Goal: Task Accomplishment & Management: Manage account settings

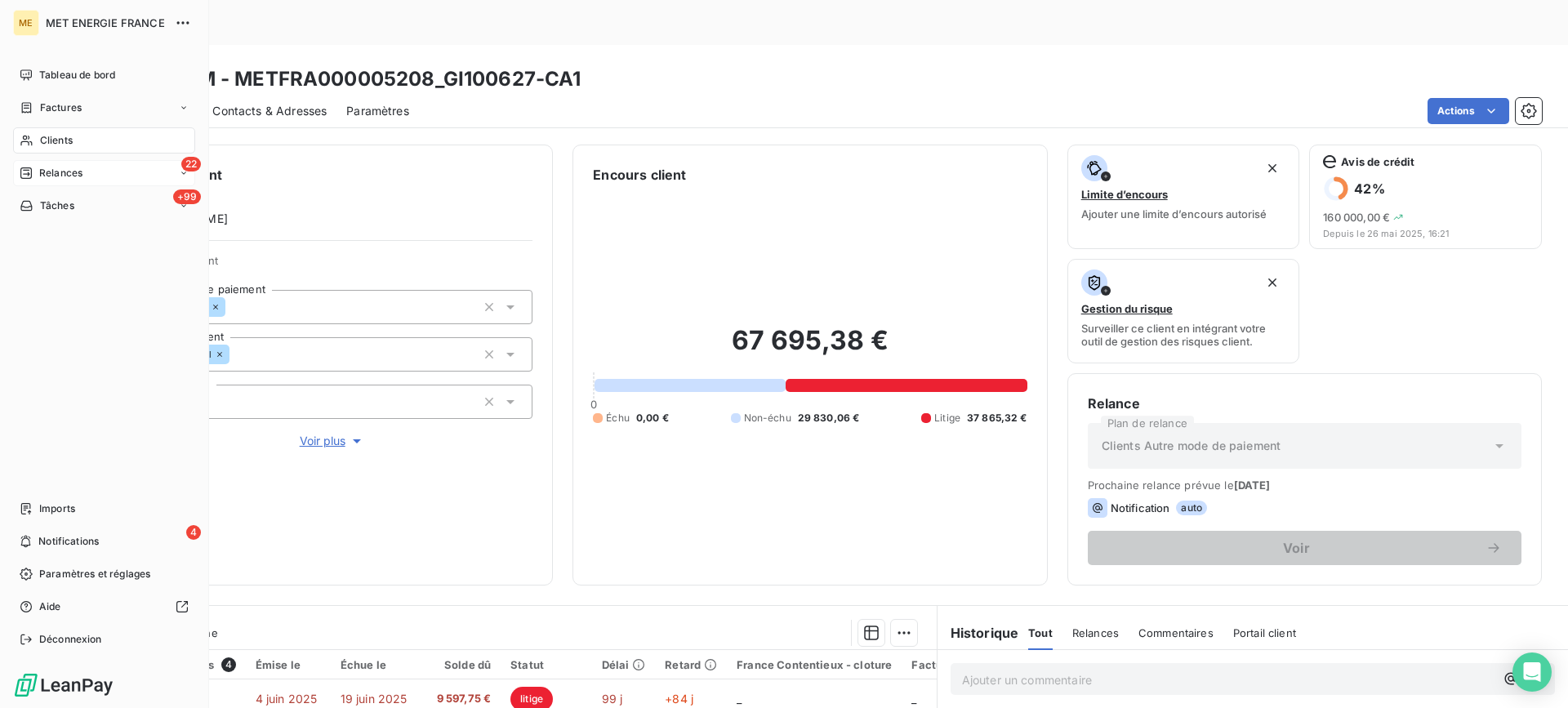
click at [38, 172] on div "Relances" at bounding box center [50, 173] width 63 height 15
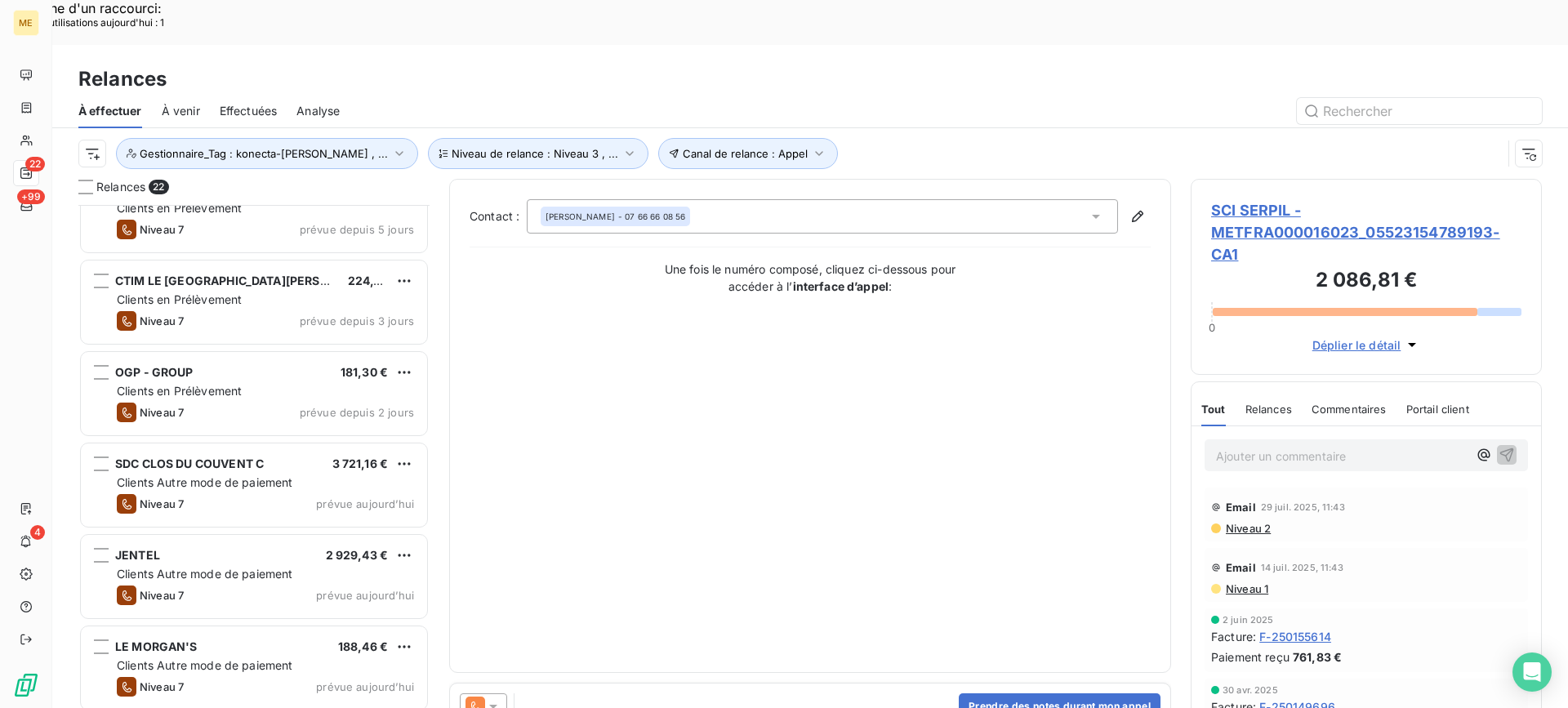
scroll to position [817, 0]
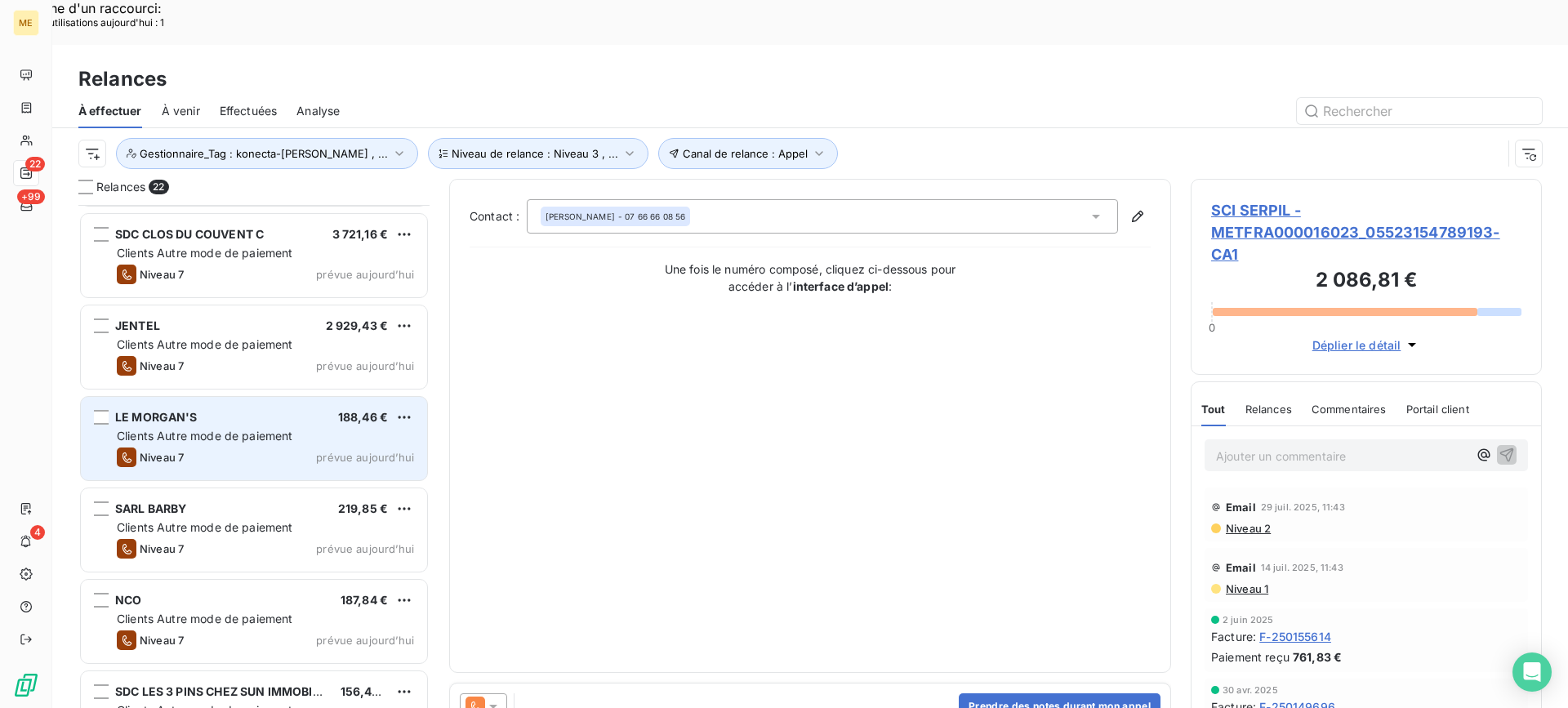
click at [284, 428] on span "Clients Autre mode de paiement" at bounding box center [205, 435] width 176 height 14
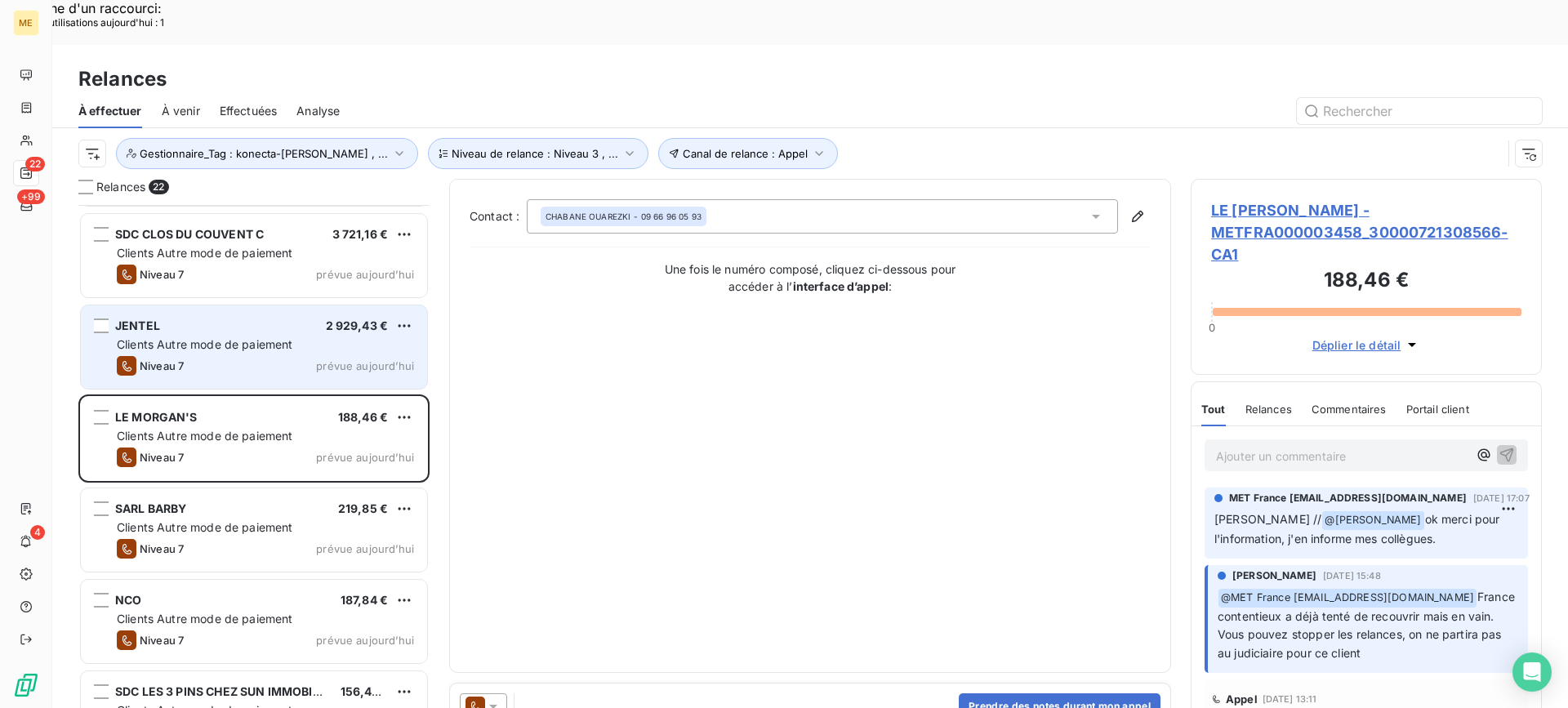
click at [289, 337] on span "Clients Autre mode de paiement" at bounding box center [205, 344] width 176 height 14
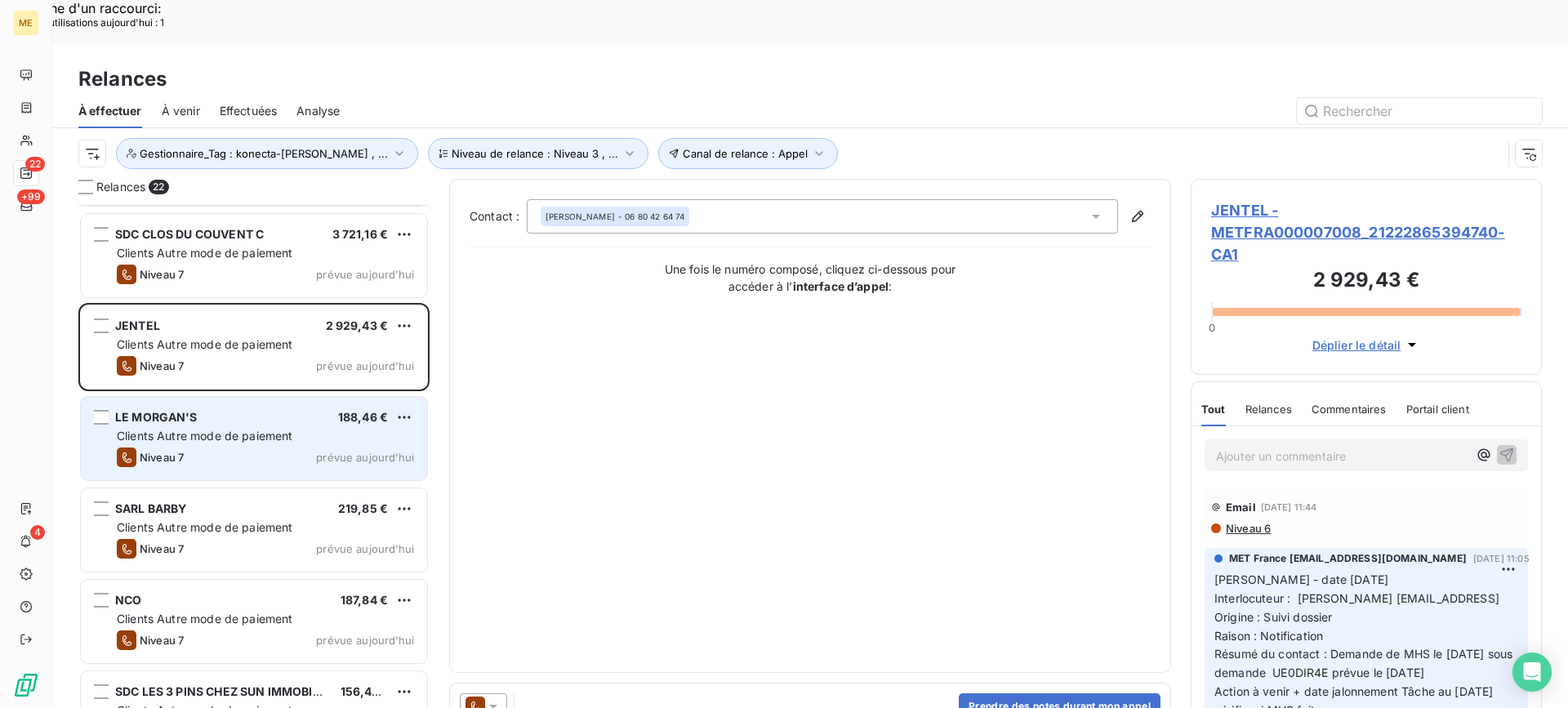
click at [270, 397] on div "LE MORGAN'S 188,46 € Clients Autre mode de paiement Niveau 7 prévue aujourd’hui" at bounding box center [253, 438] width 346 height 83
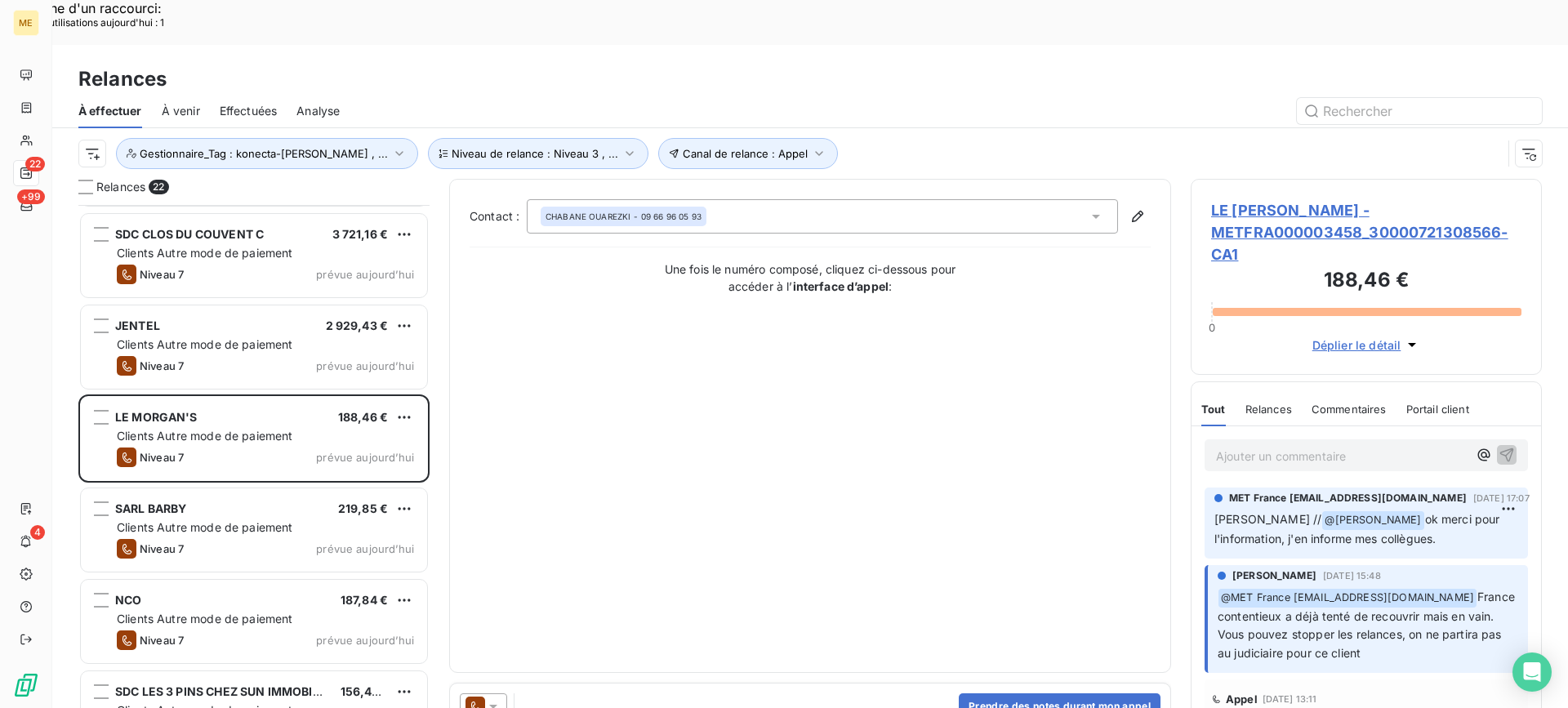
click at [1238, 199] on span "LE MORGAN'S - METFRA000003458_30000721308566-CA1" at bounding box center [1366, 232] width 310 height 66
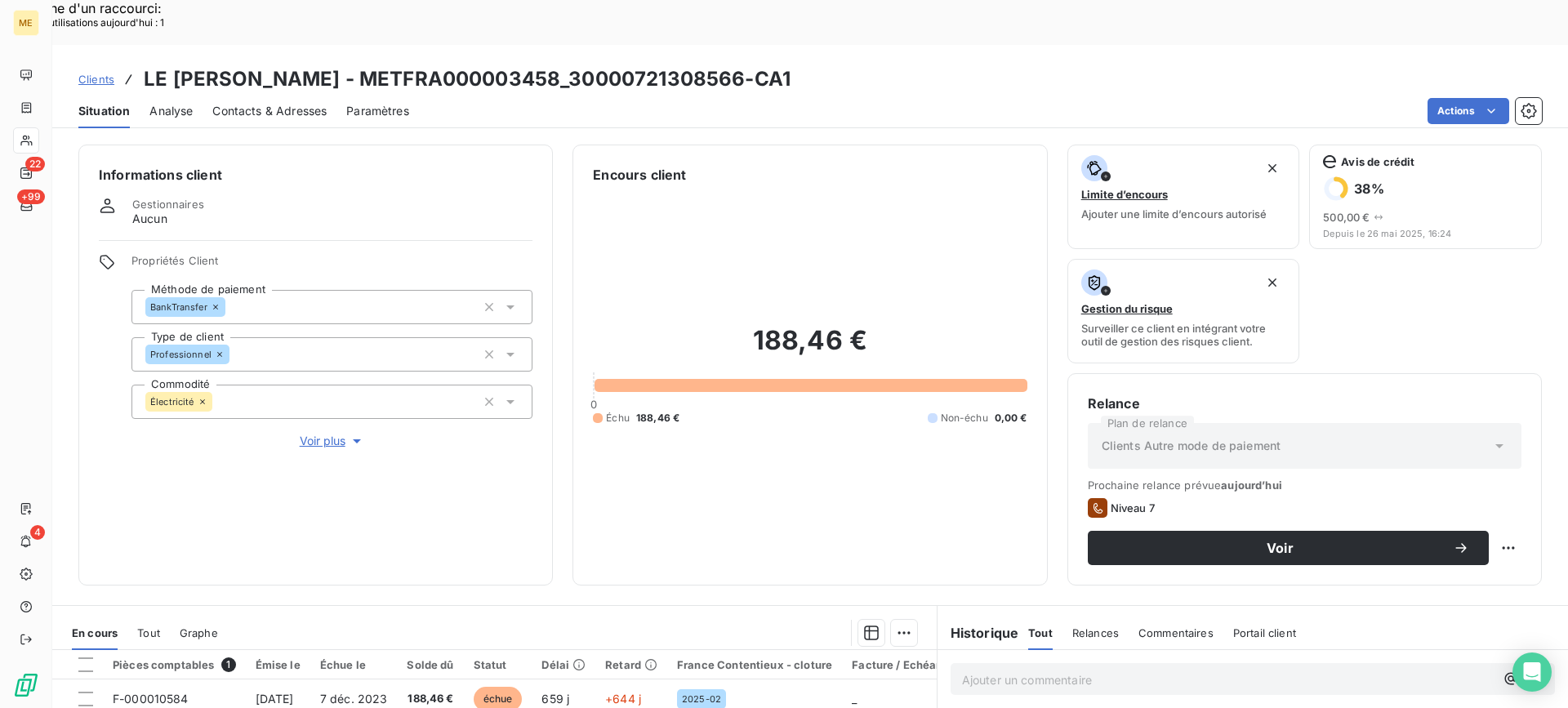
click at [337, 433] on span "Voir plus" at bounding box center [332, 441] width 65 height 17
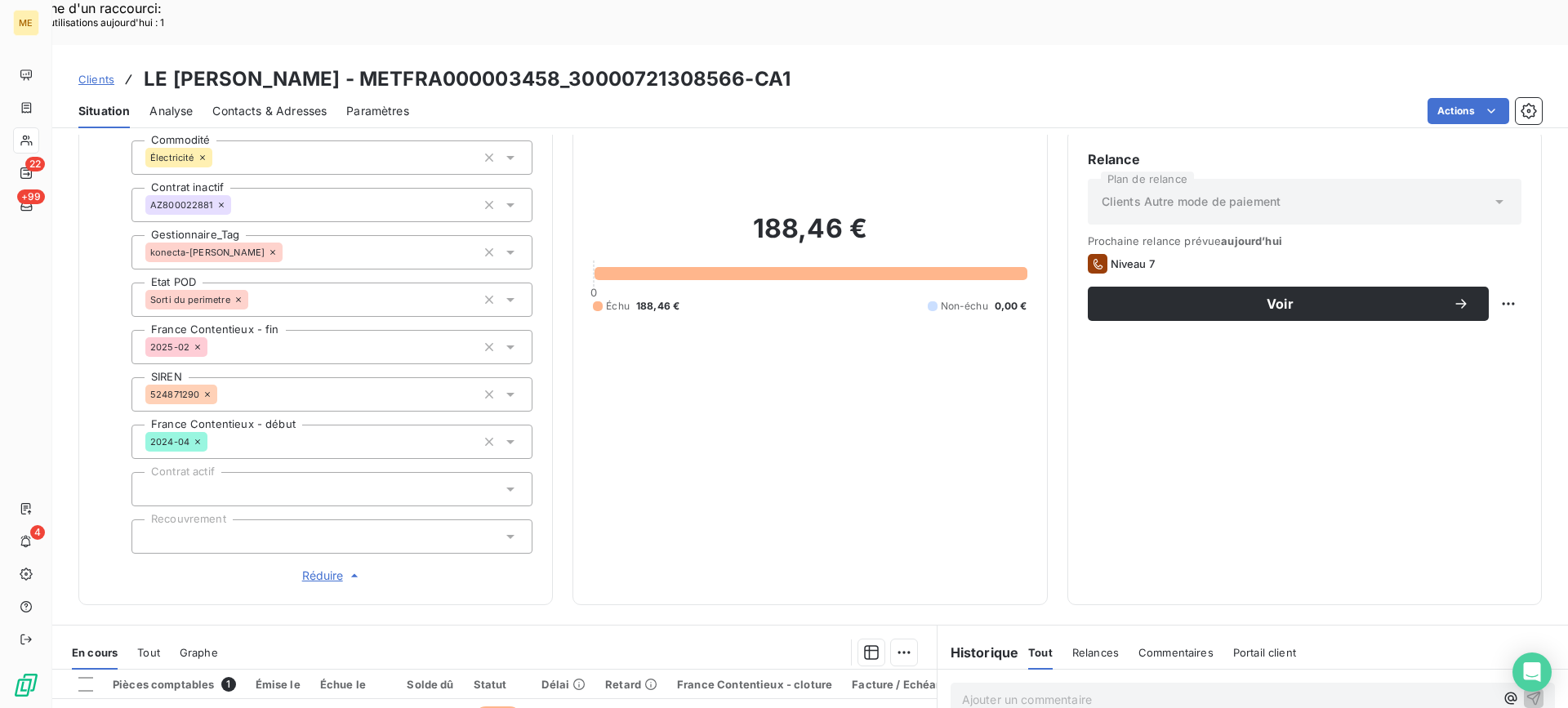
scroll to position [278, 0]
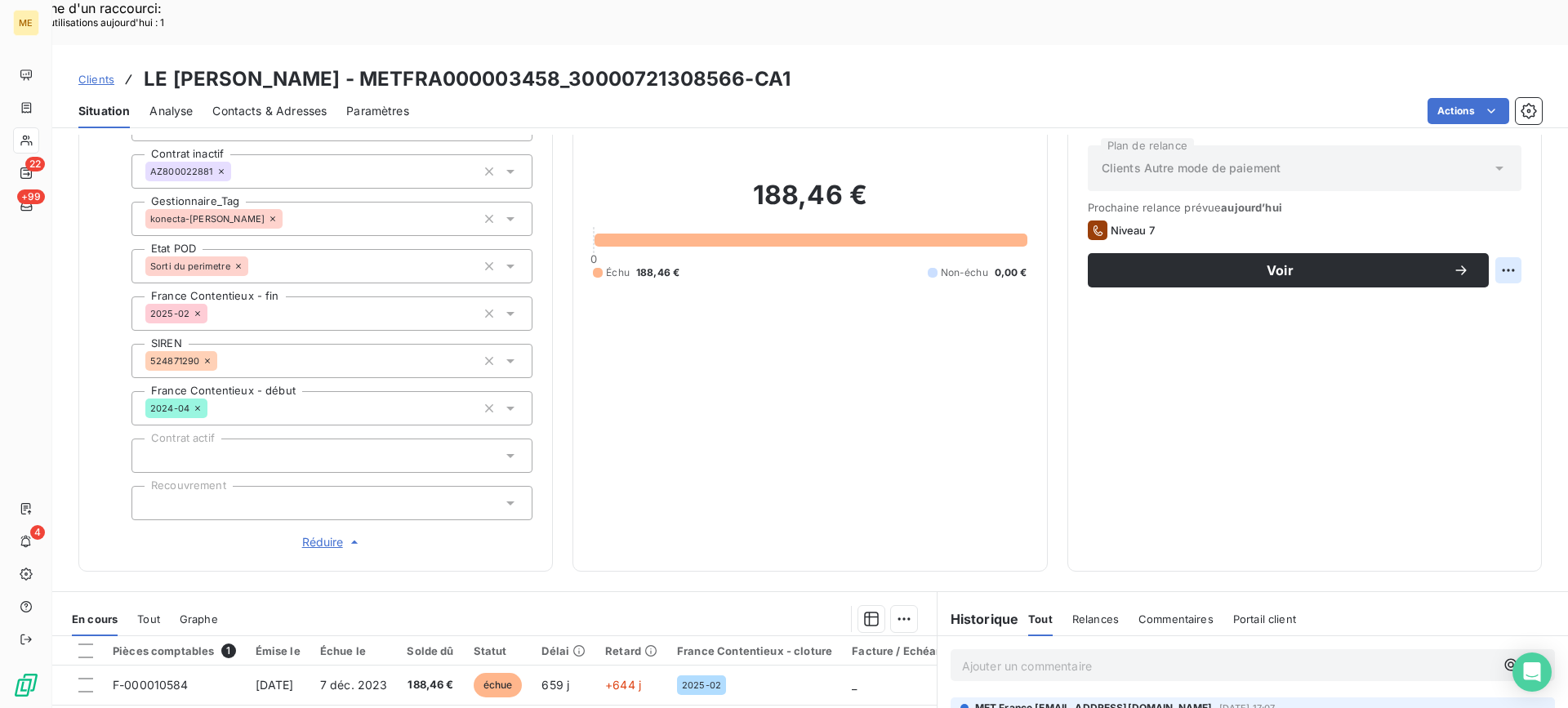
click at [1472, 256] on div "Replanifier cette action" at bounding box center [1428, 261] width 146 height 26
select select "8"
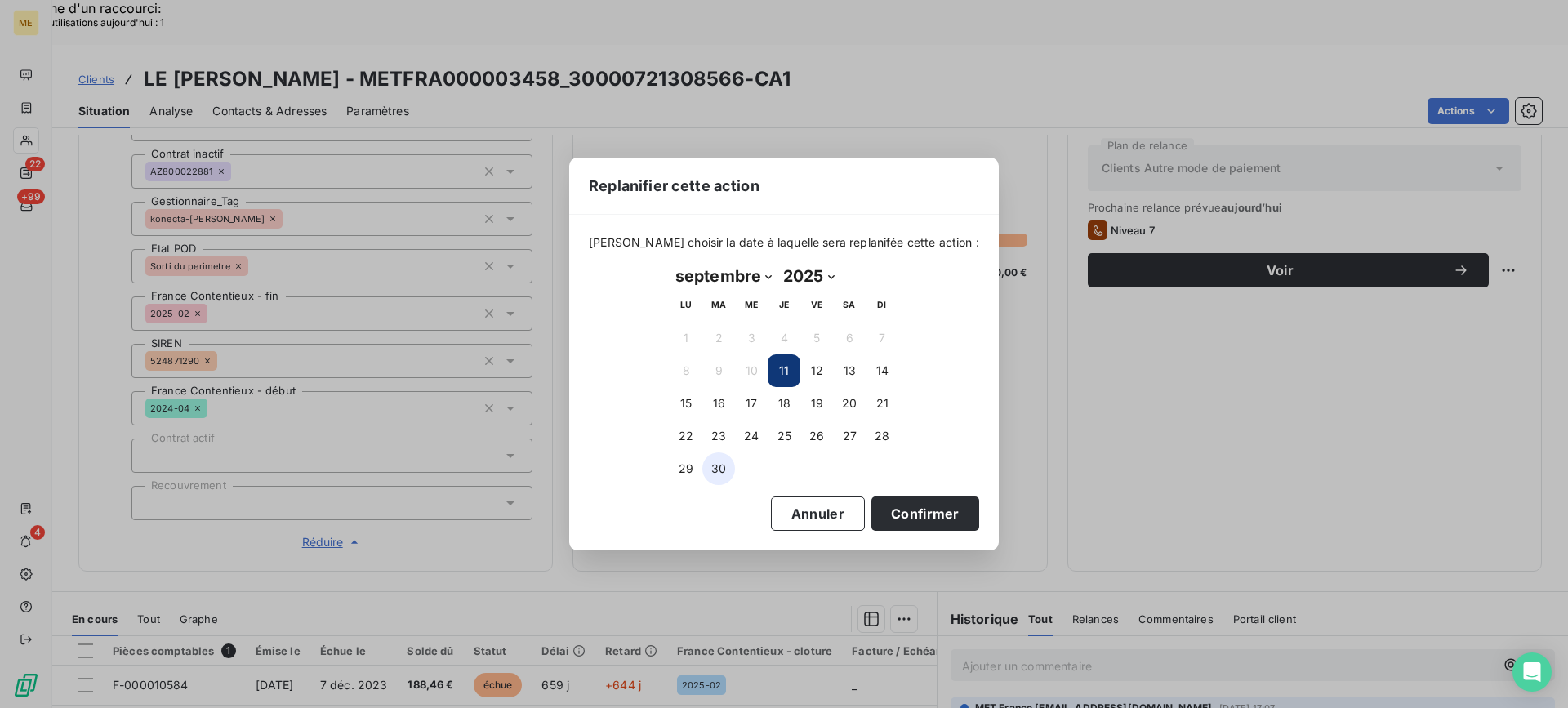
click at [721, 468] on button "30" at bounding box center [718, 469] width 33 height 33
click at [927, 516] on button "Confirmer" at bounding box center [925, 513] width 107 height 34
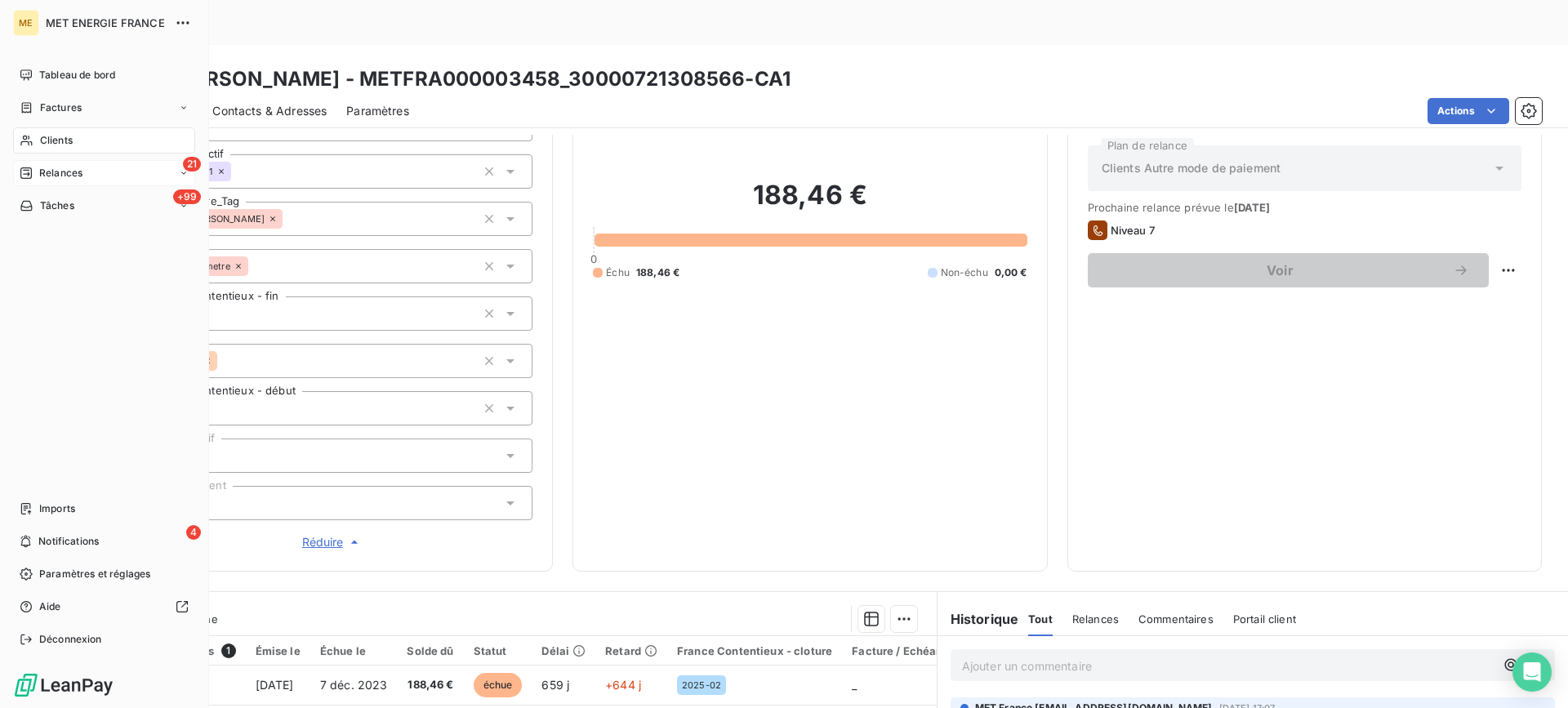
click at [37, 171] on div "Relances" at bounding box center [50, 173] width 63 height 15
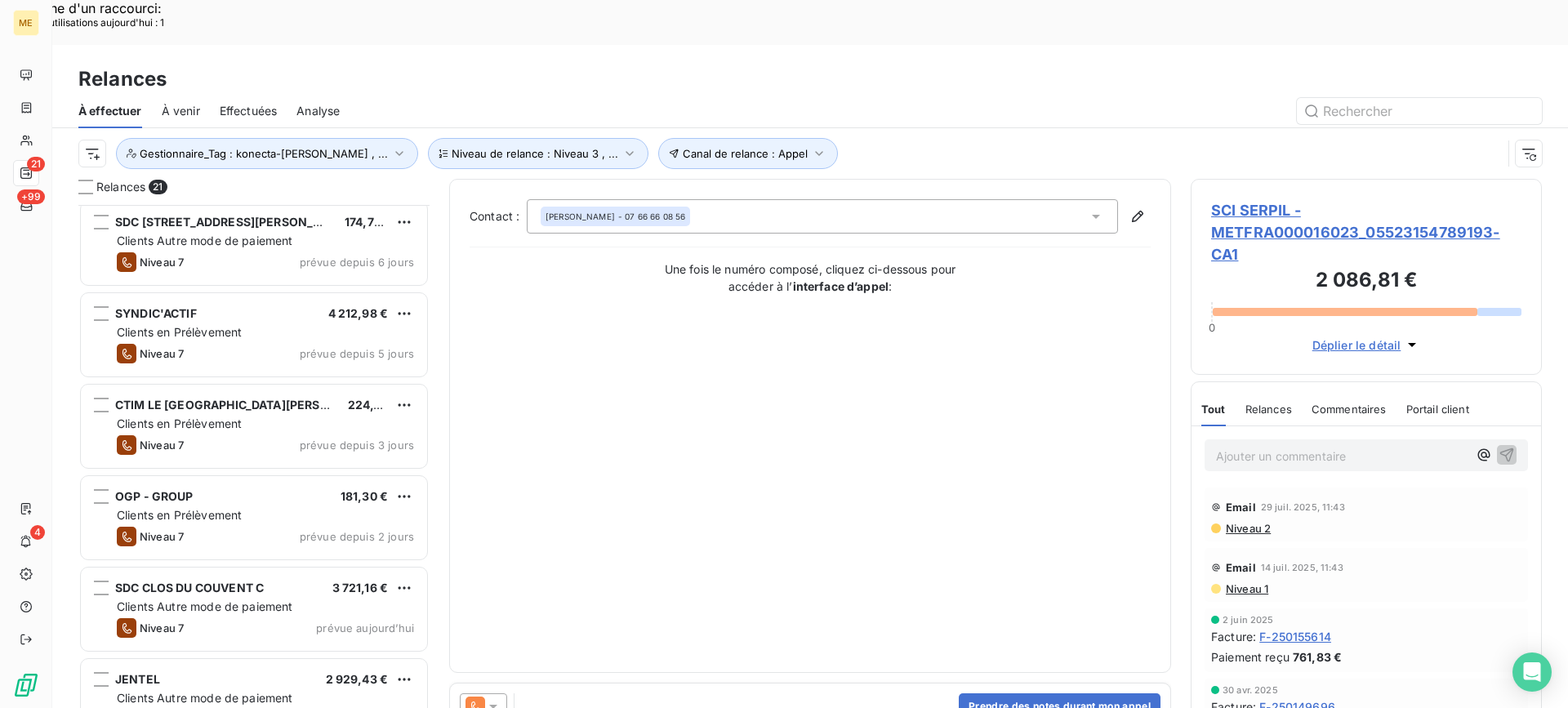
scroll to position [491, 0]
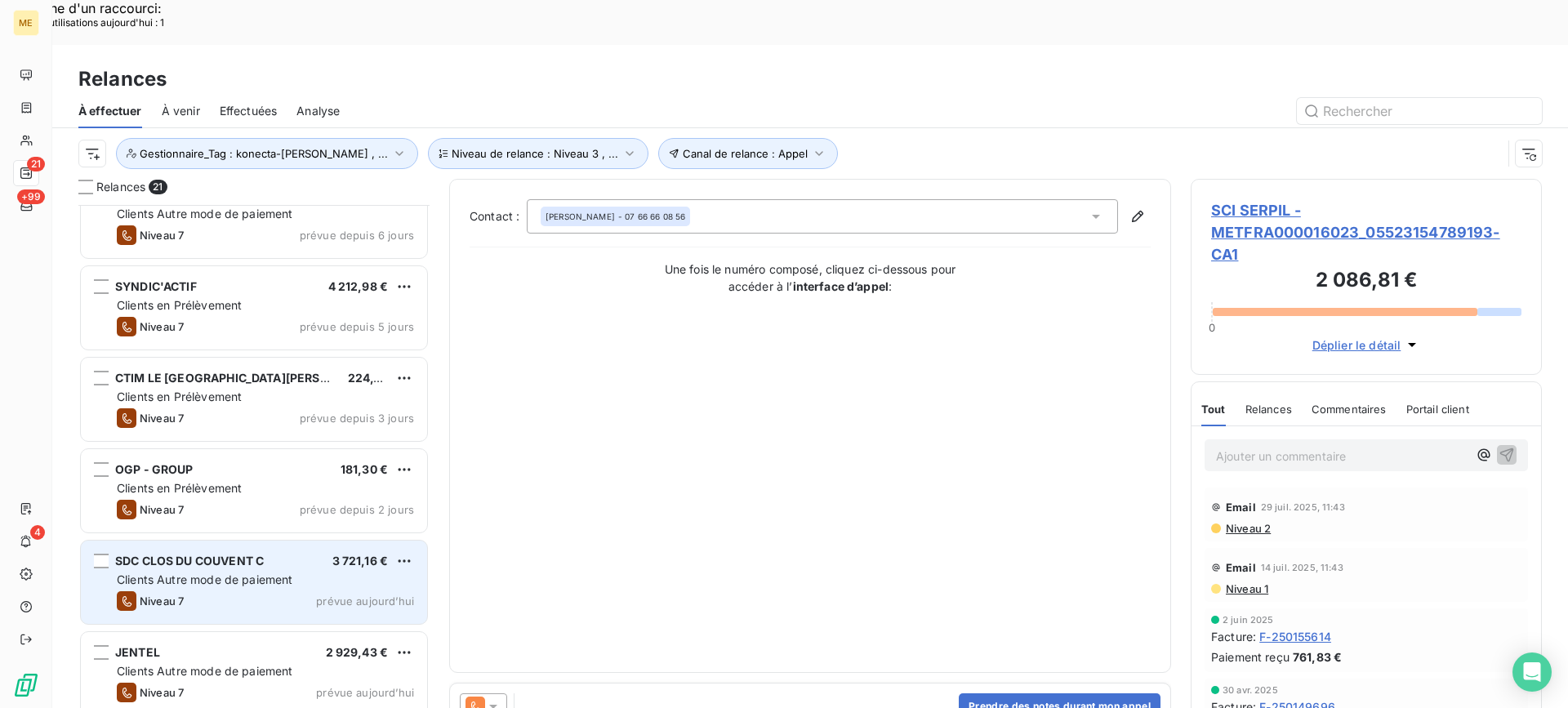
click at [272, 540] on div "SDC CLOS DU COUVENT C 3 721,16 € Clients Autre mode de paiement Niveau 7 prévue…" at bounding box center [253, 581] width 346 height 83
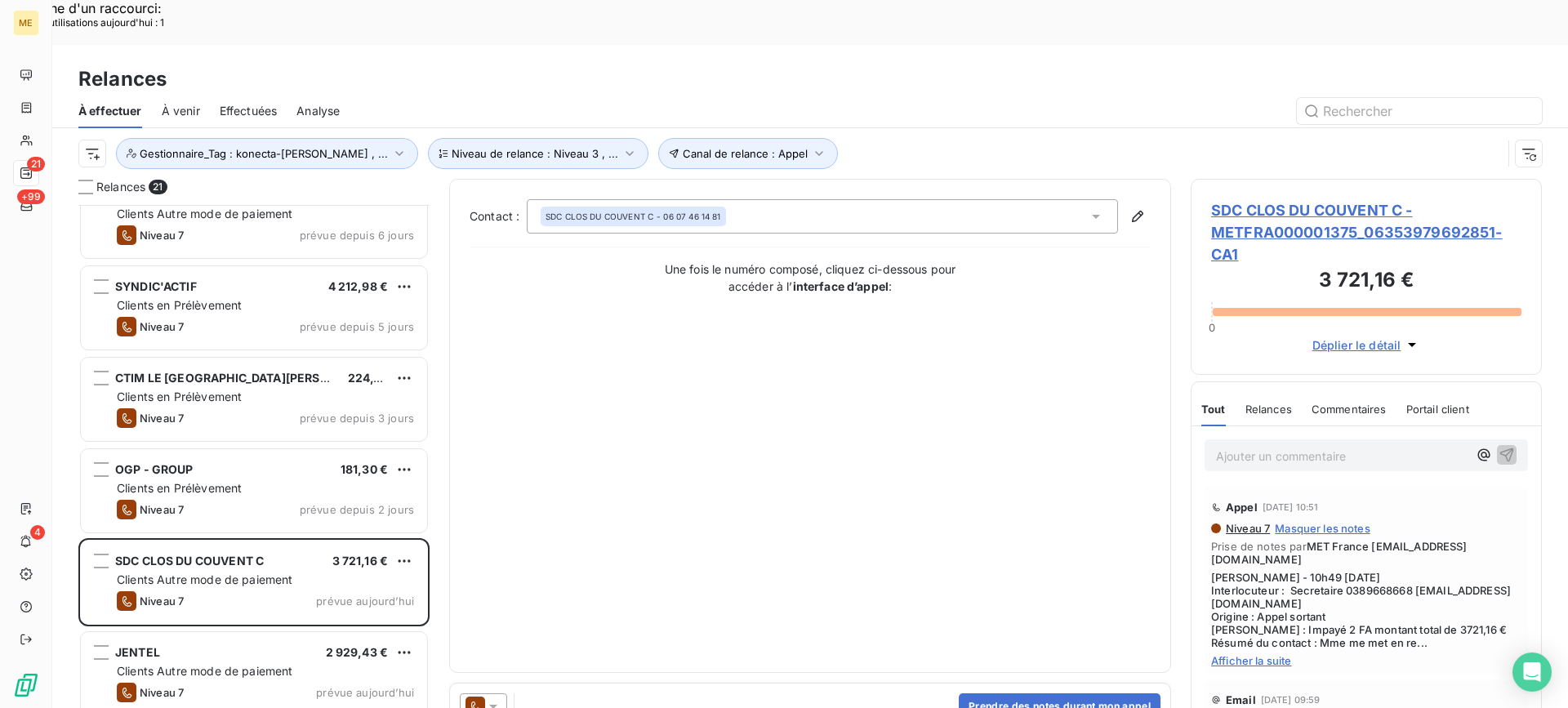
click at [1359, 199] on span "SDC CLOS DU COUVENT C - METFRA000001375_06353979692851-CA1" at bounding box center [1366, 232] width 310 height 66
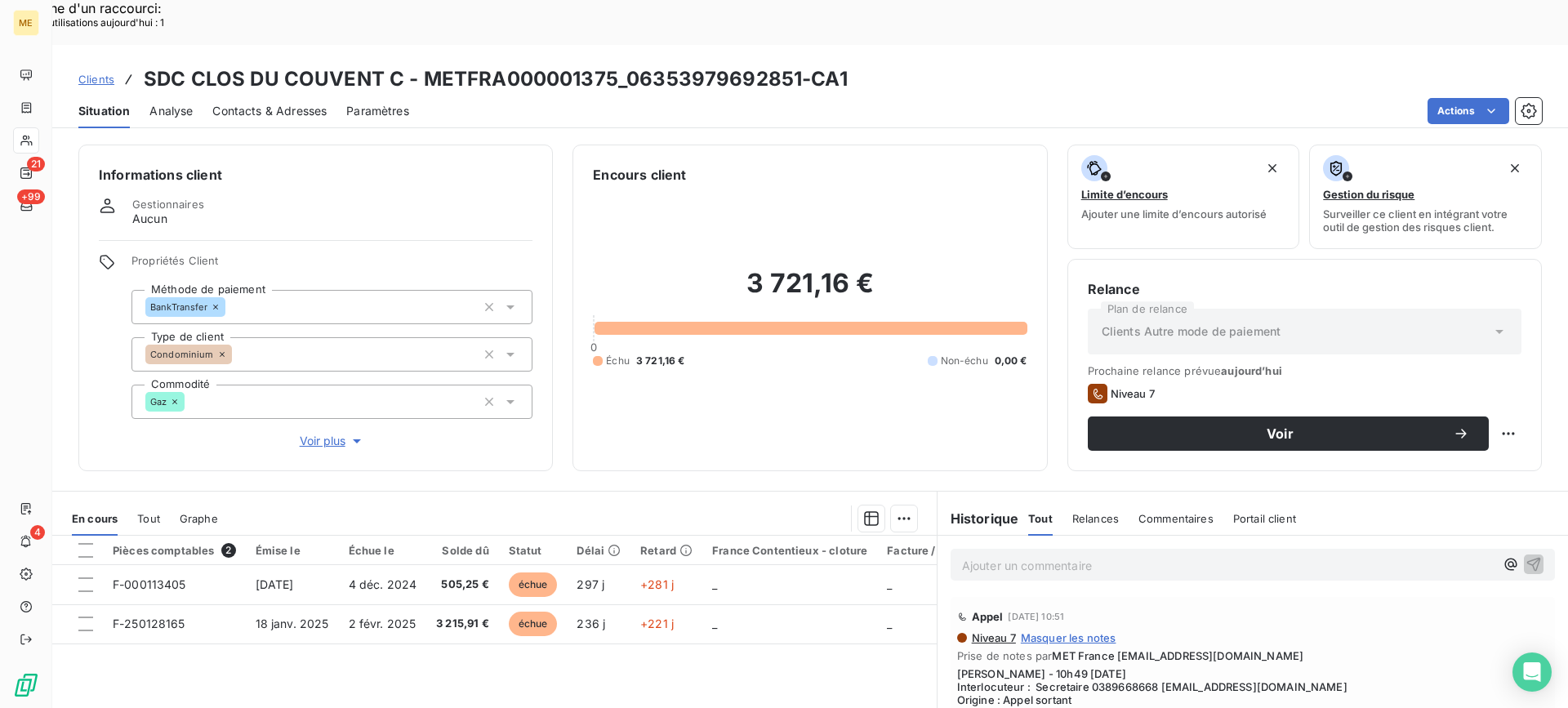
click at [349, 433] on icon "button" at bounding box center [357, 441] width 17 height 17
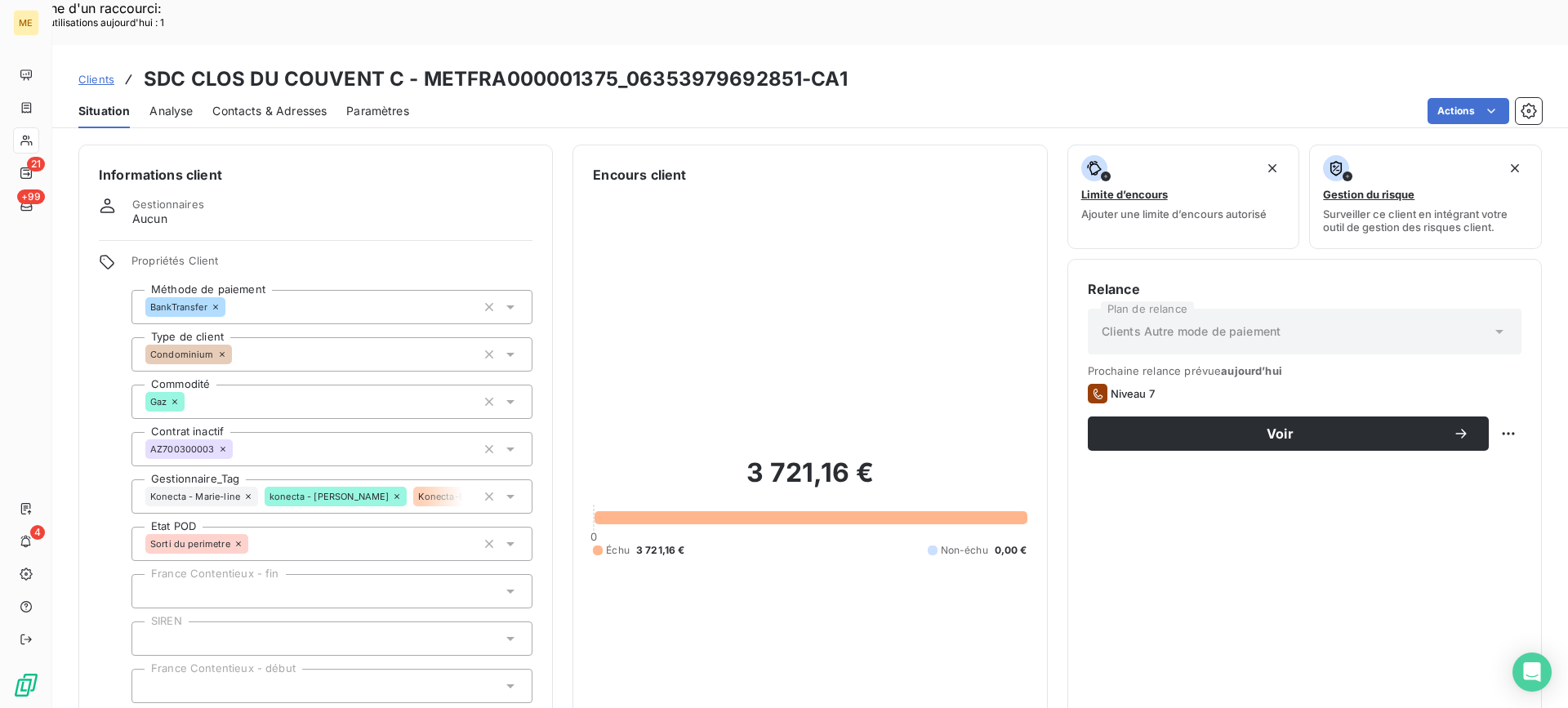
click at [392, 492] on icon at bounding box center [396, 496] width 10 height 10
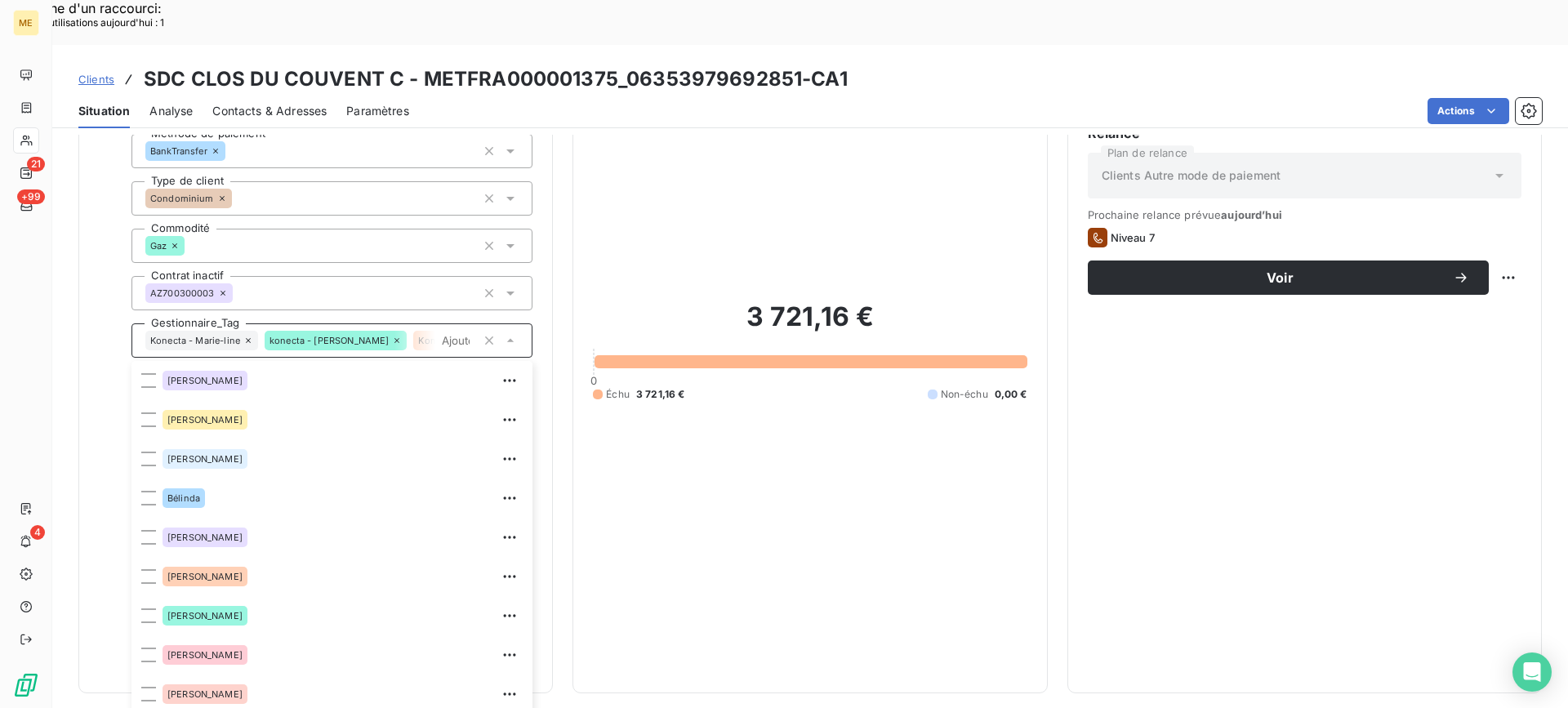
scroll to position [117, 0]
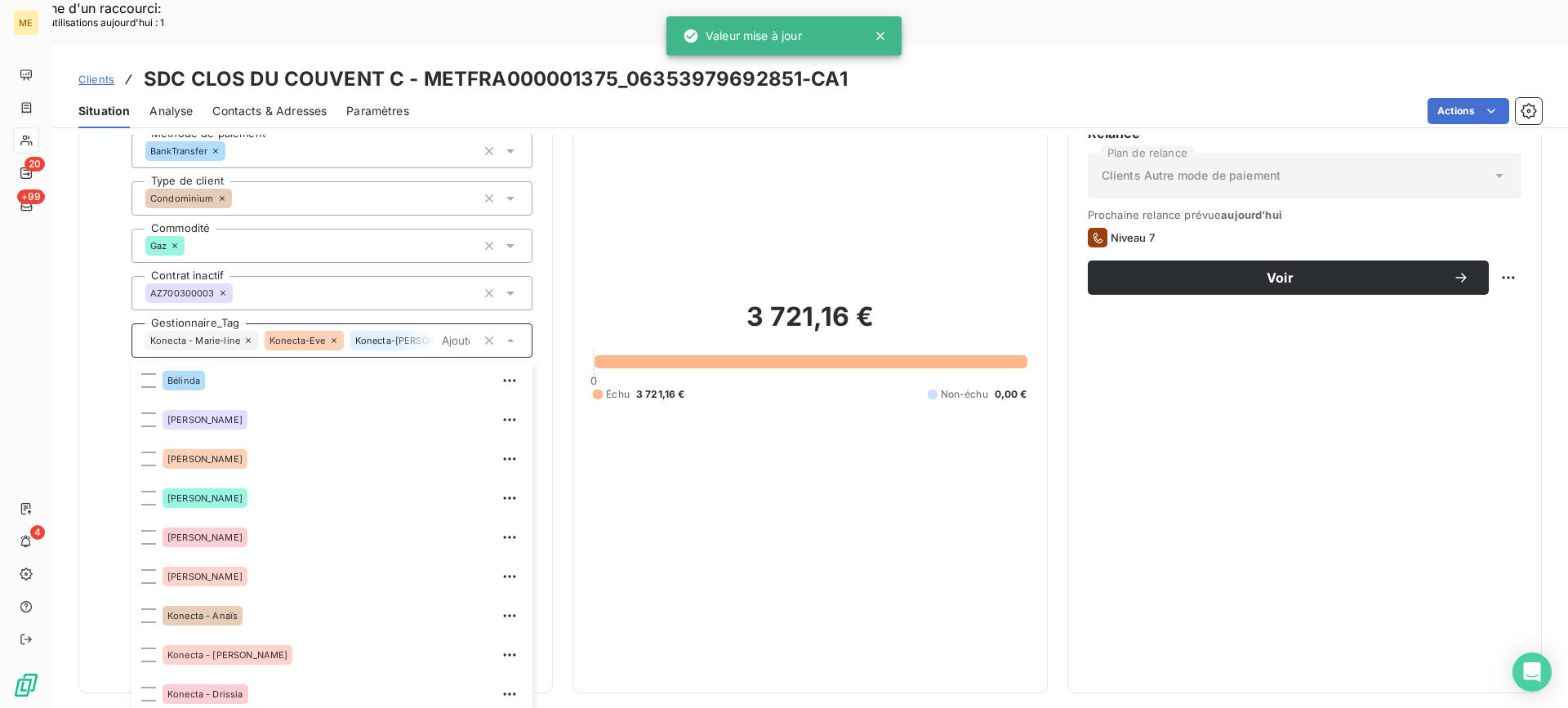
click at [913, 516] on div "3 721,16 € 0 Échu 3 721,16 € Non-échu 0,00 €" at bounding box center [809, 350] width 434 height 644
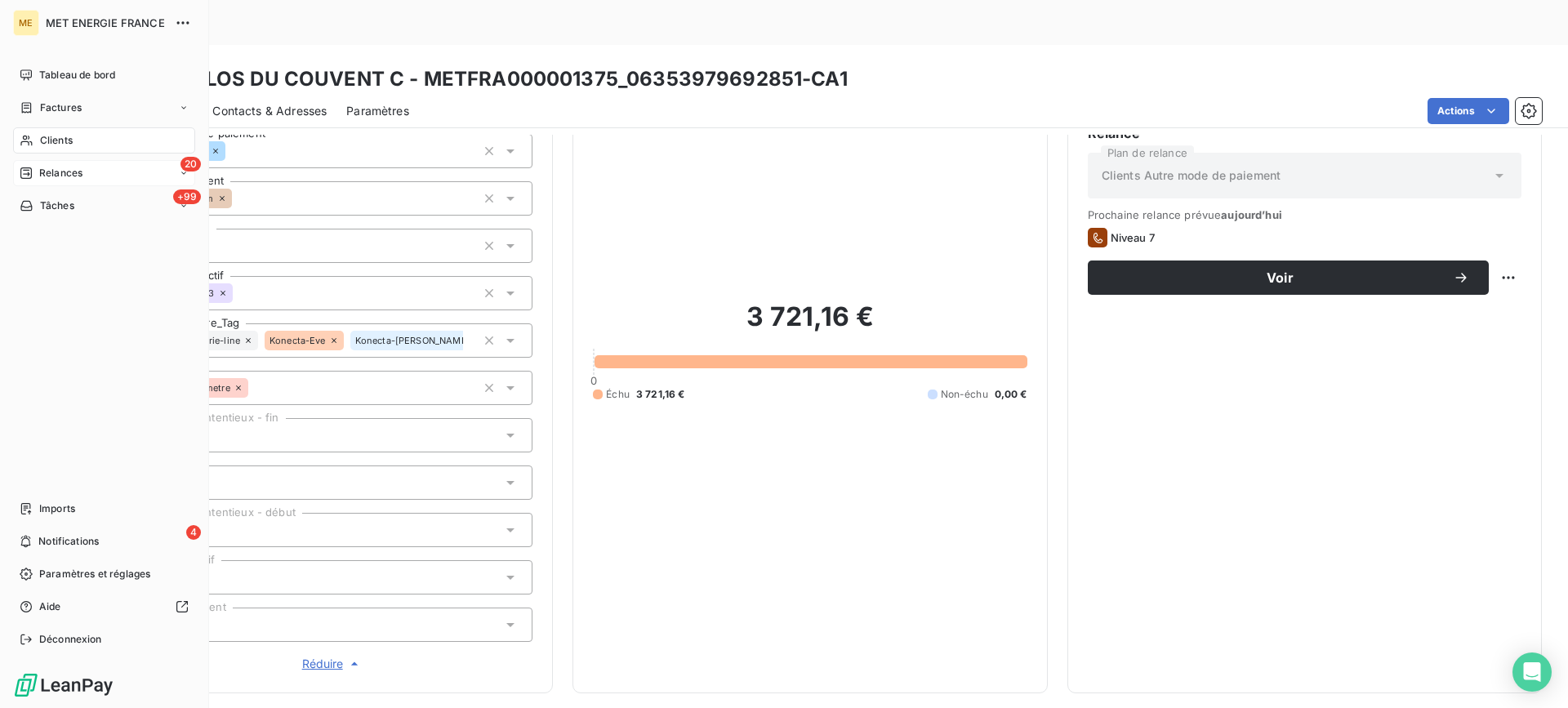
click at [46, 171] on span "Relances" at bounding box center [61, 173] width 43 height 15
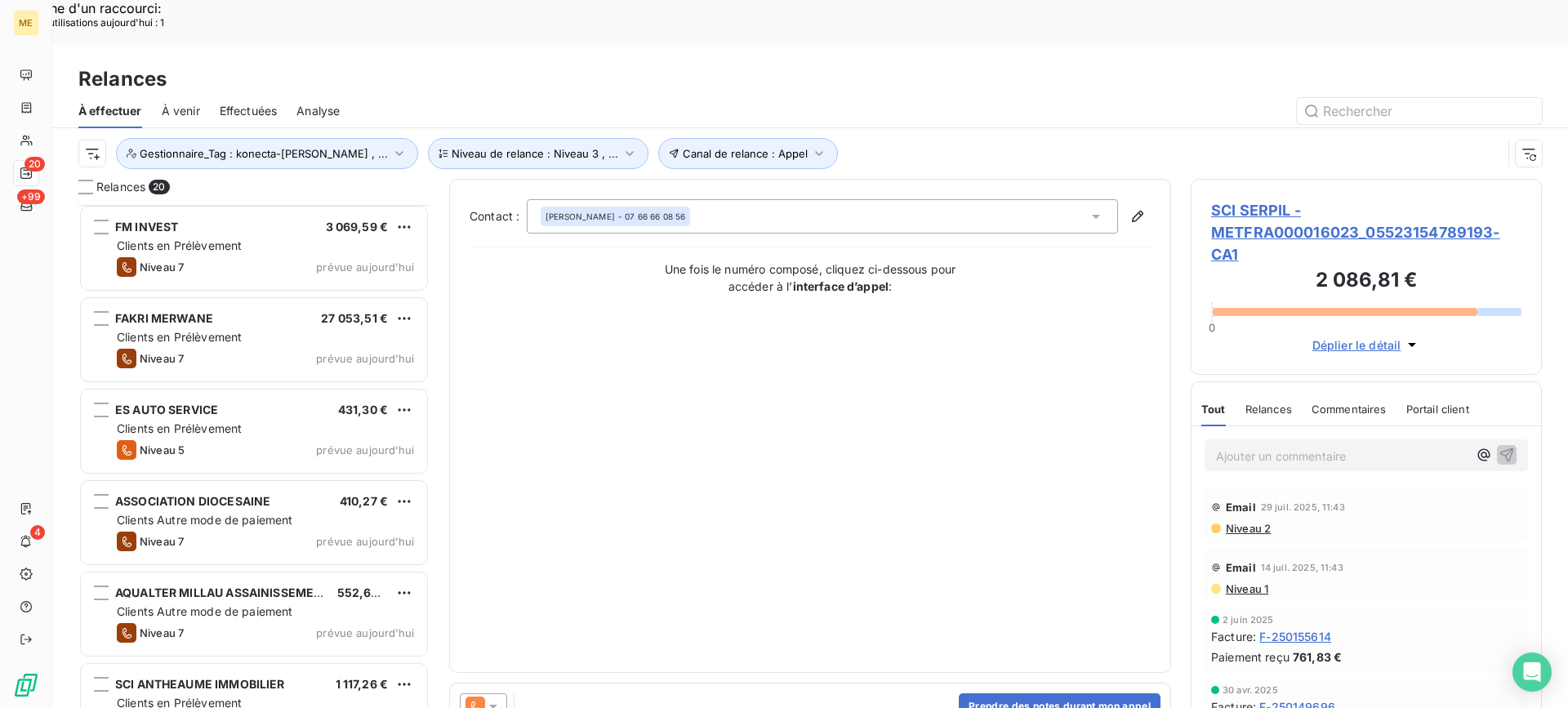
scroll to position [955, 0]
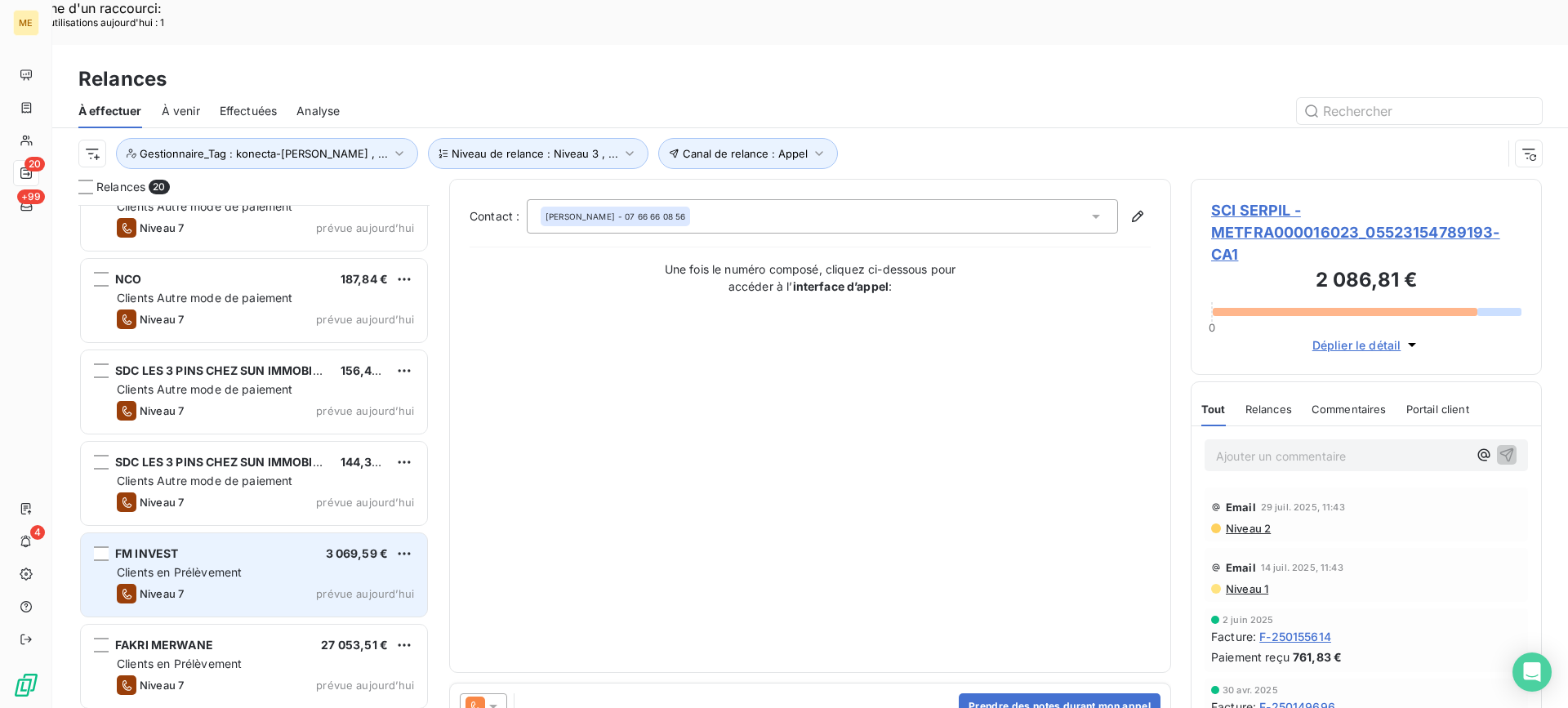
click at [259, 564] on div "Clients en Prélèvement" at bounding box center [265, 572] width 297 height 17
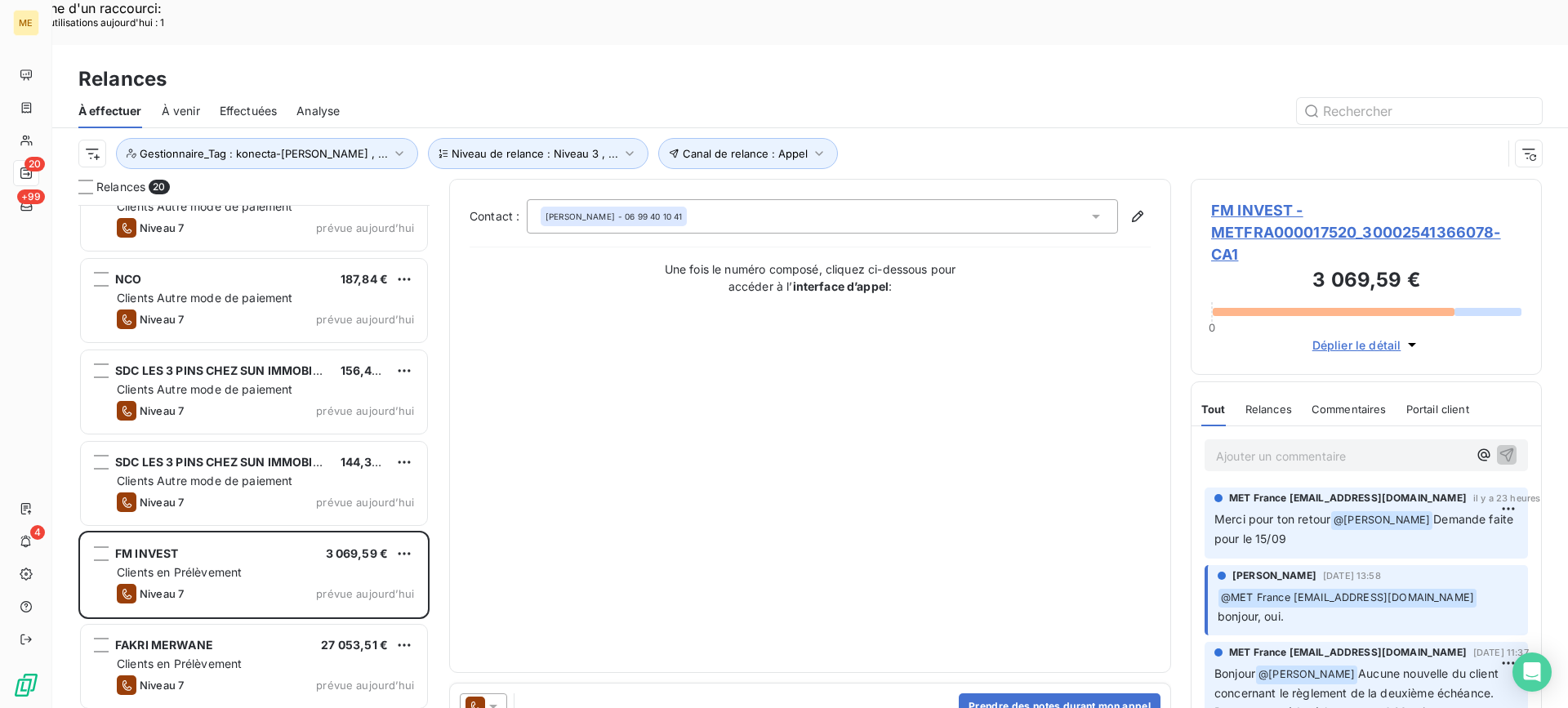
click at [1290, 199] on span "FM INVEST - METFRA000017520_30002541366078-CA1" at bounding box center [1366, 232] width 310 height 66
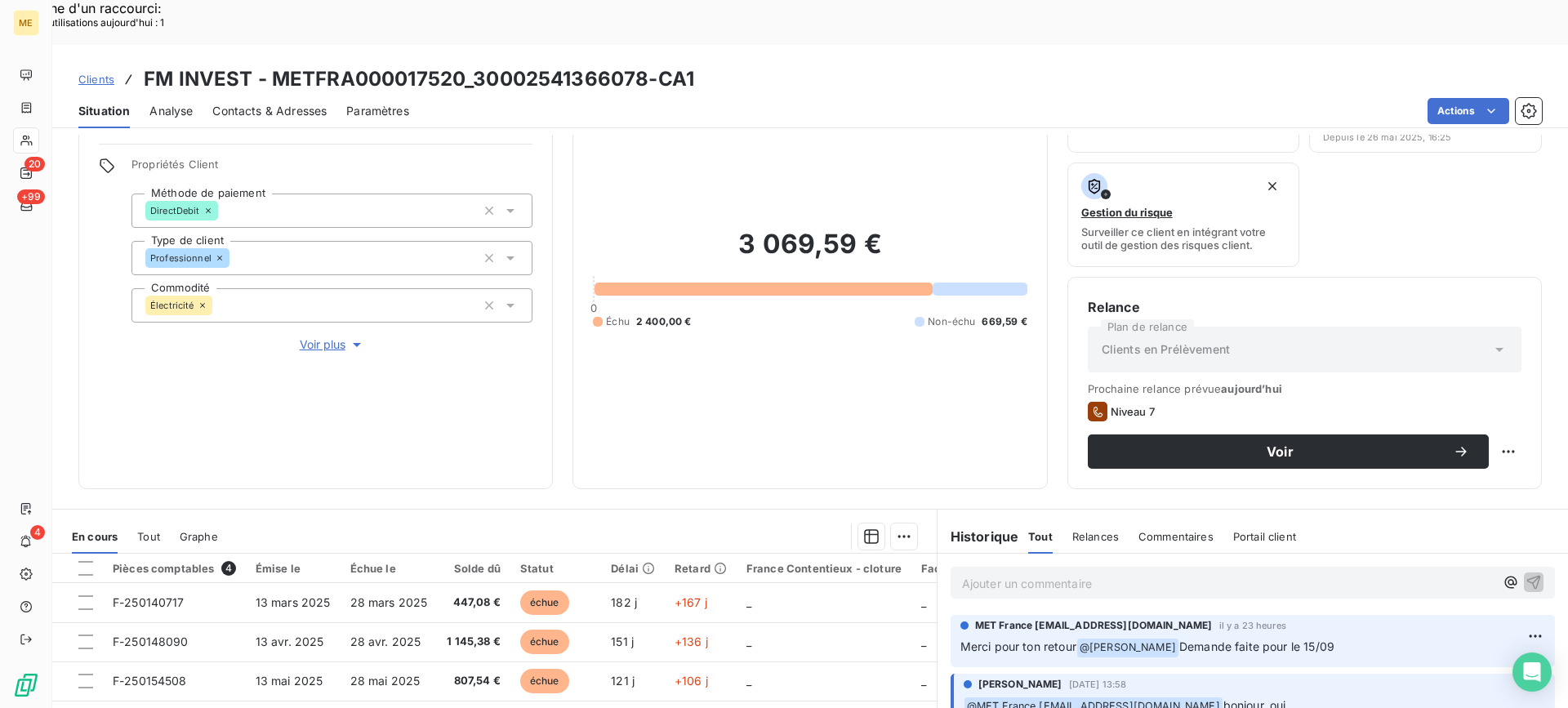
scroll to position [245, 0]
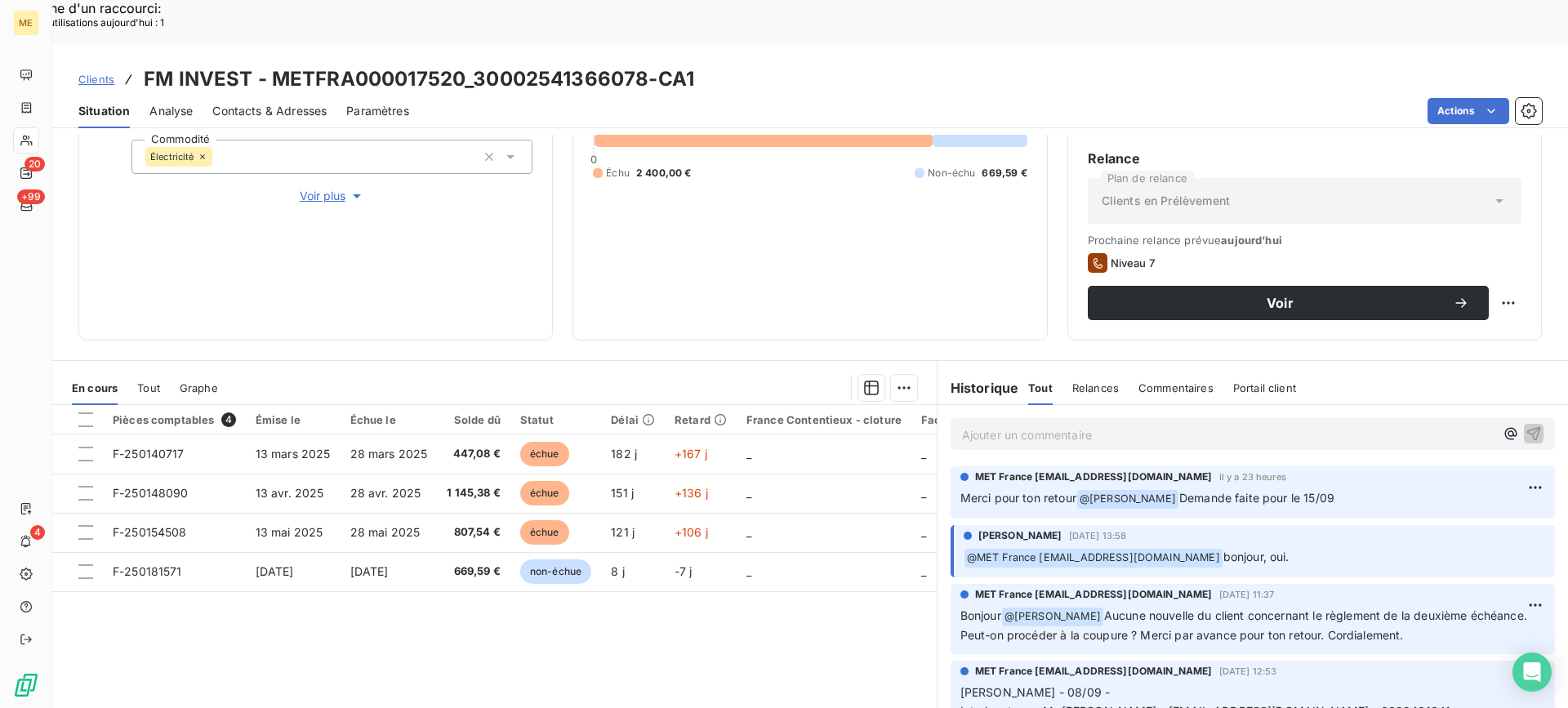
click at [1511, 251] on div "Relance Plan de relance Clients en Prélèvement Prochaine relance prévue aujourd…" at bounding box center [1304, 234] width 474 height 212
click at [1474, 289] on div "Replanifier cette action" at bounding box center [1428, 293] width 146 height 26
select select "8"
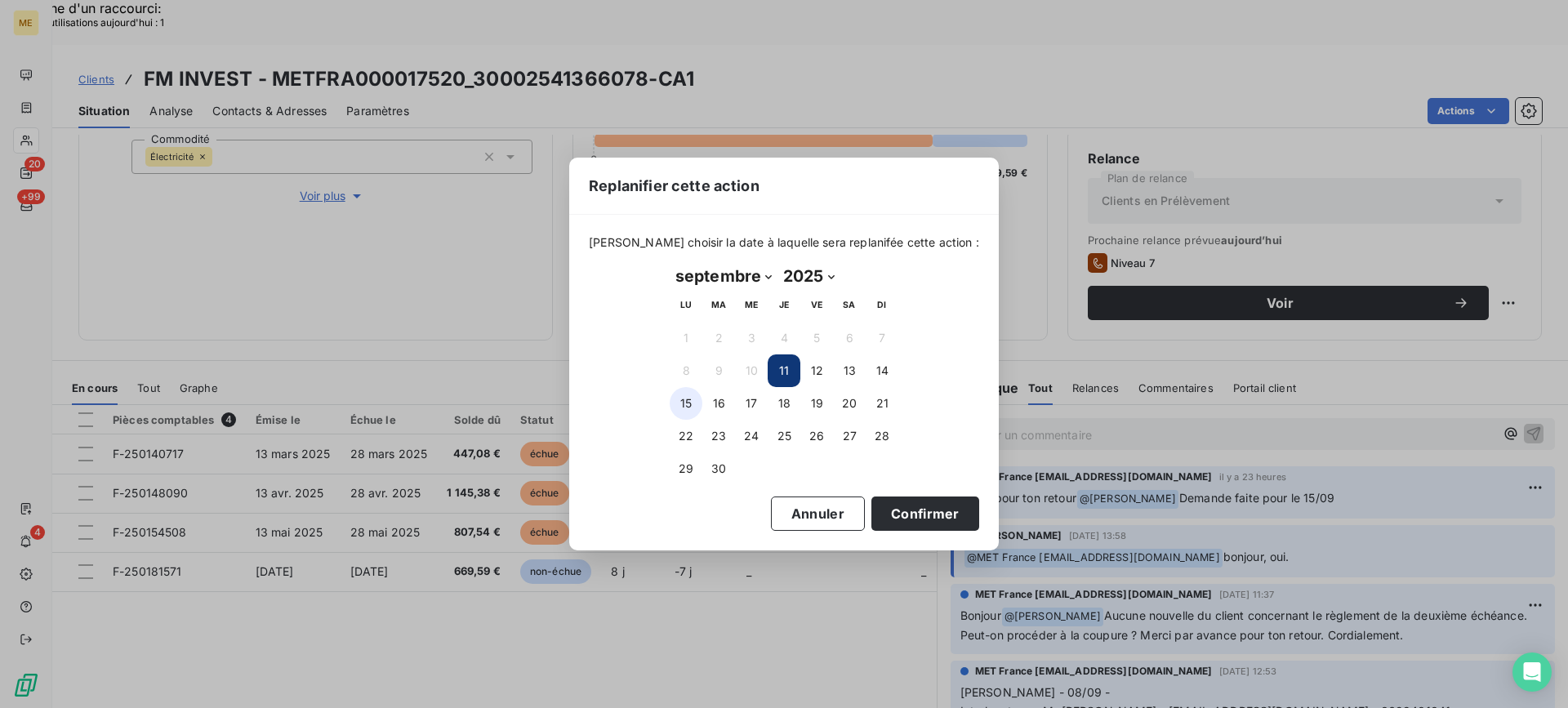
click at [692, 404] on button "15" at bounding box center [686, 404] width 33 height 33
click at [907, 504] on button "Confirmer" at bounding box center [925, 513] width 107 height 34
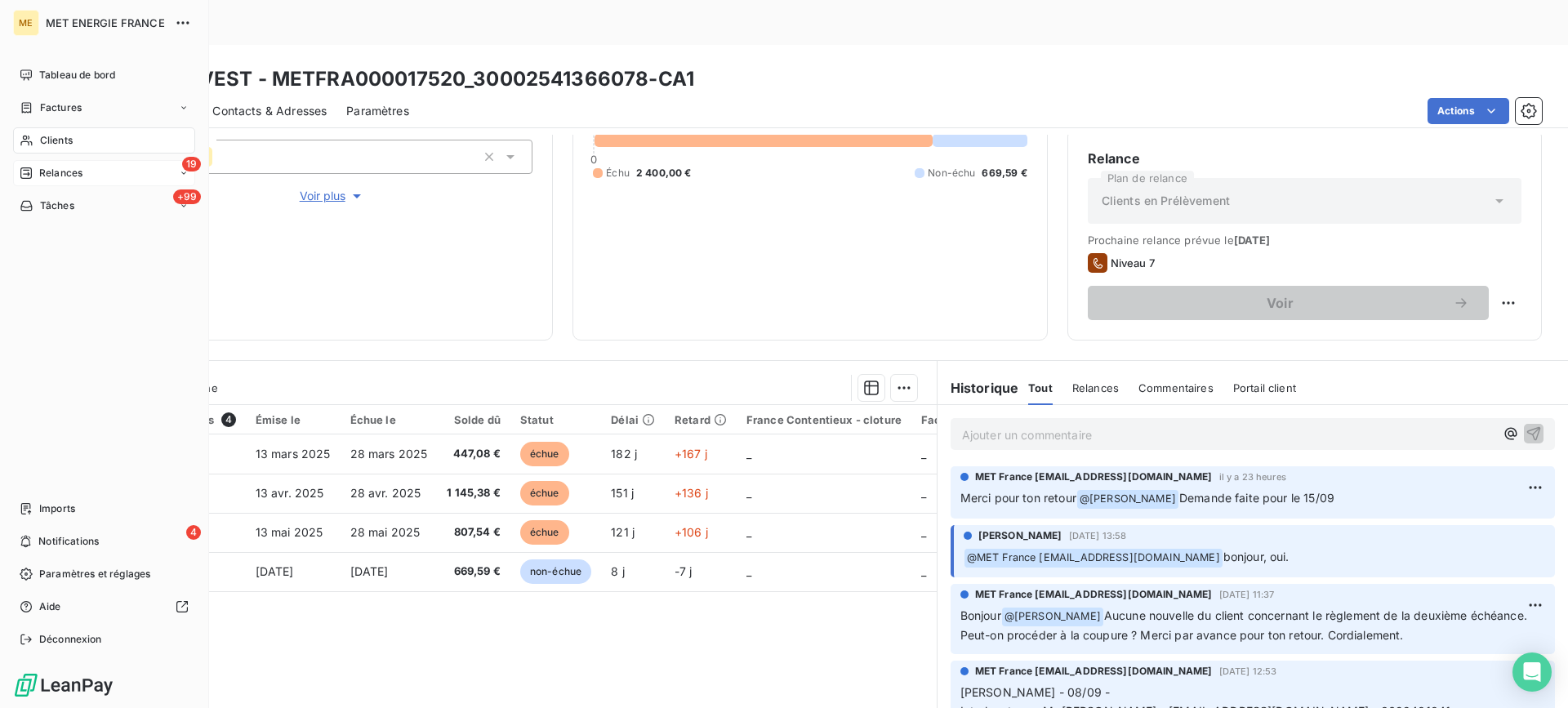
click at [106, 173] on div "19 Relances" at bounding box center [104, 172] width 182 height 26
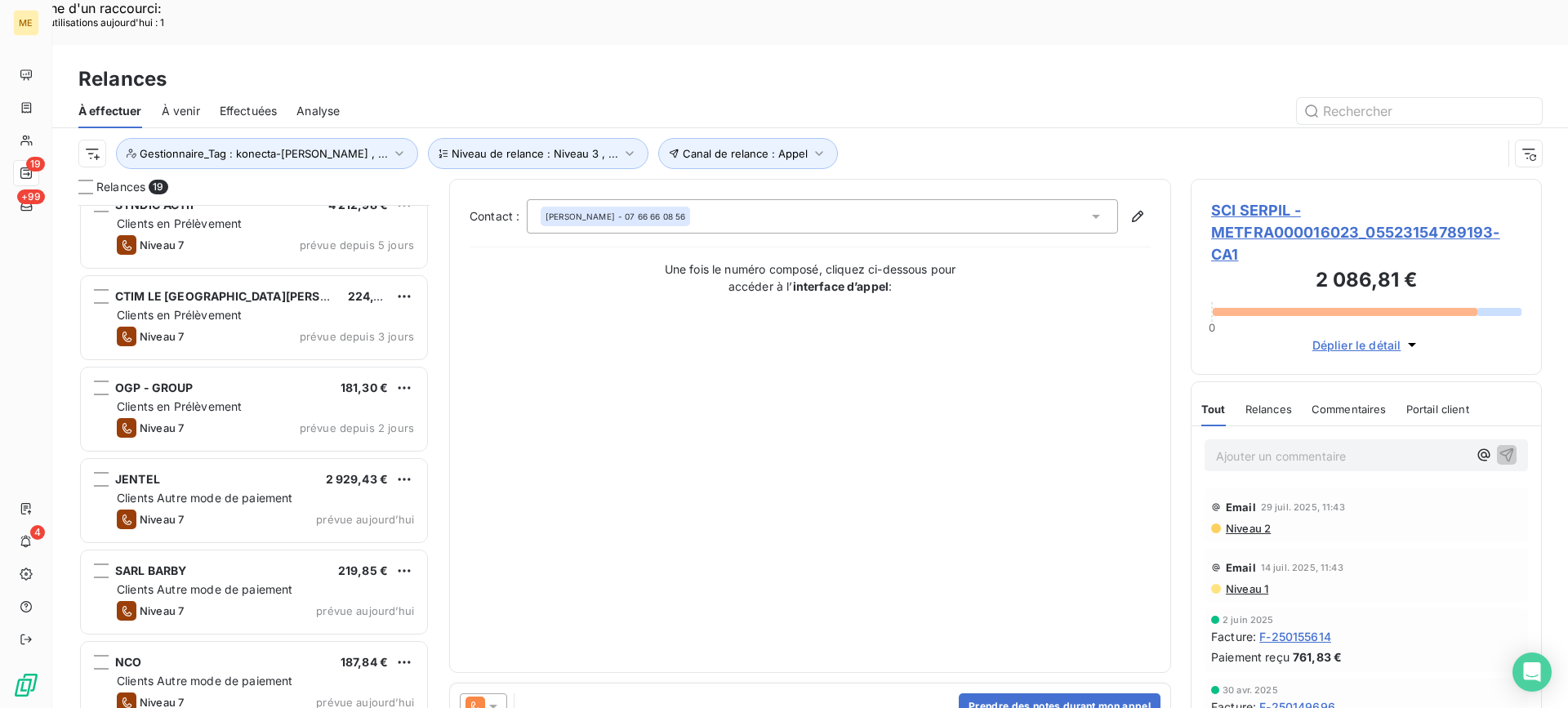
scroll to position [736, 0]
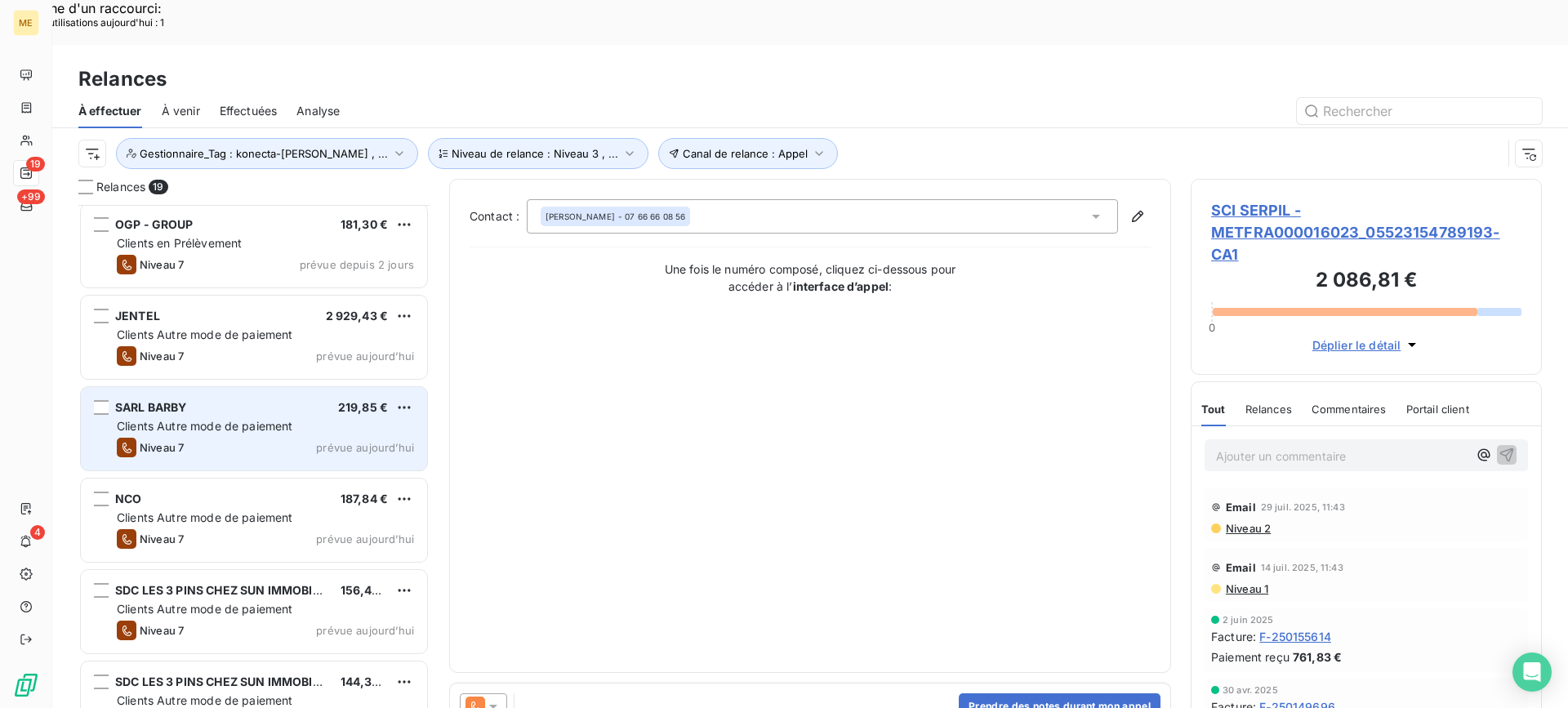
click at [256, 419] on span "Clients Autre mode de paiement" at bounding box center [205, 426] width 176 height 14
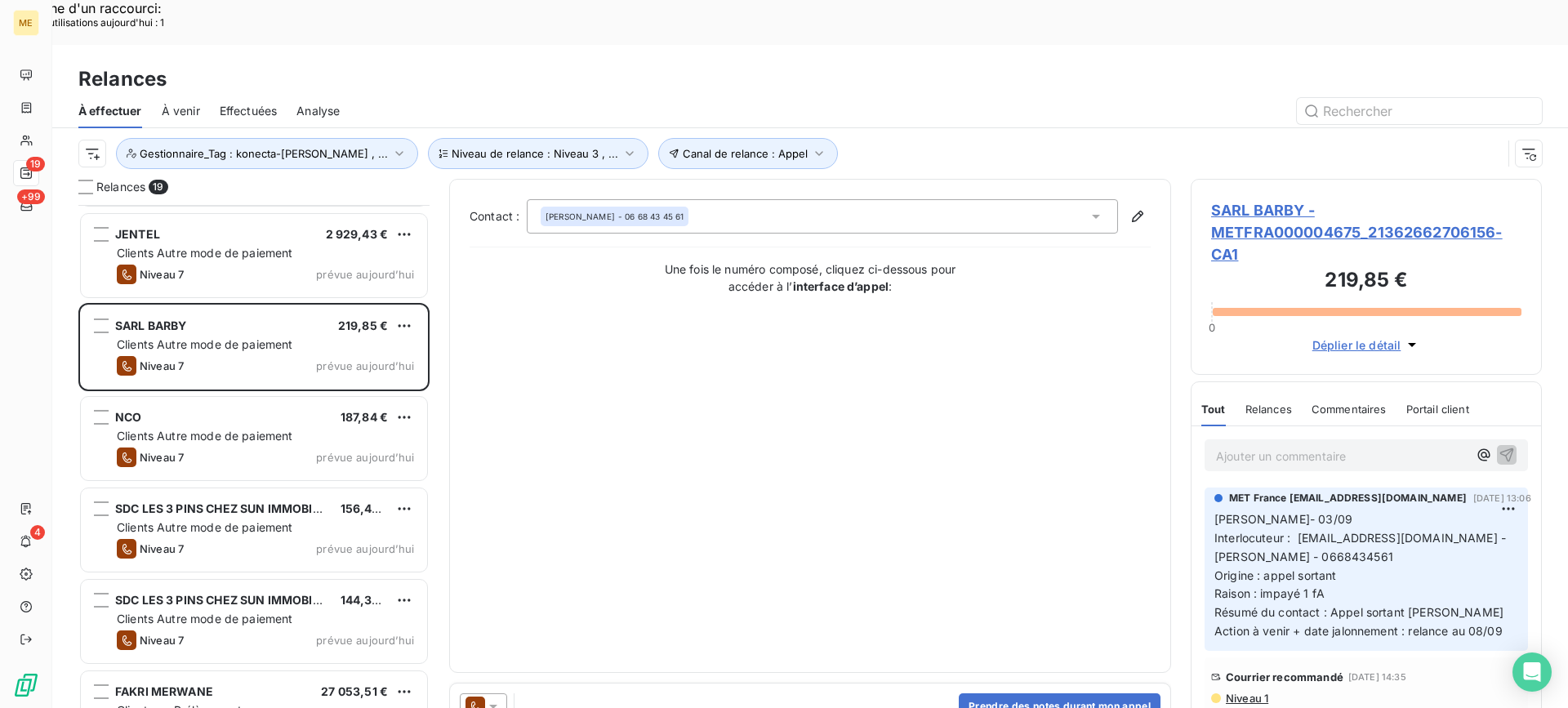
scroll to position [980, 0]
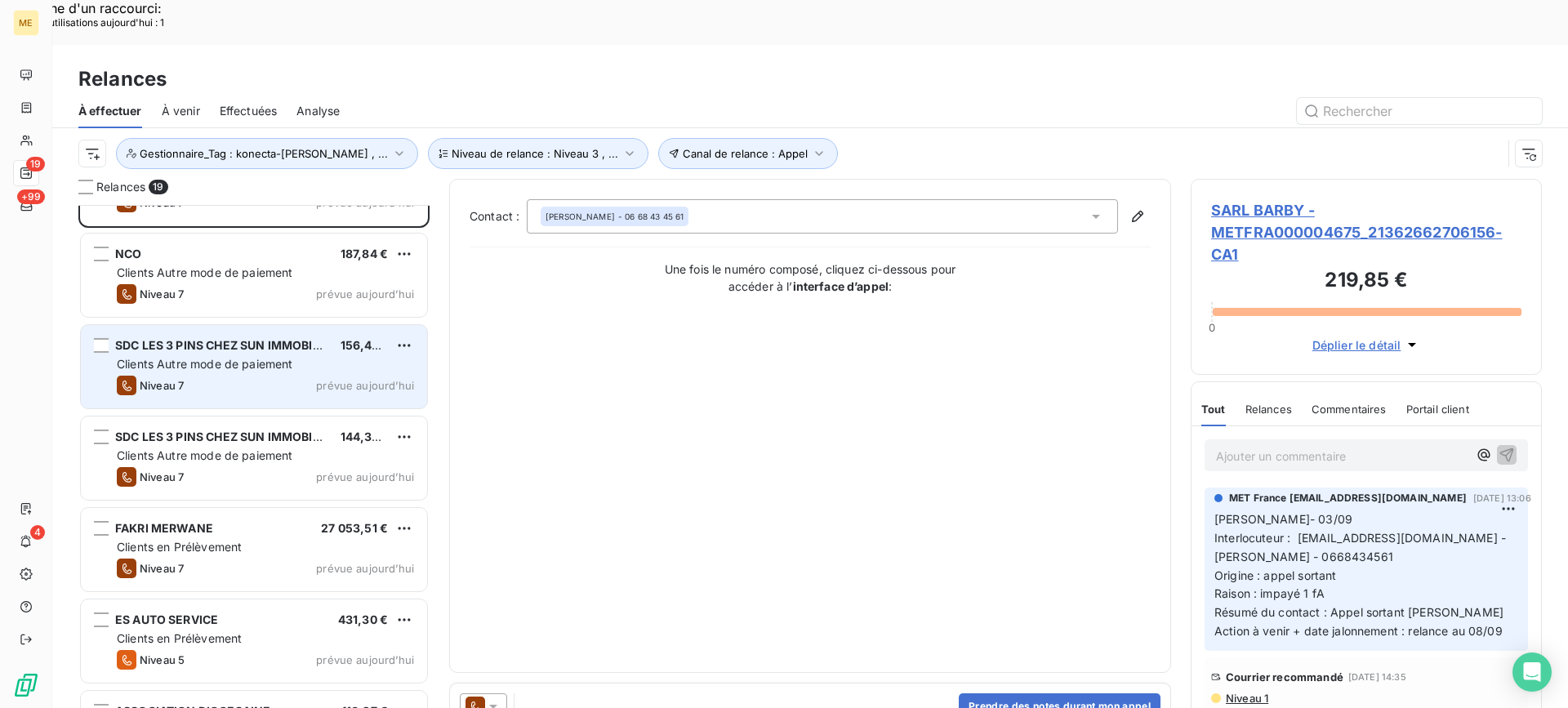
click at [320, 379] on span "prévue aujourd’hui" at bounding box center [364, 385] width 98 height 13
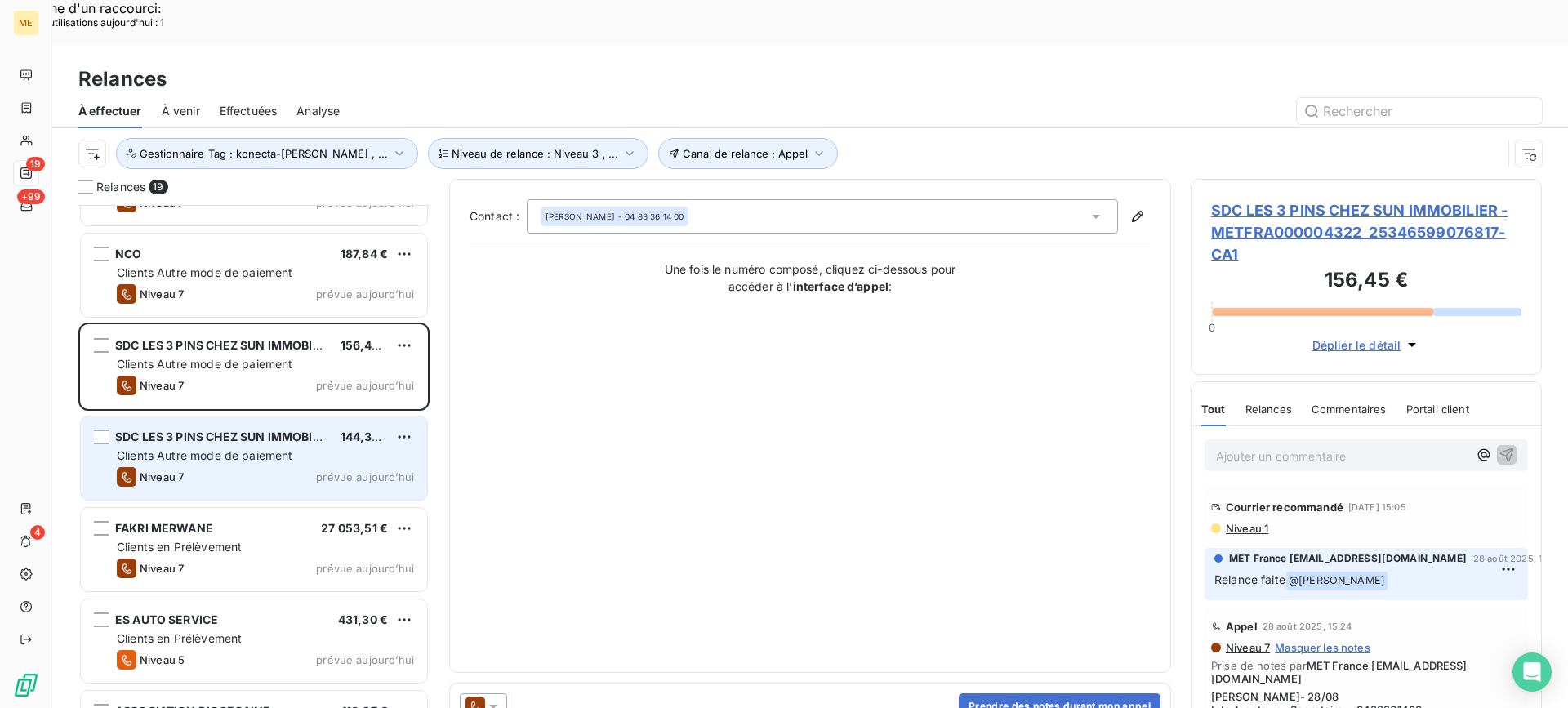
click at [310, 416] on div "SDC LES 3 PINS CHEZ SUN IMMOBILIER 144,35 € Clients Autre mode de paiement Nive…" at bounding box center [253, 458] width 346 height 83
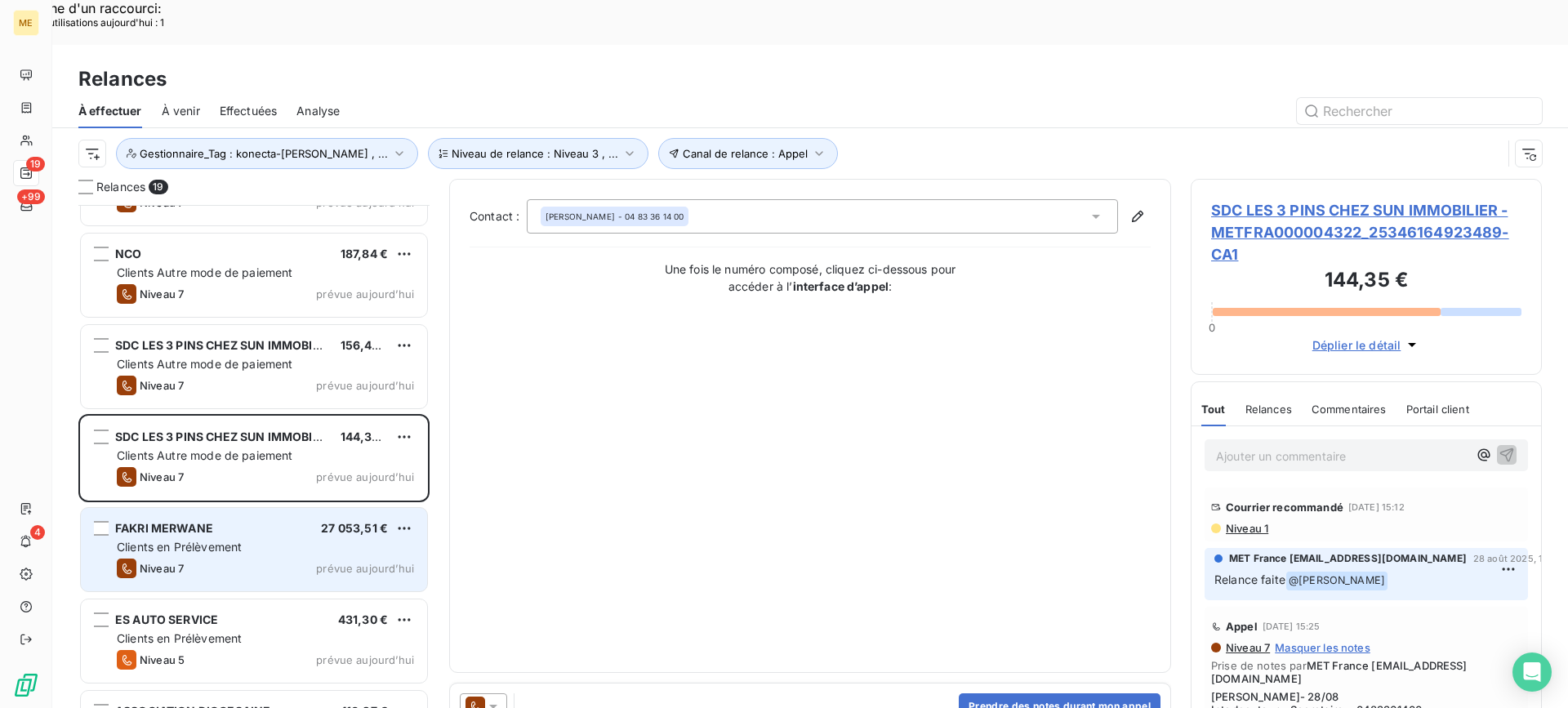
click at [156, 510] on div "FAKRI MERWANE 27 053,51 € Clients en Prélèvement Niveau 7 prévue aujourd’hui" at bounding box center [253, 549] width 346 height 83
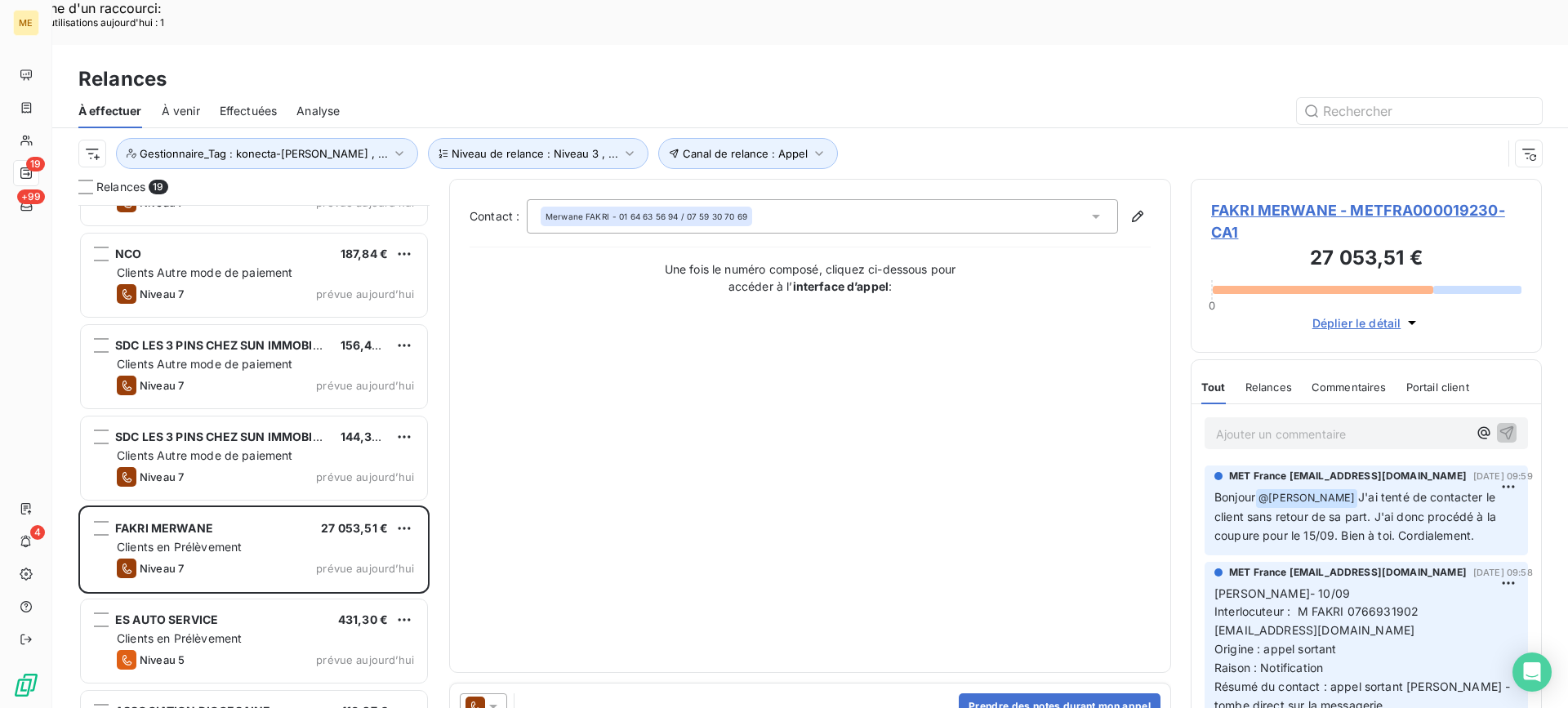
click at [1359, 199] on span "FAKRI MERWANE - METFRA000019230-CA1" at bounding box center [1366, 221] width 310 height 44
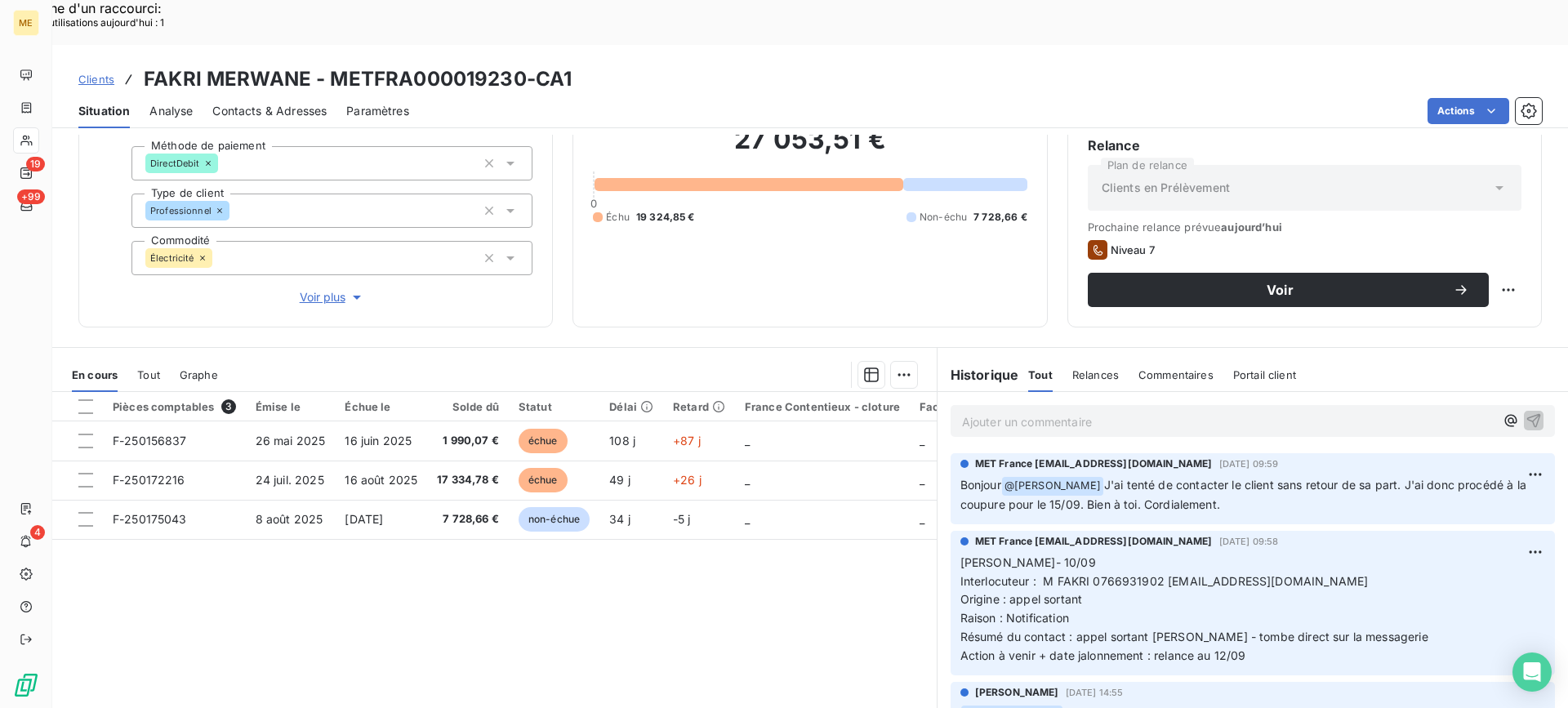
scroll to position [146, 0]
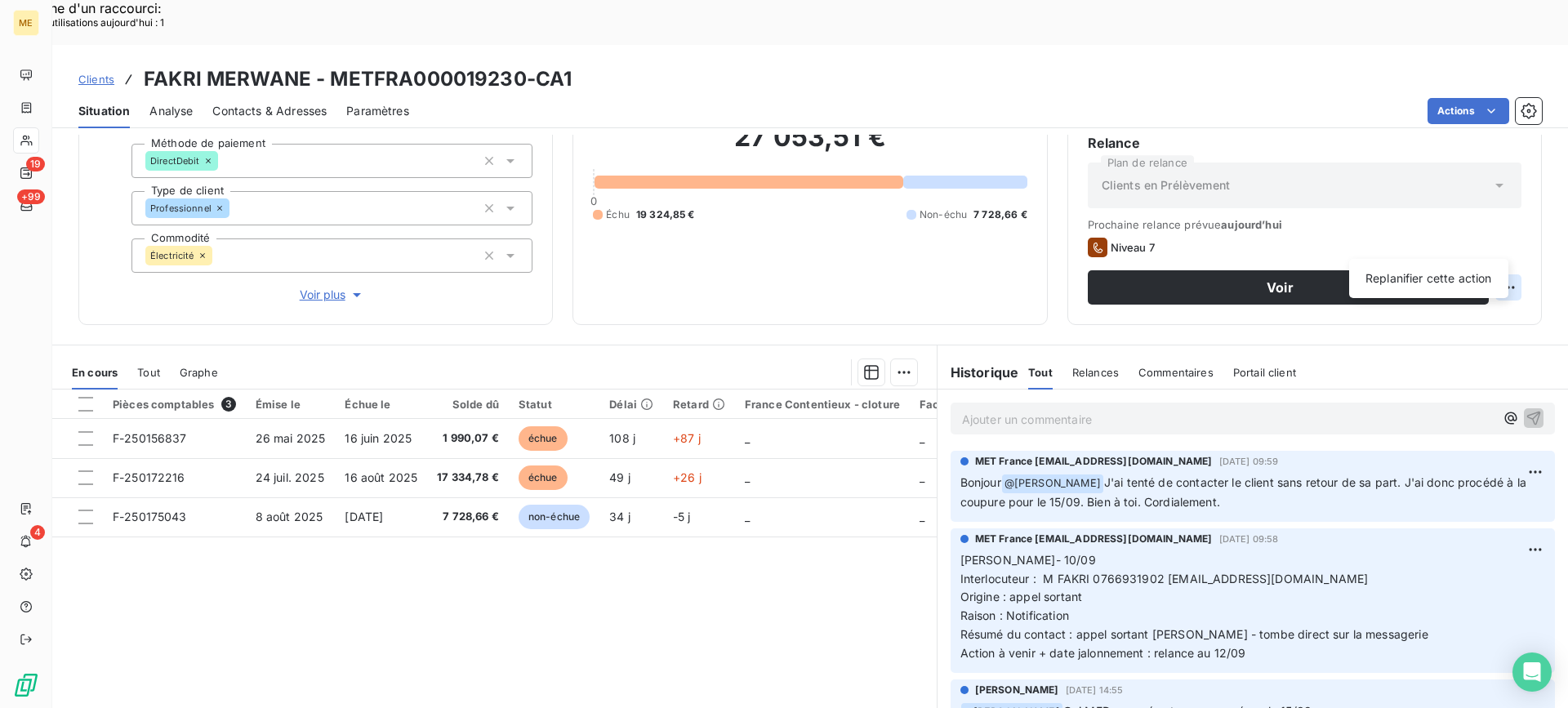
click at [1445, 279] on div "Replanifier cette action" at bounding box center [1428, 278] width 146 height 26
select select "8"
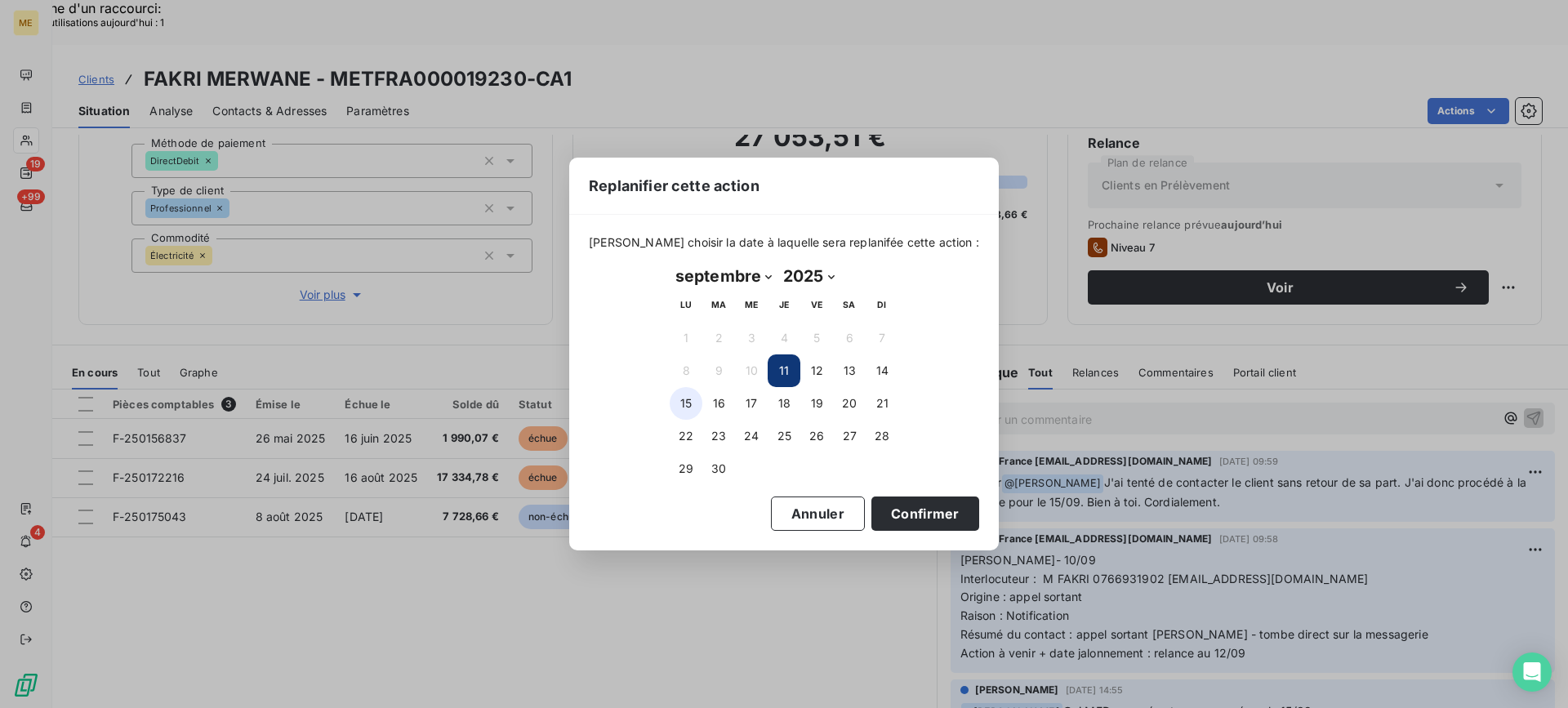
click at [678, 400] on button "15" at bounding box center [686, 404] width 33 height 33
drag, startPoint x: 884, startPoint y: 504, endPoint x: 849, endPoint y: 498, distance: 35.5
click at [875, 504] on button "Confirmer" at bounding box center [925, 513] width 107 height 34
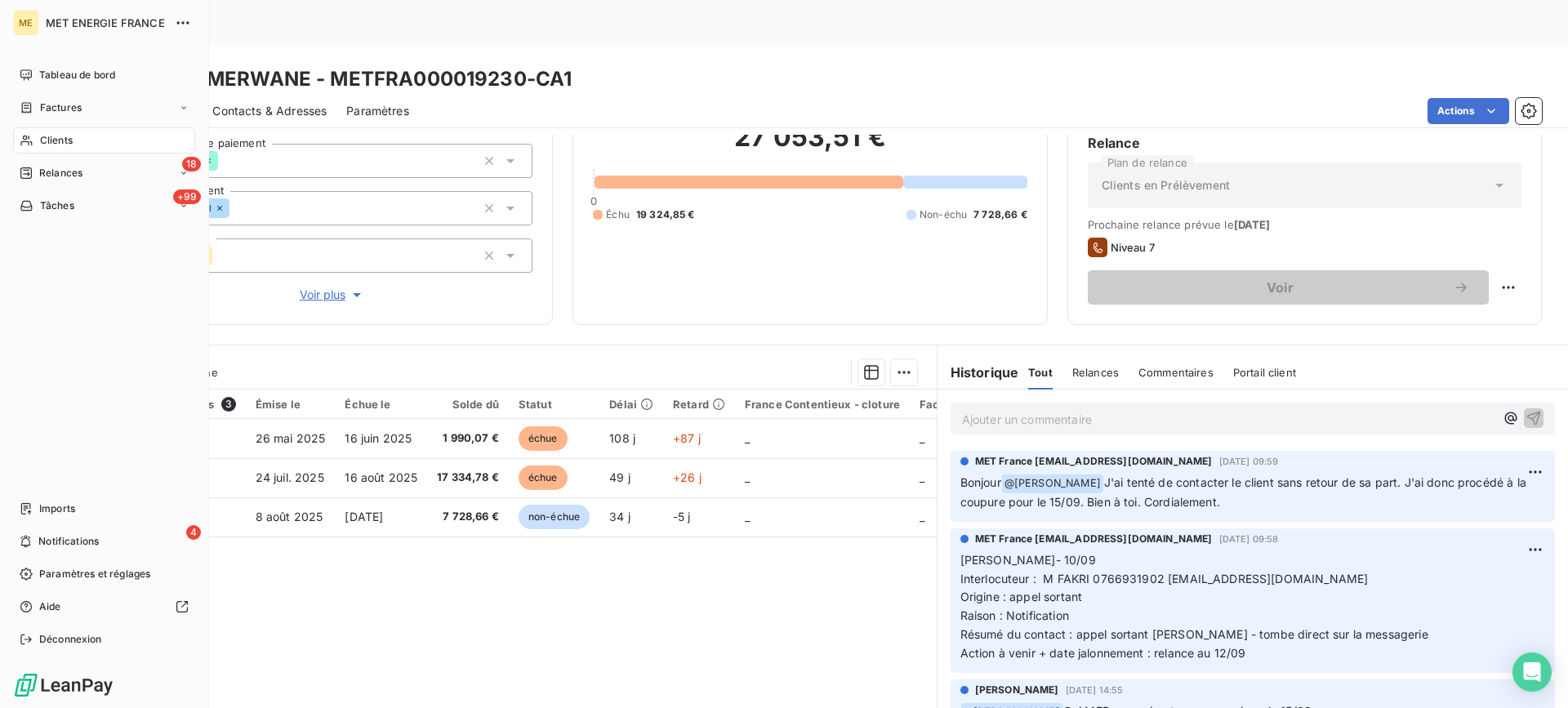
drag, startPoint x: 56, startPoint y: 172, endPoint x: 85, endPoint y: 191, distance: 34.7
click at [54, 173] on span "Relances" at bounding box center [61, 173] width 43 height 15
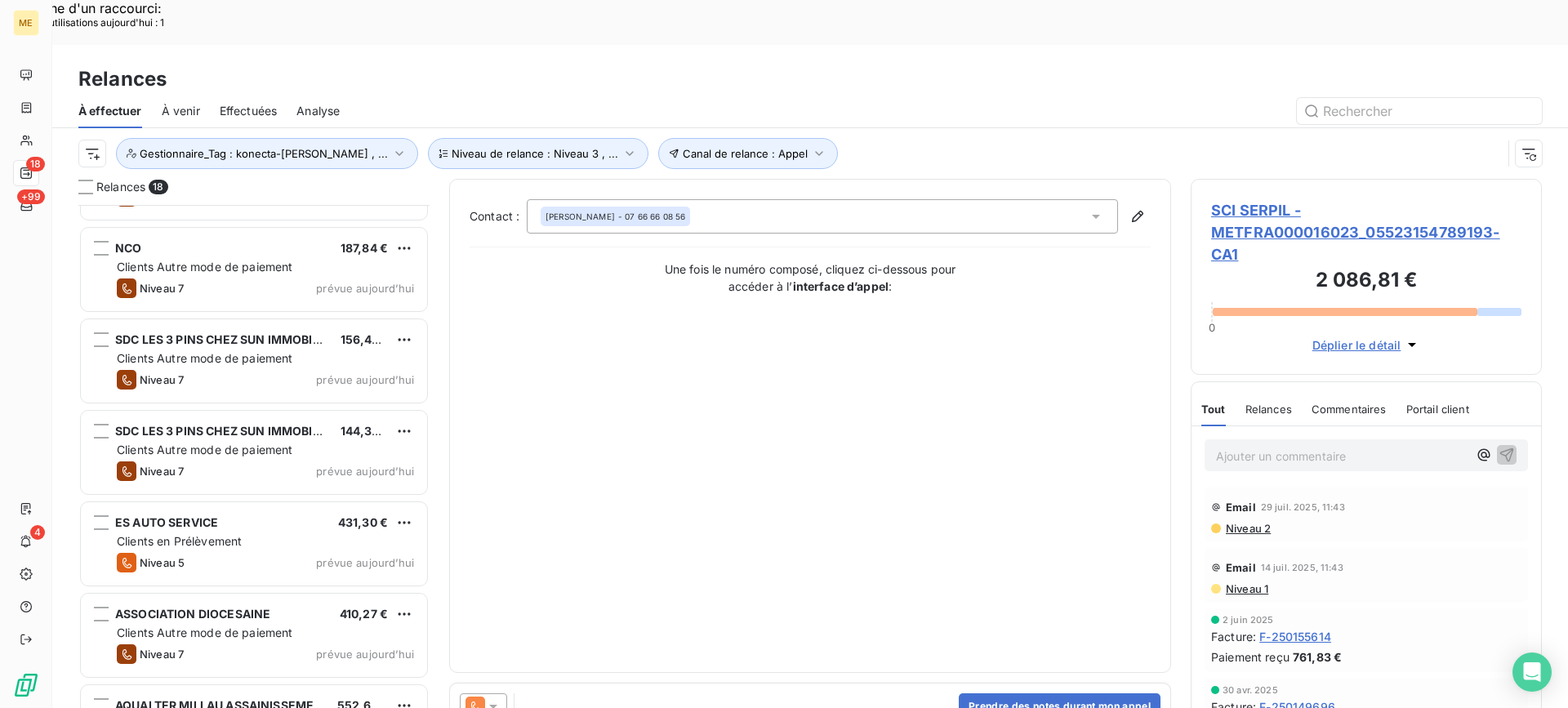
scroll to position [1099, 0]
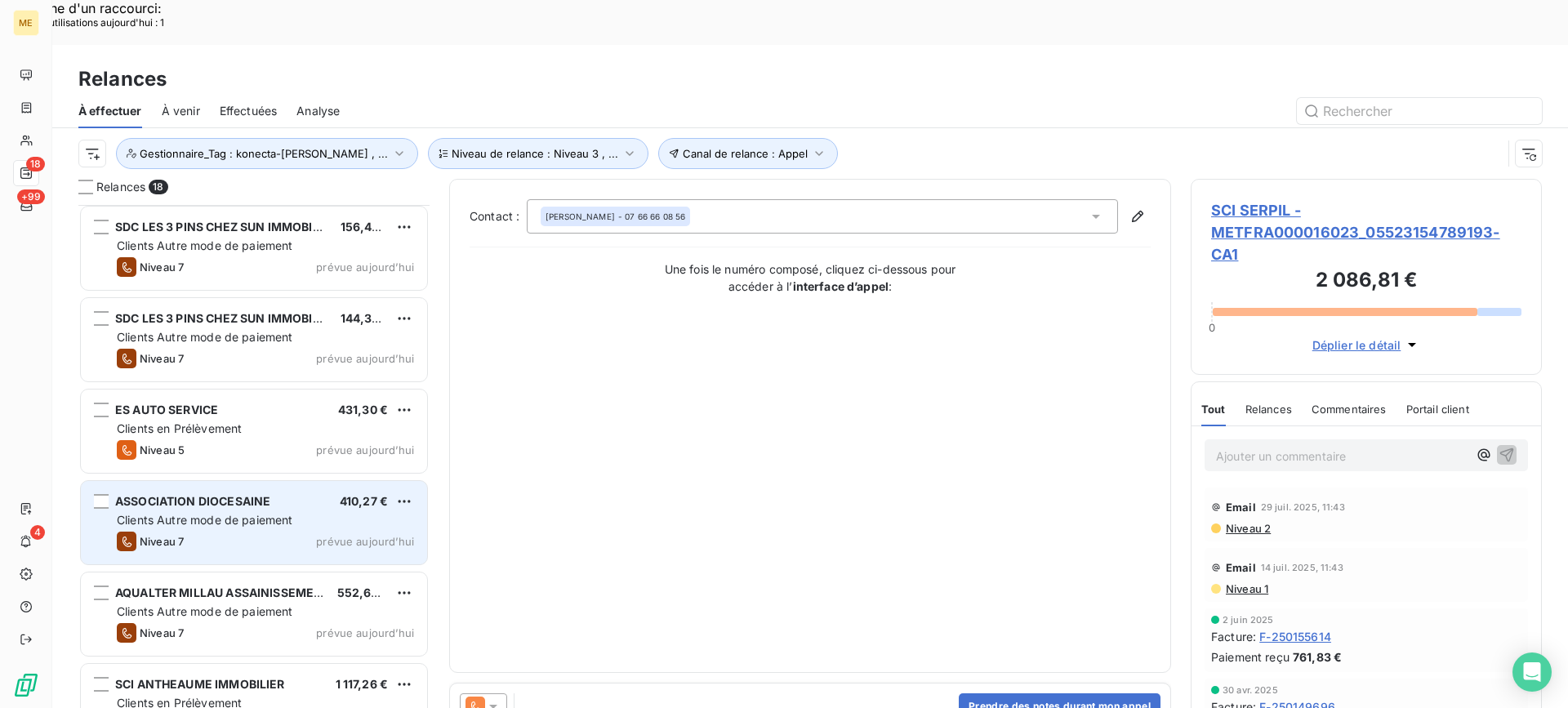
click at [322, 493] on div "ASSOCIATION DIOCESAINE 410,27 €" at bounding box center [265, 501] width 297 height 15
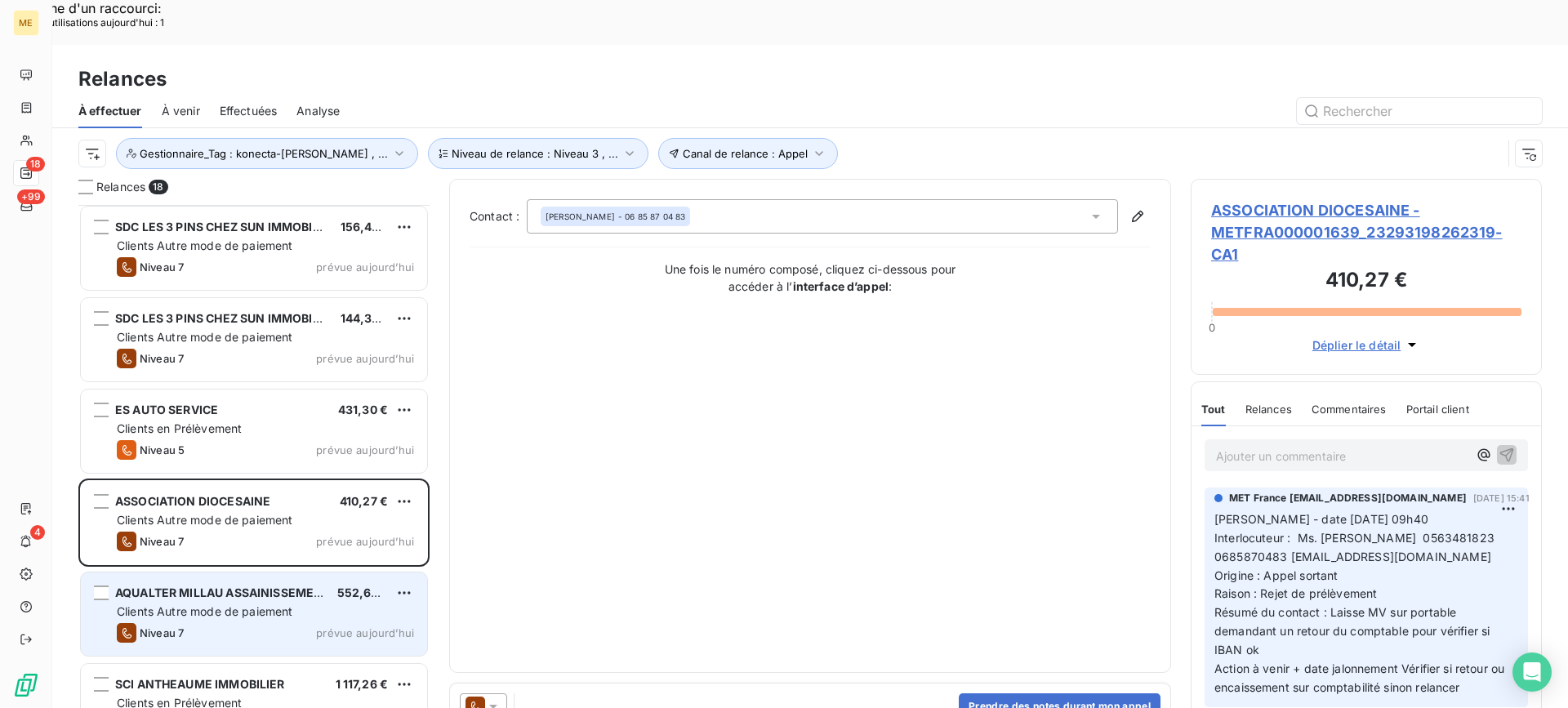
click at [280, 604] on span "Clients Autre mode de paiement" at bounding box center [205, 611] width 176 height 14
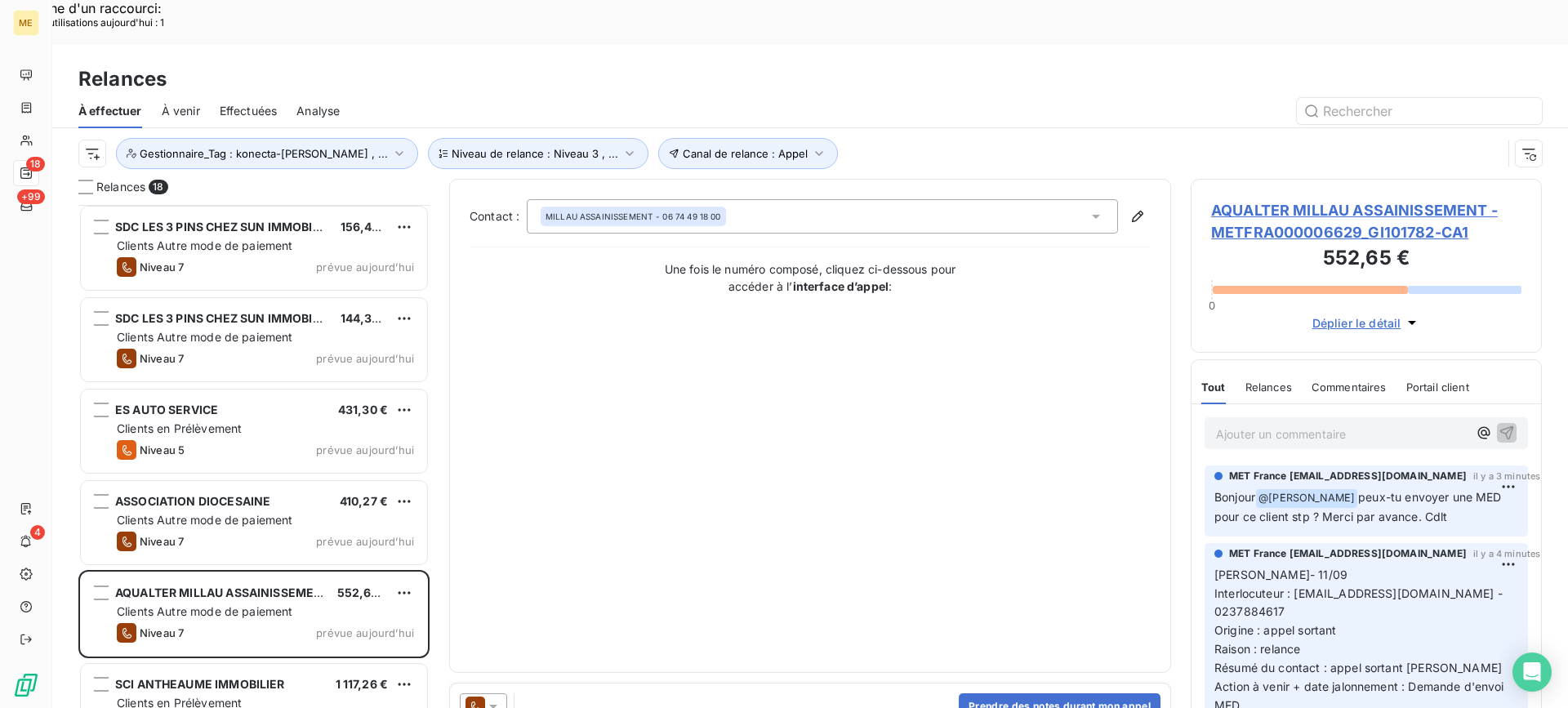
click at [1298, 199] on span "AQUALTER MILLAU ASSAINISSEMENT - METFRA000006629_GI101782-CA1" at bounding box center [1366, 221] width 310 height 44
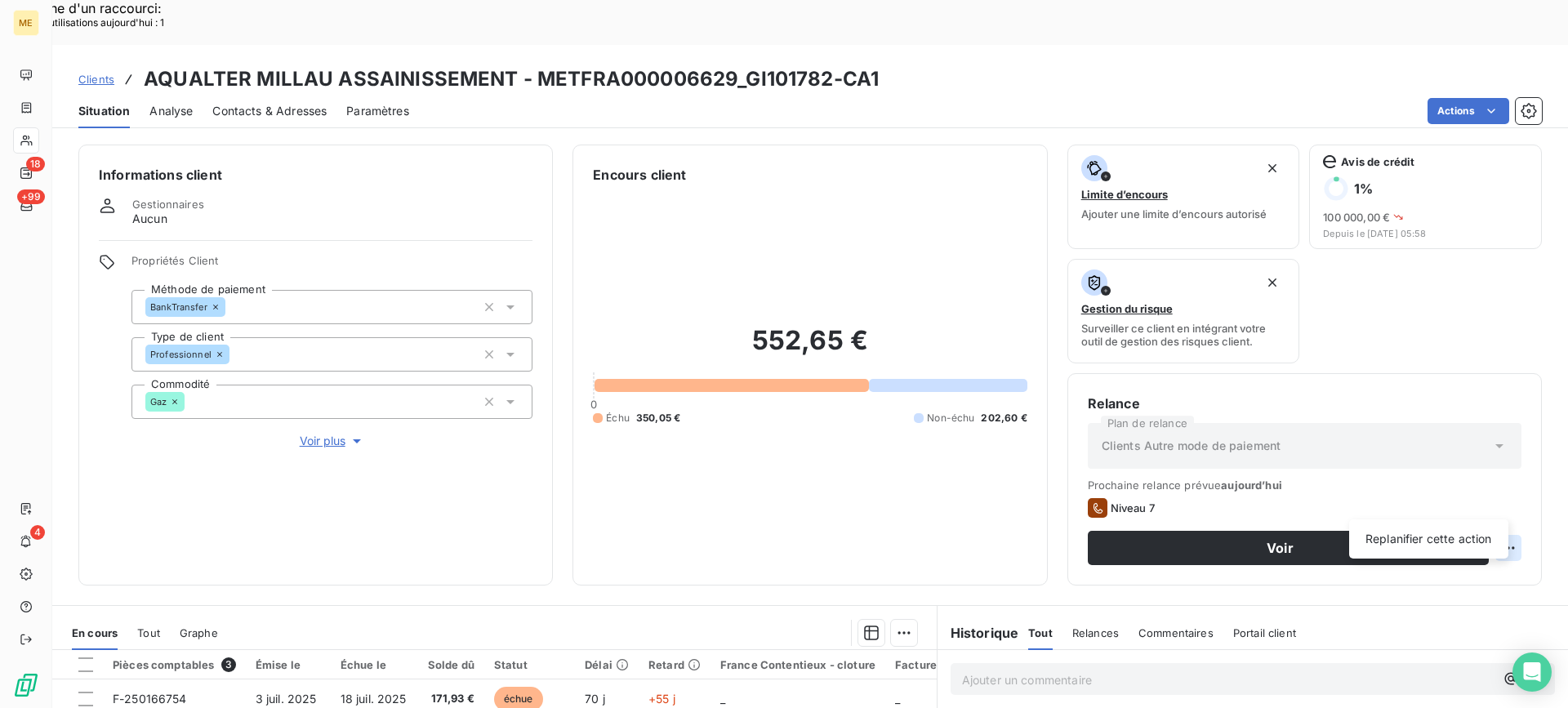
click at [1460, 536] on div "Replanifier cette action" at bounding box center [1428, 538] width 146 height 26
select select "8"
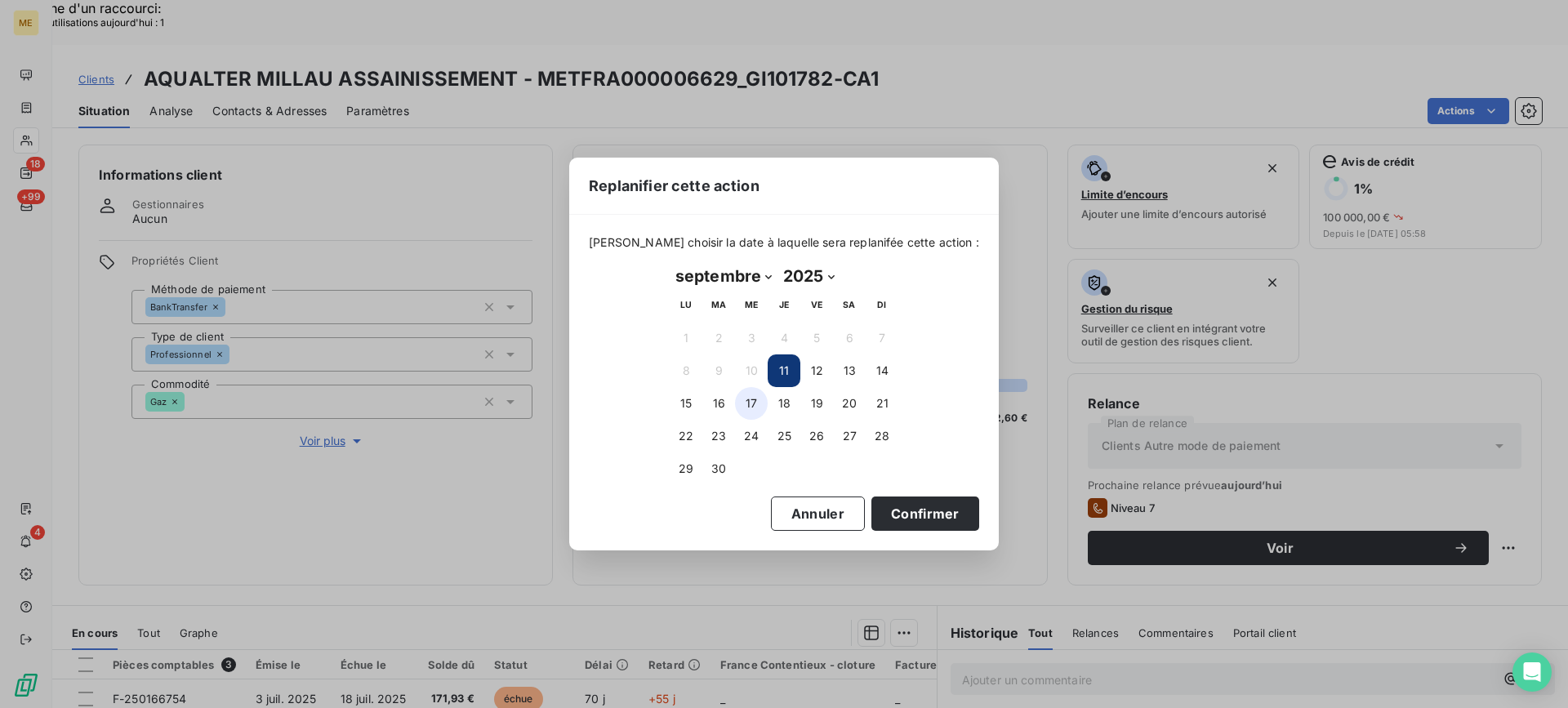
click at [739, 402] on button "17" at bounding box center [751, 404] width 33 height 33
click at [873, 520] on button "Confirmer" at bounding box center [925, 513] width 107 height 34
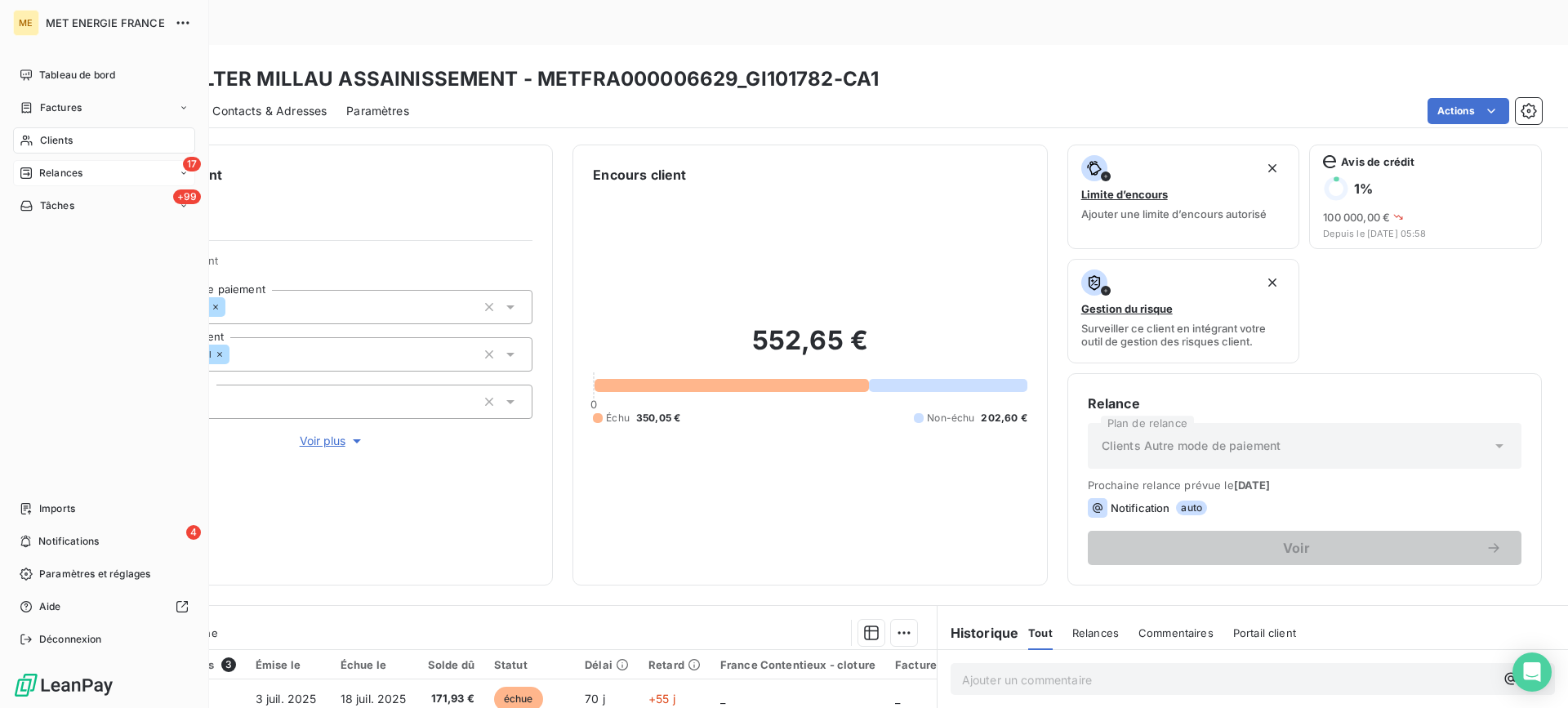
click at [37, 182] on div "17 Relances" at bounding box center [104, 172] width 182 height 26
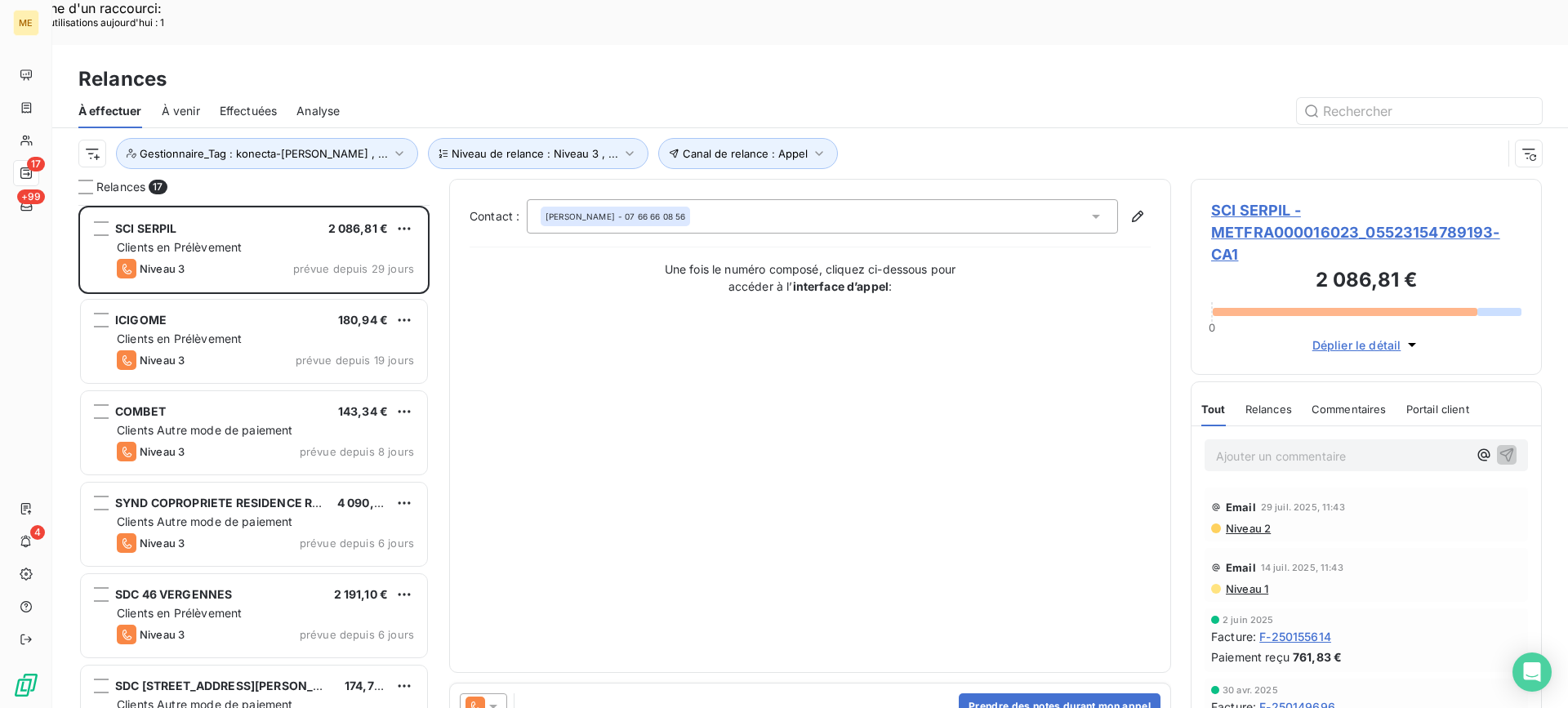
scroll to position [817, 0]
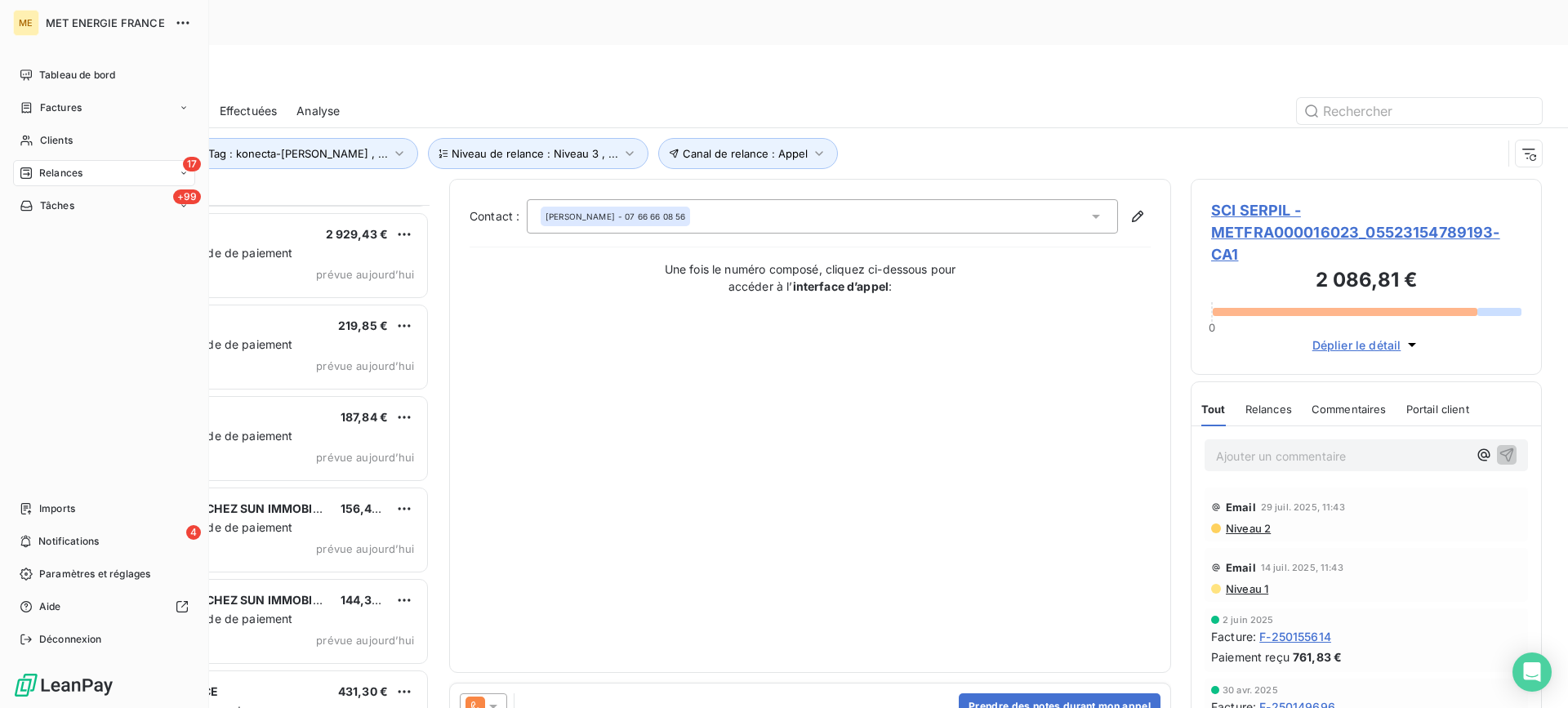
click at [48, 532] on div "4 Notifications" at bounding box center [104, 541] width 182 height 26
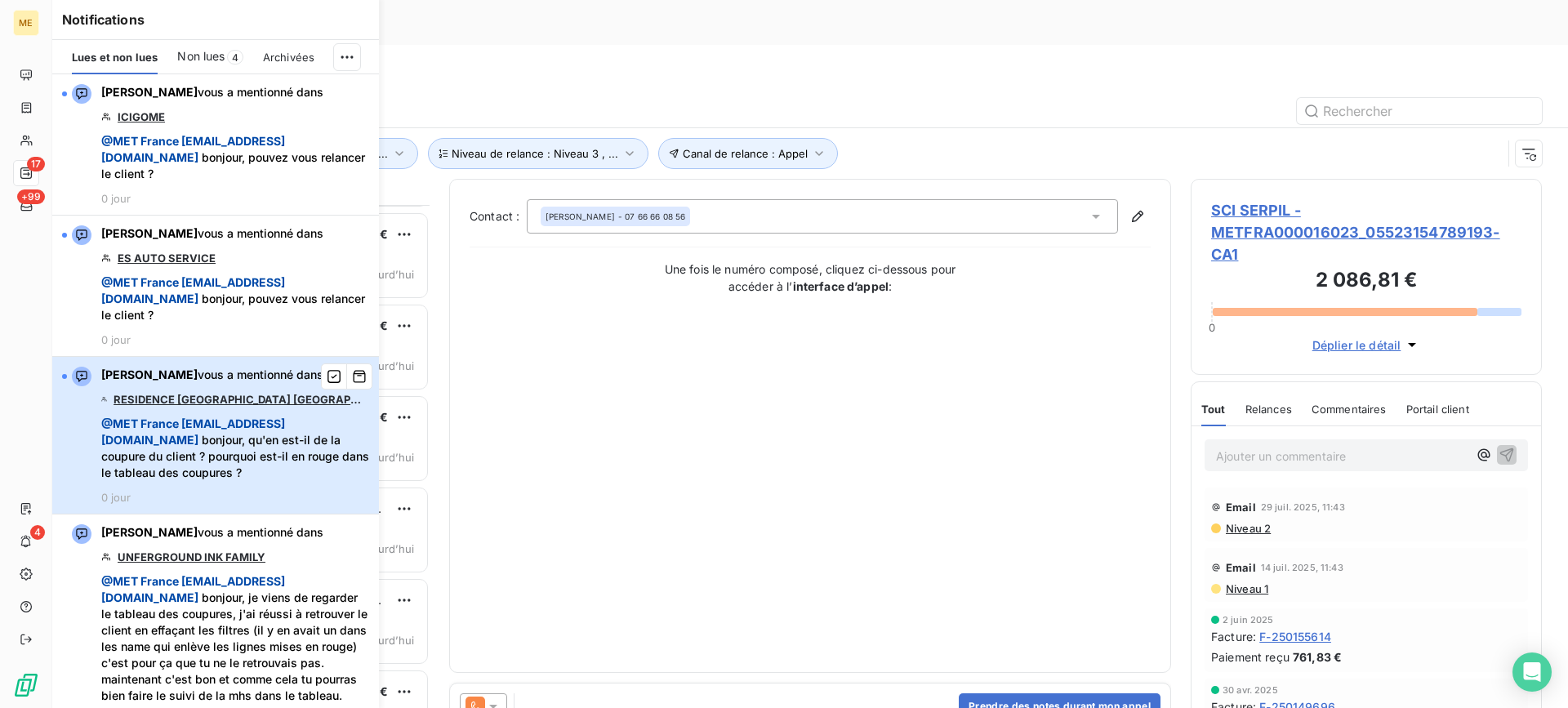
click at [257, 415] on span "@ MET France met-france@recouvrement.met.com bonjour, qu'en est-il de la coupur…" at bounding box center [235, 448] width 268 height 65
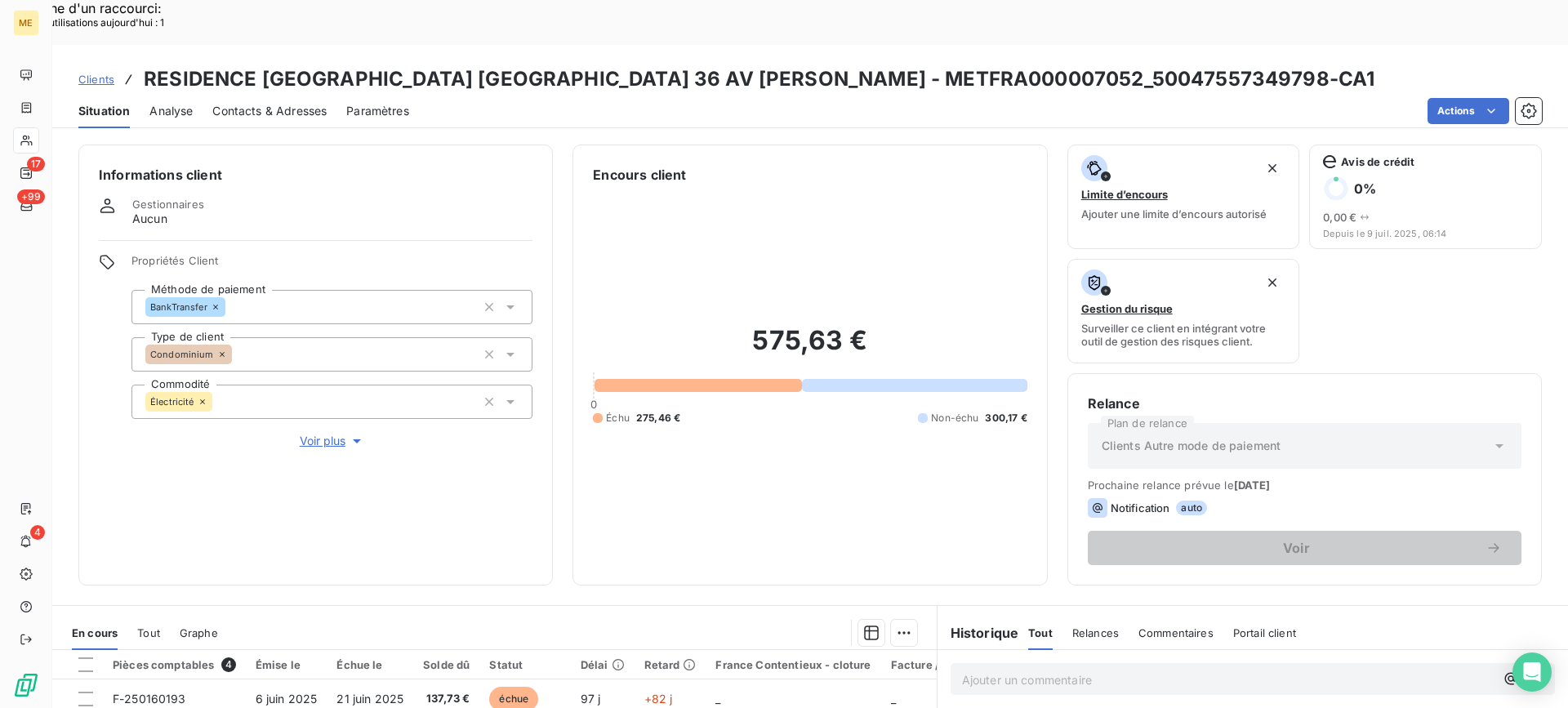
click at [307, 433] on span "Voir plus" at bounding box center [332, 441] width 65 height 17
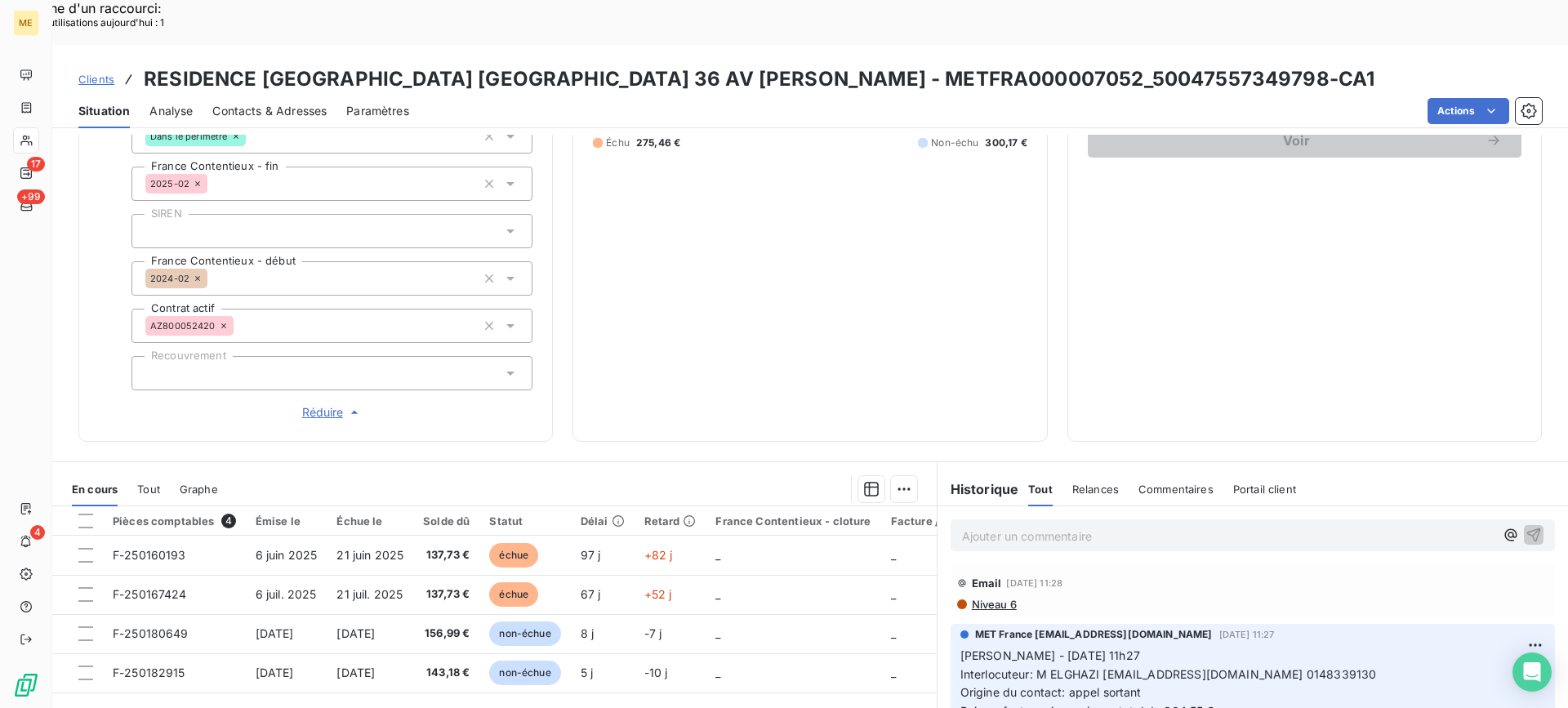
scroll to position [360, 0]
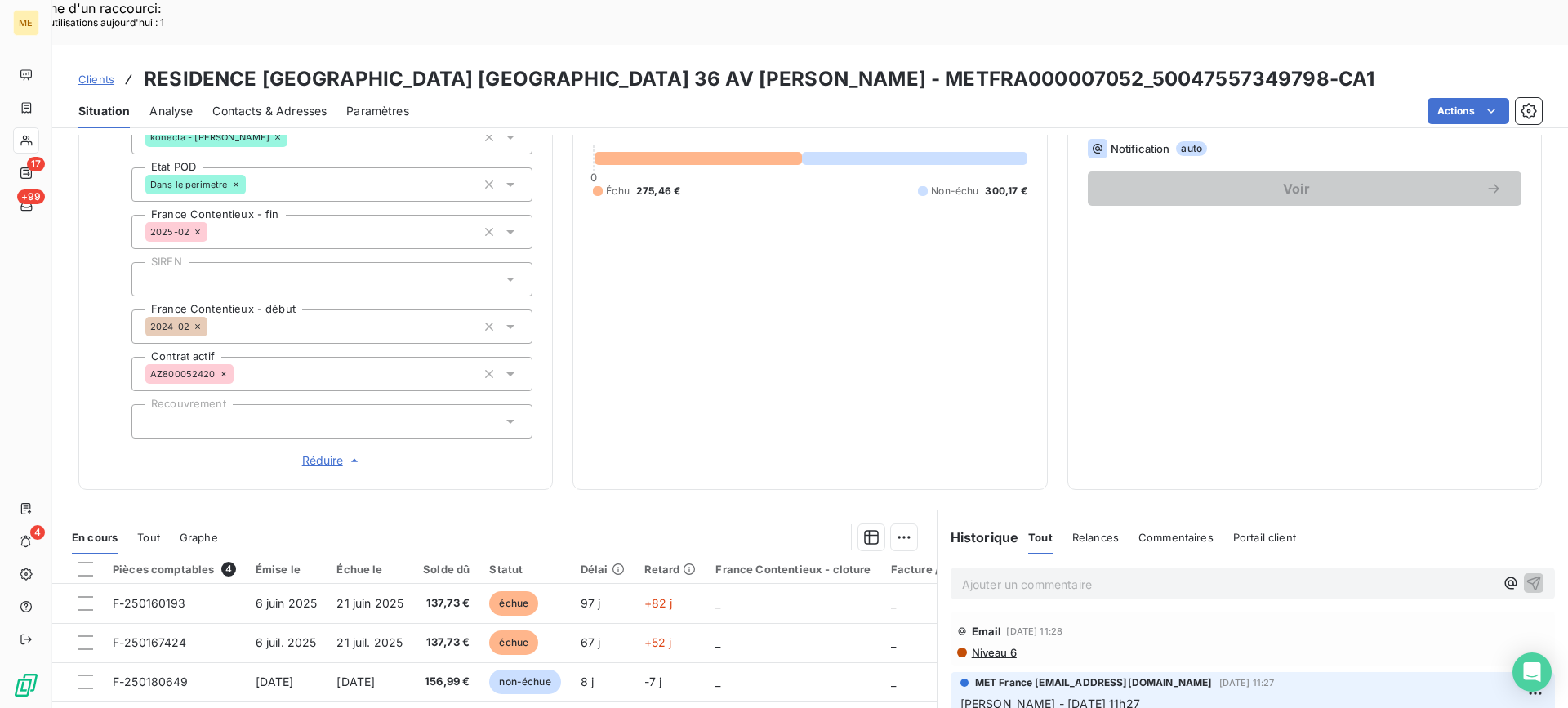
drag, startPoint x: 740, startPoint y: 213, endPoint x: 754, endPoint y: 194, distance: 23.6
click at [754, 194] on div "575,63 € 0 Échu 275,46 € Non-échu 300,17 €" at bounding box center [809, 148] width 434 height 644
drag, startPoint x: 898, startPoint y: 39, endPoint x: 1066, endPoint y: 37, distance: 168.0
click at [1066, 64] on h3 "RESIDENCE GREEN PARK BOBIGNY 36 AV KARL MARX - METFRA000007052_50047557349798-C…" at bounding box center [759, 79] width 1230 height 29
copy h3 "50047557349798"
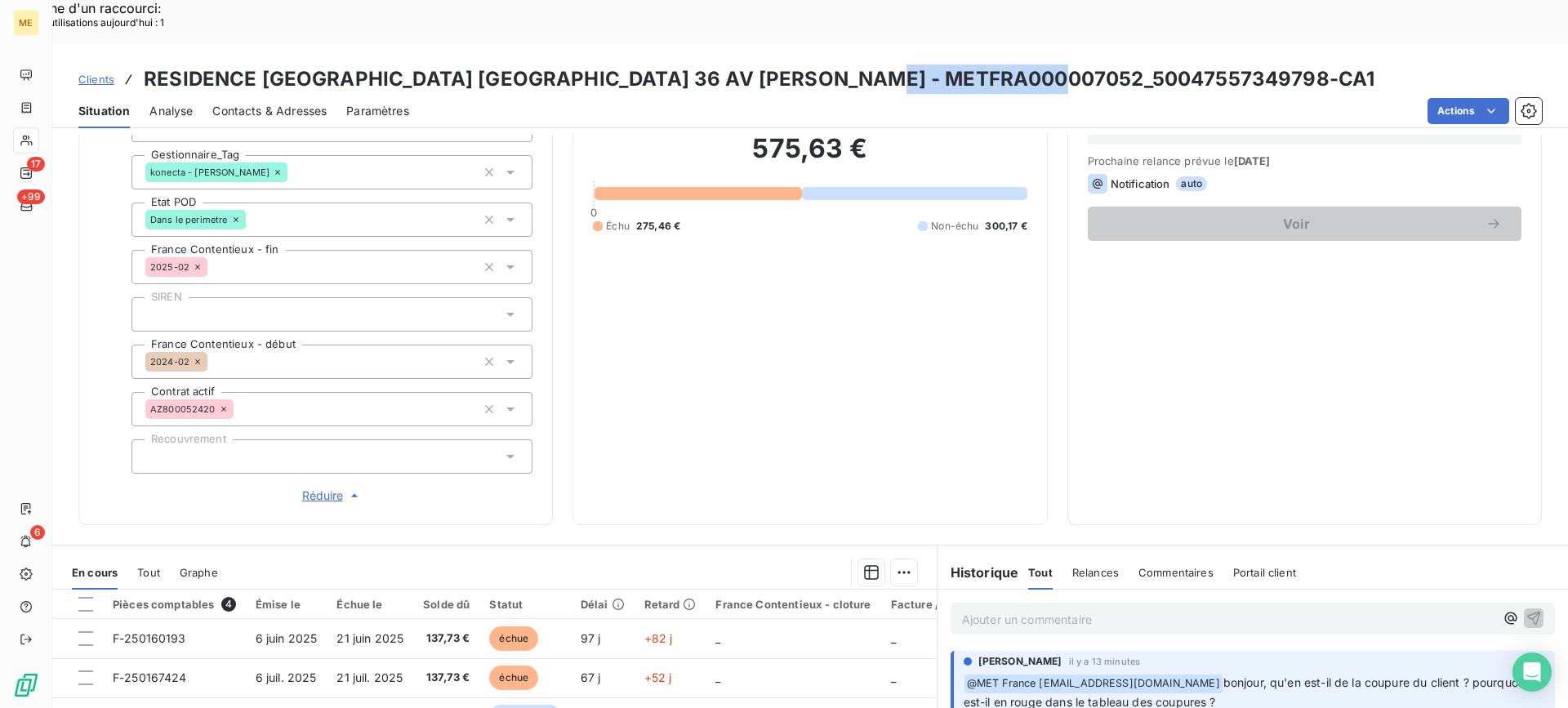
scroll to position [326, 0]
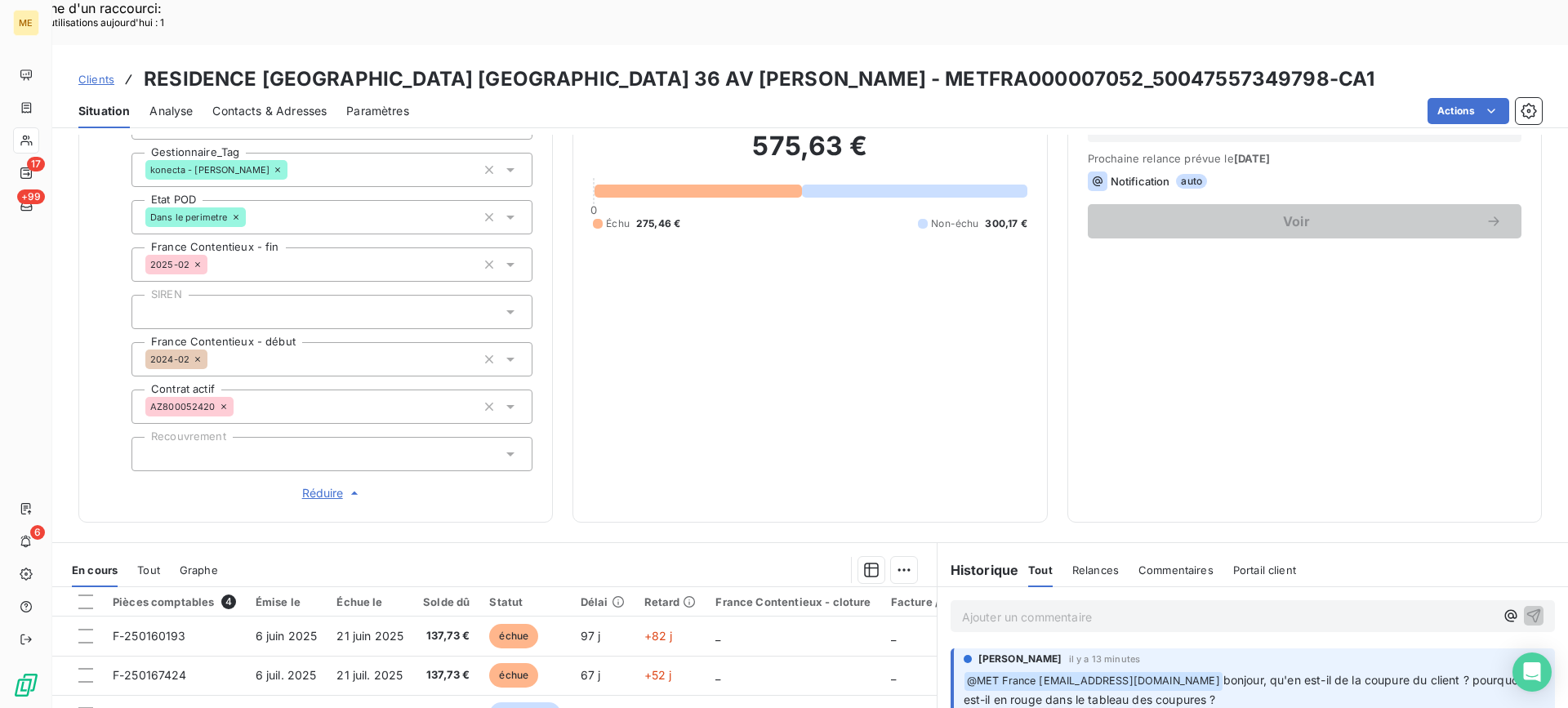
click at [1070, 606] on p "Ajouter un commentaire ﻿" at bounding box center [1228, 616] width 532 height 20
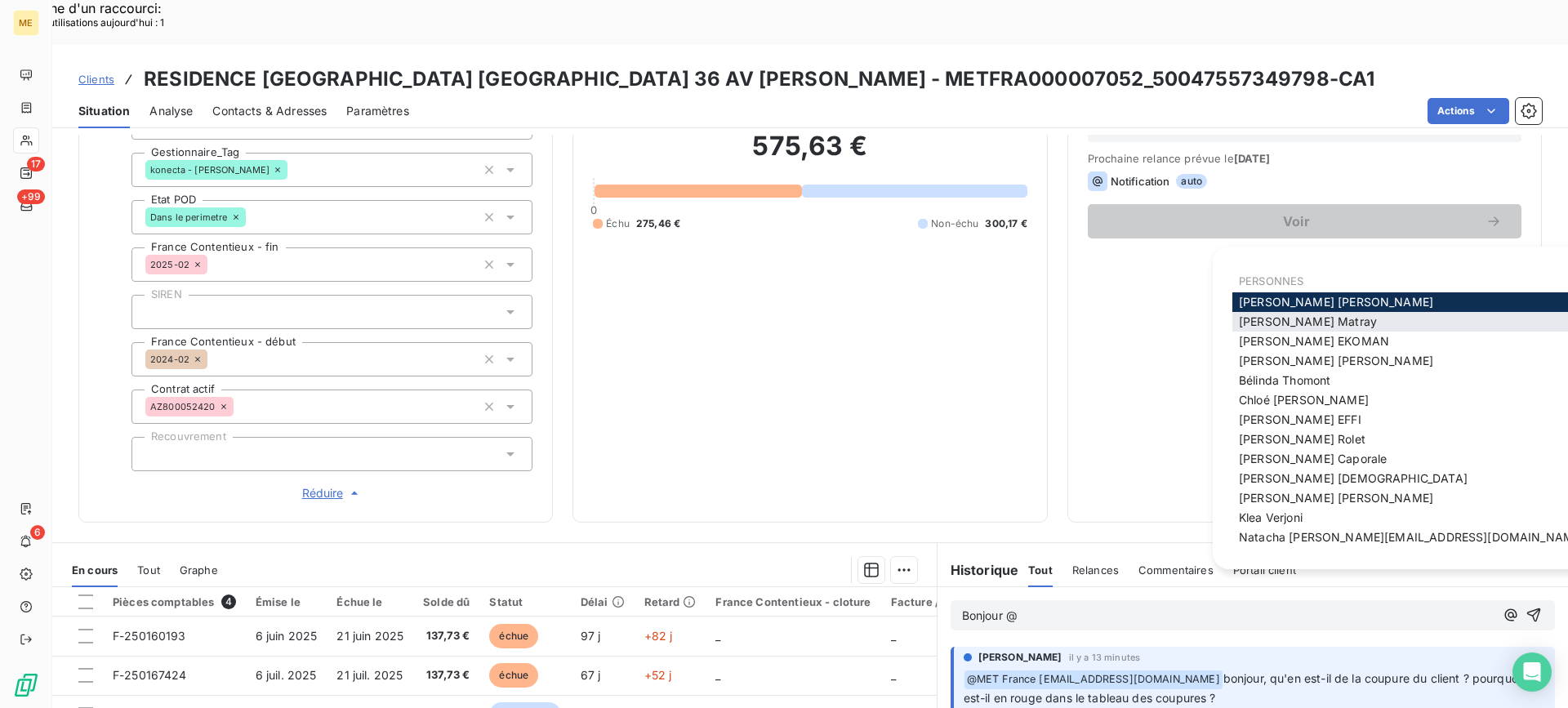
click at [1261, 316] on span "Amélie Matray" at bounding box center [1307, 321] width 138 height 14
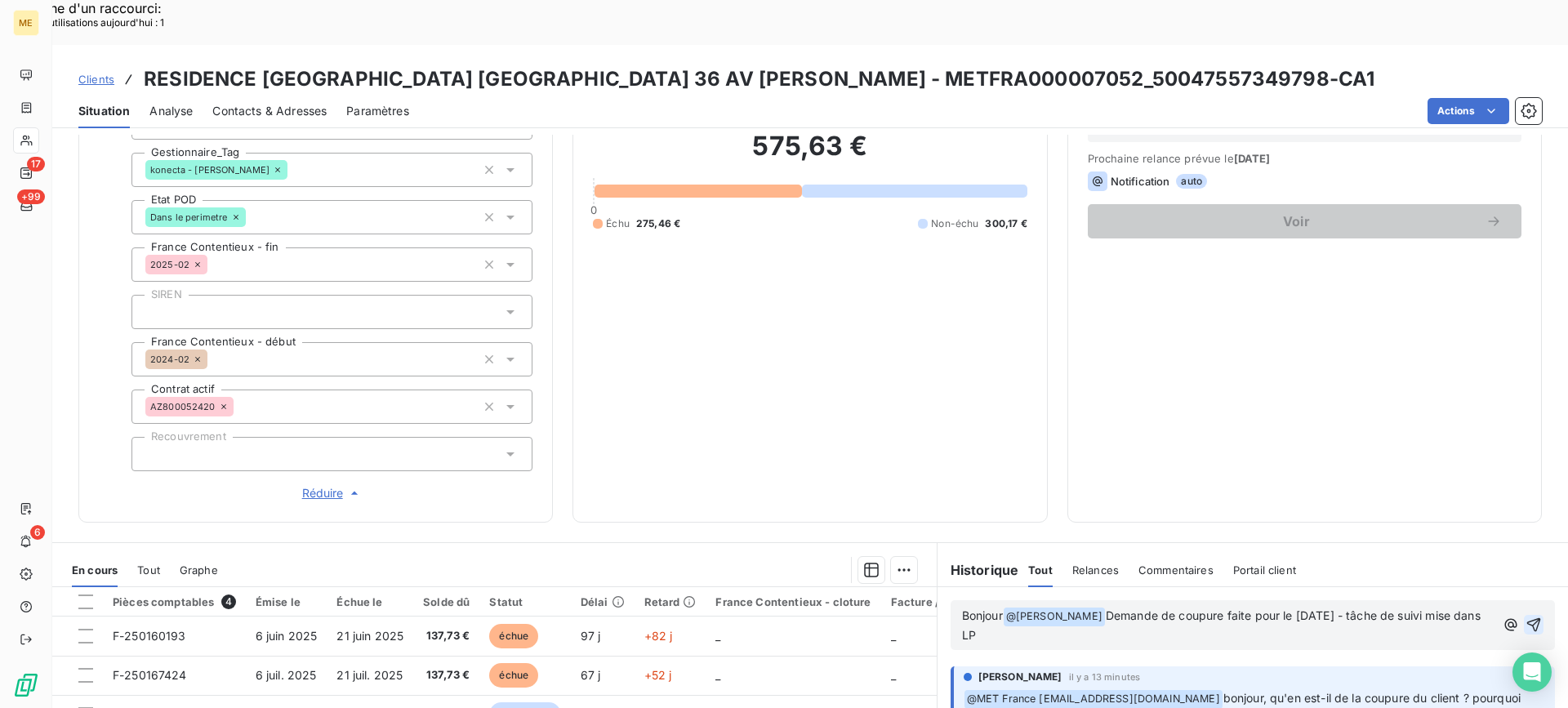
click at [1526, 616] on icon "button" at bounding box center [1534, 625] width 17 height 17
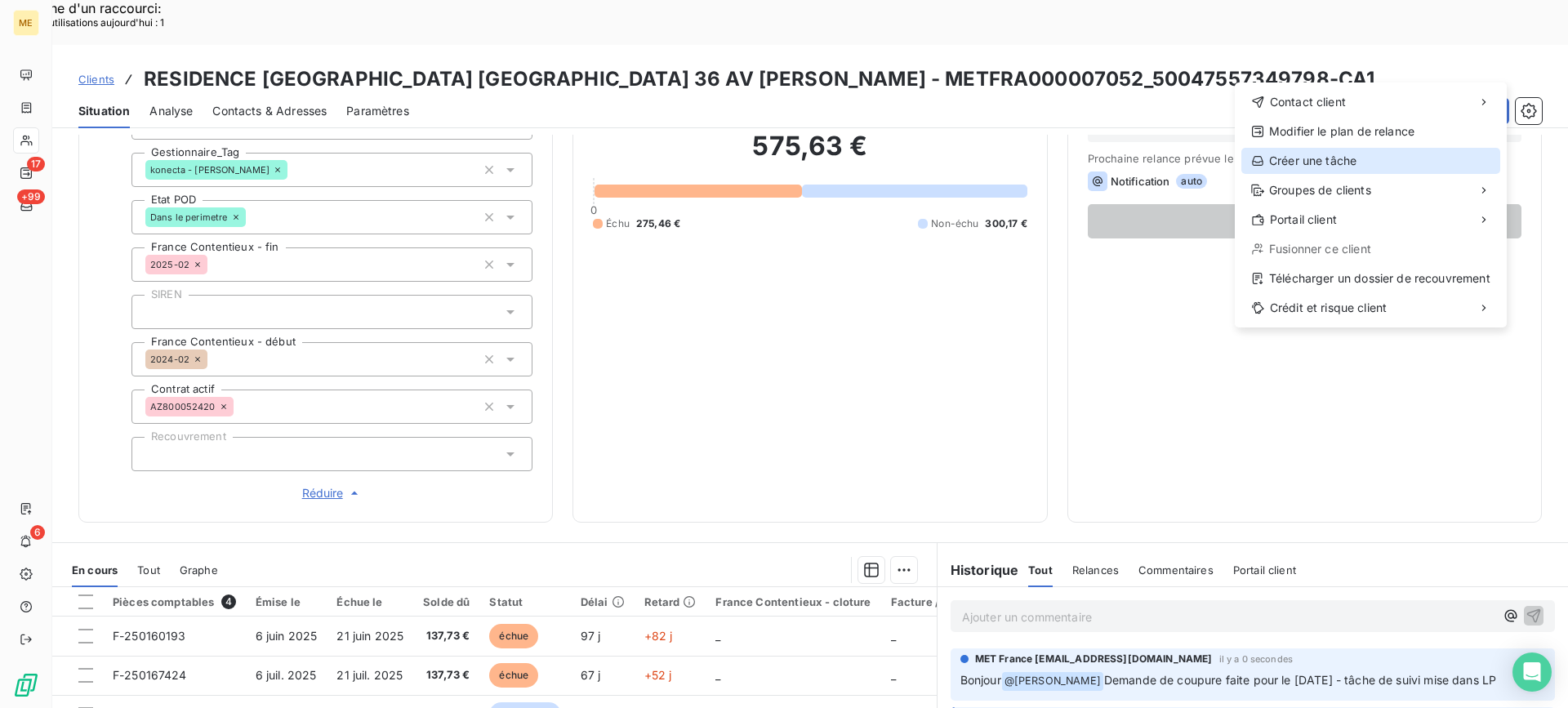
click at [1348, 167] on div "Créer une tâche" at bounding box center [1371, 160] width 259 height 26
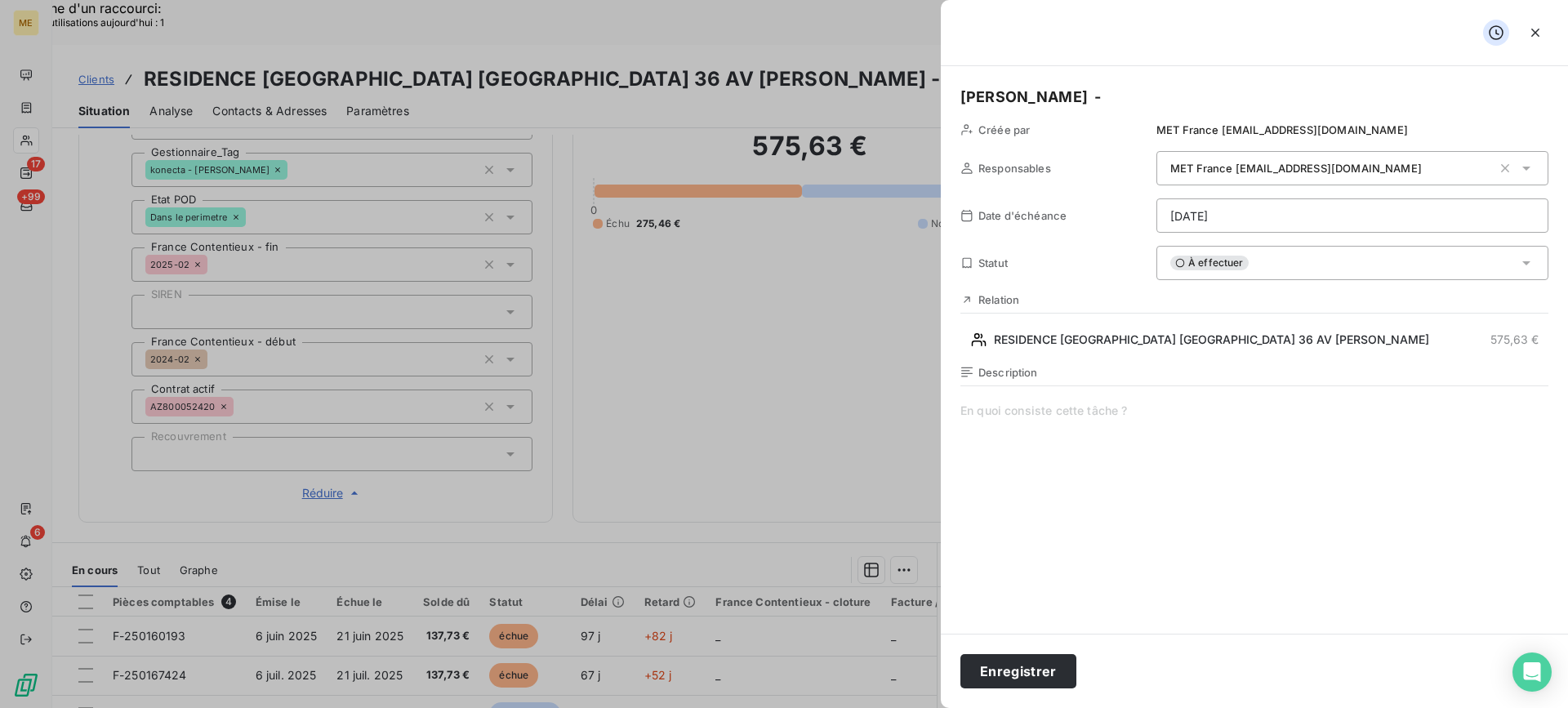
click at [1180, 416] on span at bounding box center [1254, 559] width 588 height 314
click at [1225, 420] on span "verif coupure" at bounding box center [1254, 559] width 588 height 314
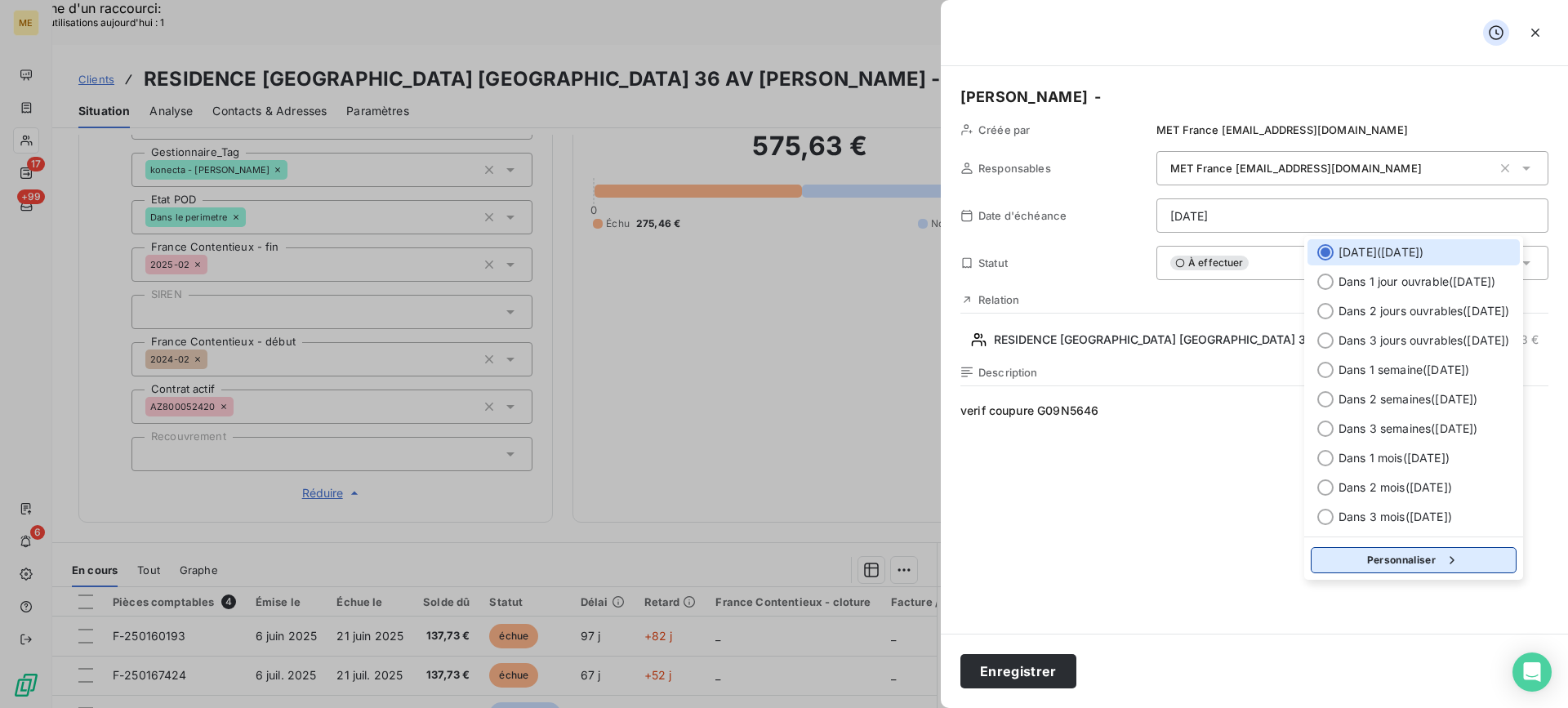
click at [1372, 551] on button "Personnaliser" at bounding box center [1414, 559] width 206 height 26
select select "8"
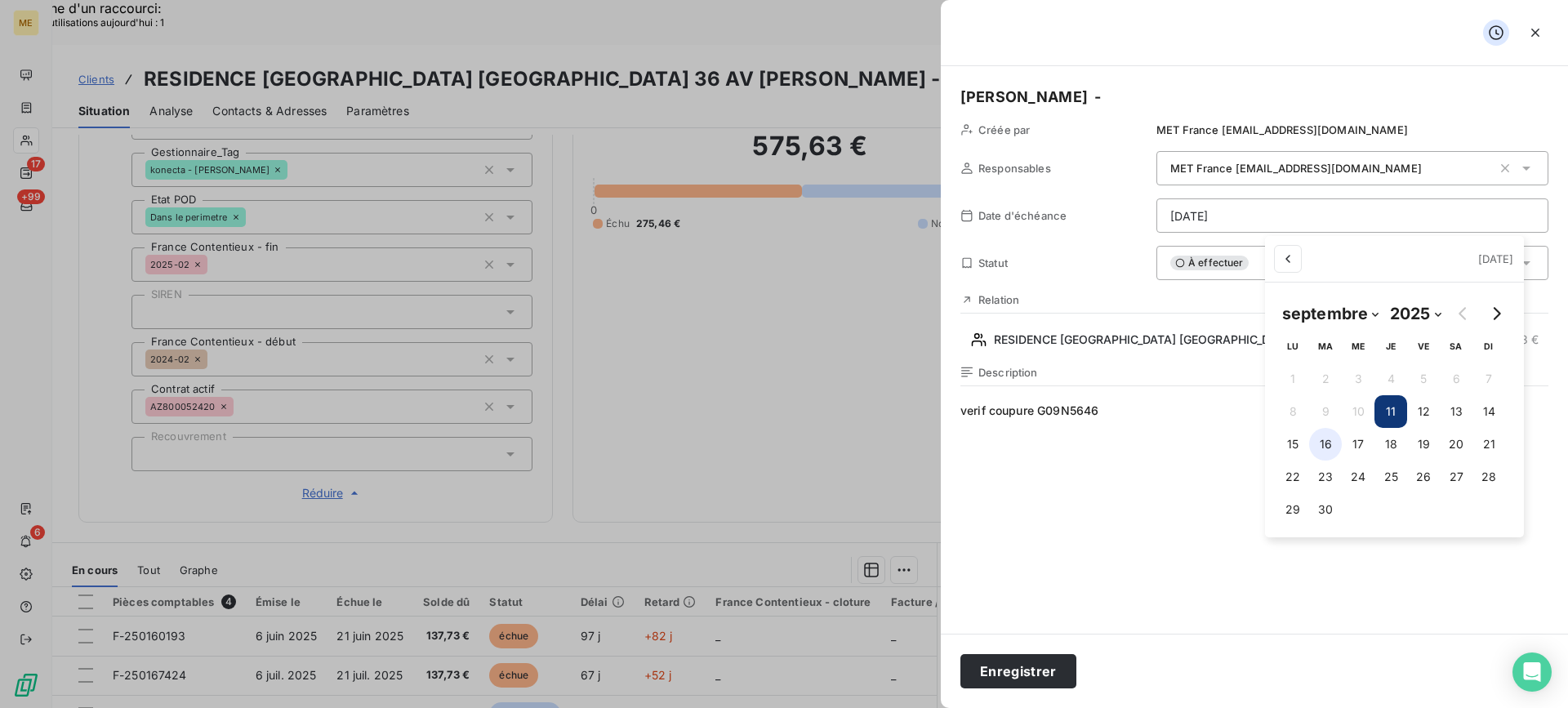
click at [1330, 444] on button "16" at bounding box center [1326, 444] width 33 height 33
type input "16/09/2025"
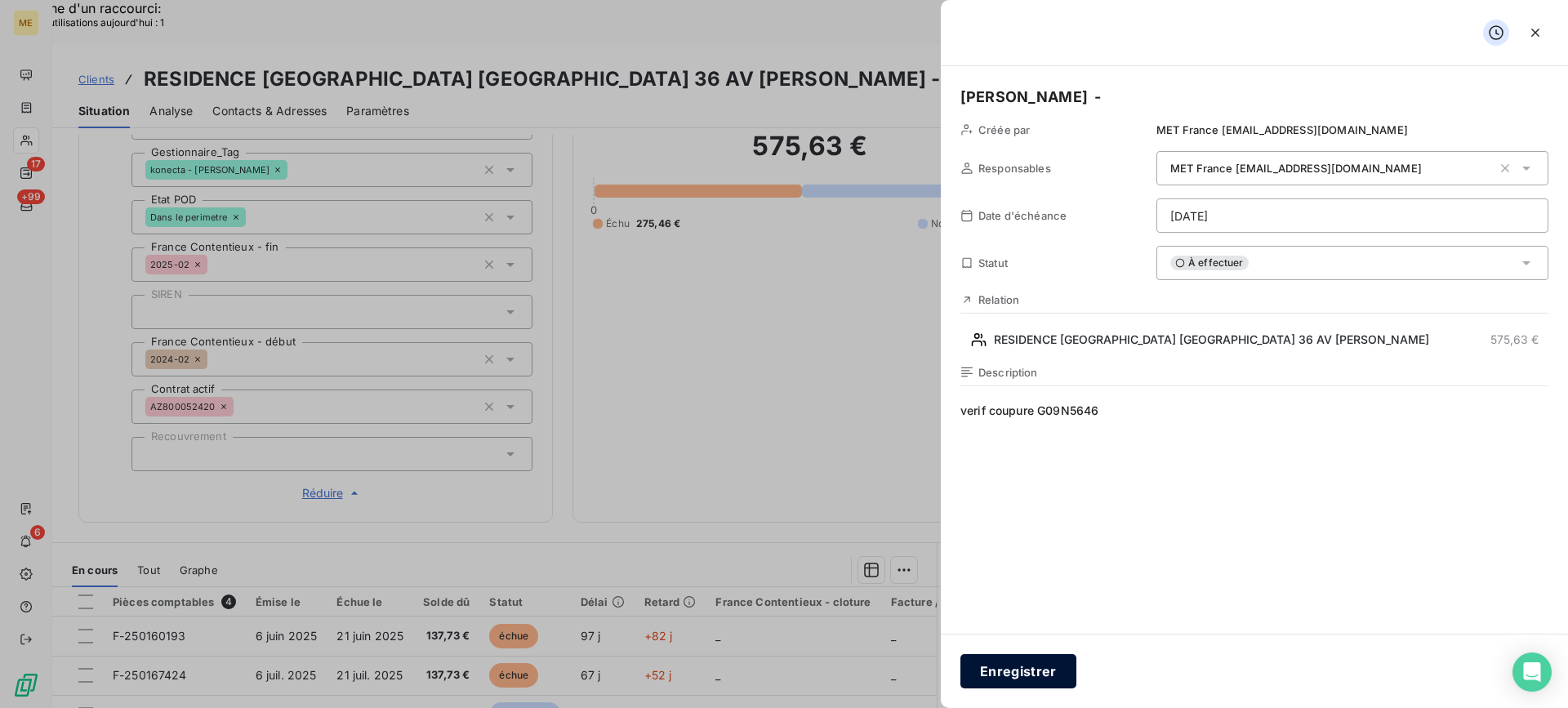
click at [1040, 674] on button "Enregistrer" at bounding box center [1018, 670] width 116 height 34
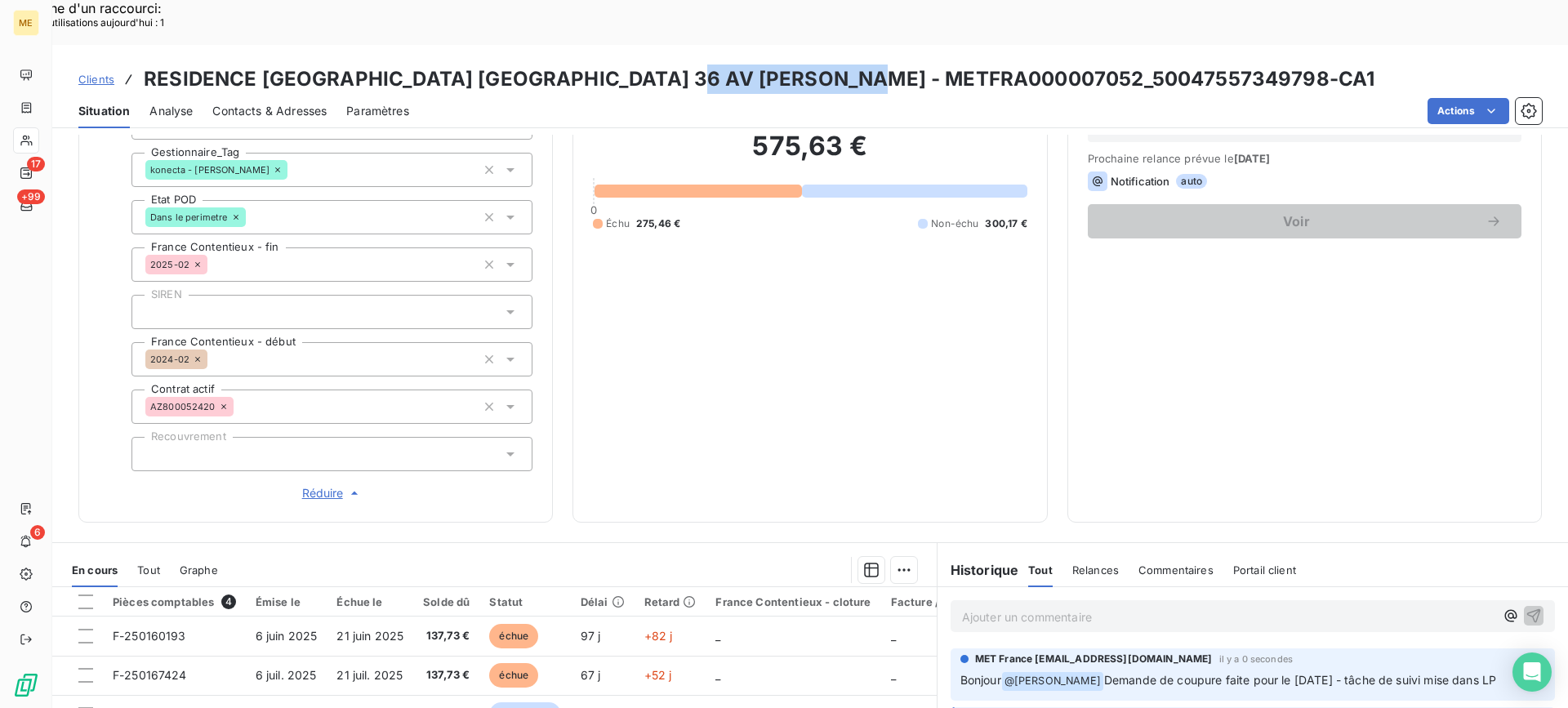
drag, startPoint x: 685, startPoint y: 37, endPoint x: 880, endPoint y: 34, distance: 195.0
click at [880, 64] on h3 "RESIDENCE GREEN PARK BOBIGNY 36 AV KARL MARX - METFRA000007052_50047557349798-C…" at bounding box center [759, 79] width 1230 height 29
copy h3 "METFRA000007052"
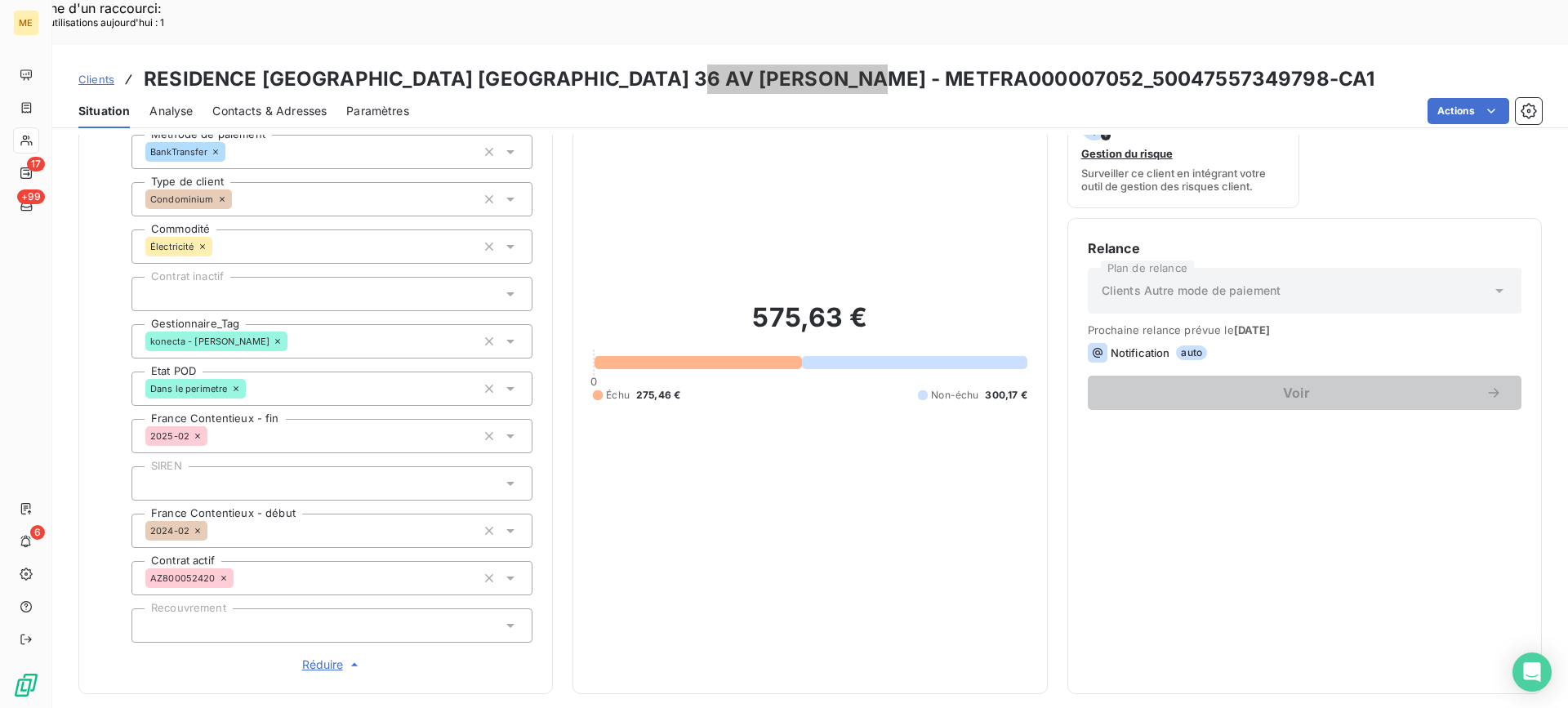
scroll to position [82, 0]
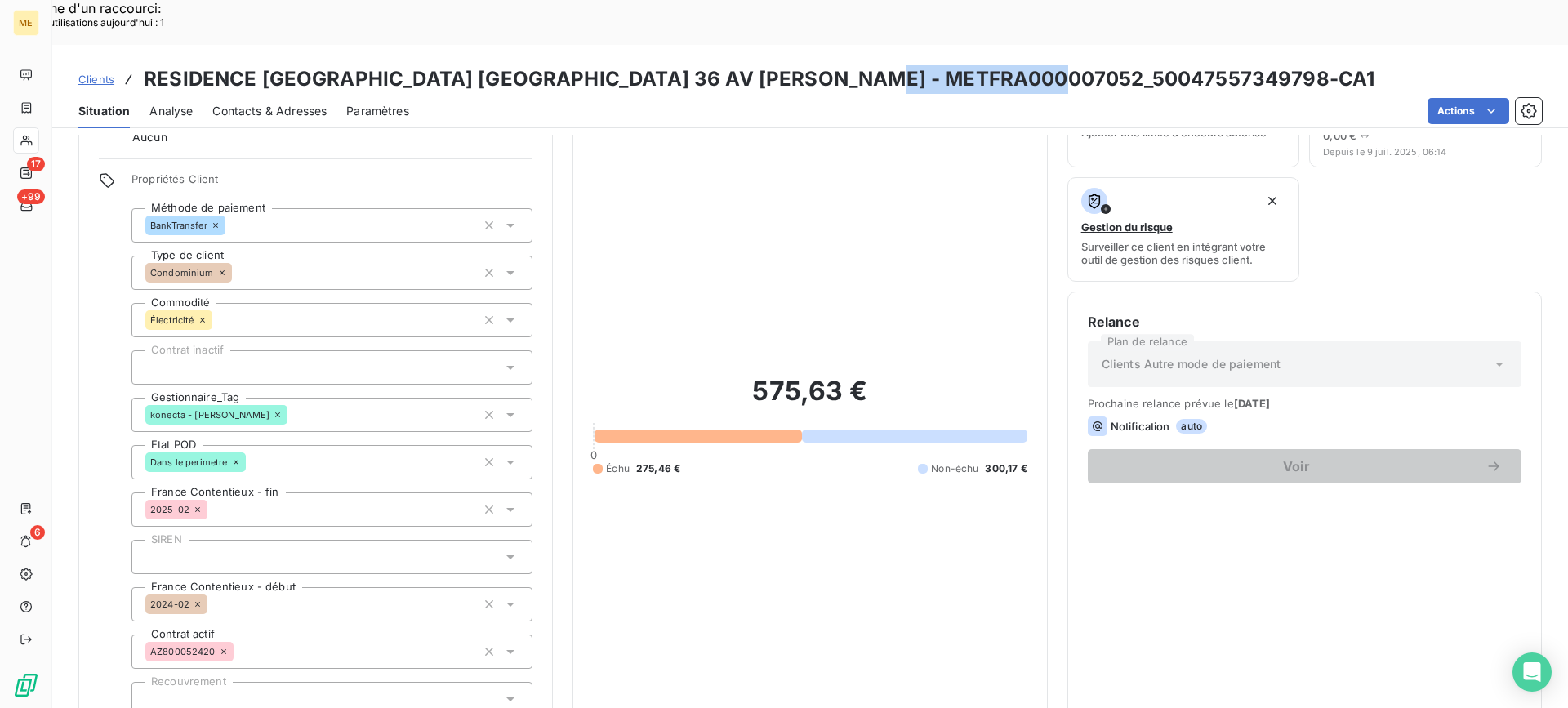
copy h3 "50047557349798"
drag, startPoint x: 895, startPoint y: 31, endPoint x: 1066, endPoint y: 31, distance: 171.0
click at [1066, 64] on h3 "RESIDENCE GREEN PARK BOBIGNY 36 AV KARL MARX - METFRA000007052_50047557349798-C…" at bounding box center [759, 79] width 1230 height 29
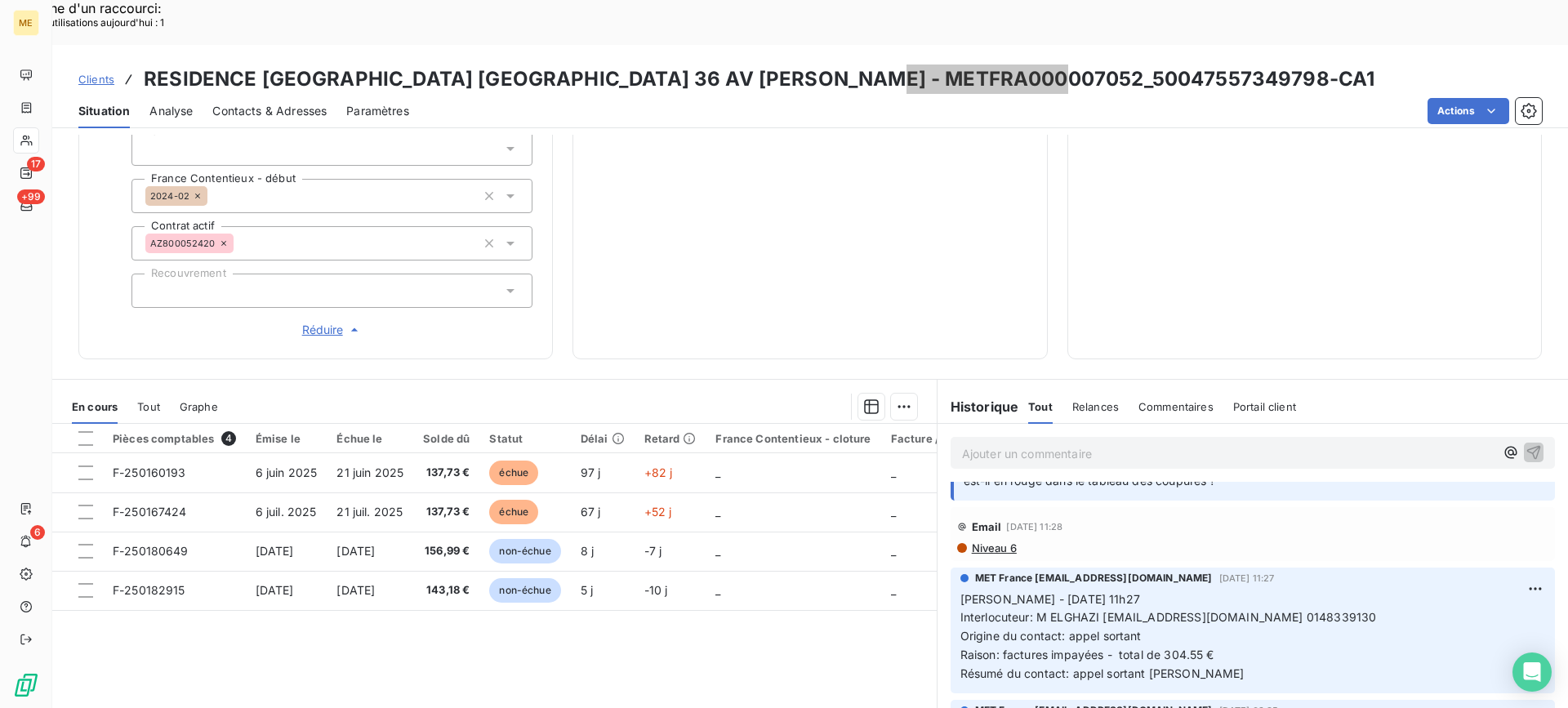
scroll to position [163, 0]
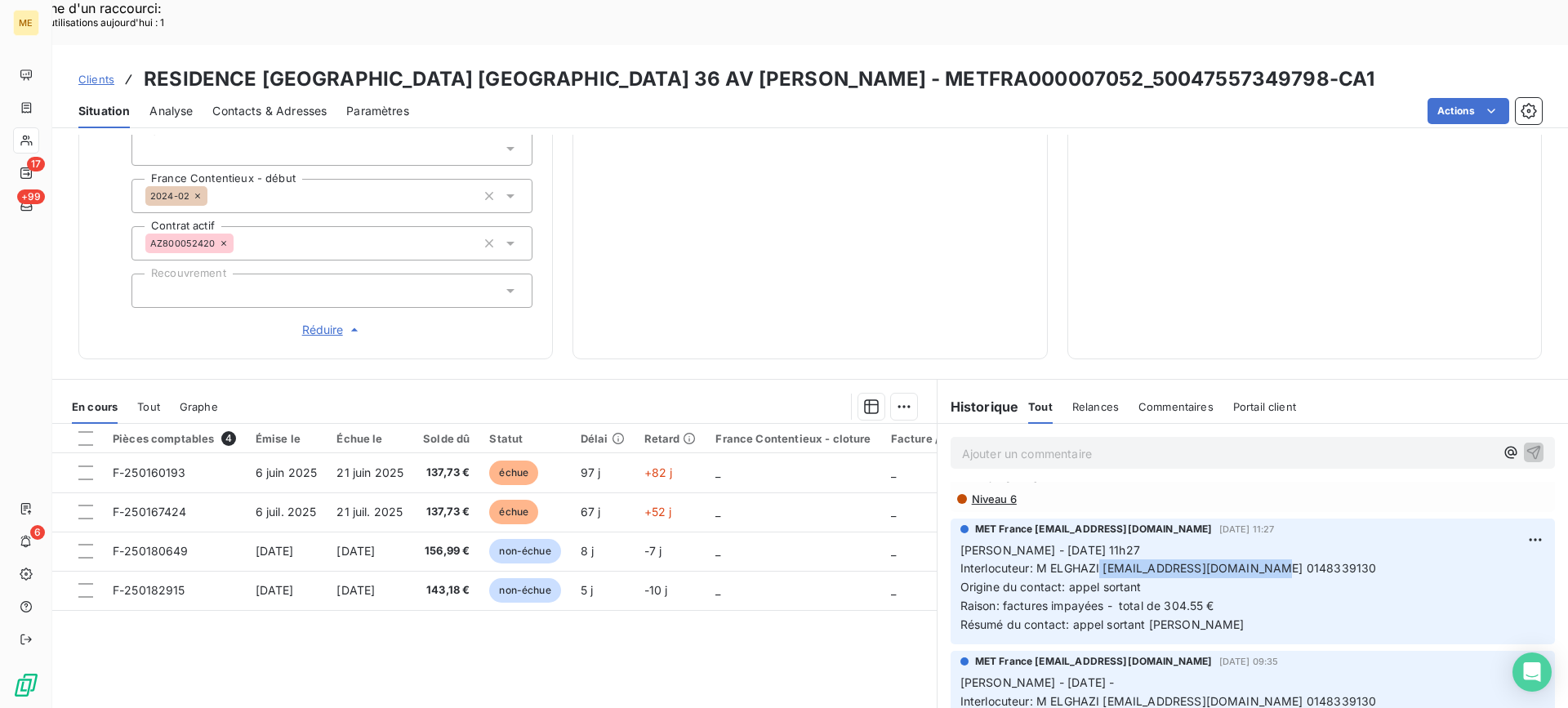
drag, startPoint x: 1094, startPoint y: 516, endPoint x: 1244, endPoint y: 524, distance: 150.2
click at [1244, 560] on span "Interlocuteur: M ELGHAZI ilhame.elghazi@foncia.fr 0148339130" at bounding box center [1169, 567] width 417 height 14
click at [1242, 560] on span "Interlocuteur: M ELGHAZI ilhame.elghazi@foncia.fr 0148339130" at bounding box center [1169, 567] width 417 height 14
click at [1230, 560] on span "Interlocuteur: M ELGHAZI ilhame.elghazi@foncia.fr 0148339130" at bounding box center [1169, 567] width 417 height 14
click at [1136, 560] on span "Interlocuteur: M ELGHAZI ilhame.elghazi@foncia.fr 0148339130" at bounding box center [1169, 567] width 417 height 14
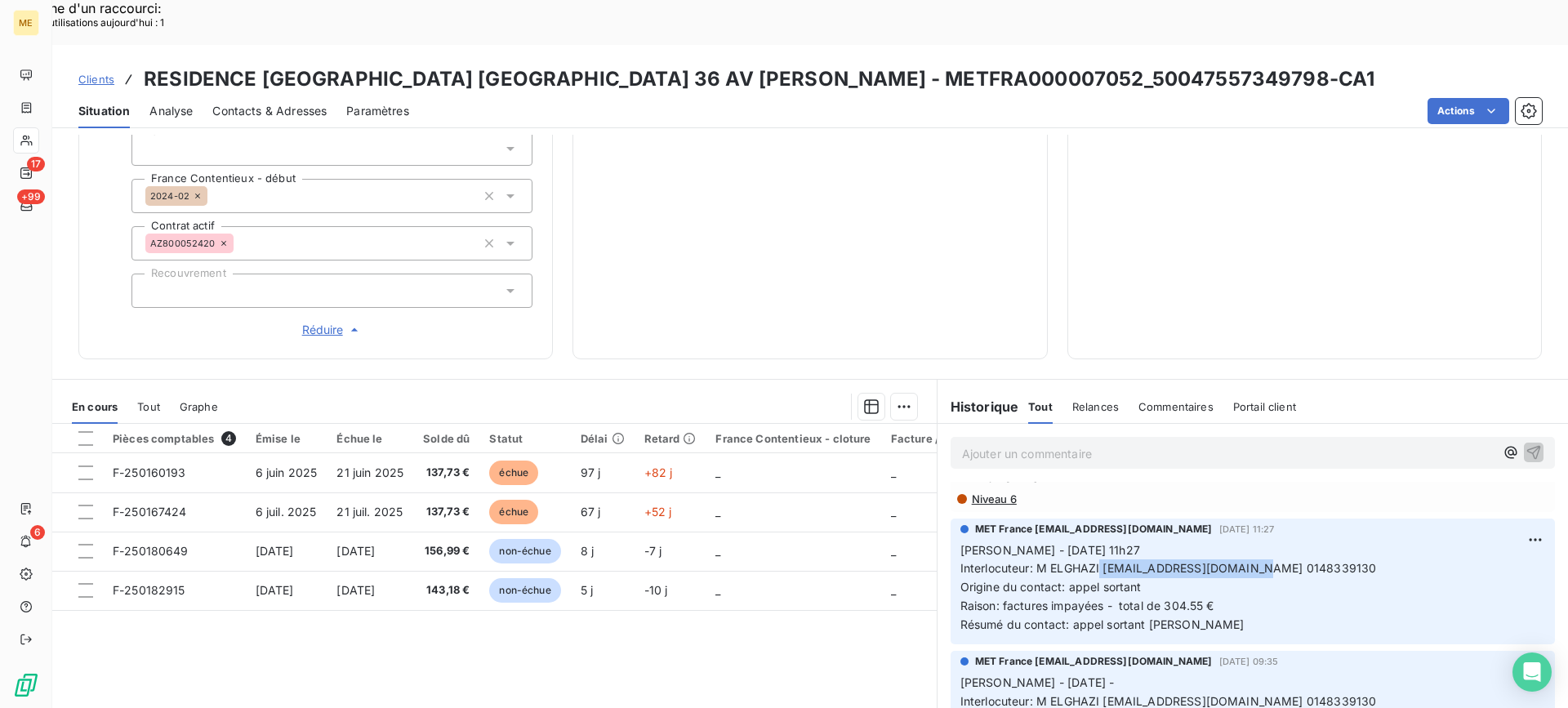
drag, startPoint x: 1095, startPoint y: 516, endPoint x: 1229, endPoint y: 524, distance: 134.2
click at [1234, 560] on span "Interlocuteur: M ELGHAZI ilhame.elghazi@foncia.fr 0148339130" at bounding box center [1169, 567] width 417 height 14
copy span "ilhame.elghazi@foncia.fr"
click at [1219, 561] on p "Sylvain - 05/09/2025 - 11h27 Interlocuteur: M ELGHAZI ilhame.elghazi@foncia.fr …" at bounding box center [1252, 587] width 584 height 93
drag, startPoint x: 1115, startPoint y: 522, endPoint x: 1140, endPoint y: 522, distance: 25.0
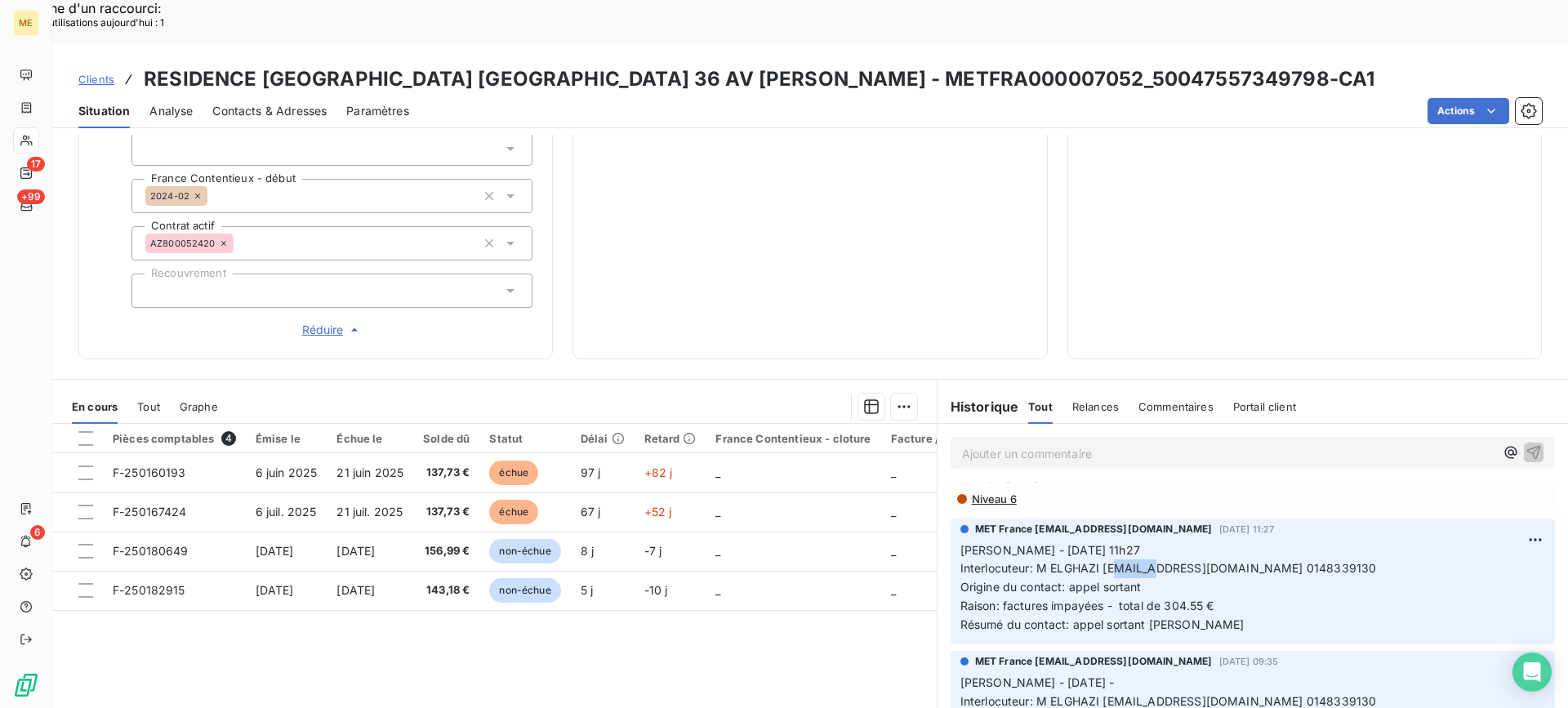
click at [1140, 560] on span "Interlocuteur: M ELGHAZI ilhame.elghazi@foncia.fr 0148339130" at bounding box center [1169, 567] width 417 height 14
click at [1132, 541] on p "Sylvain - 05/09/2025 - 11h27 Interlocuteur: M ELGHAZI ilhame.elghazi@foncia.fr …" at bounding box center [1252, 587] width 584 height 93
click at [1094, 560] on span "Interlocuteur: M ELGHAZI ilhame.elghazi@foncia.fr 0148339130" at bounding box center [1169, 567] width 417 height 14
copy span "ilhame.elghazi@foncia.fr"
drag, startPoint x: 1096, startPoint y: 519, endPoint x: 1231, endPoint y: 527, distance: 135.2
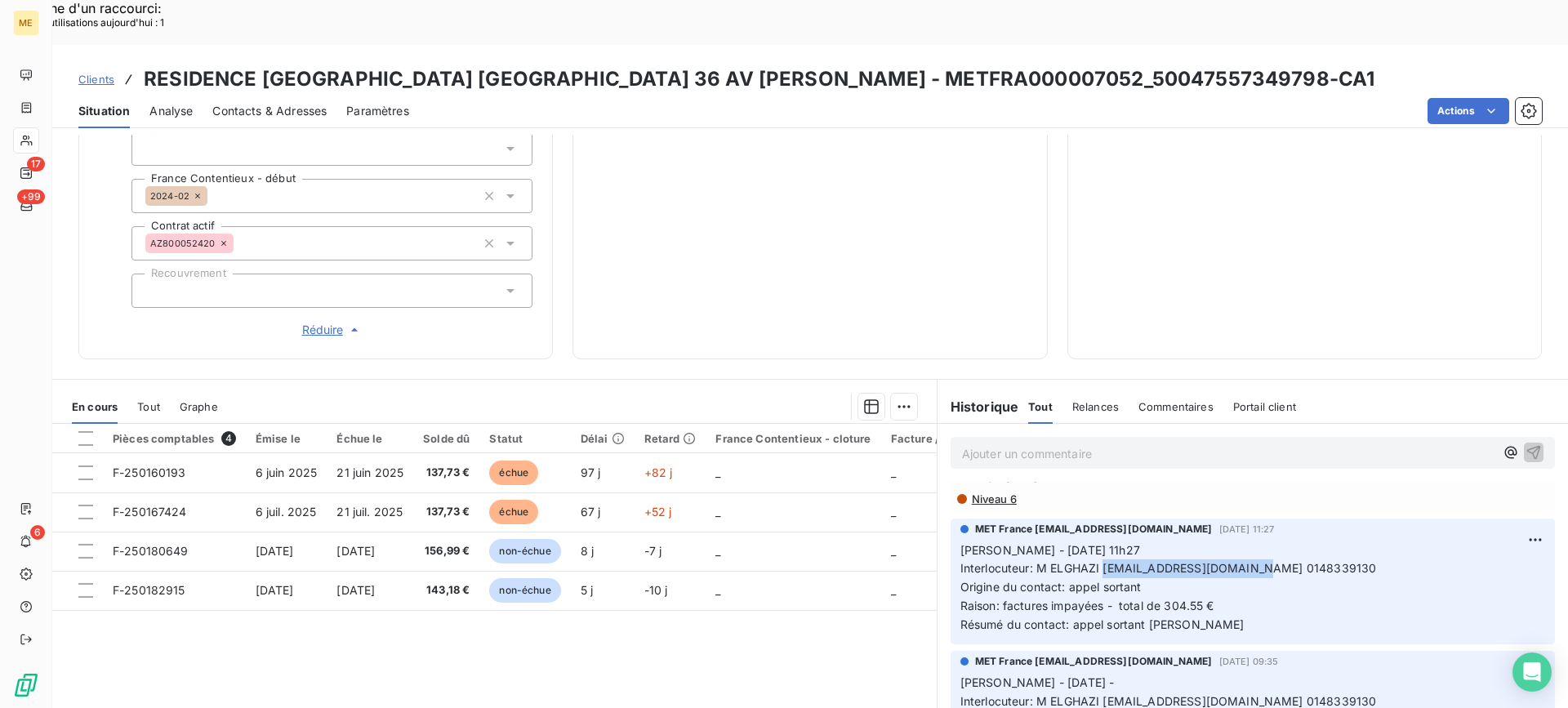
click at [1231, 560] on span "Interlocuteur: M ELGHAZI ilhame.elghazi@foncia.fr 0148339130" at bounding box center [1169, 567] width 417 height 14
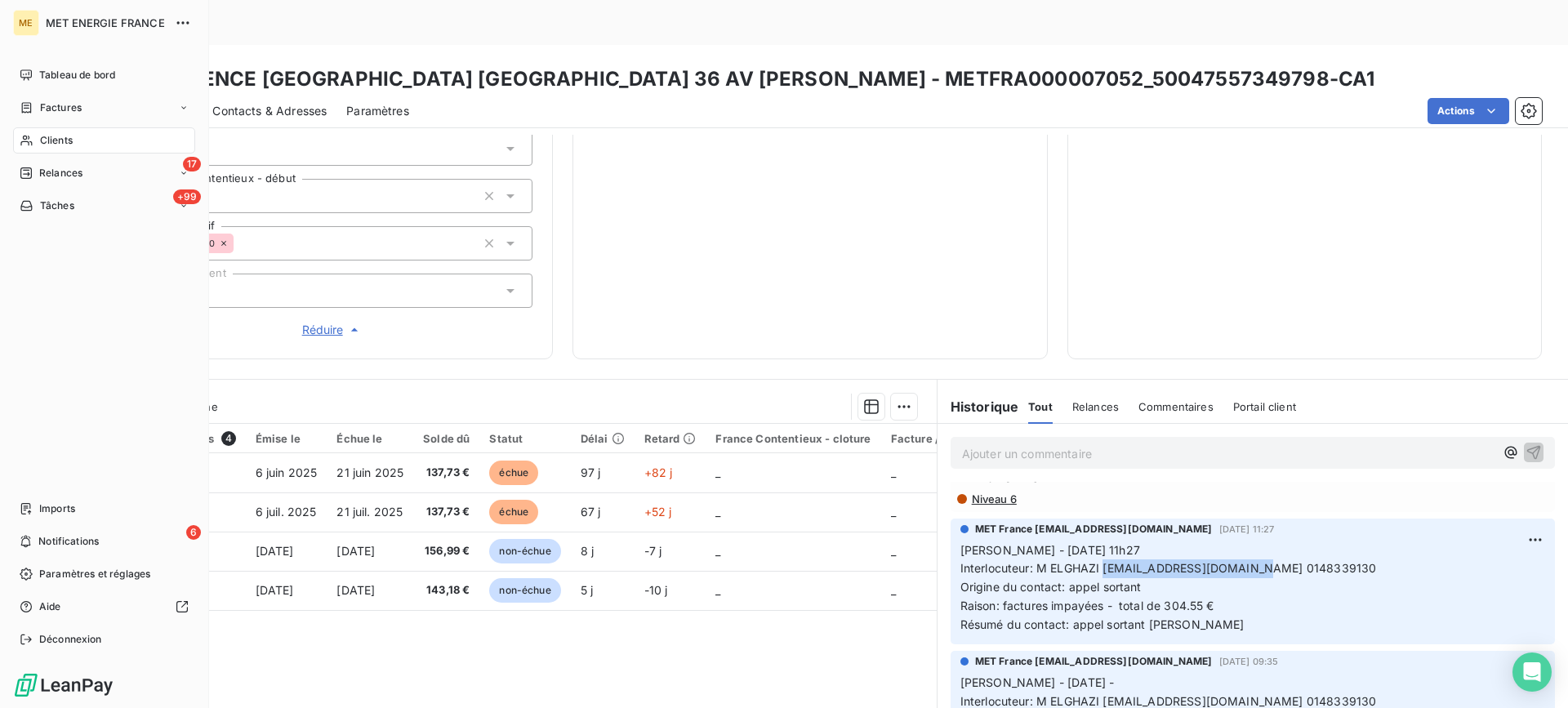
click at [36, 140] on div "Clients" at bounding box center [104, 140] width 182 height 26
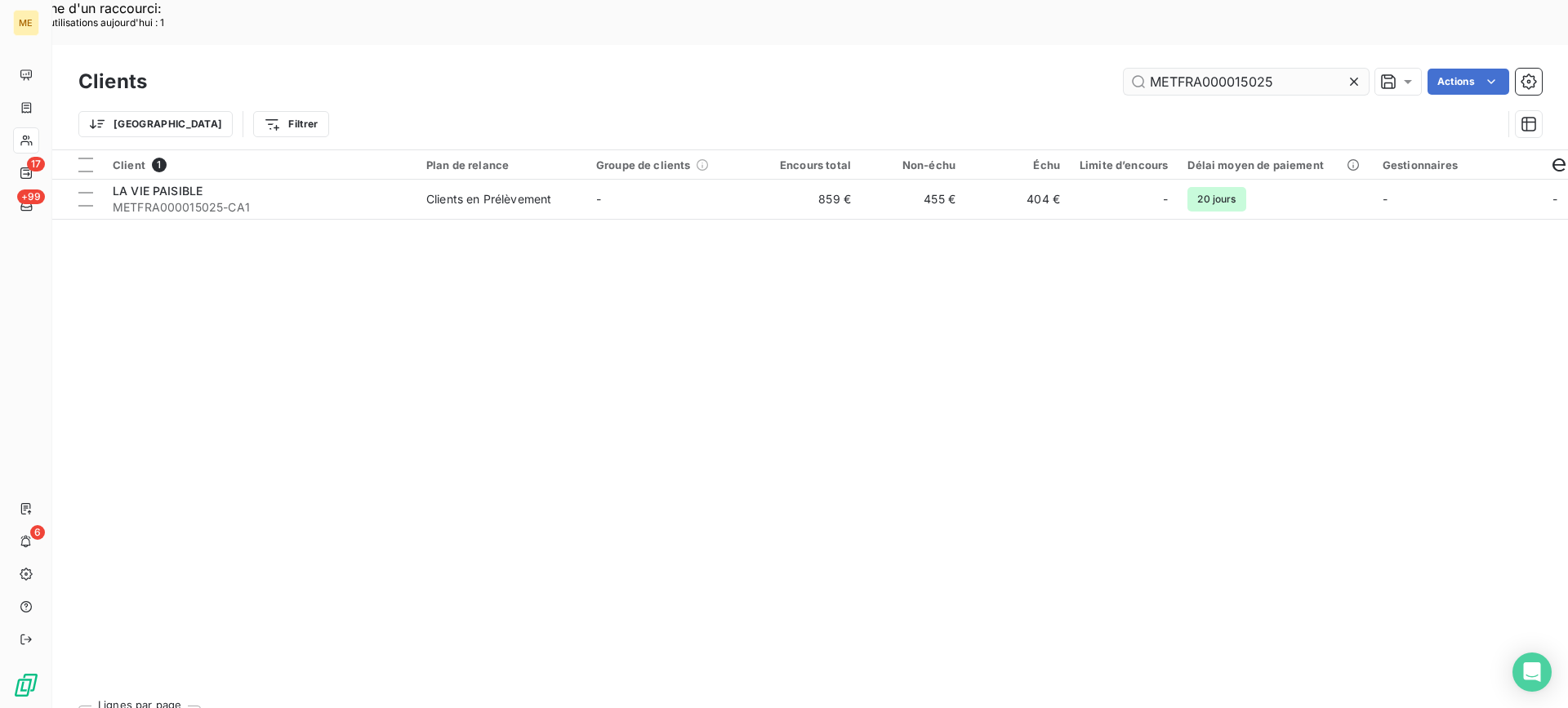
click at [1212, 69] on input "METFRA000015025" at bounding box center [1246, 82] width 245 height 26
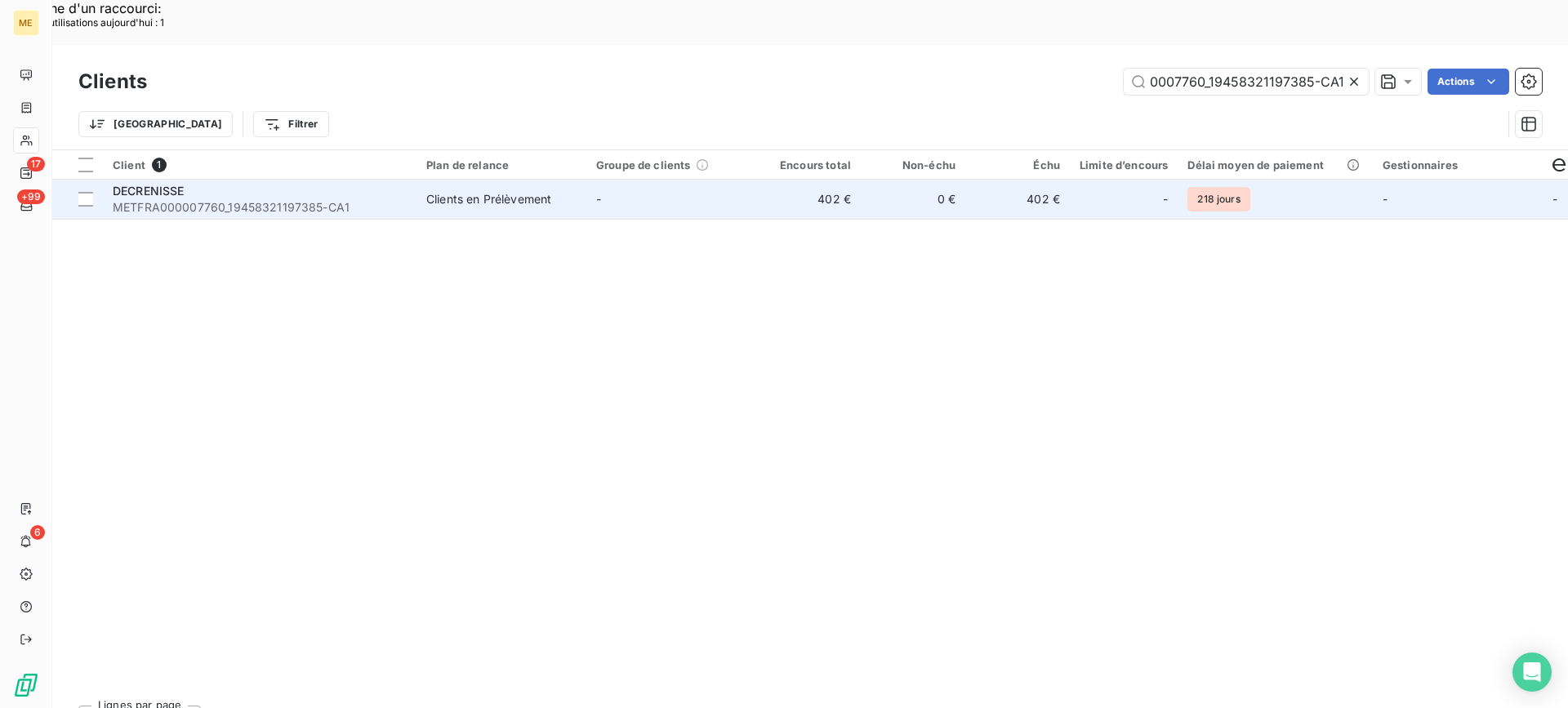
type input "METFRA000007760_19458321197385-CA1"
click at [185, 199] on span "METFRA000007760_19458321197385-CA1" at bounding box center [260, 207] width 294 height 17
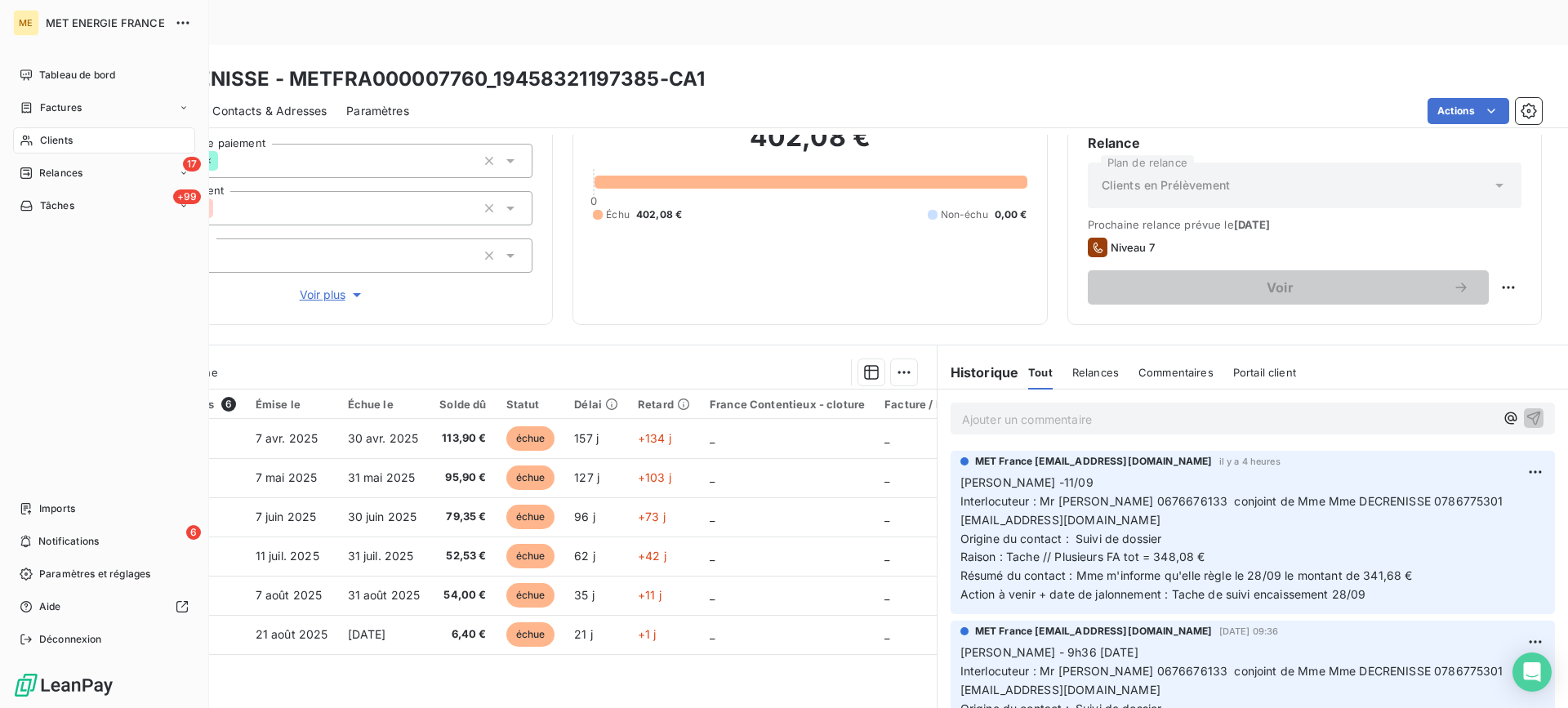
click at [17, 142] on div "Clients" at bounding box center [104, 140] width 182 height 26
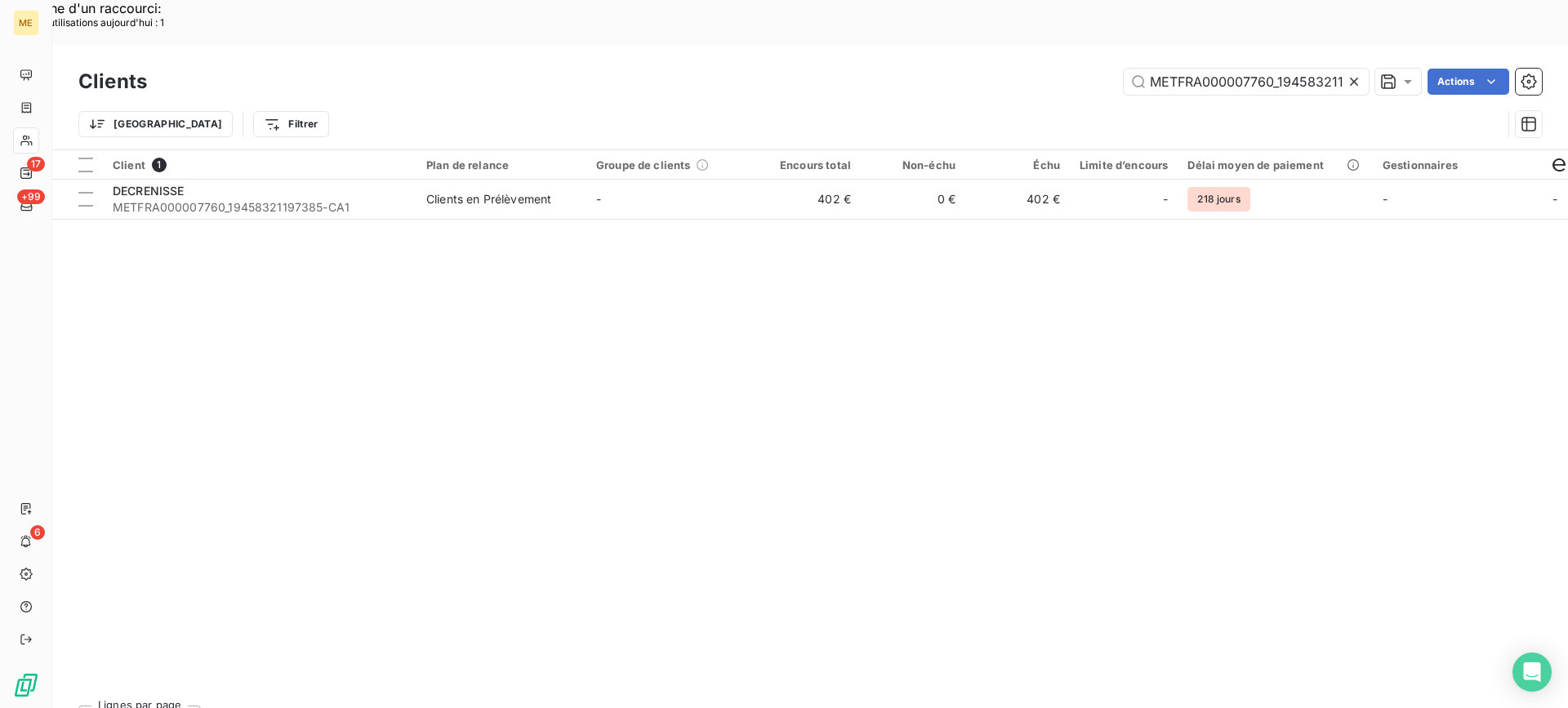
scroll to position [0, 70]
click at [1151, 69] on input "METFRA000007760_19458321197385-CA1" at bounding box center [1246, 82] width 245 height 26
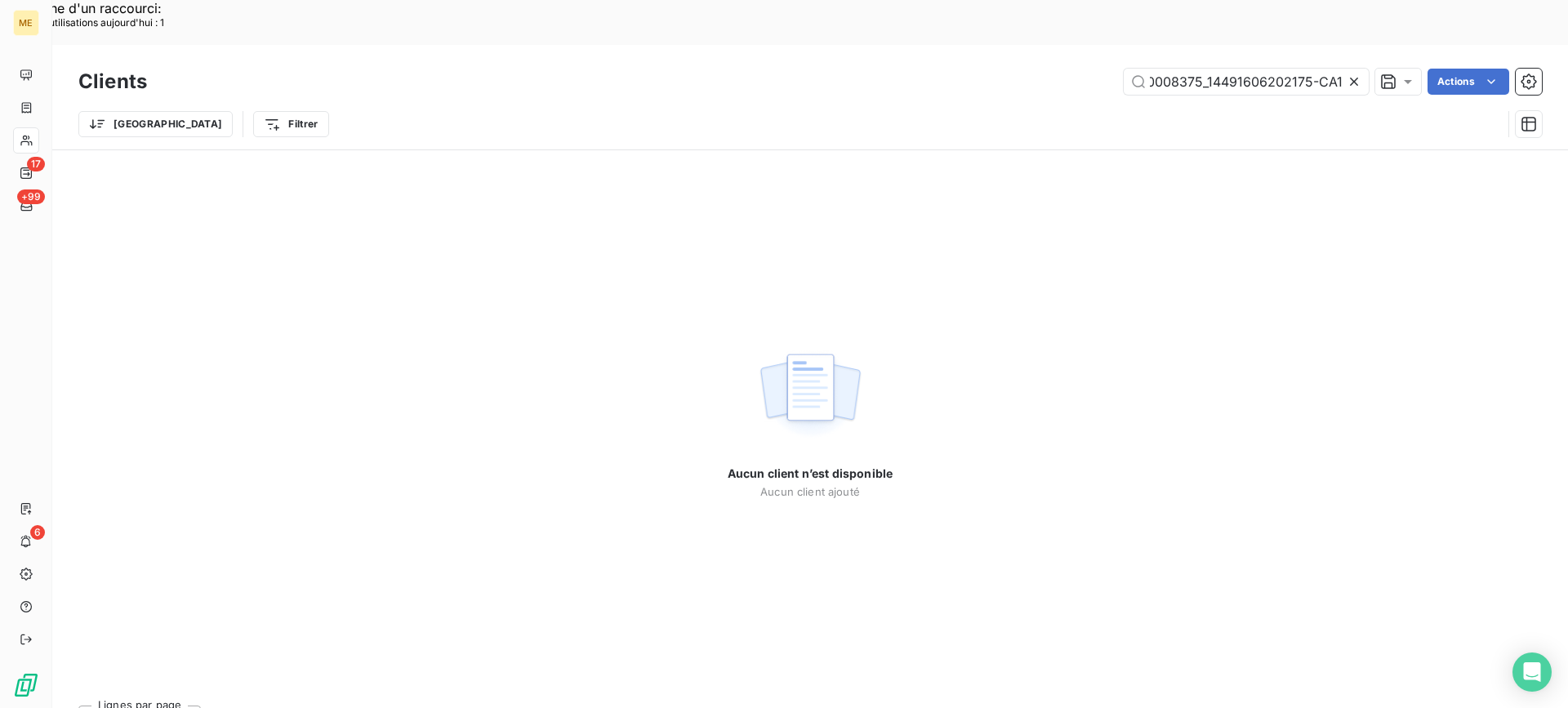
type input "METFRA000008375_14491606202175-CA1-CA1"
click at [1351, 73] on icon at bounding box center [1354, 82] width 17 height 17
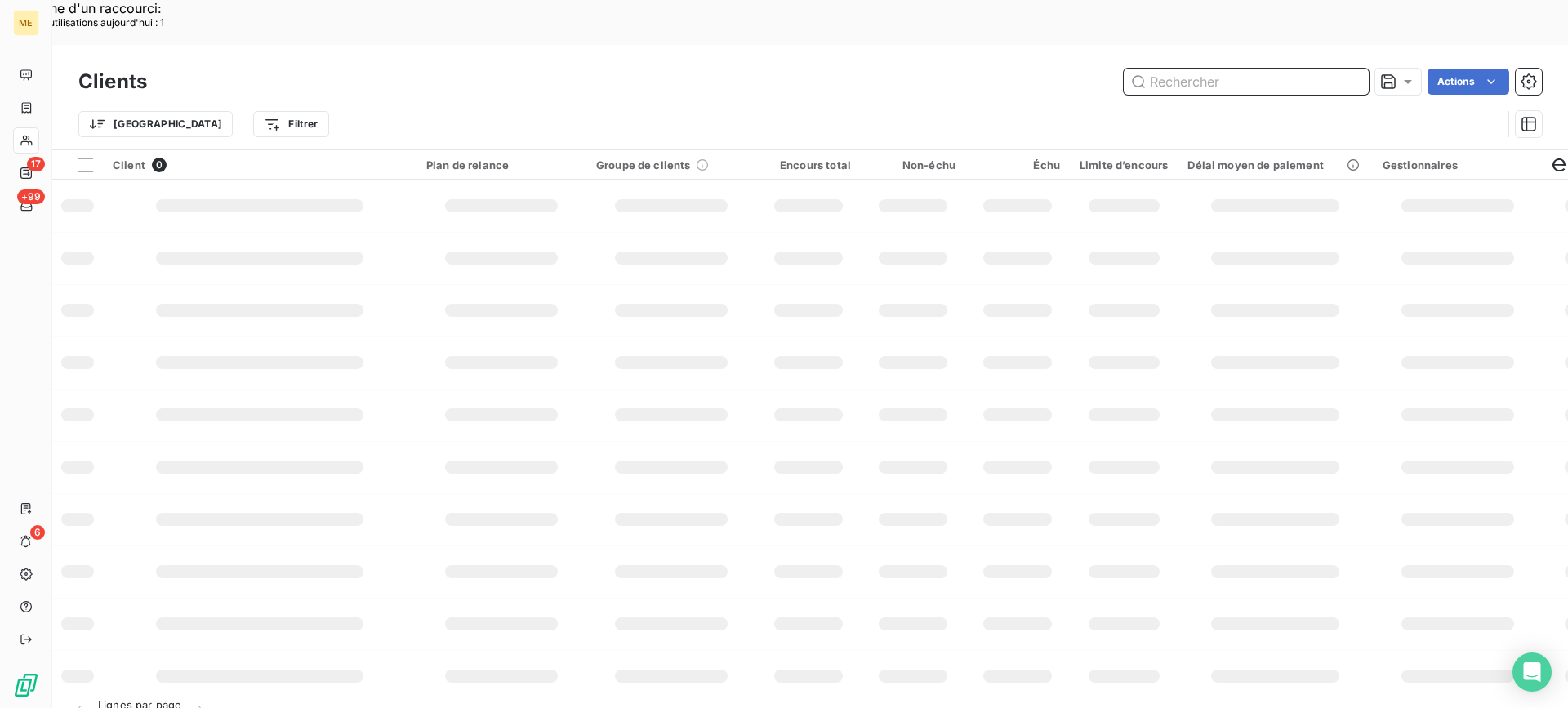
click at [1250, 69] on input "text" at bounding box center [1246, 82] width 245 height 26
paste input "METFRA000008375_14491606202175-CA1"
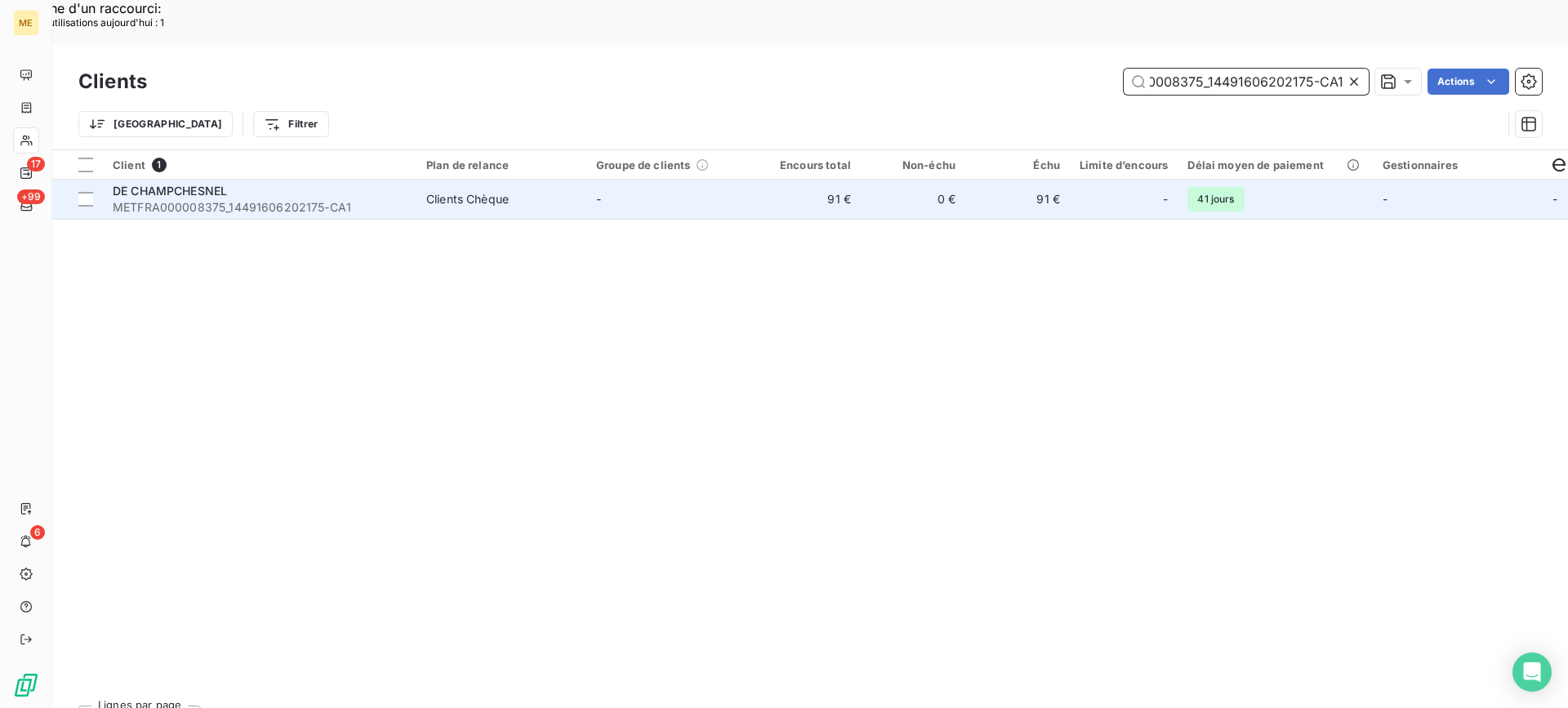
type input "METFRA000008375_14491606202175-CA1"
click at [317, 199] on span "METFRA000008375_14491606202175-CA1" at bounding box center [260, 207] width 294 height 17
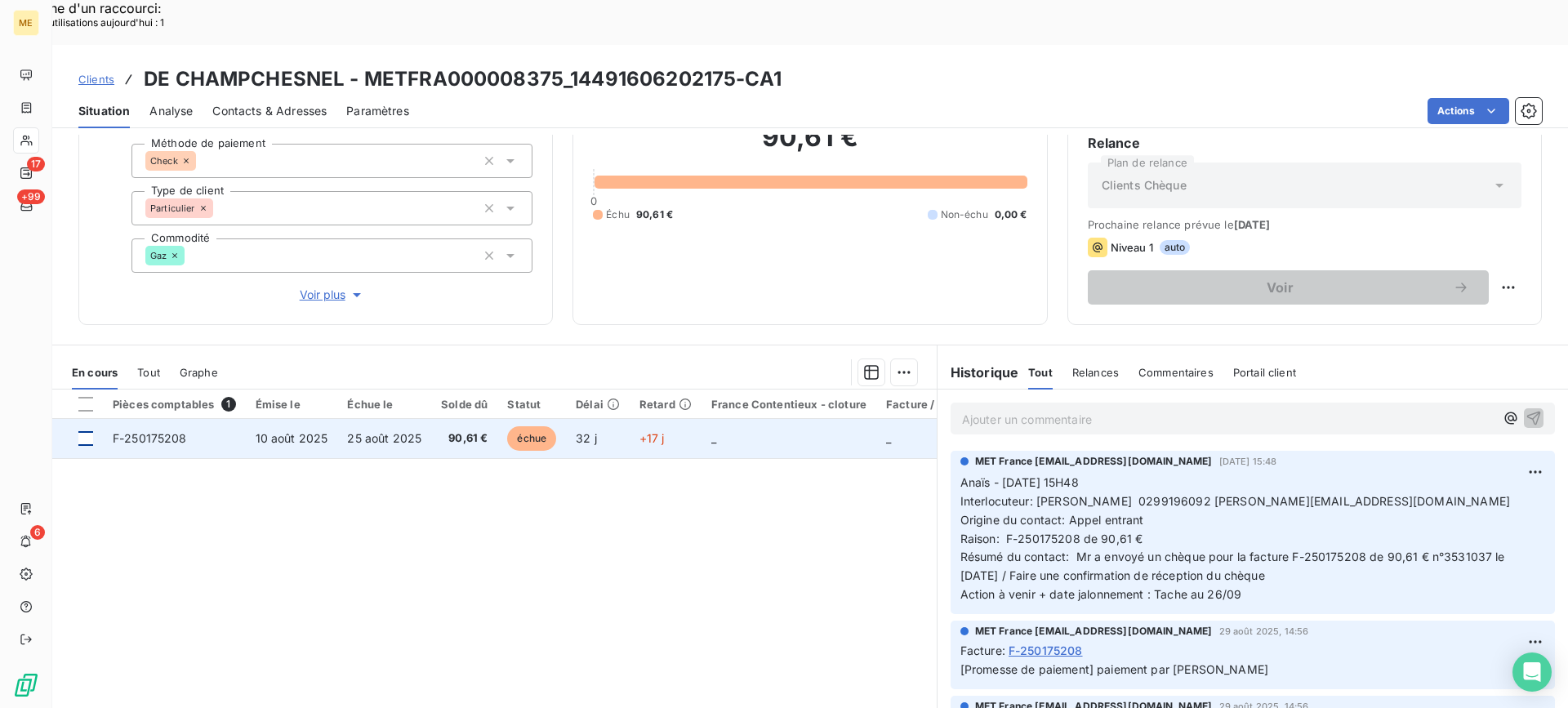
click at [85, 431] on div at bounding box center [85, 438] width 15 height 15
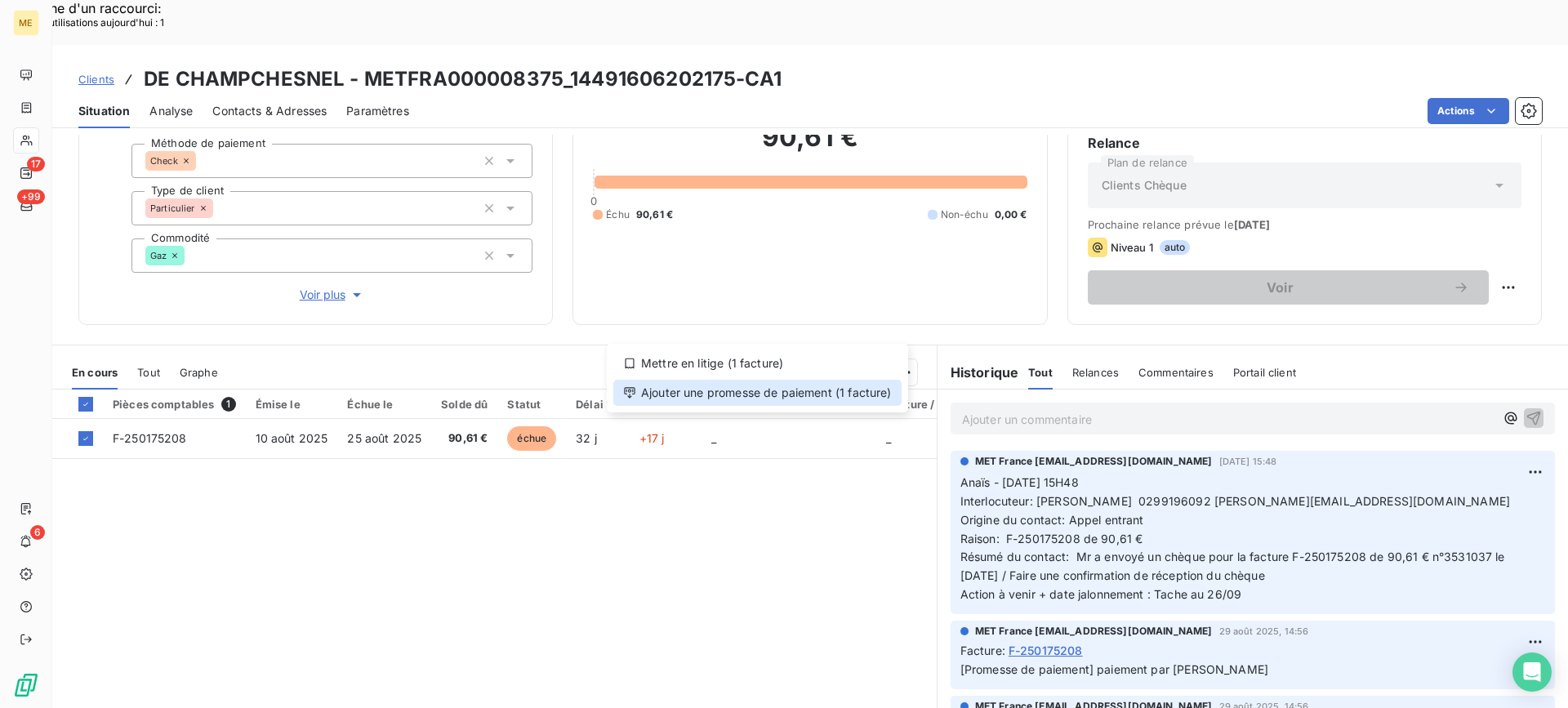
click at [828, 392] on div "Ajouter une promesse de paiement (1 facture)" at bounding box center [757, 393] width 288 height 26
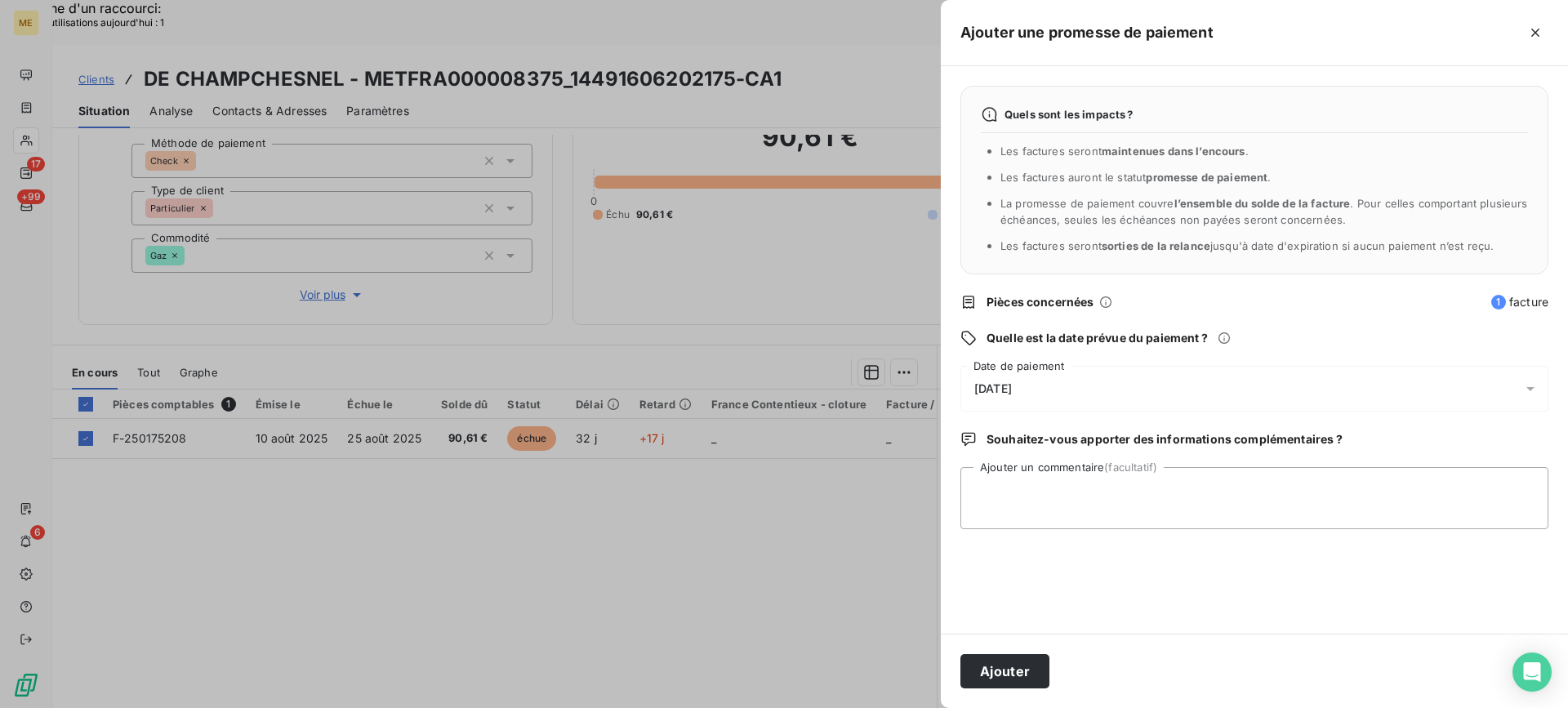
click at [1147, 377] on div "12/09/2025" at bounding box center [1254, 389] width 588 height 46
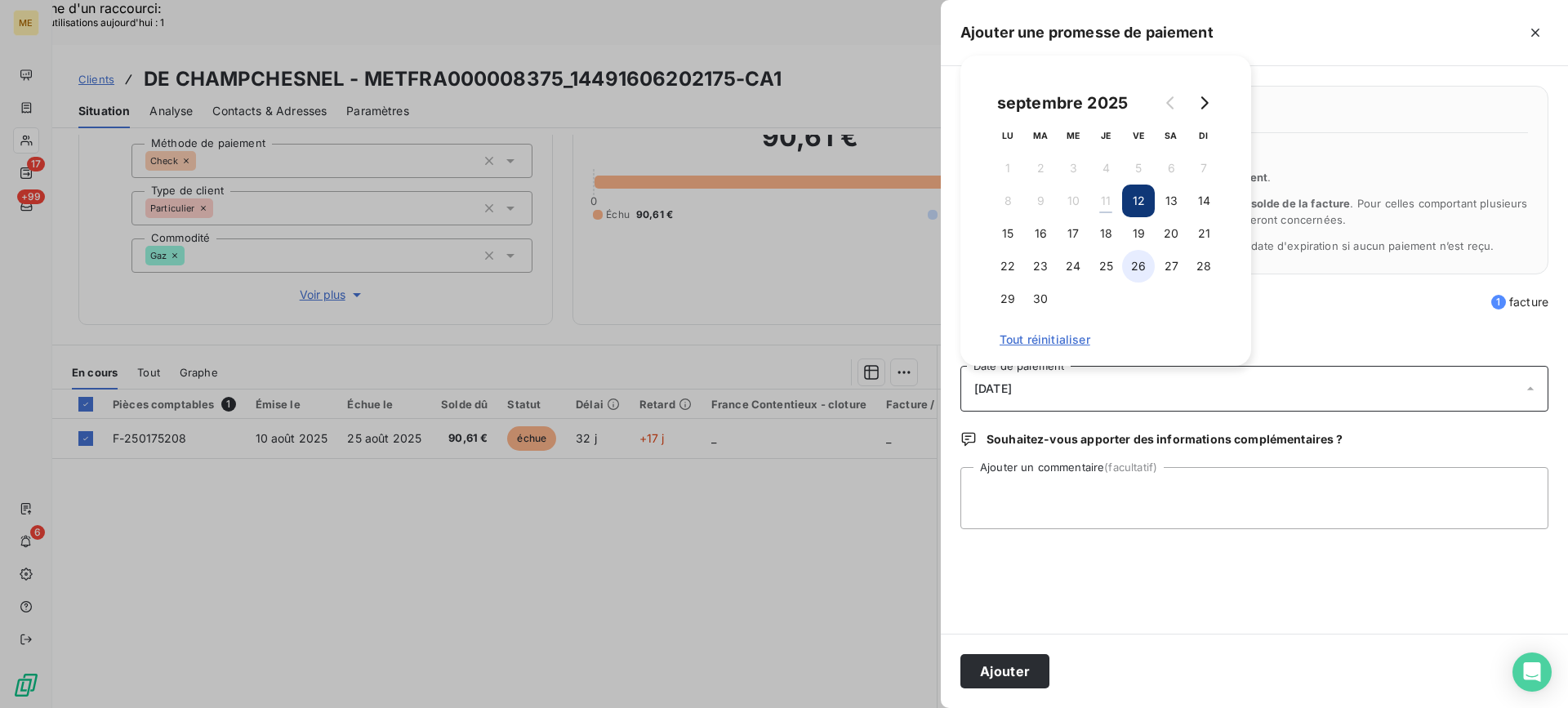
click at [1130, 268] on button "26" at bounding box center [1139, 266] width 33 height 33
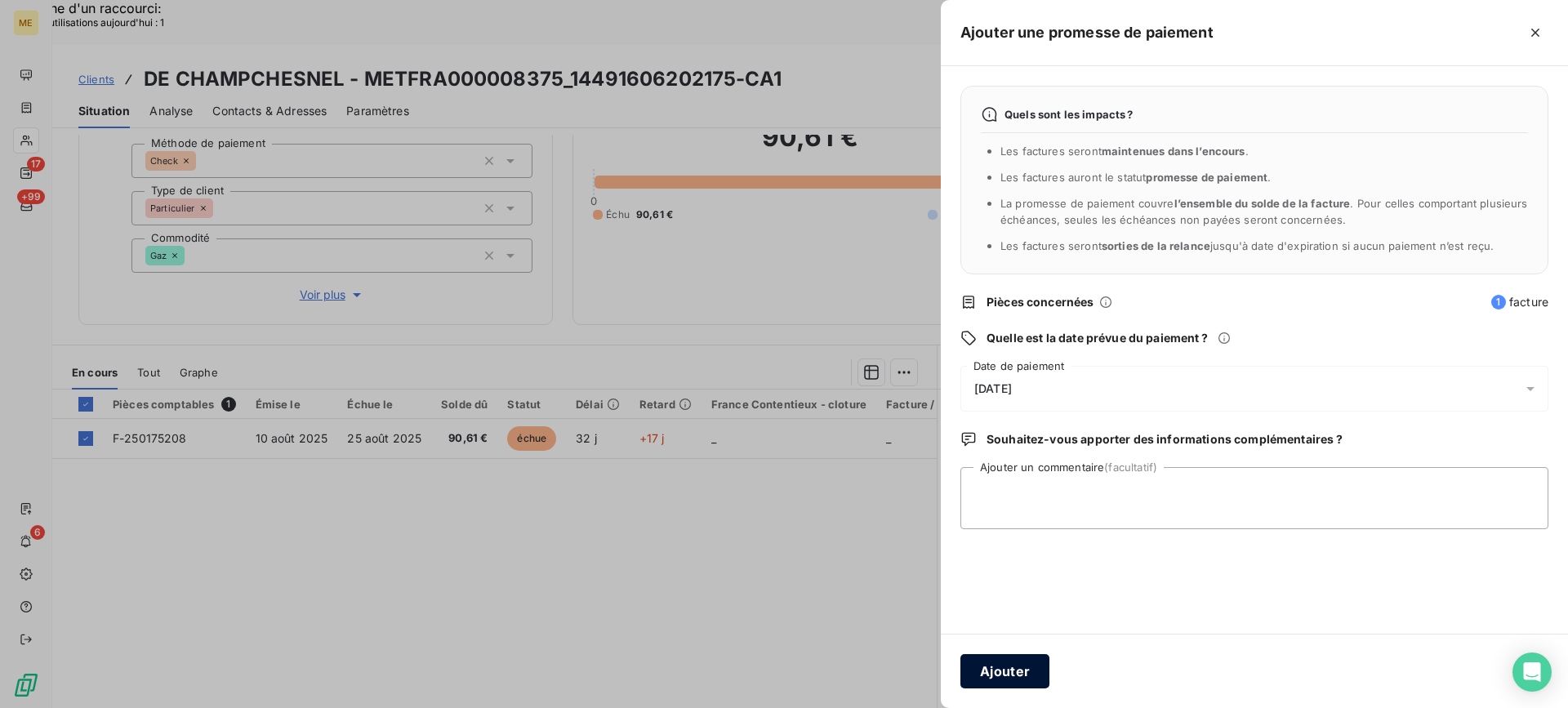
click at [1006, 667] on button "Ajouter" at bounding box center [1005, 670] width 89 height 34
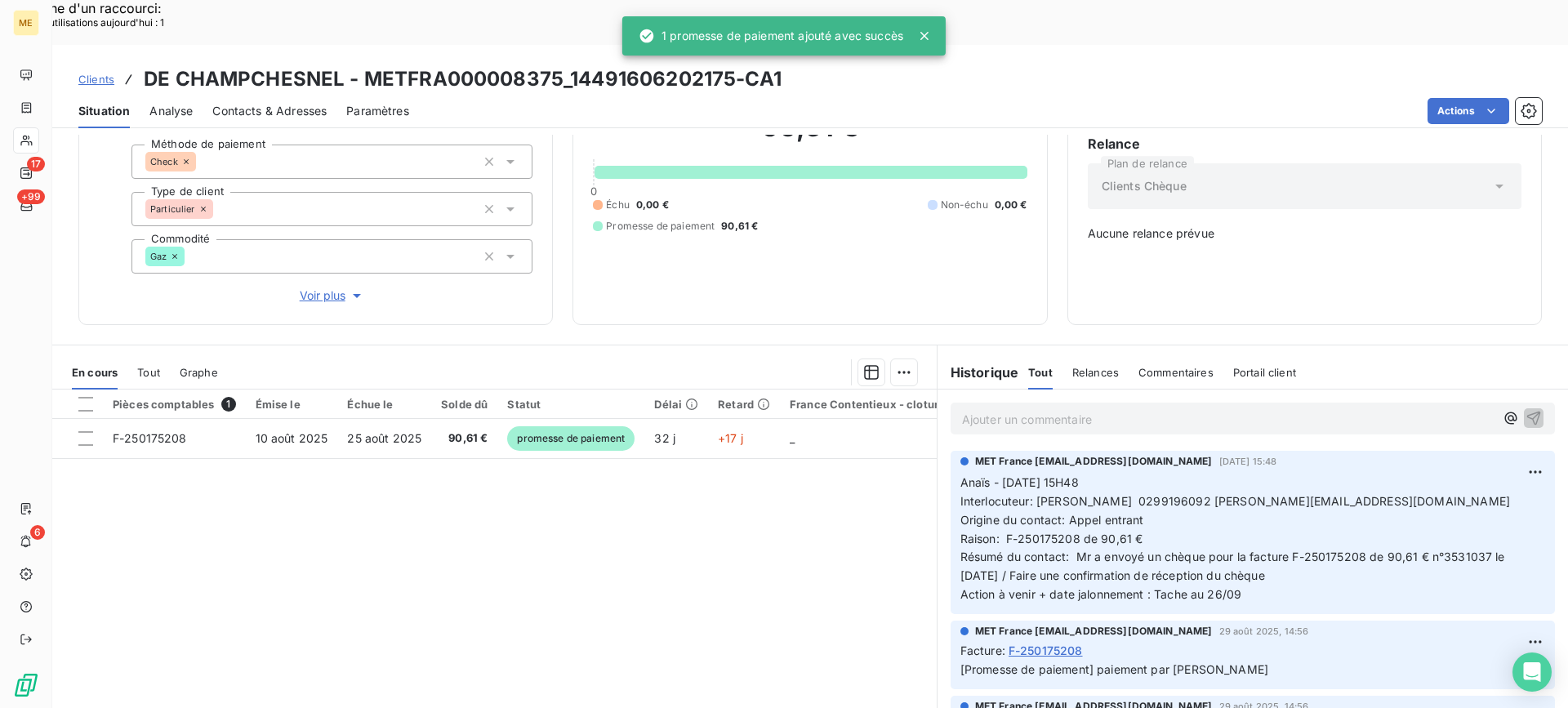
scroll to position [144, 0]
click at [25, 144] on icon at bounding box center [26, 140] width 14 height 13
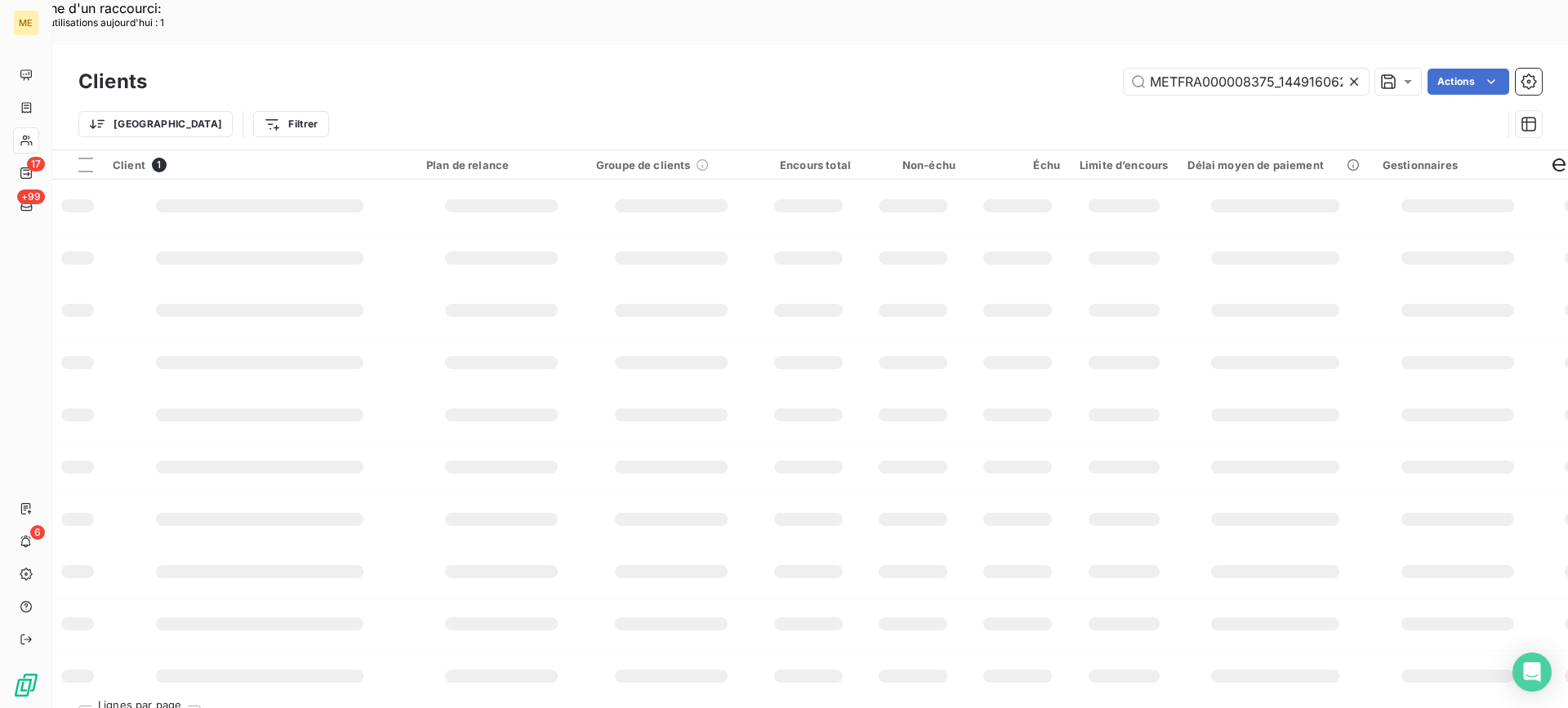
scroll to position [0, 71]
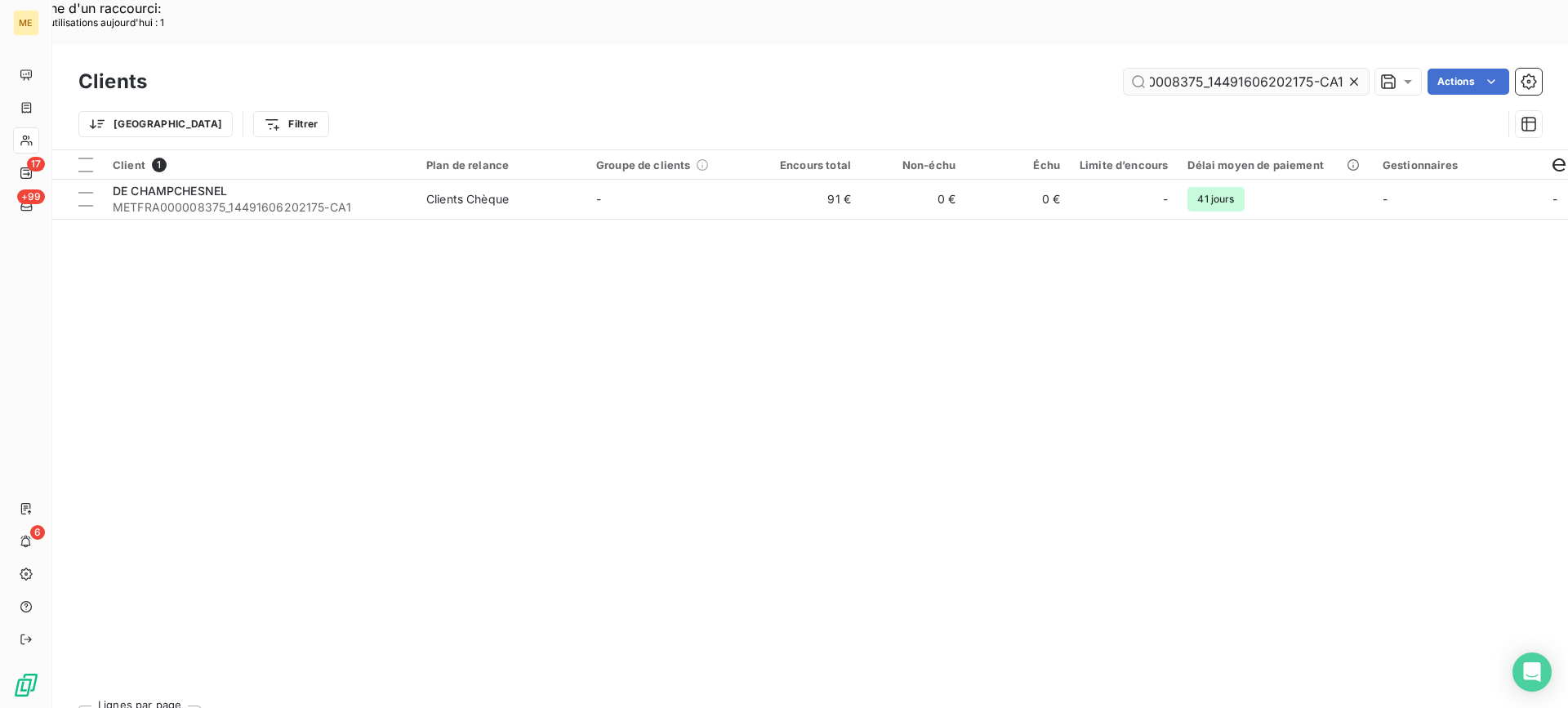
click at [1171, 69] on input "METFRA000008375_14491606202175-CA1" at bounding box center [1246, 82] width 245 height 26
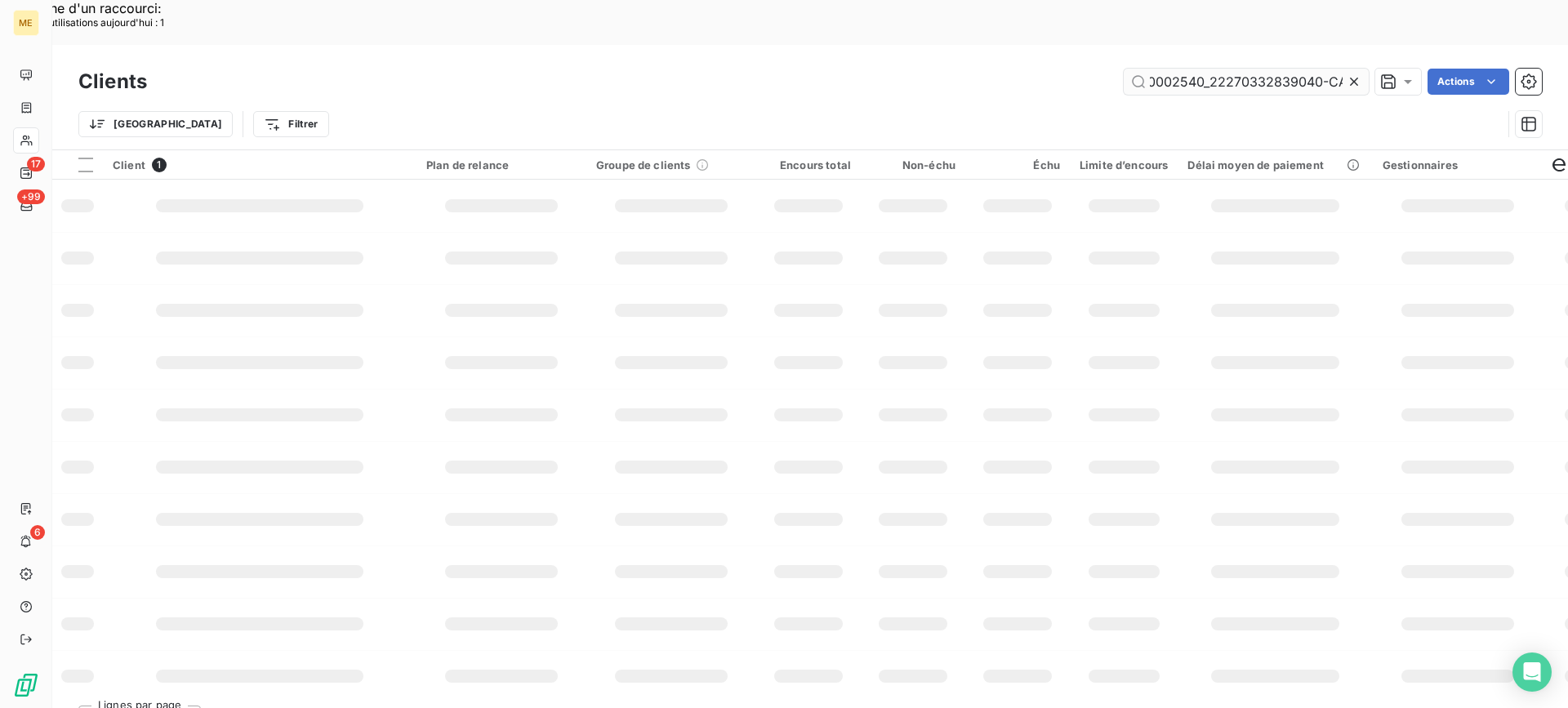
scroll to position [0, 82]
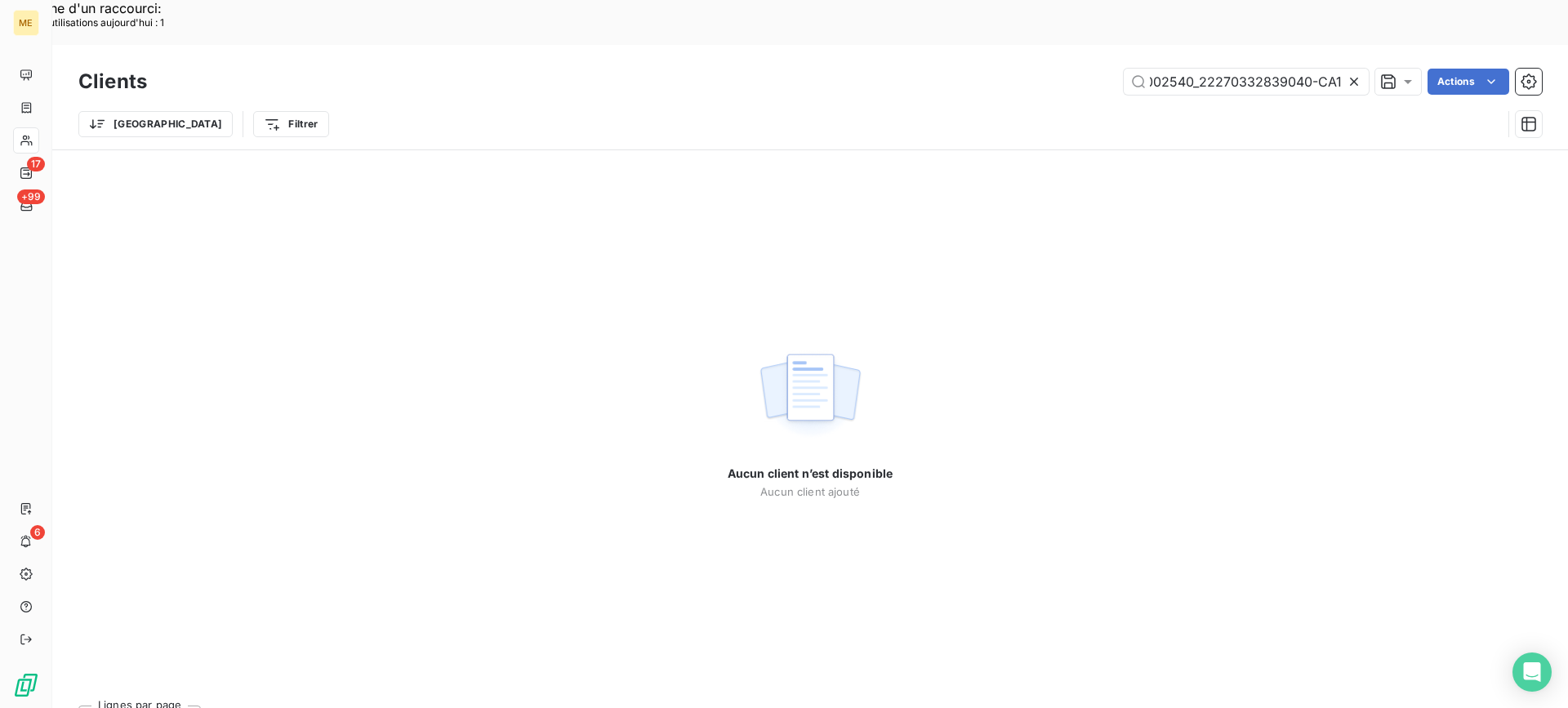
type input "METFRA000002540_22270332839040-CA1-CA1"
click at [1357, 73] on icon at bounding box center [1354, 82] width 17 height 17
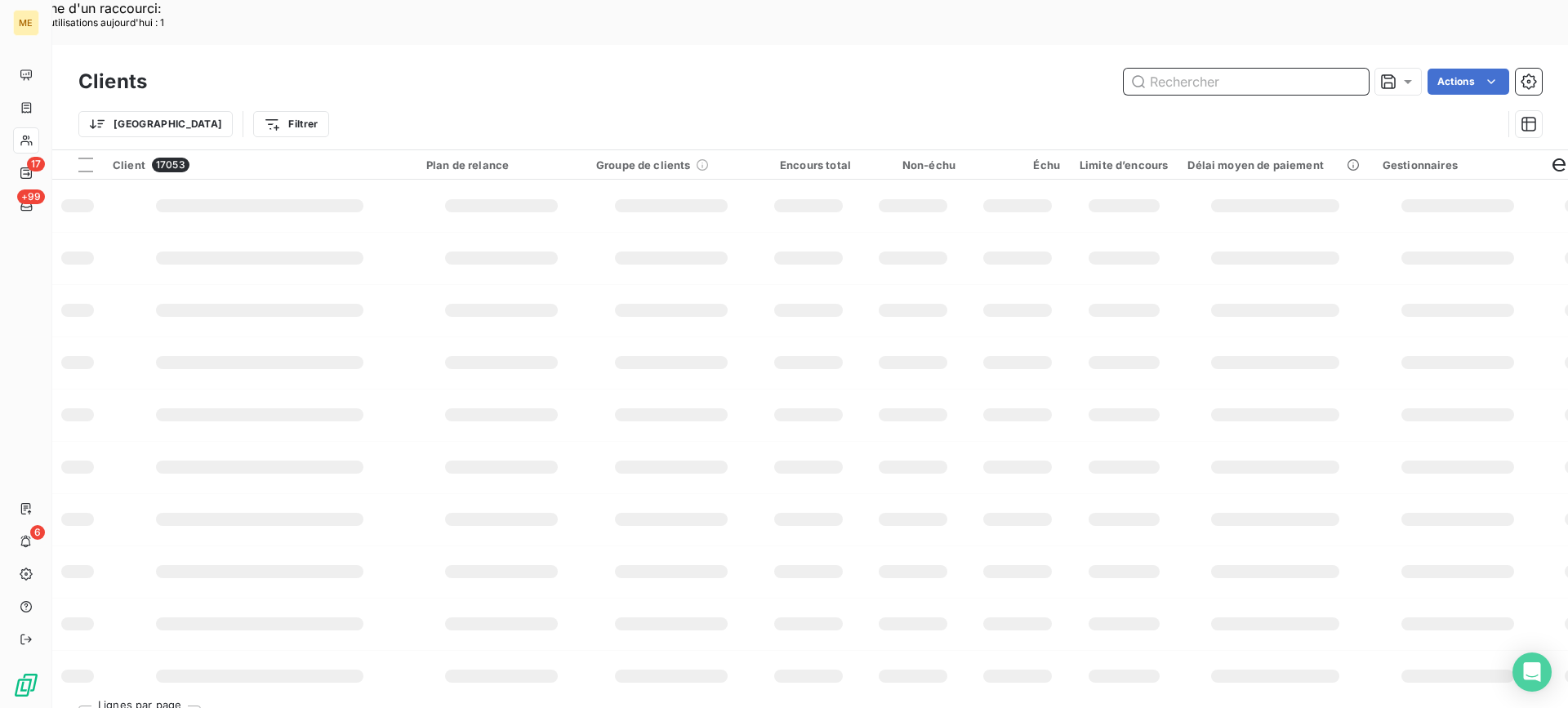
click at [1240, 69] on input "text" at bounding box center [1246, 82] width 245 height 26
paste input "METFRA000002540_22270332839040-CA1"
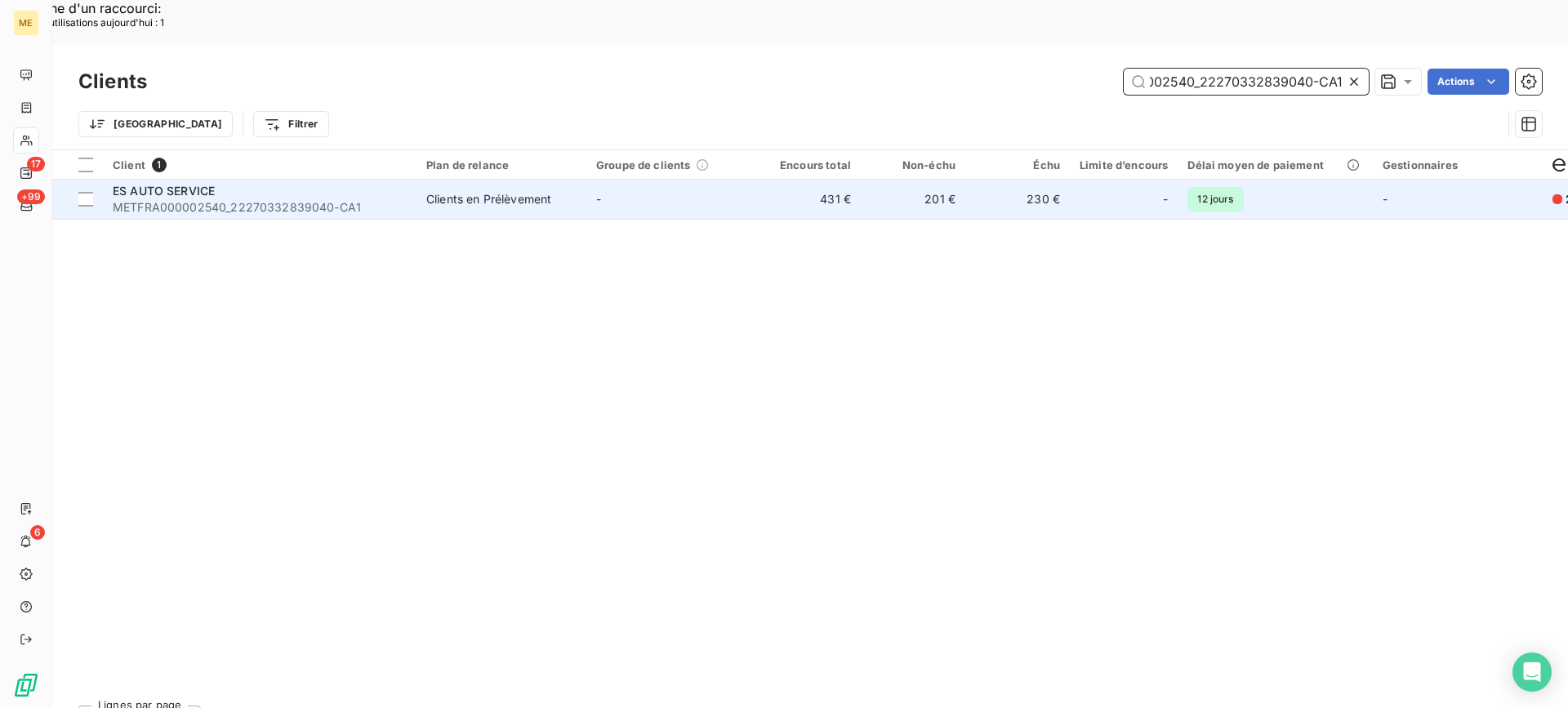
type input "METFRA000002540_22270332839040-CA1"
click at [312, 199] on span "METFRA000002540_22270332839040-CA1" at bounding box center [260, 207] width 294 height 17
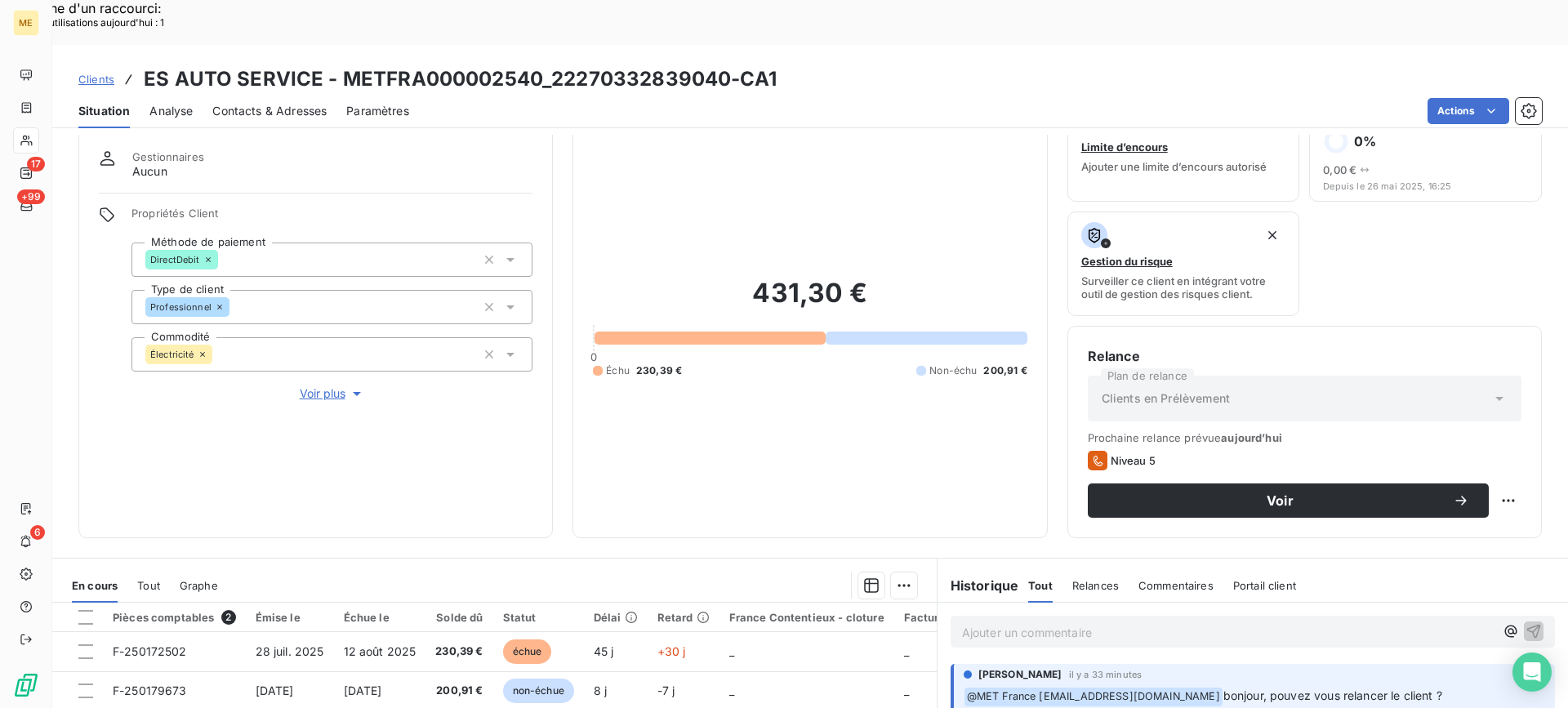
scroll to position [16, 0]
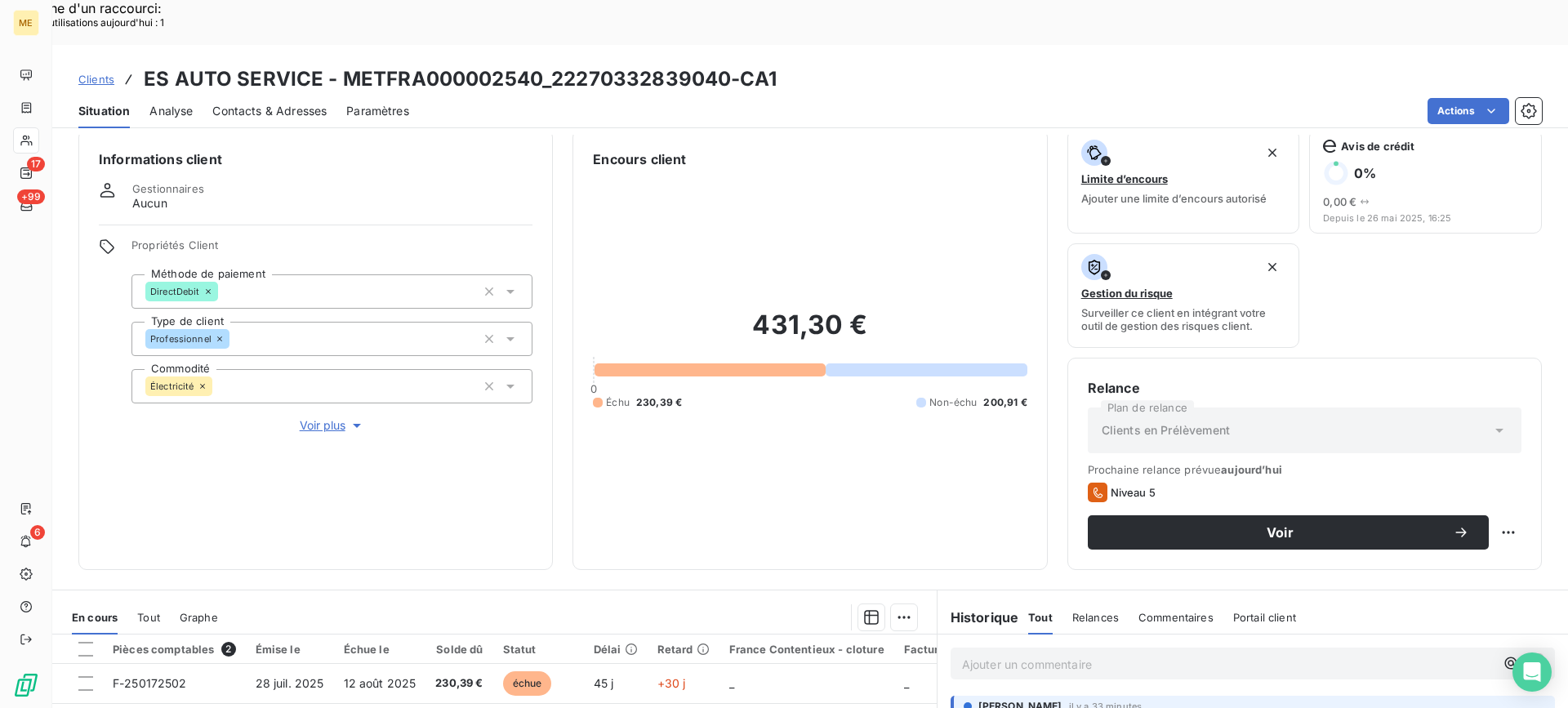
click at [316, 389] on div "Informations client Gestionnaires Aucun Propriétés Client Méthode de paiement D…" at bounding box center [315, 349] width 474 height 441
click at [323, 417] on span "Voir plus" at bounding box center [332, 426] width 65 height 17
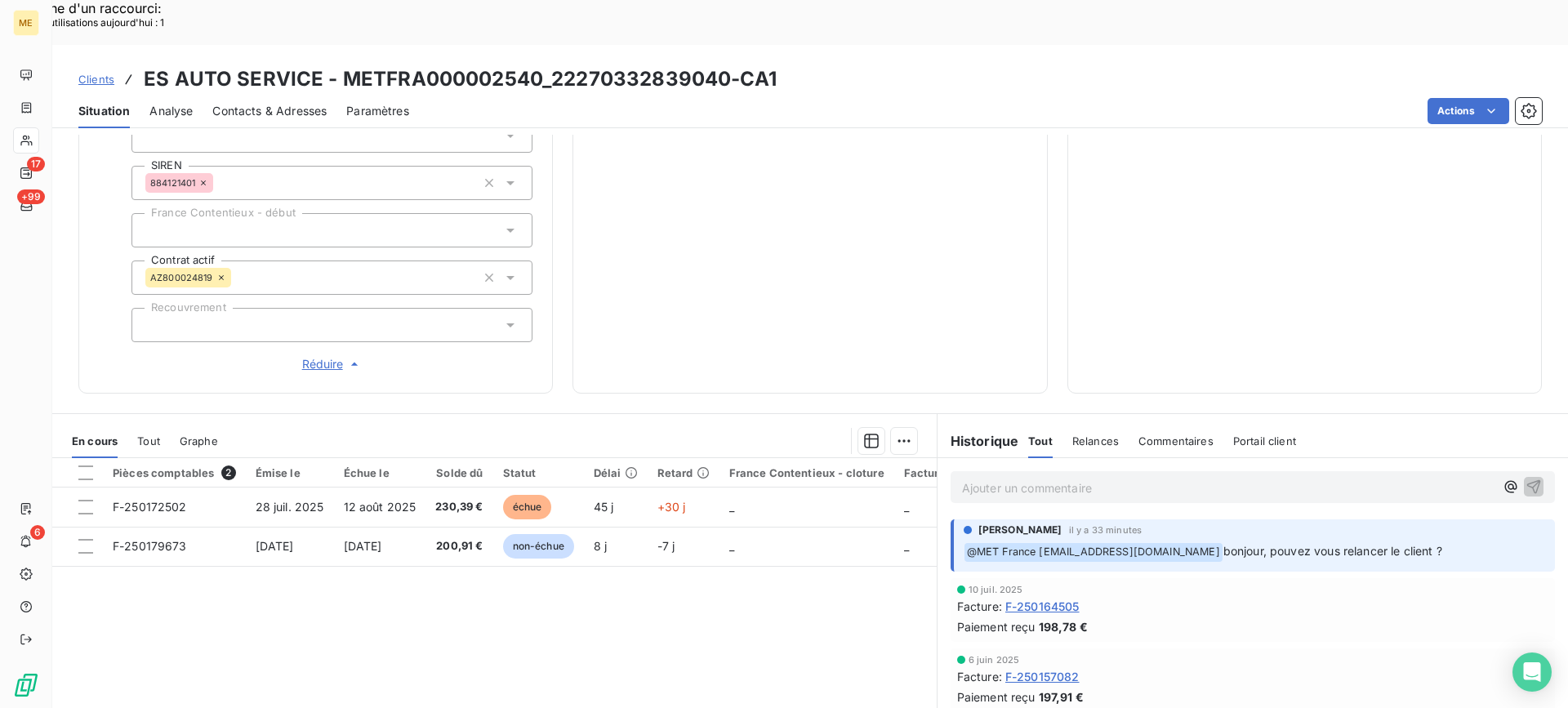
scroll to position [505, 0]
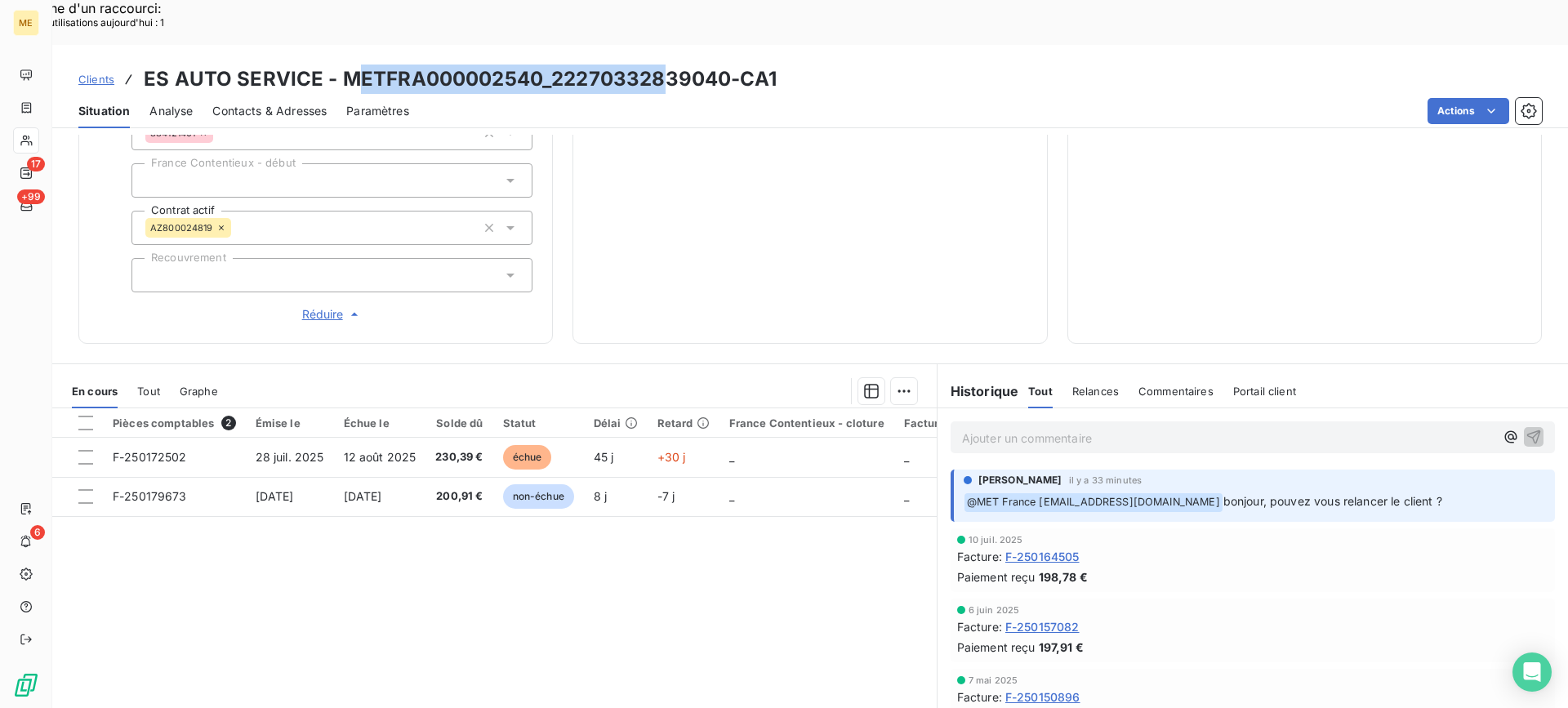
drag, startPoint x: 348, startPoint y: 33, endPoint x: 640, endPoint y: 36, distance: 292.0
click at [657, 64] on h3 "ES AUTO SERVICE - METFRA000002540_22270332839040-CA1" at bounding box center [461, 79] width 633 height 29
drag, startPoint x: 597, startPoint y: 49, endPoint x: 477, endPoint y: 41, distance: 120.3
click at [595, 94] on div "Situation Analyse Contacts & Adresses Paramètres Actions" at bounding box center [810, 110] width 1516 height 34
drag, startPoint x: 338, startPoint y: 32, endPoint x: 719, endPoint y: 29, distance: 381.0
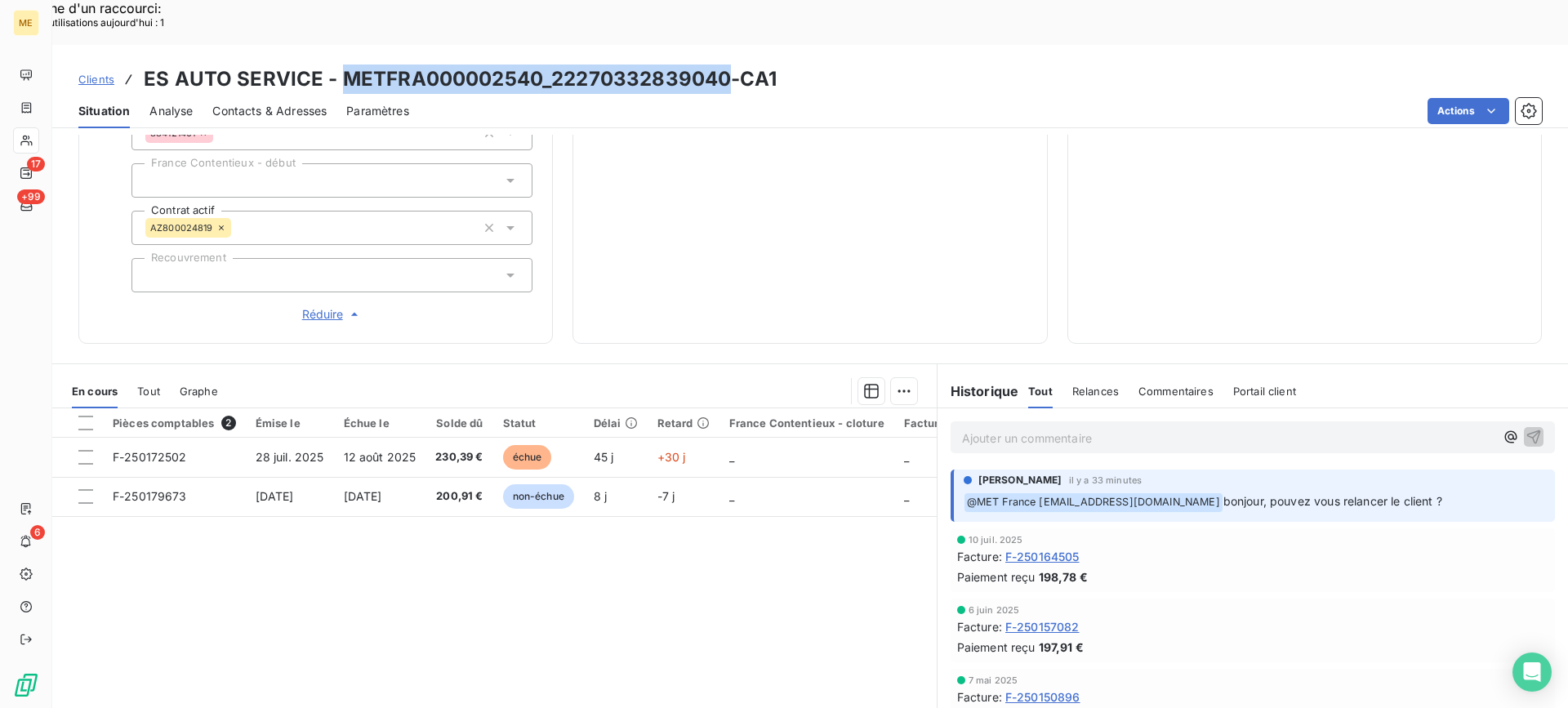
click at [719, 64] on h3 "ES AUTO SERVICE - METFRA000002540_22270332839040-CA1" at bounding box center [461, 79] width 633 height 29
copy h3 "METFRA000002540_22270332839040"
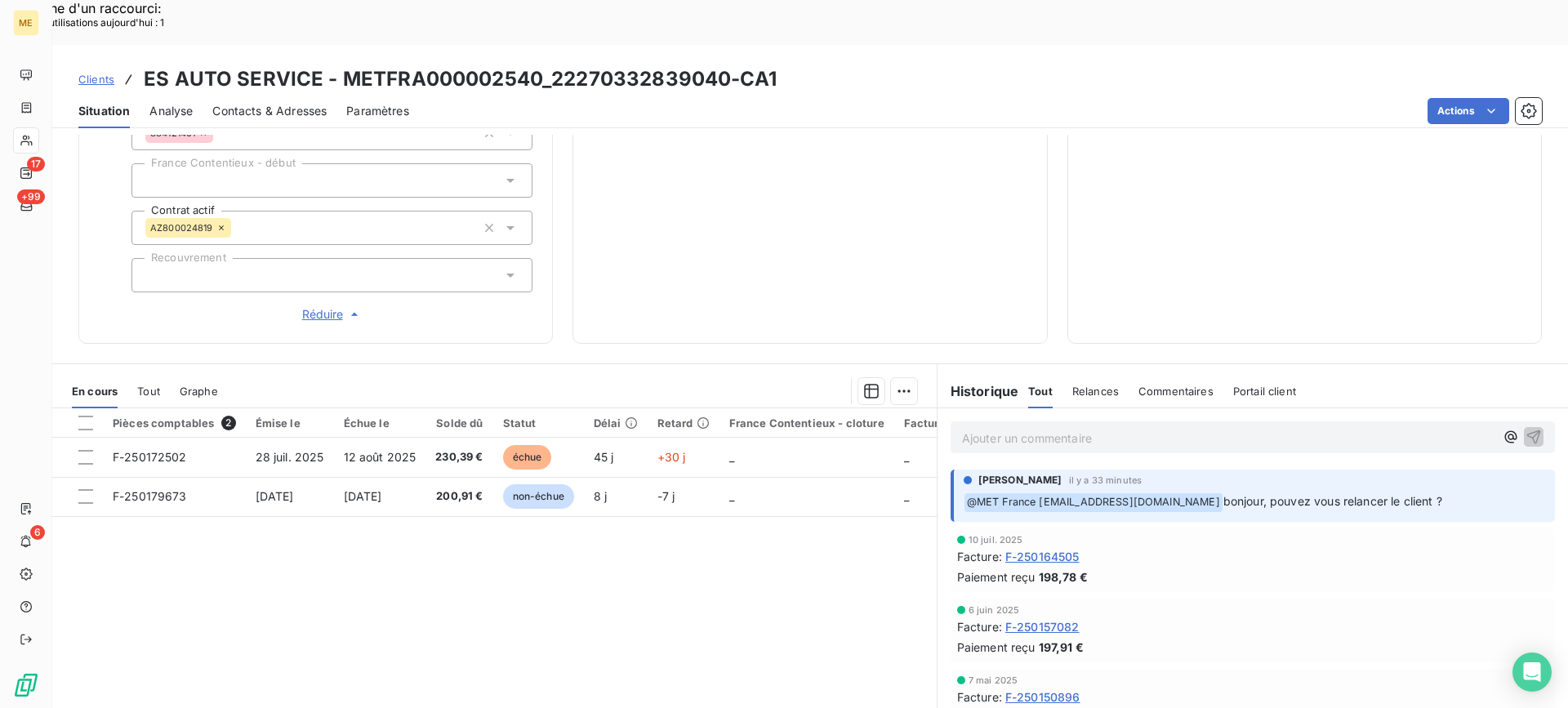
click at [723, 192] on div "431,30 € 0 Échu 230,39 € Non-échu 200,91 €" at bounding box center [809, 1] width 434 height 644
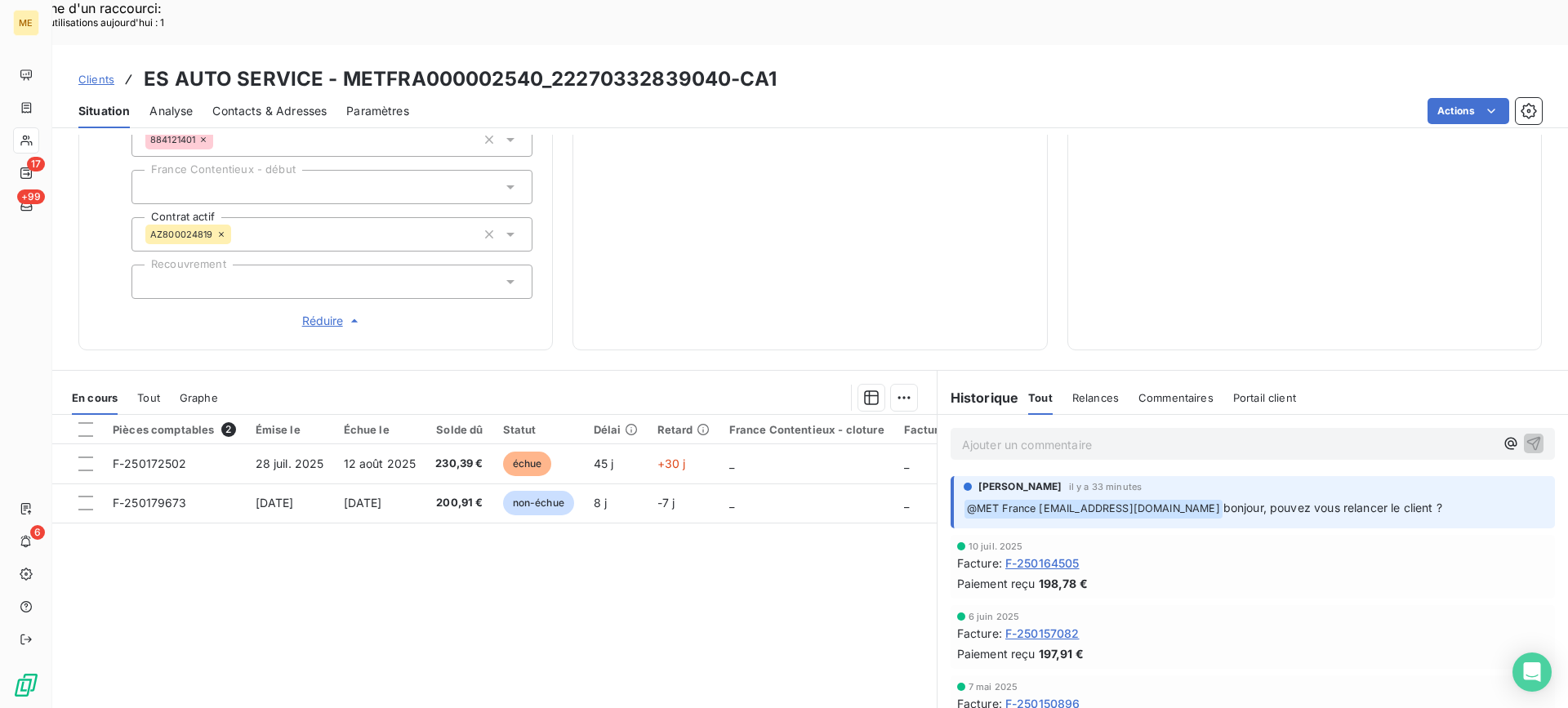
scroll to position [523, 0]
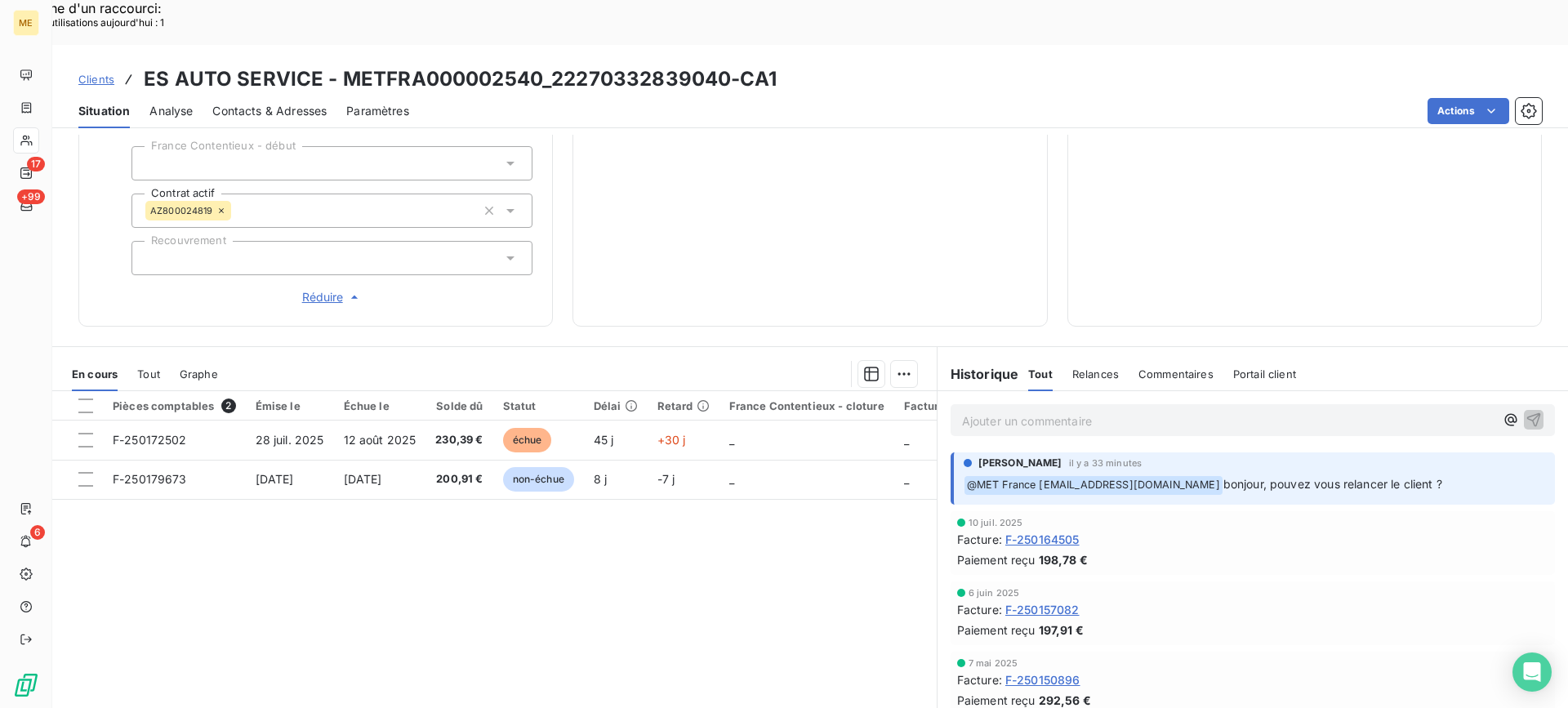
click at [1005, 404] on div "Ajouter un commentaire ﻿" at bounding box center [1252, 420] width 605 height 32
click at [1010, 411] on p "Ajouter un commentaire ﻿" at bounding box center [1228, 421] width 532 height 20
click at [1069, 411] on p "Ajouter un commentaire ﻿" at bounding box center [1228, 421] width 532 height 20
click at [1125, 404] on div "Ajouter un commentaire ﻿" at bounding box center [1252, 420] width 605 height 32
click at [1123, 411] on p "Ajouter un commentaire ﻿" at bounding box center [1228, 421] width 532 height 20
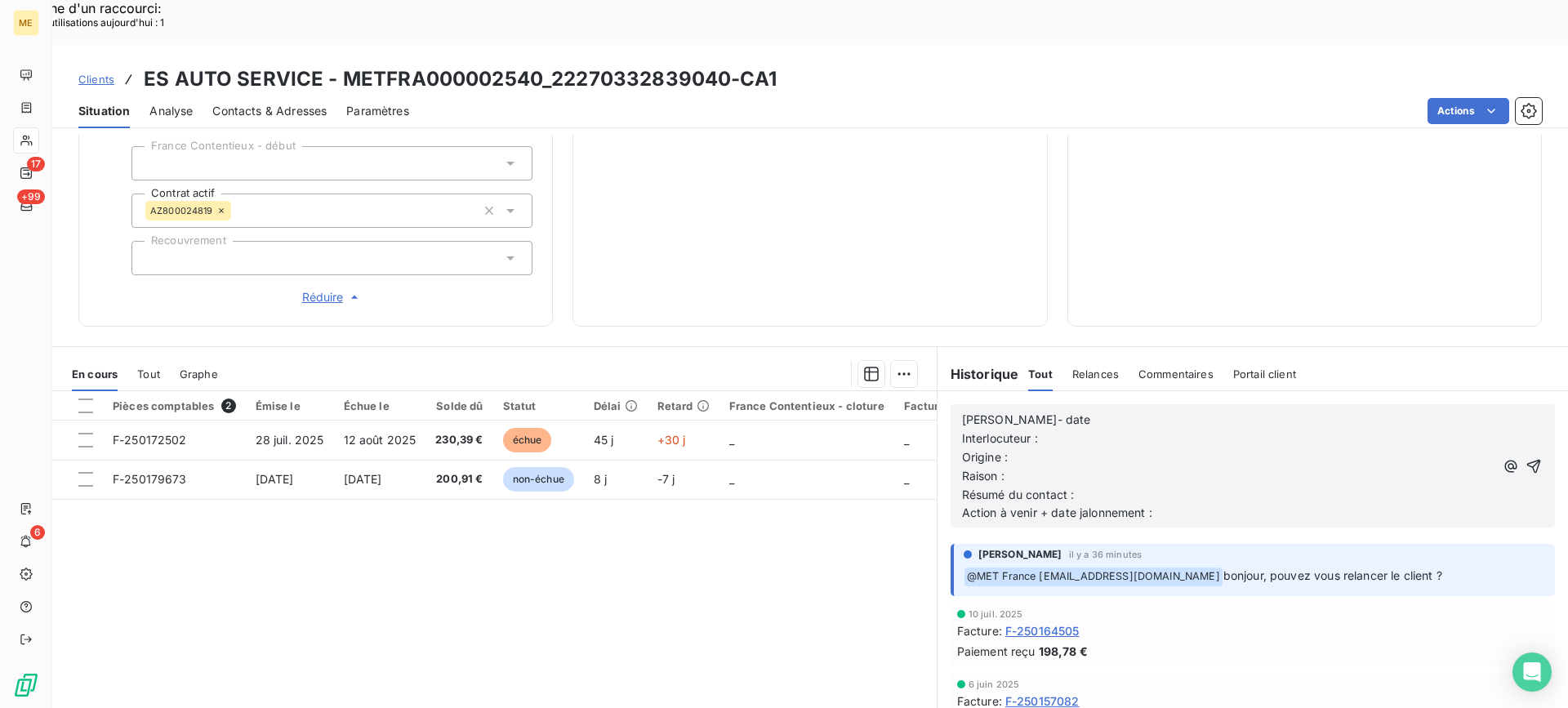
click at [1105, 411] on p "Lisa- date" at bounding box center [1228, 420] width 532 height 18
click at [1090, 411] on p "Lisa- 11/09" at bounding box center [1228, 420] width 532 height 18
click at [1093, 429] on p "Interlocuteur :" at bounding box center [1228, 438] width 532 height 18
click at [1286, 429] on p "Interlocuteur : Mr Fikret -" at bounding box center [1228, 438] width 532 height 18
click at [1298, 429] on p "Interlocuteur : Mr Fikret - esautoservice91@gmail.com -" at bounding box center [1228, 438] width 532 height 18
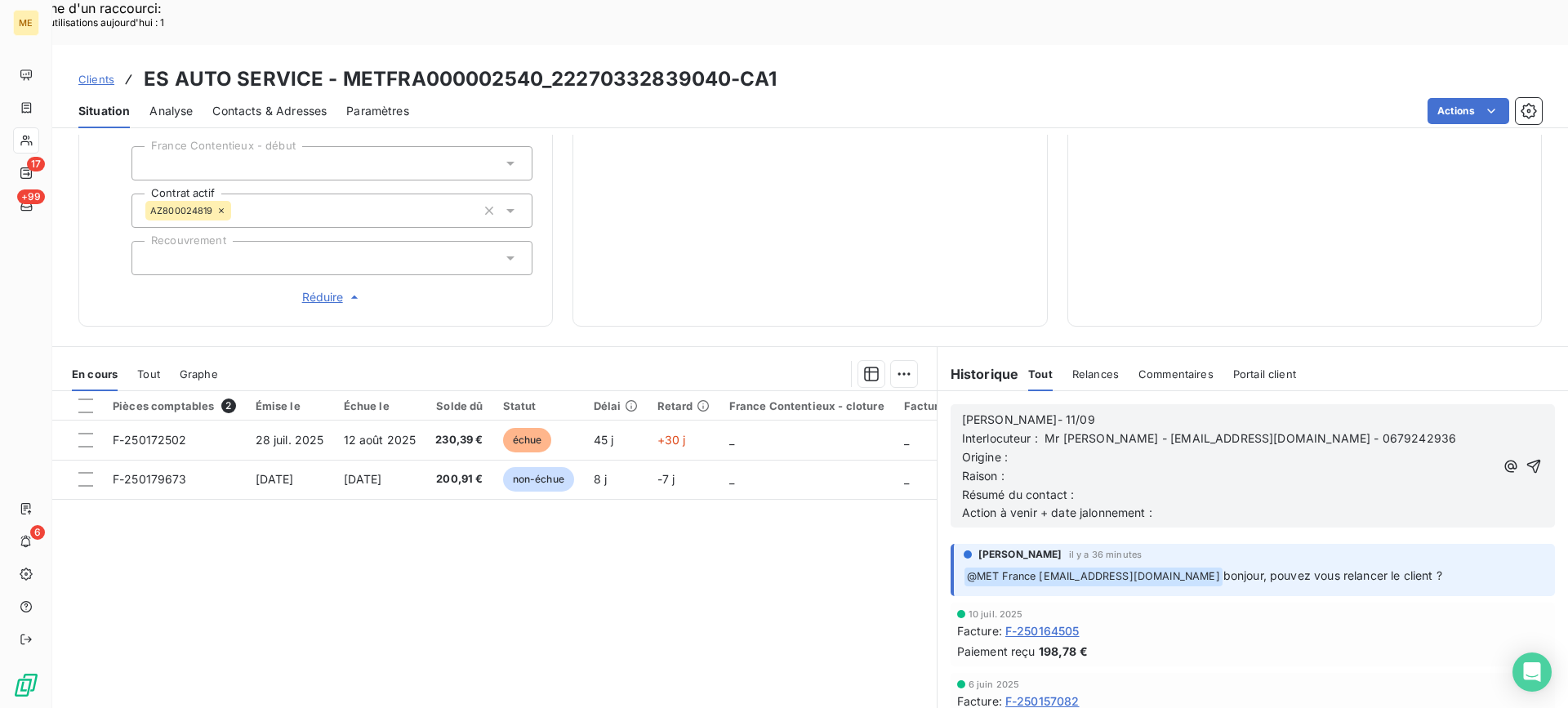
click at [1268, 448] on p "Origine :" at bounding box center [1228, 458] width 532 height 18
click at [1255, 448] on p "Origine : appel sortant" at bounding box center [1228, 458] width 532 height 18
click at [1252, 467] on p "Raison :" at bounding box center [1228, 476] width 532 height 18
click at [1237, 467] on p "Raison : Notification" at bounding box center [1228, 476] width 532 height 18
click at [1231, 486] on p "Résumé du contact :" at bounding box center [1228, 495] width 532 height 18
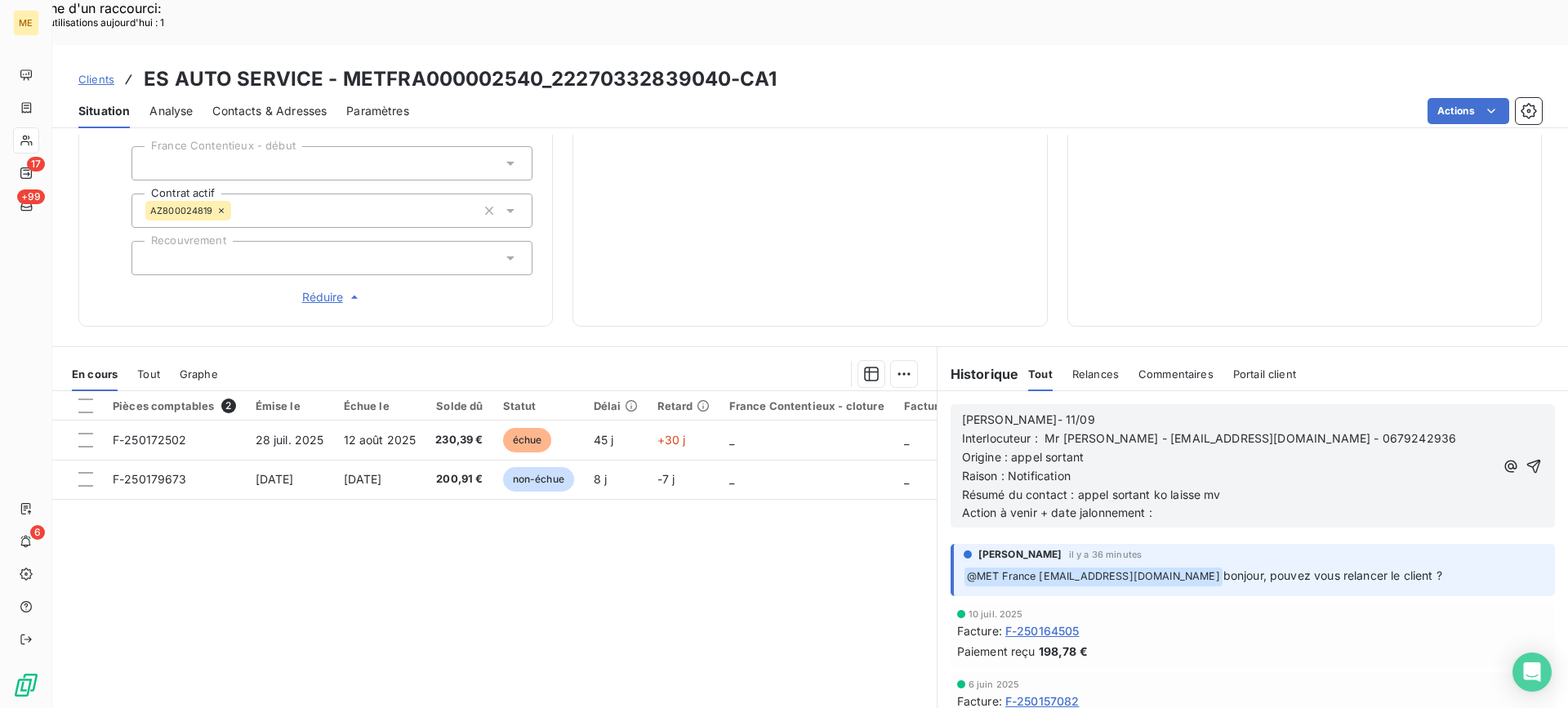
click at [1319, 503] on p "Action à venir + date jalonnement :" at bounding box center [1228, 513] width 532 height 18
click at [1526, 458] on icon "button" at bounding box center [1534, 466] width 17 height 17
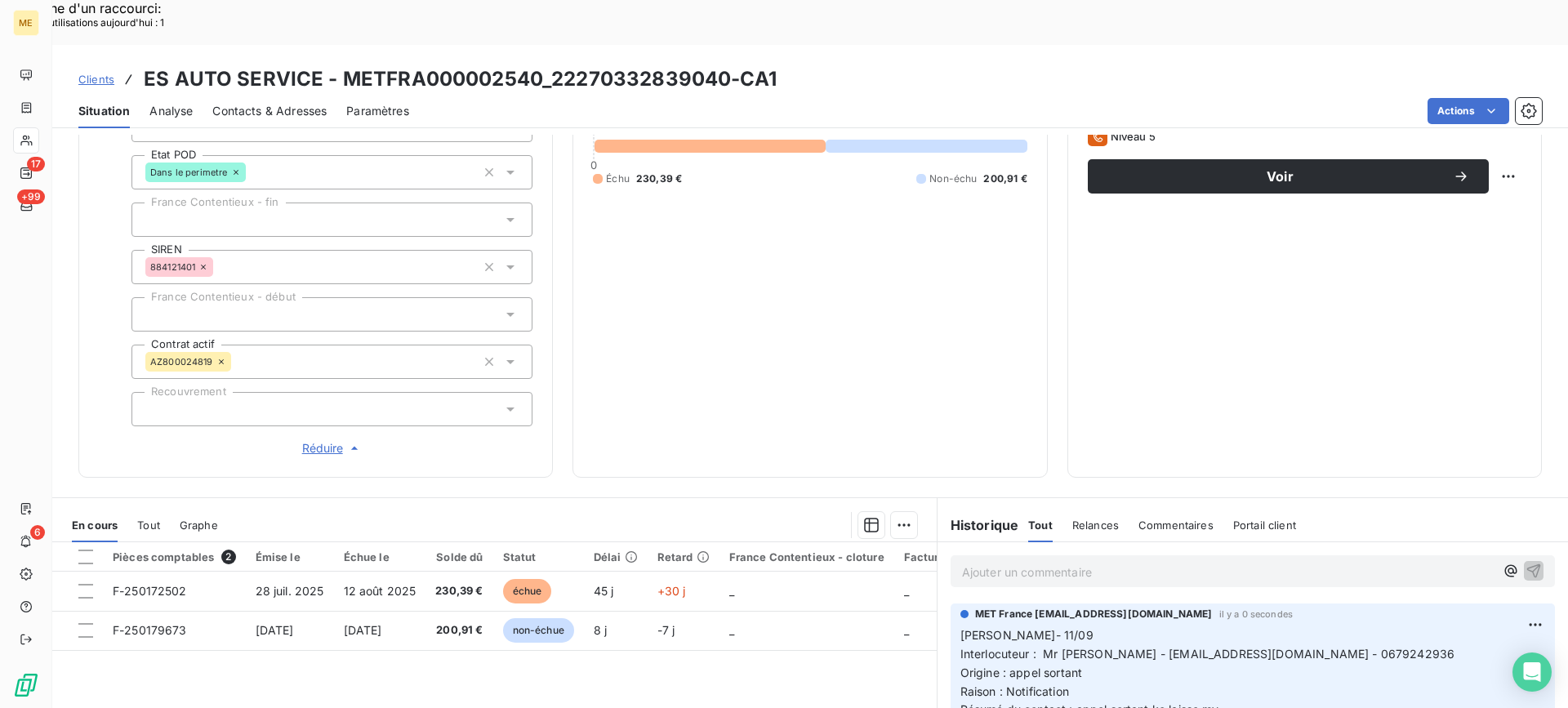
scroll to position [196, 0]
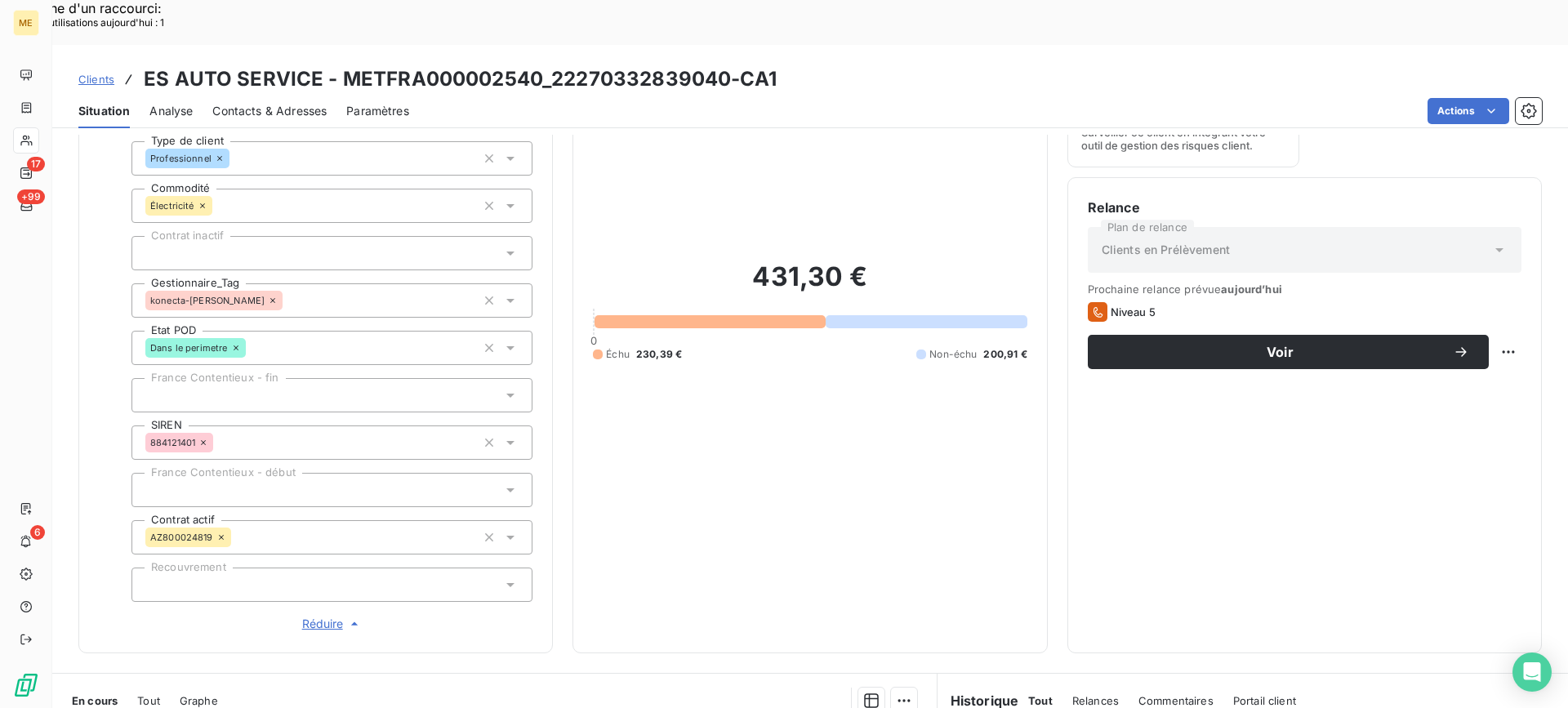
click at [1492, 289] on div "Prochaine relance prévue aujourd’hui Niveau 5 Voir" at bounding box center [1305, 326] width 434 height 86
click at [1471, 350] on div "Replanifier cette action" at bounding box center [1428, 343] width 146 height 26
select select "8"
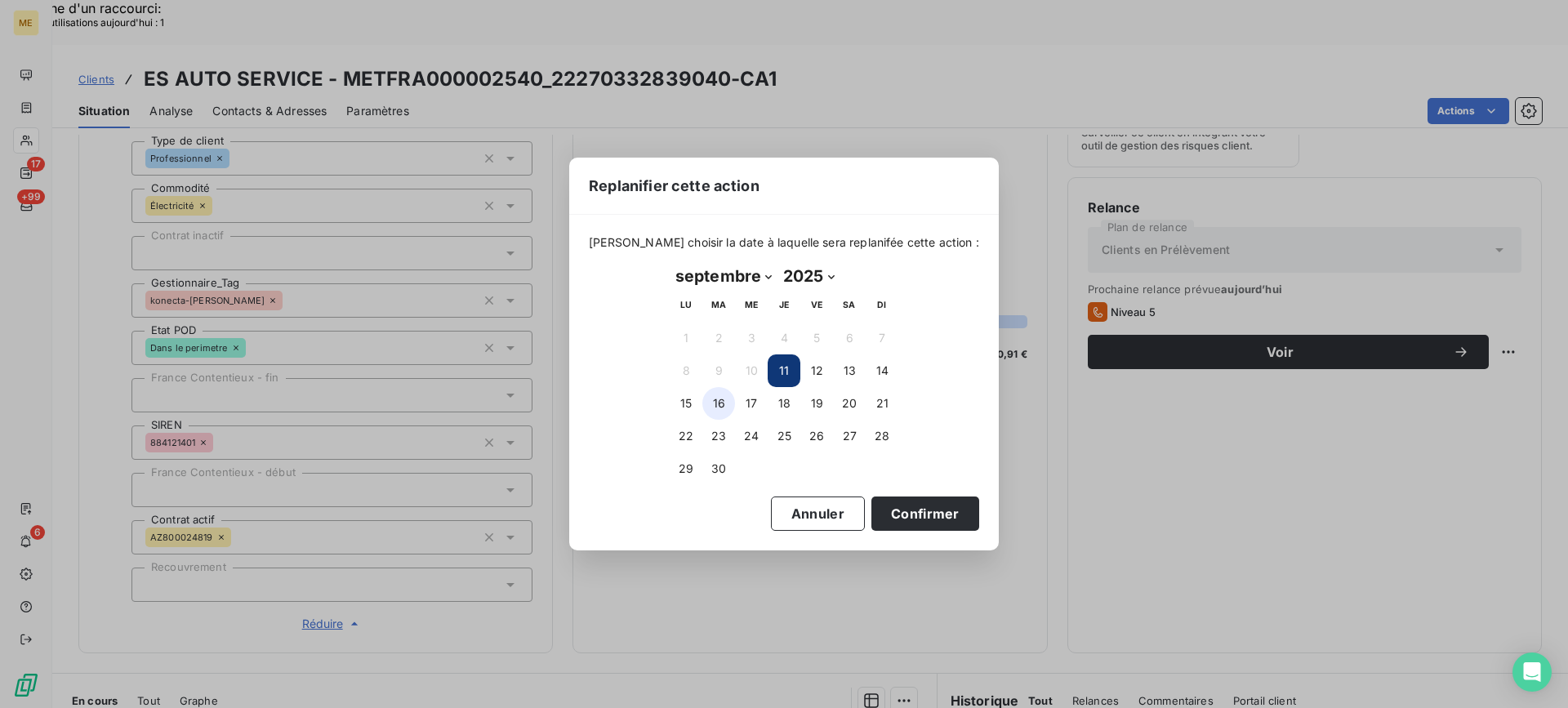
click at [723, 404] on button "16" at bounding box center [718, 404] width 33 height 33
click at [892, 517] on button "Confirmer" at bounding box center [925, 513] width 107 height 34
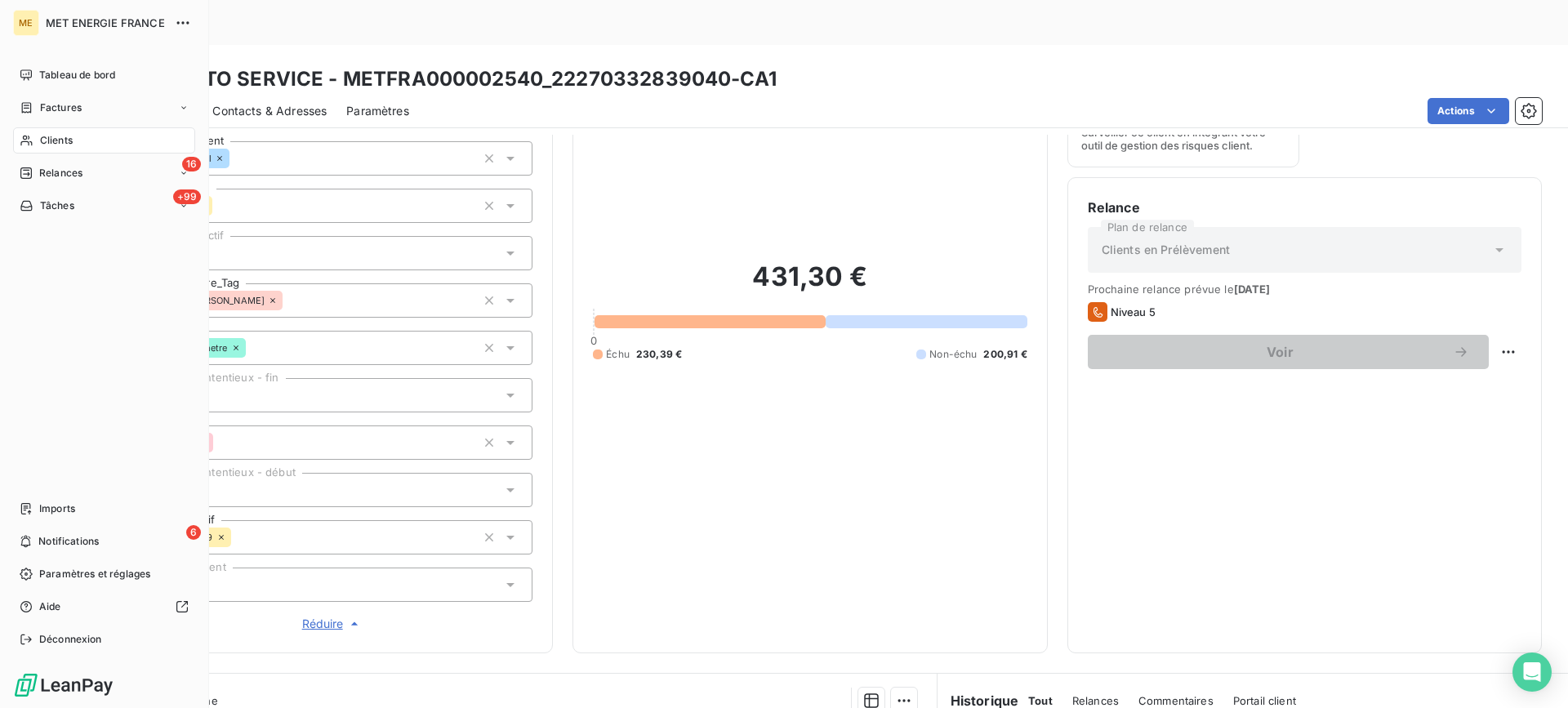
click at [20, 149] on div "Clients" at bounding box center [104, 140] width 182 height 26
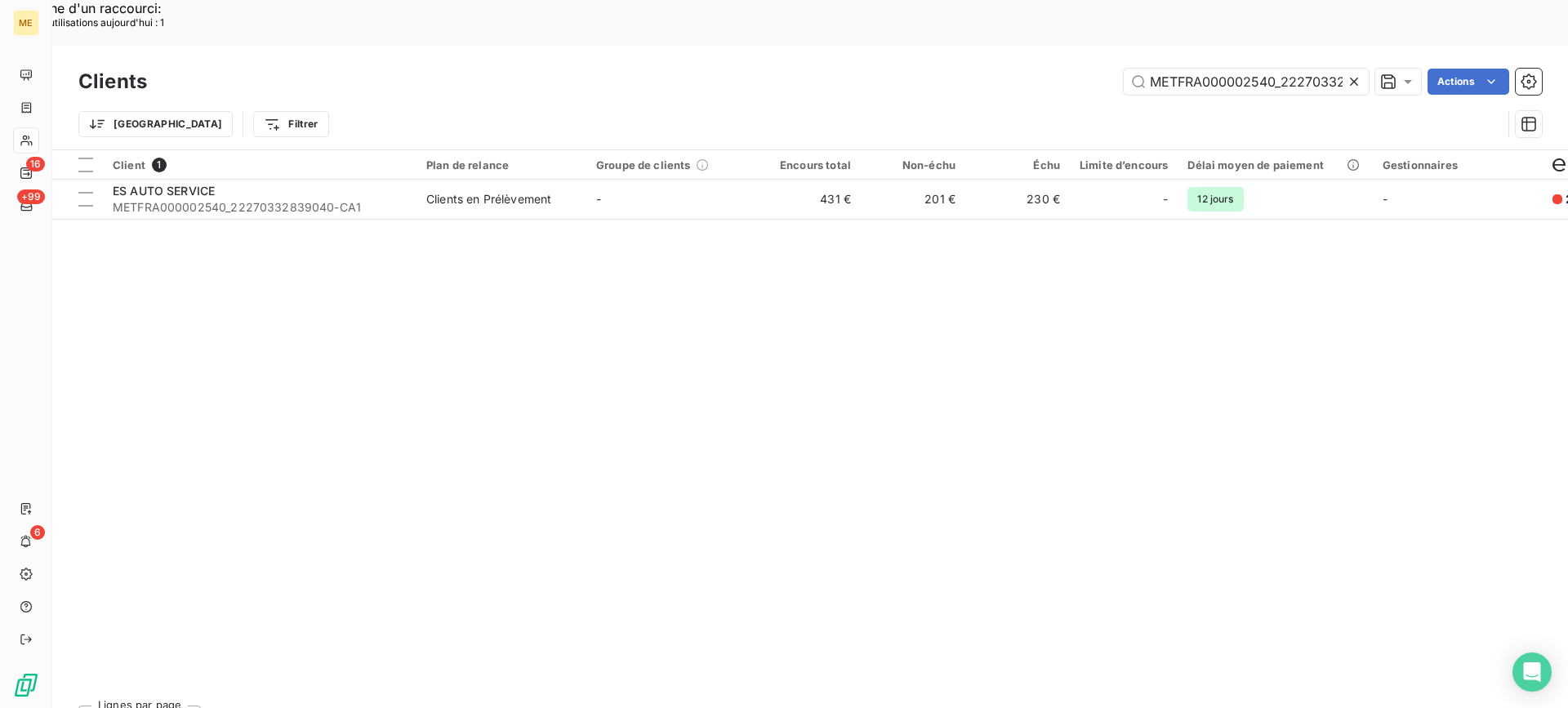
click at [1241, 99] on div "Trier Filtrer" at bounding box center [809, 124] width 1463 height 50
click at [1237, 69] on input "METFRA000002540_22270332839040-CA1" at bounding box center [1246, 82] width 245 height 26
paste input "4935_02411577398658"
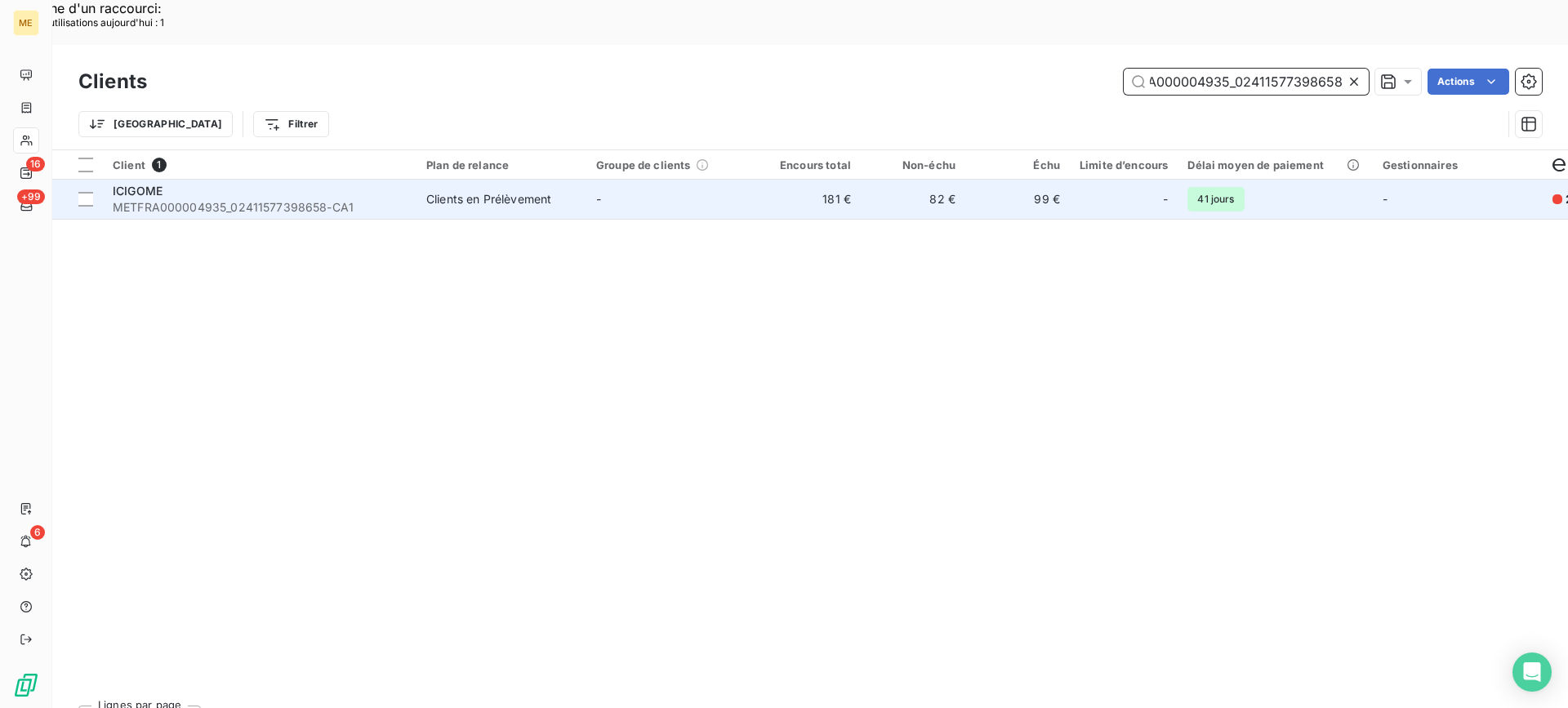
type input "METFRA000004935_02411577398658-CA1"
click at [412, 180] on td "ICIGOME METFRA000004935_02411577398658-CA1" at bounding box center [260, 199] width 314 height 39
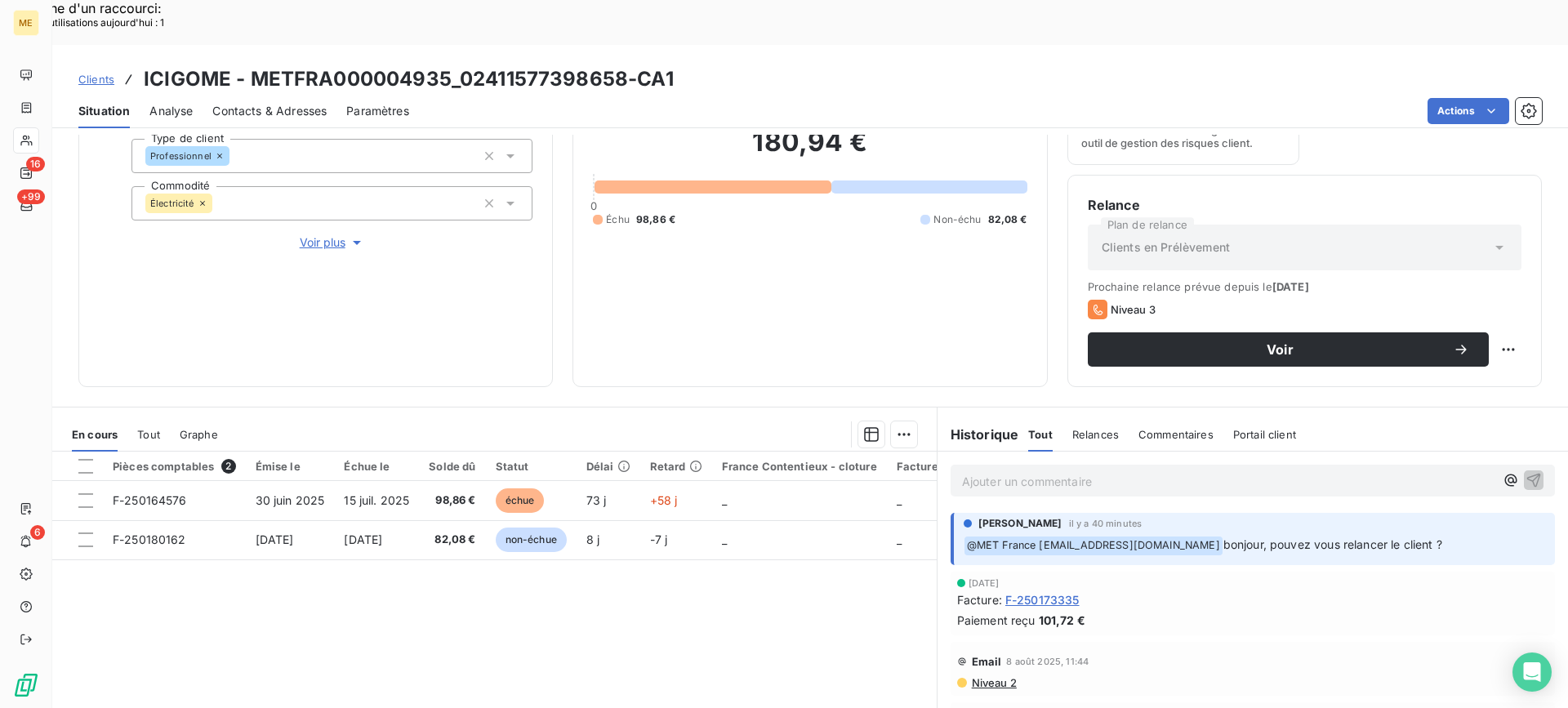
scroll to position [82, 0]
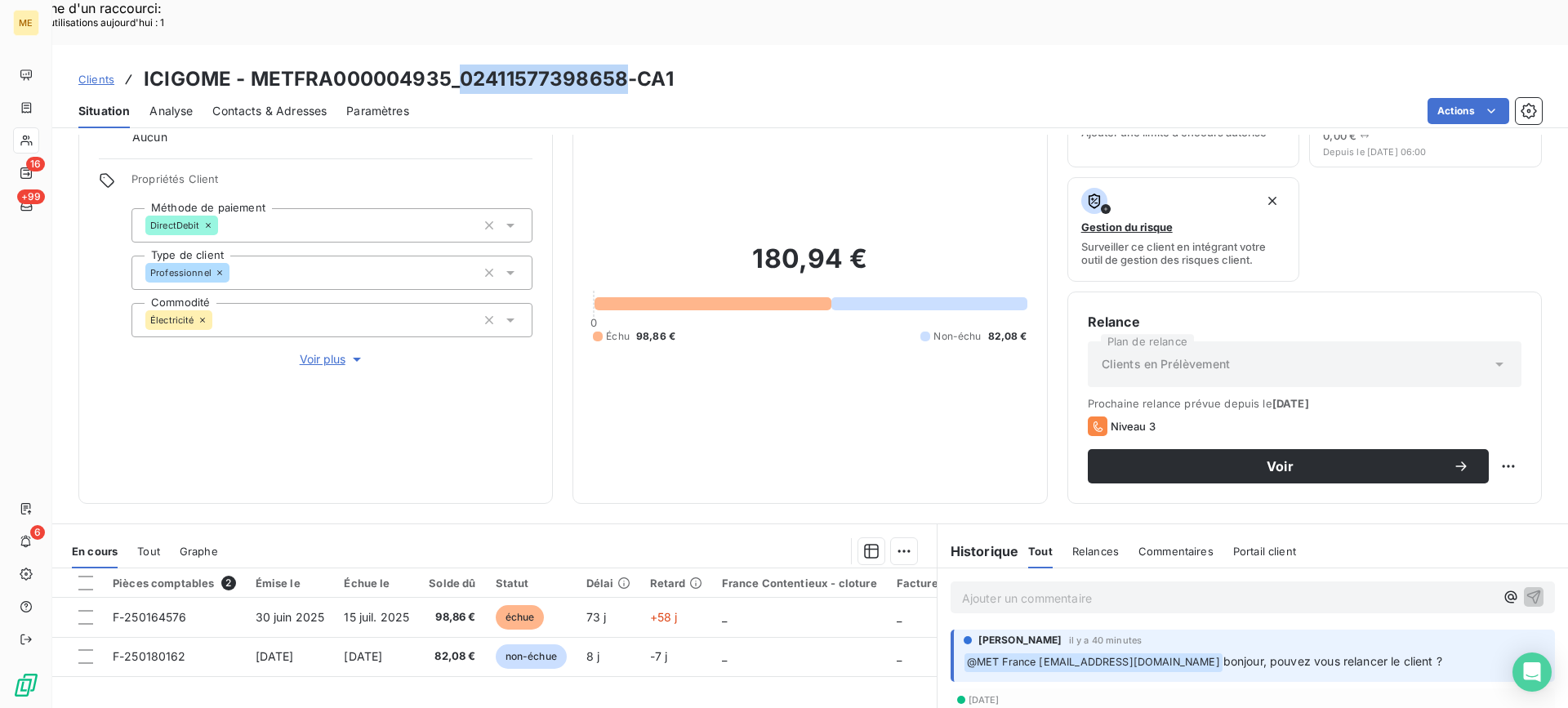
drag, startPoint x: 462, startPoint y: 33, endPoint x: 623, endPoint y: 31, distance: 161.0
click at [623, 64] on h3 "ICIGOME - METFRA000004935_02411577398658-CA1" at bounding box center [409, 79] width 530 height 29
copy h3 "02411577398658"
click at [1024, 588] on p "Ajouter un commentaire ﻿" at bounding box center [1228, 598] width 532 height 20
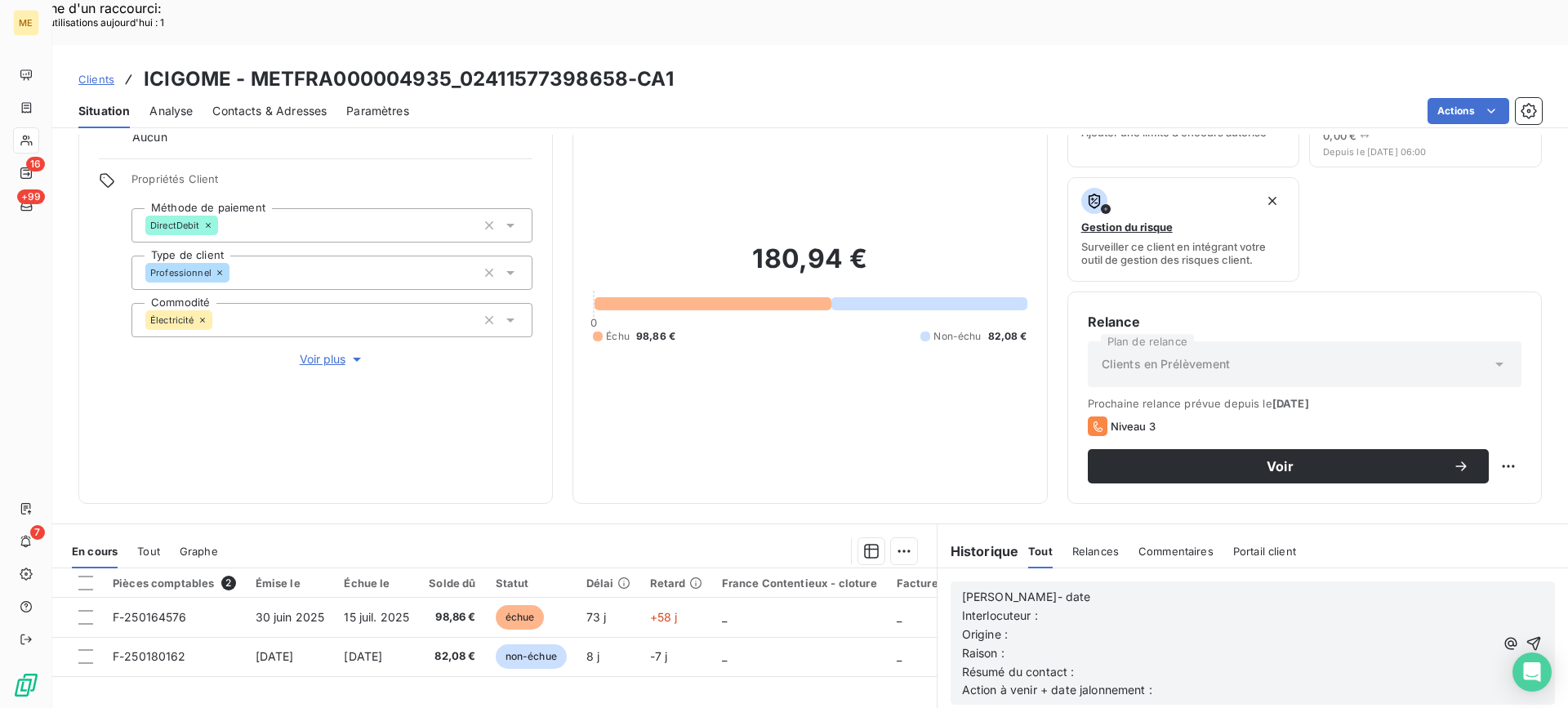
click at [1195, 588] on p "Lisa- date" at bounding box center [1228, 597] width 532 height 18
click at [1152, 625] on p "Origine :" at bounding box center [1228, 635] width 532 height 18
click at [1152, 606] on p "Interlocuteur :" at bounding box center [1228, 615] width 532 height 18
click at [1118, 606] on p "Interlocuteur :" at bounding box center [1228, 615] width 532 height 18
click at [1166, 606] on p "Interlocuteur : Mr Peudupin -" at bounding box center [1228, 615] width 532 height 18
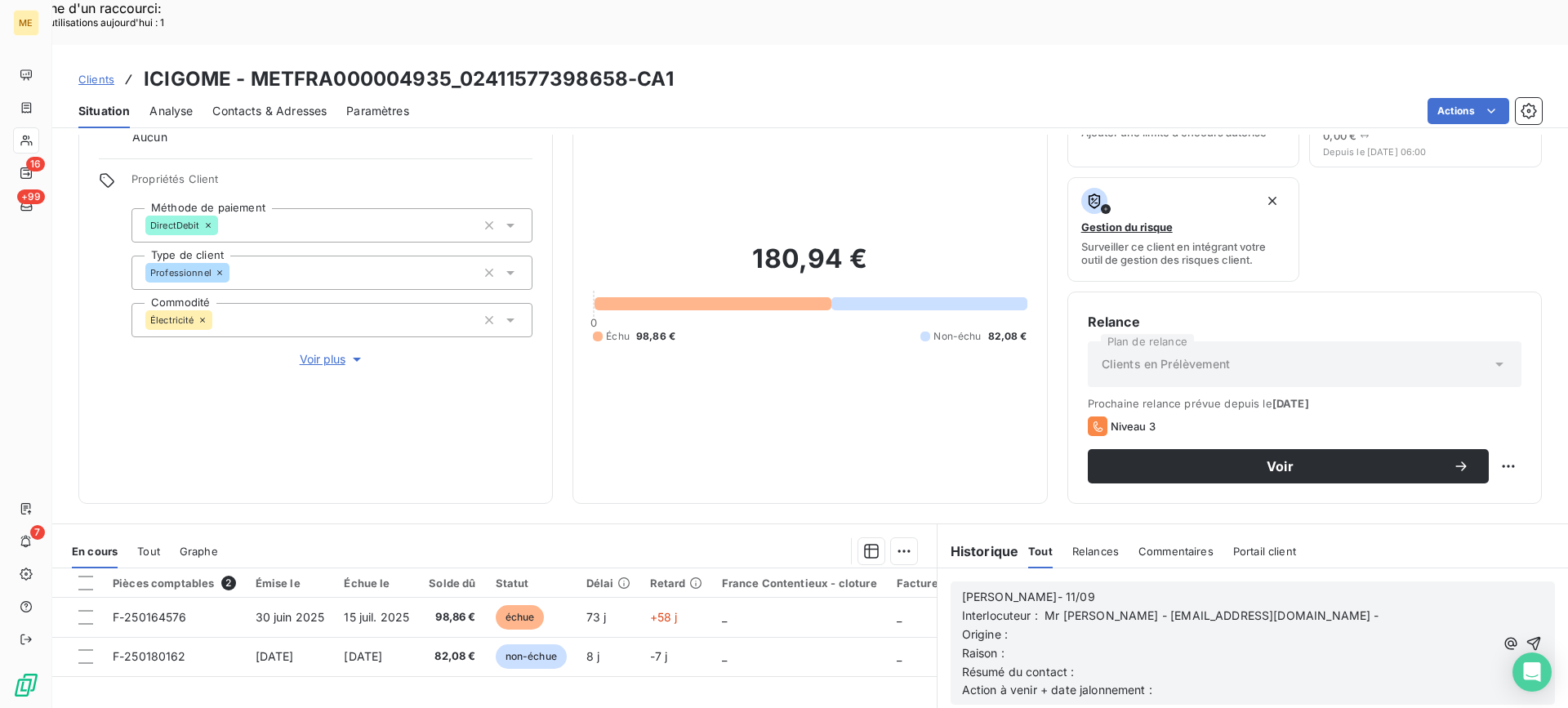
click at [1272, 606] on p "Interlocuteur : Mr Peudupin - icigome@orange.fr -" at bounding box center [1228, 615] width 532 height 18
click at [1370, 606] on p "Interlocuteur : Mr Peudupin - icigome@orange.fr - 0660528254 -" at bounding box center [1228, 615] width 532 height 18
click at [1304, 663] on p "Raison :" at bounding box center [1229, 672] width 536 height 18
click at [1312, 644] on p "Origine :" at bounding box center [1229, 653] width 536 height 18
click at [1312, 644] on p "Origine : appel sortant" at bounding box center [1229, 653] width 536 height 18
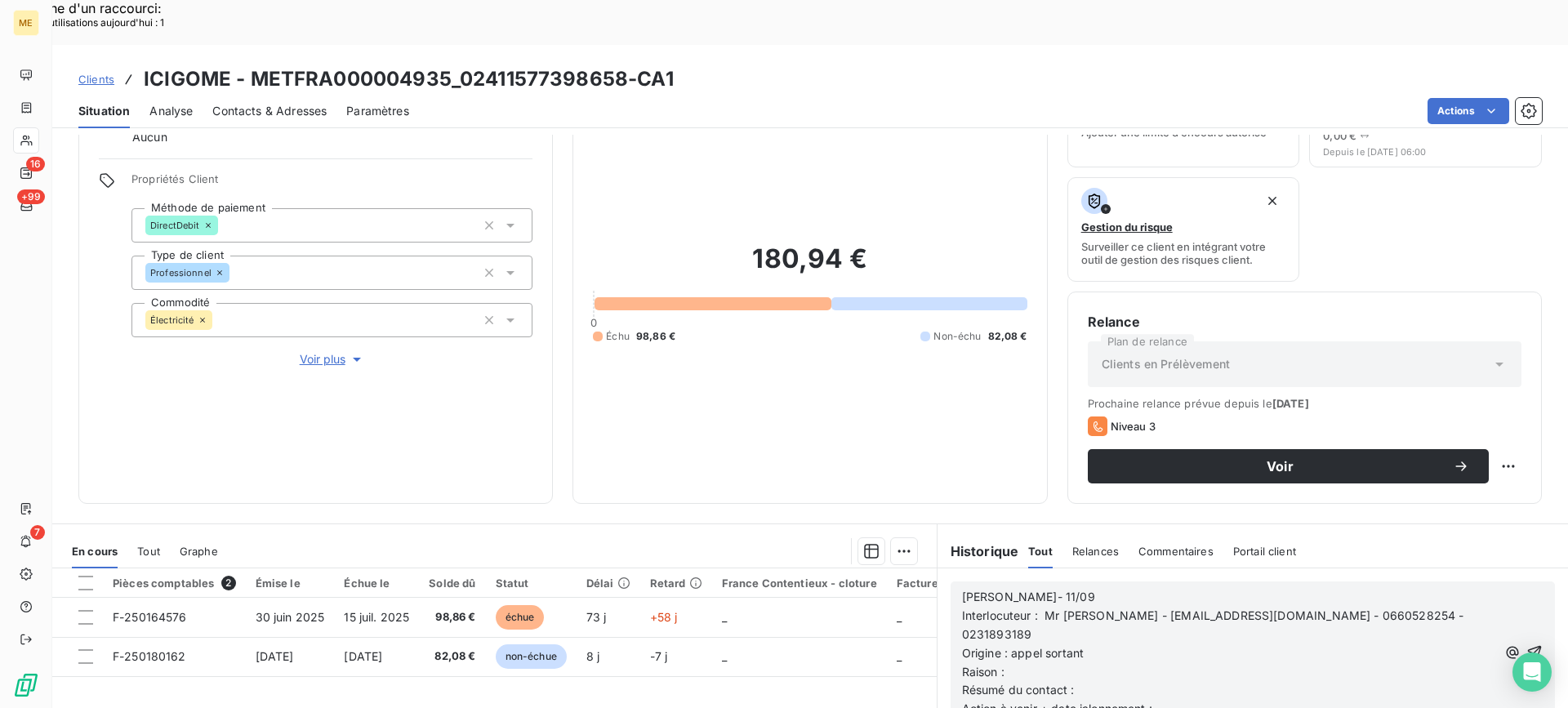
click at [1307, 663] on p "Raison :" at bounding box center [1229, 672] width 536 height 18
click at [1304, 680] on p "Résumé du contact :" at bounding box center [1229, 690] width 536 height 18
click at [1297, 700] on p "Action à venir + date jalonnement :" at bounding box center [1229, 709] width 536 height 18
click at [1388, 464] on div "Replanifier cette action" at bounding box center [1428, 457] width 146 height 26
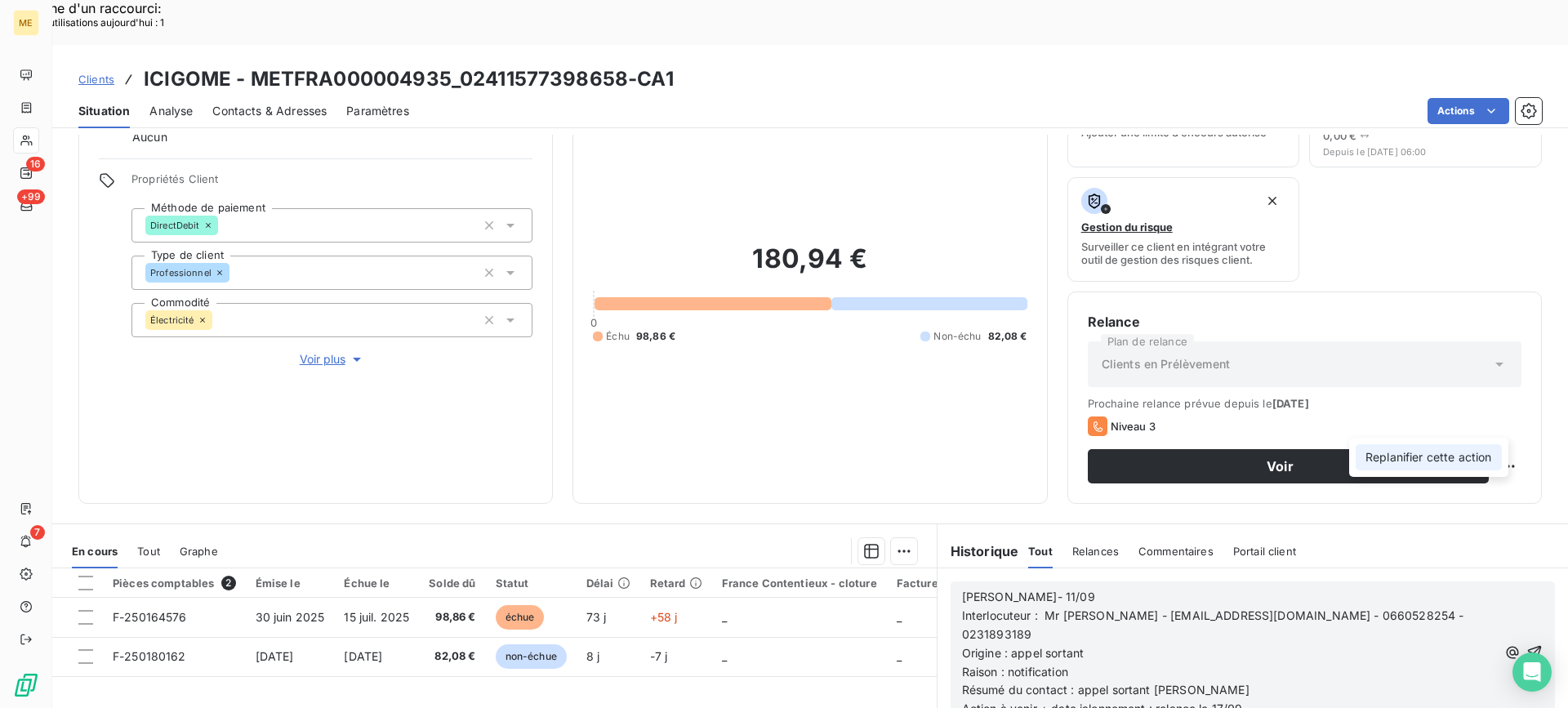
select select "8"
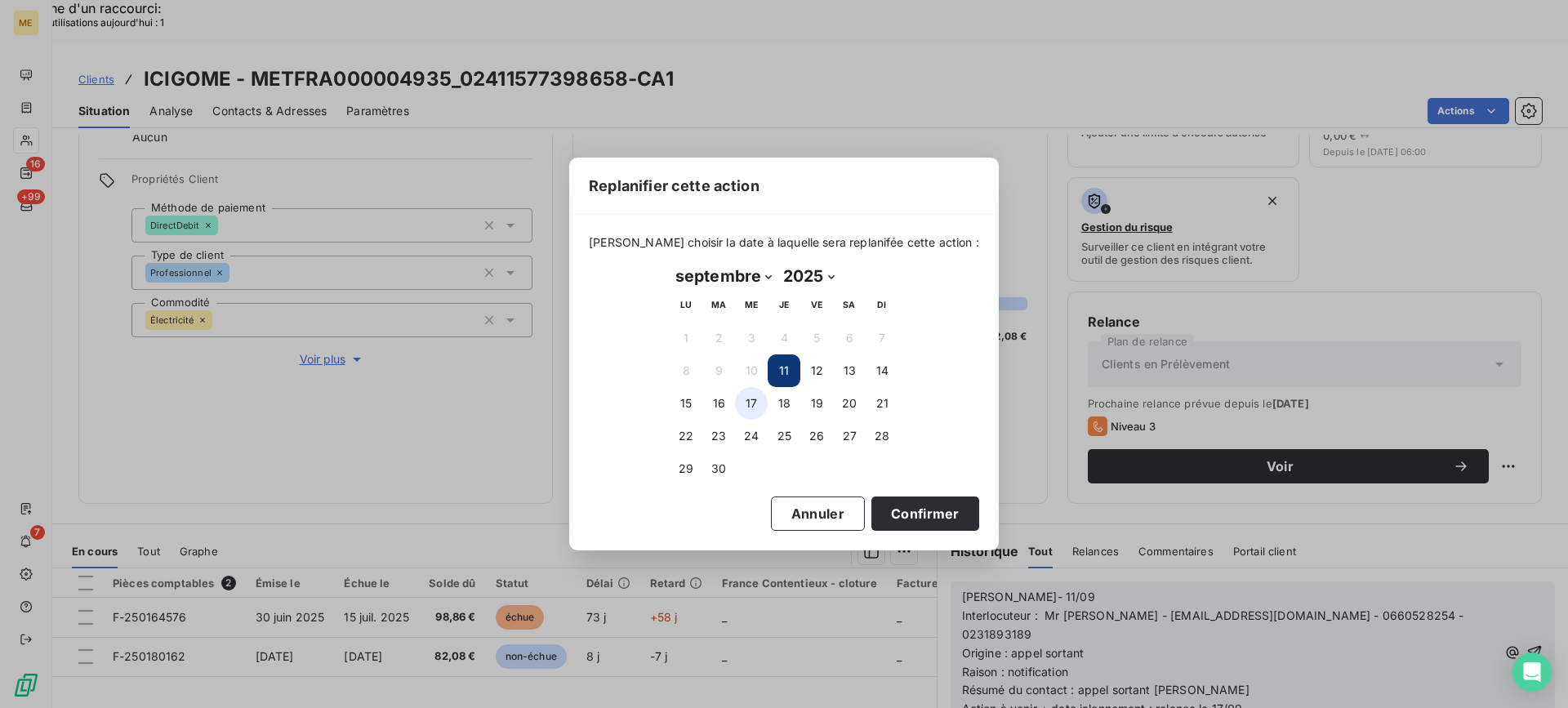
click at [762, 409] on button "17" at bounding box center [751, 404] width 33 height 33
click at [872, 502] on button "Confirmer" at bounding box center [925, 513] width 107 height 34
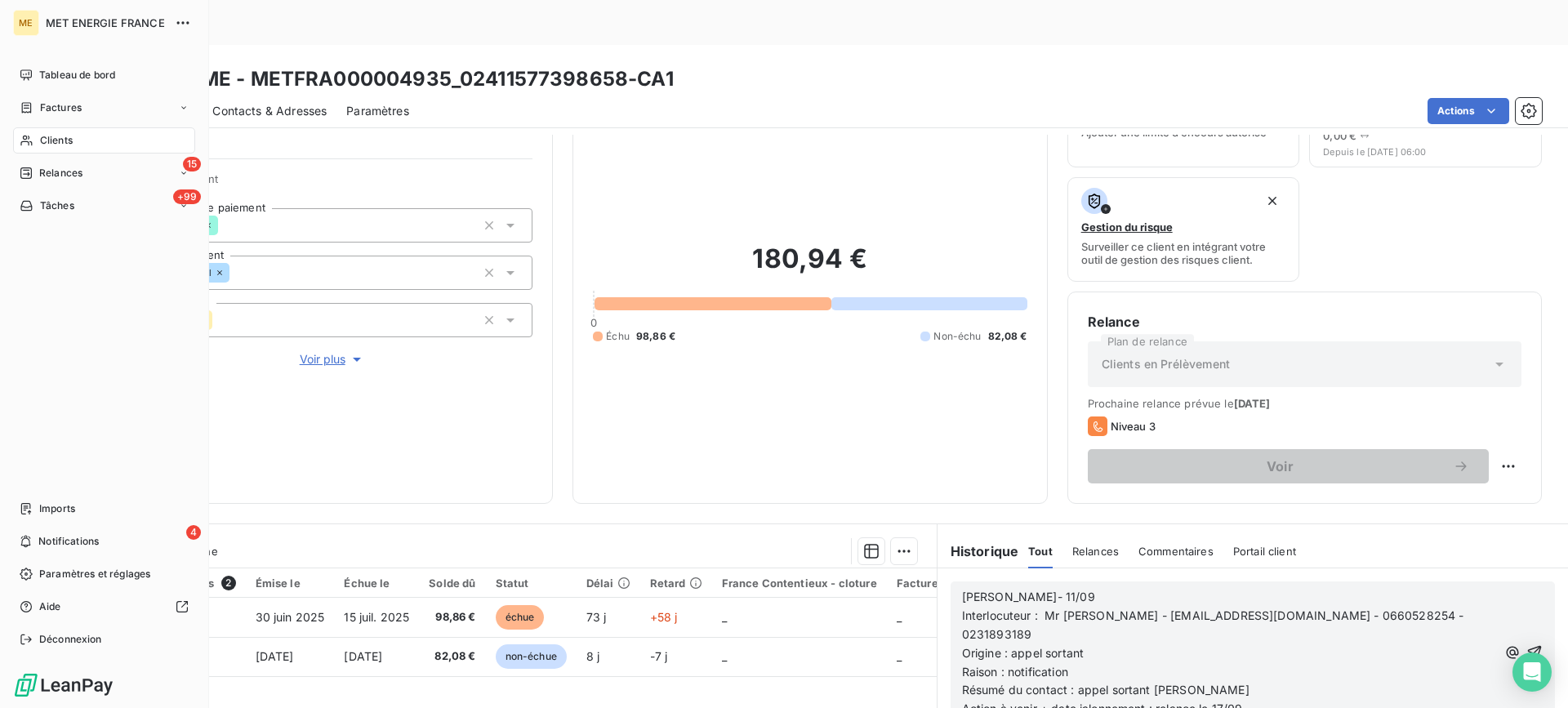
click at [80, 139] on div "Clients" at bounding box center [104, 140] width 182 height 26
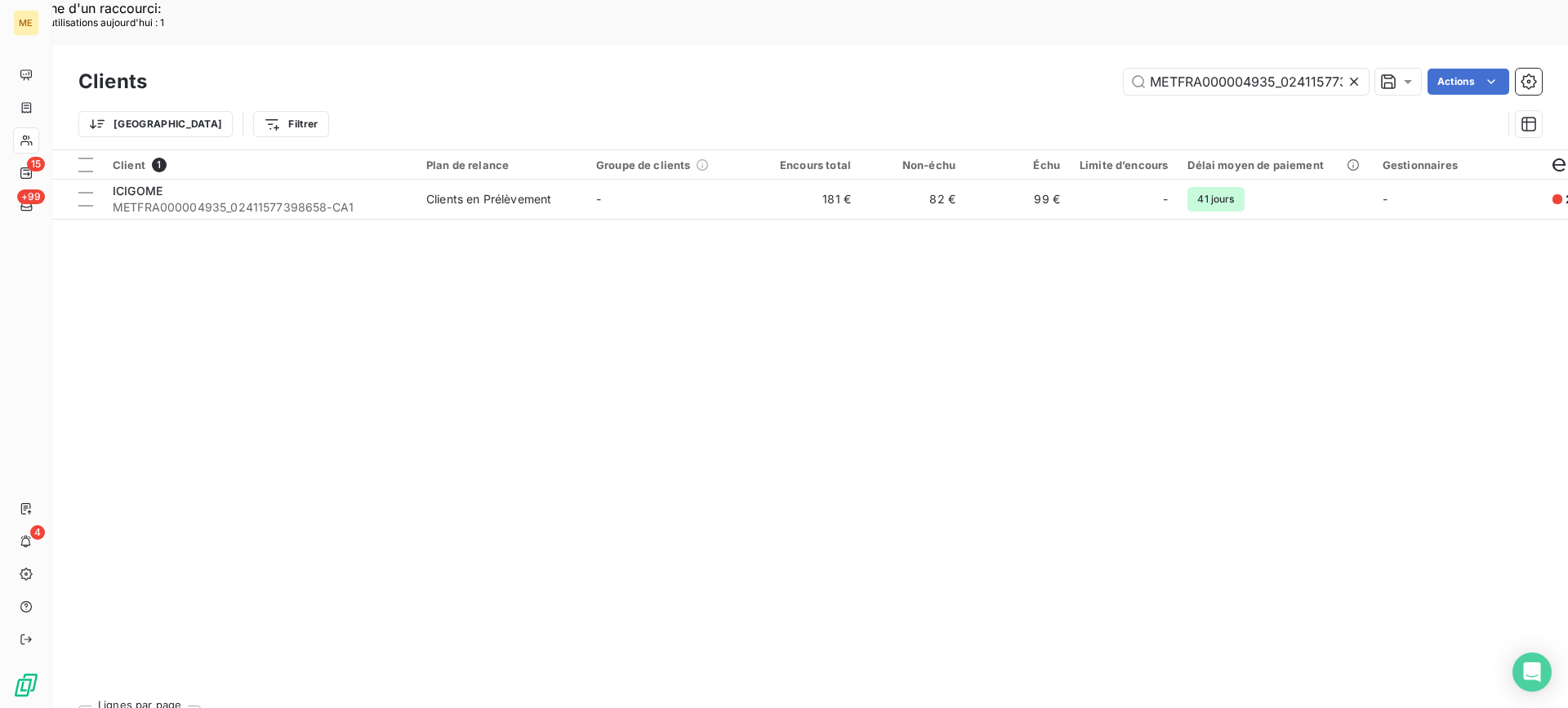
scroll to position [0, 74]
click at [1243, 69] on input "METFRA000004935_02411577398658-CA1" at bounding box center [1246, 82] width 245 height 26
click at [1351, 78] on icon at bounding box center [1353, 82] width 8 height 8
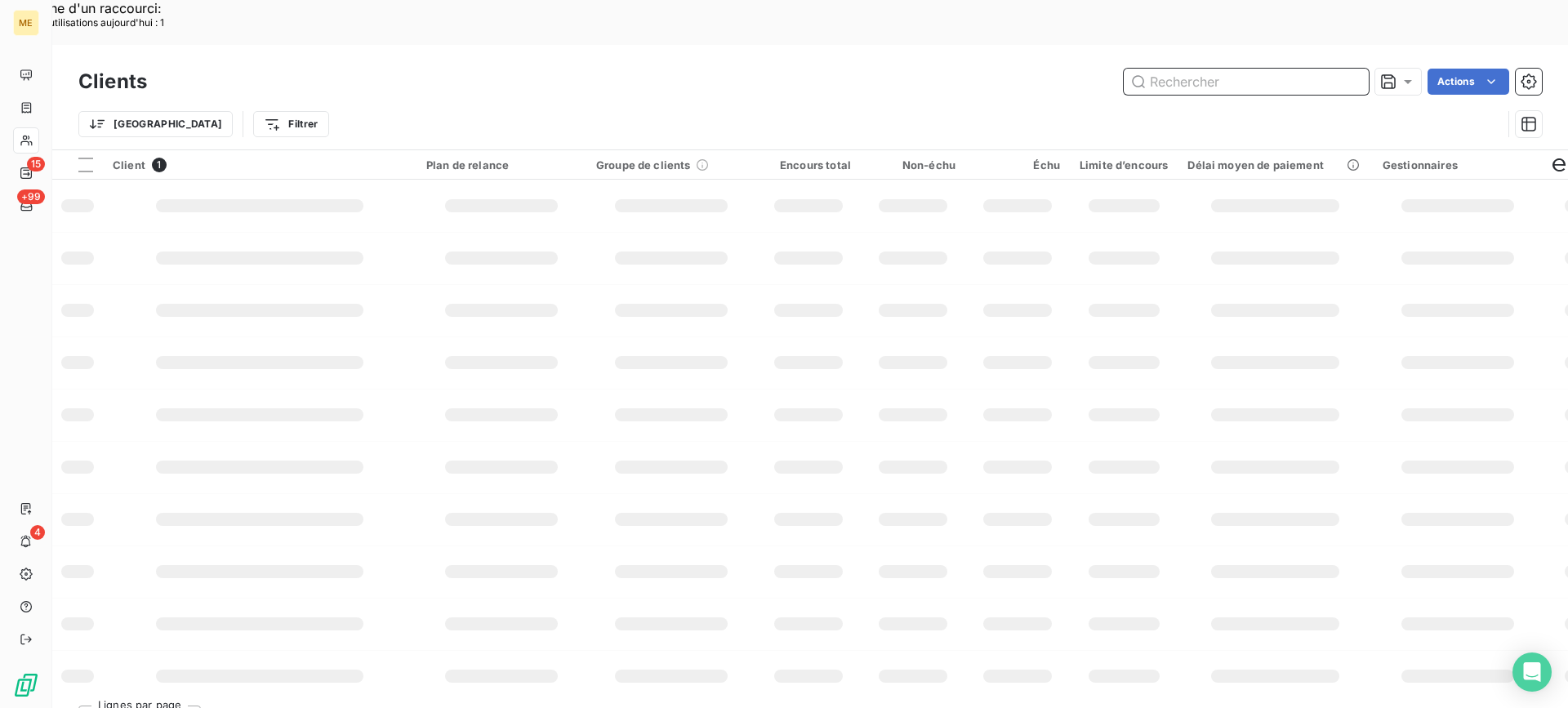
click at [1209, 69] on input "text" at bounding box center [1246, 82] width 245 height 26
paste input "METFRA000000843"
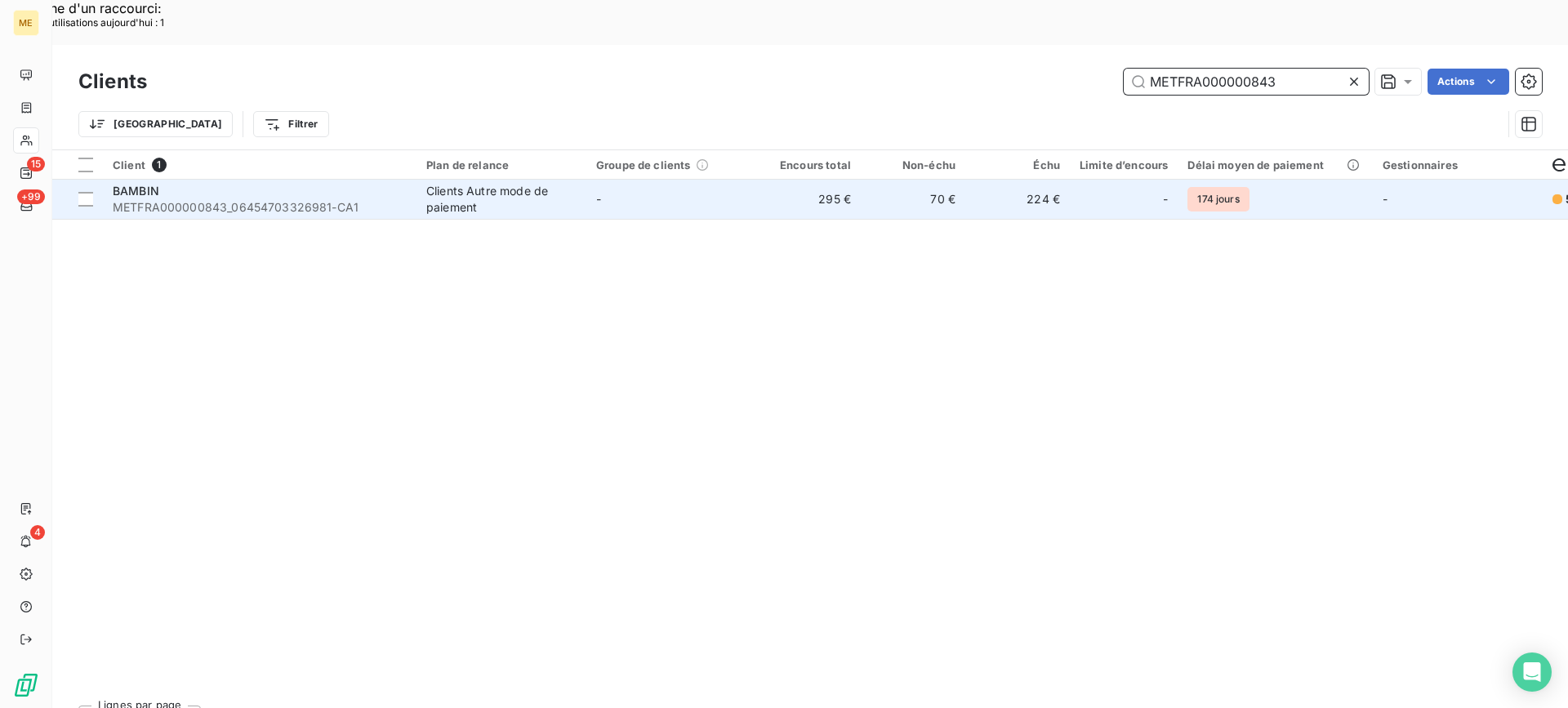
type input "METFRA000000843"
click at [236, 199] on span "METFRA000000843_06454703326981-CA1" at bounding box center [260, 207] width 294 height 17
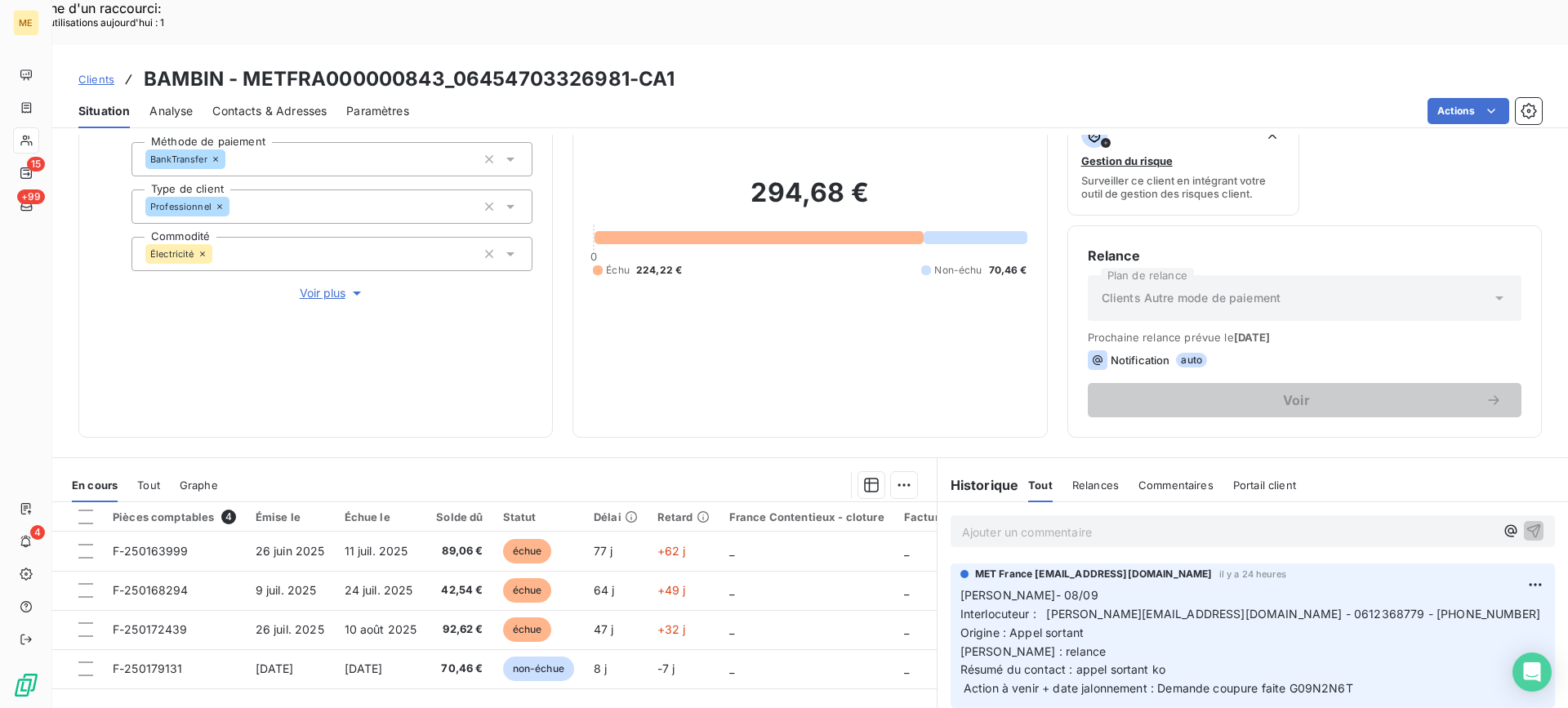
scroll to position [245, 0]
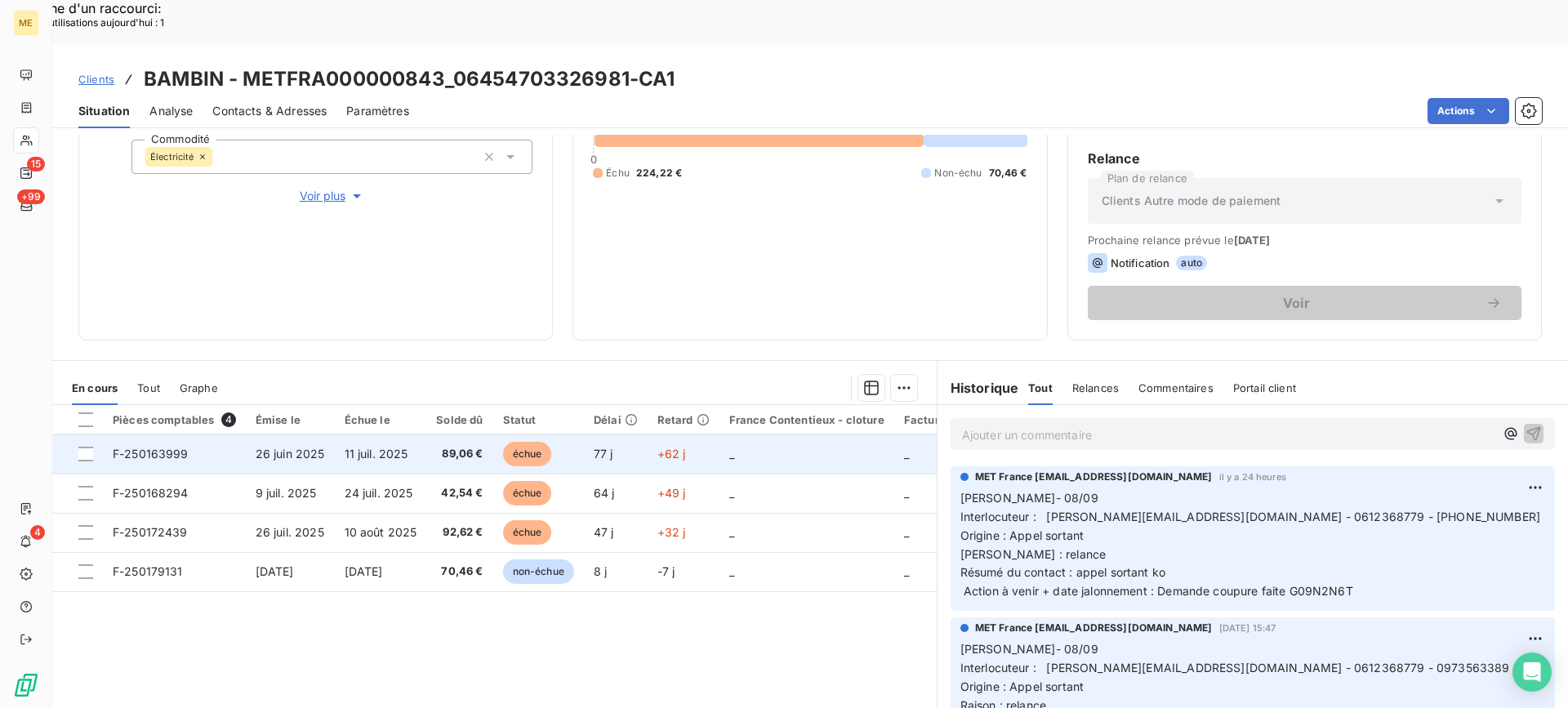
click at [339, 435] on td "11 juil. 2025" at bounding box center [381, 454] width 93 height 39
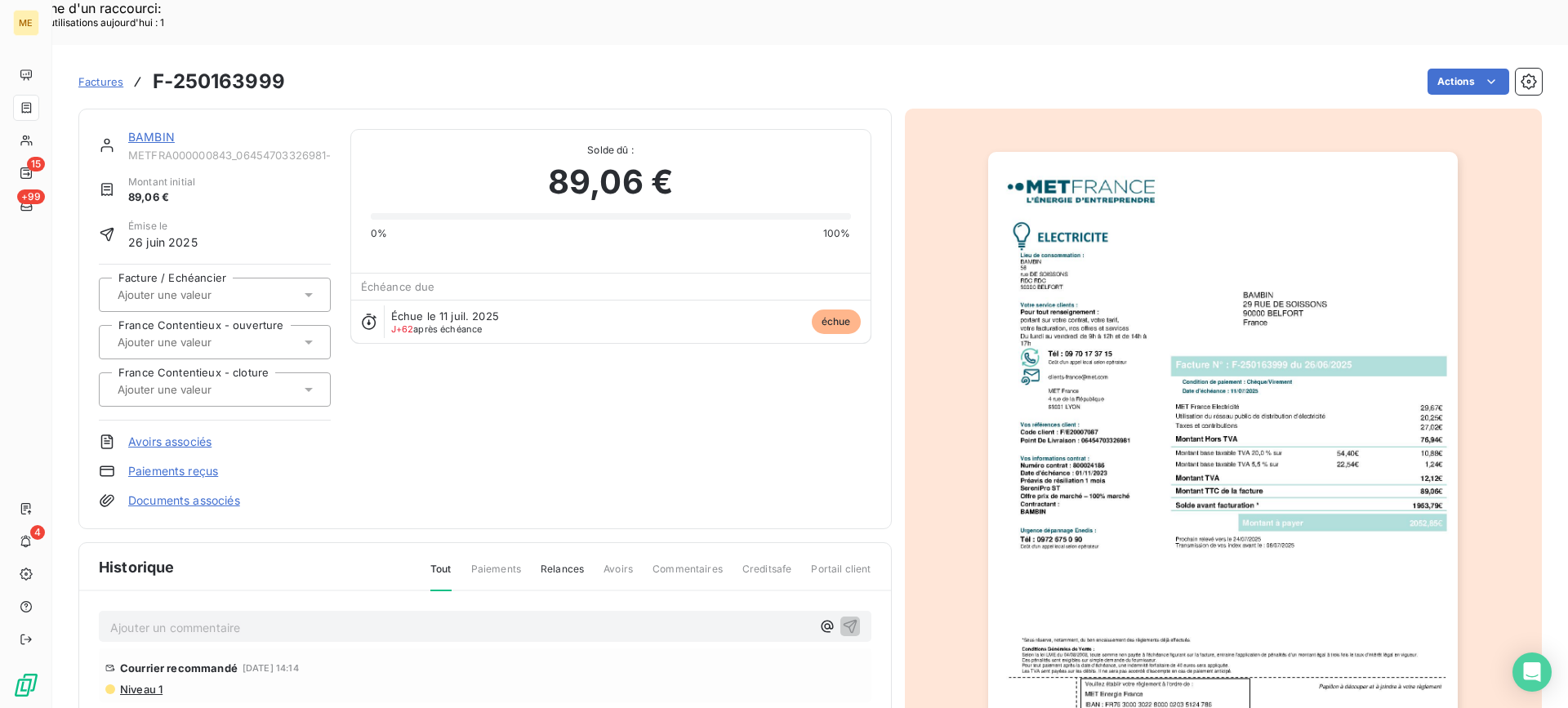
click at [1261, 368] on img "button" at bounding box center [1223, 484] width 470 height 664
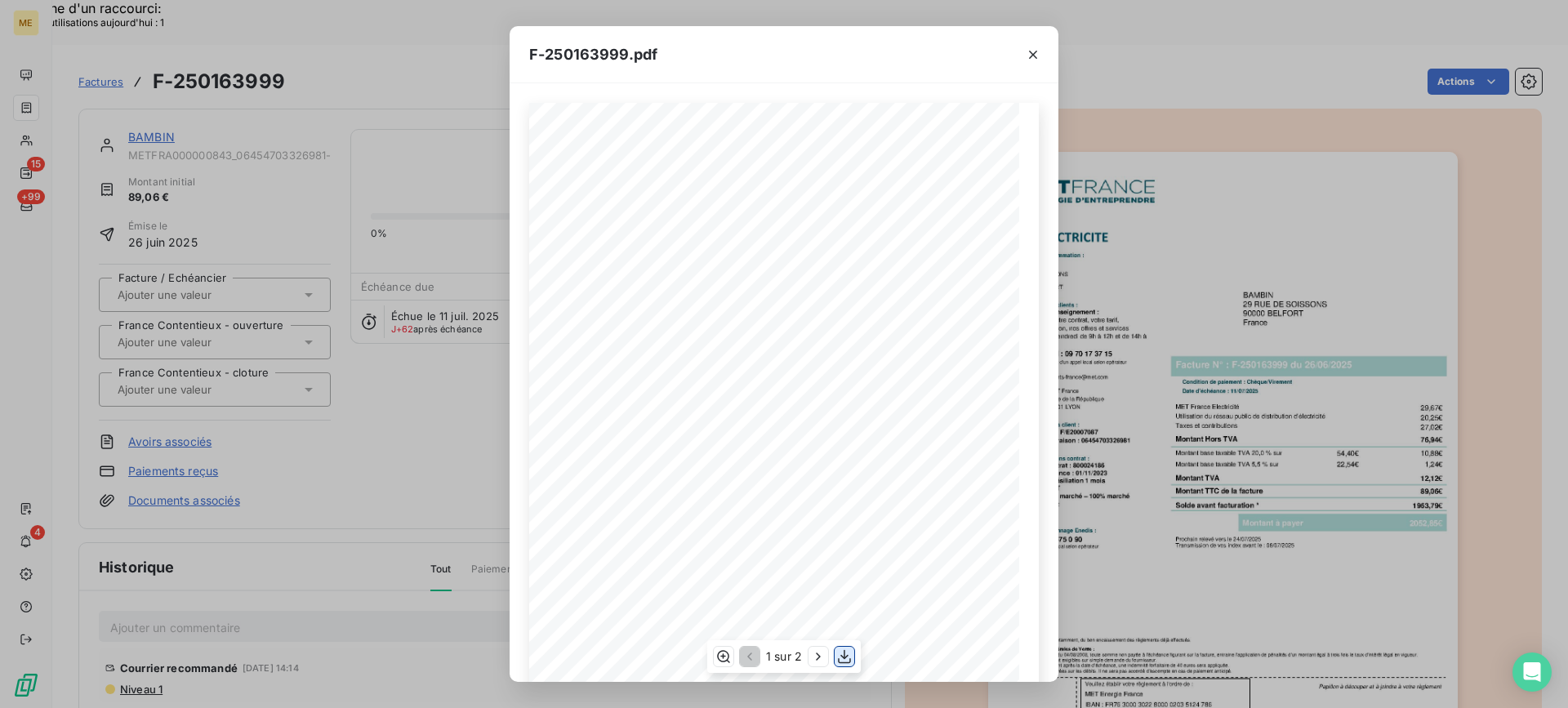
click at [837, 661] on icon "button" at bounding box center [844, 657] width 17 height 17
click at [1036, 54] on icon "button" at bounding box center [1033, 55] width 17 height 17
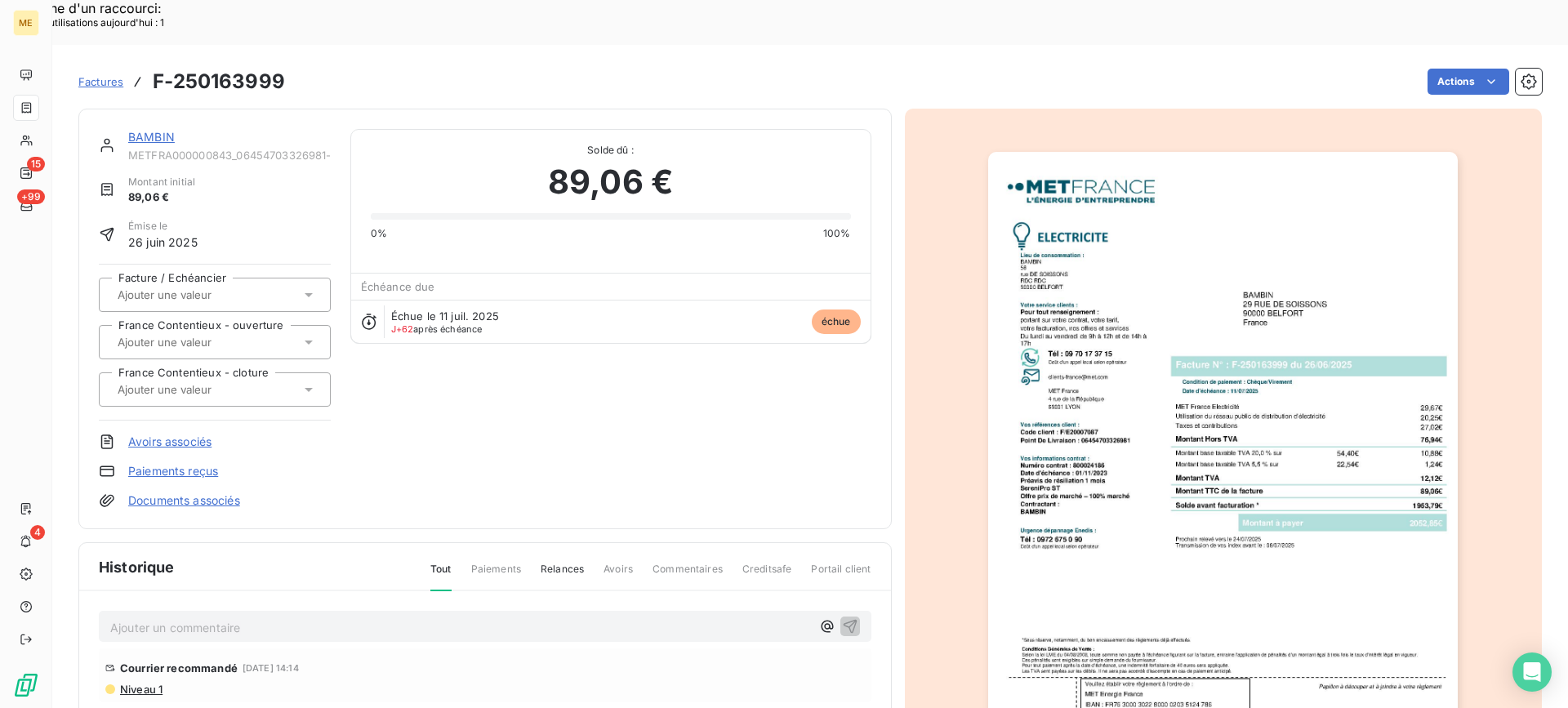
click at [149, 130] on link "BAMBIN" at bounding box center [151, 137] width 47 height 14
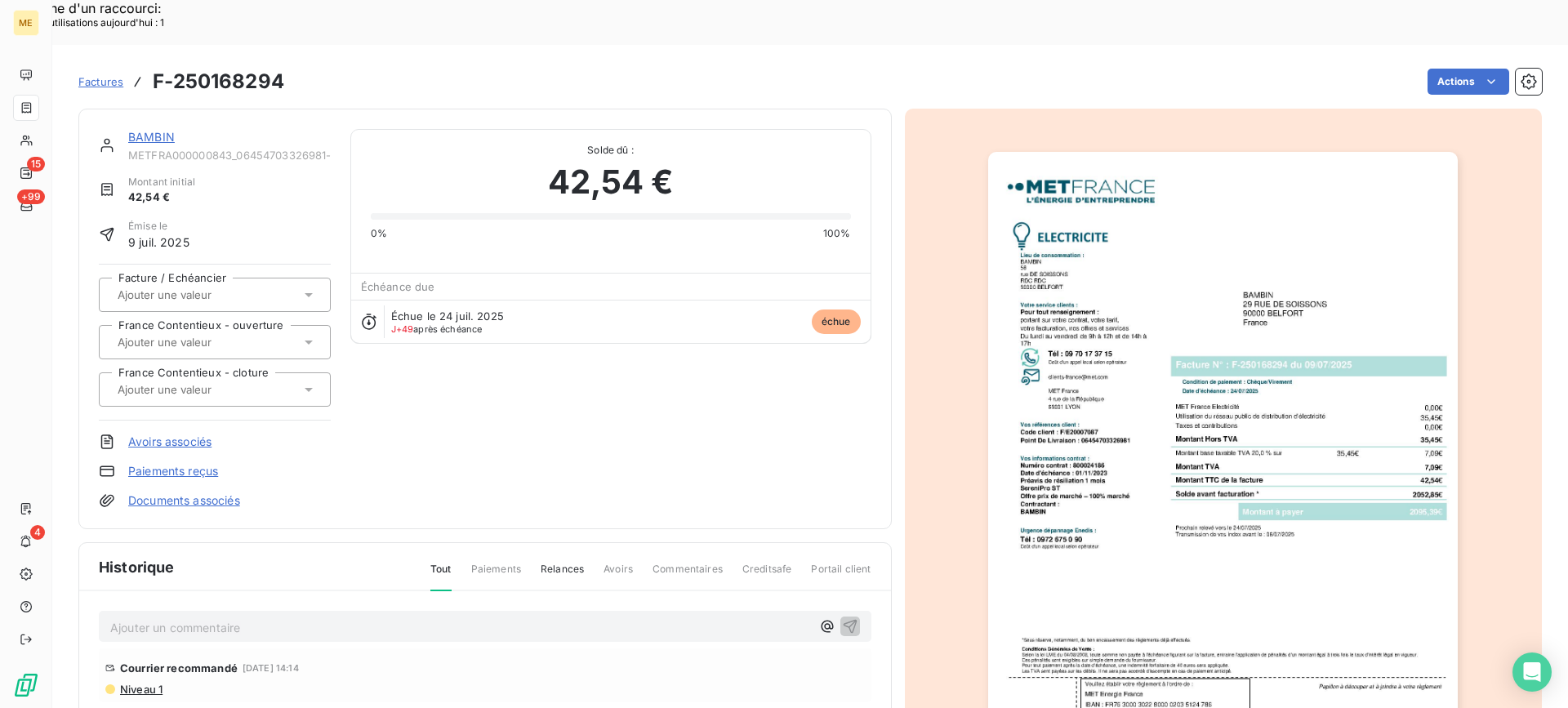
click at [1214, 369] on img "button" at bounding box center [1223, 484] width 470 height 664
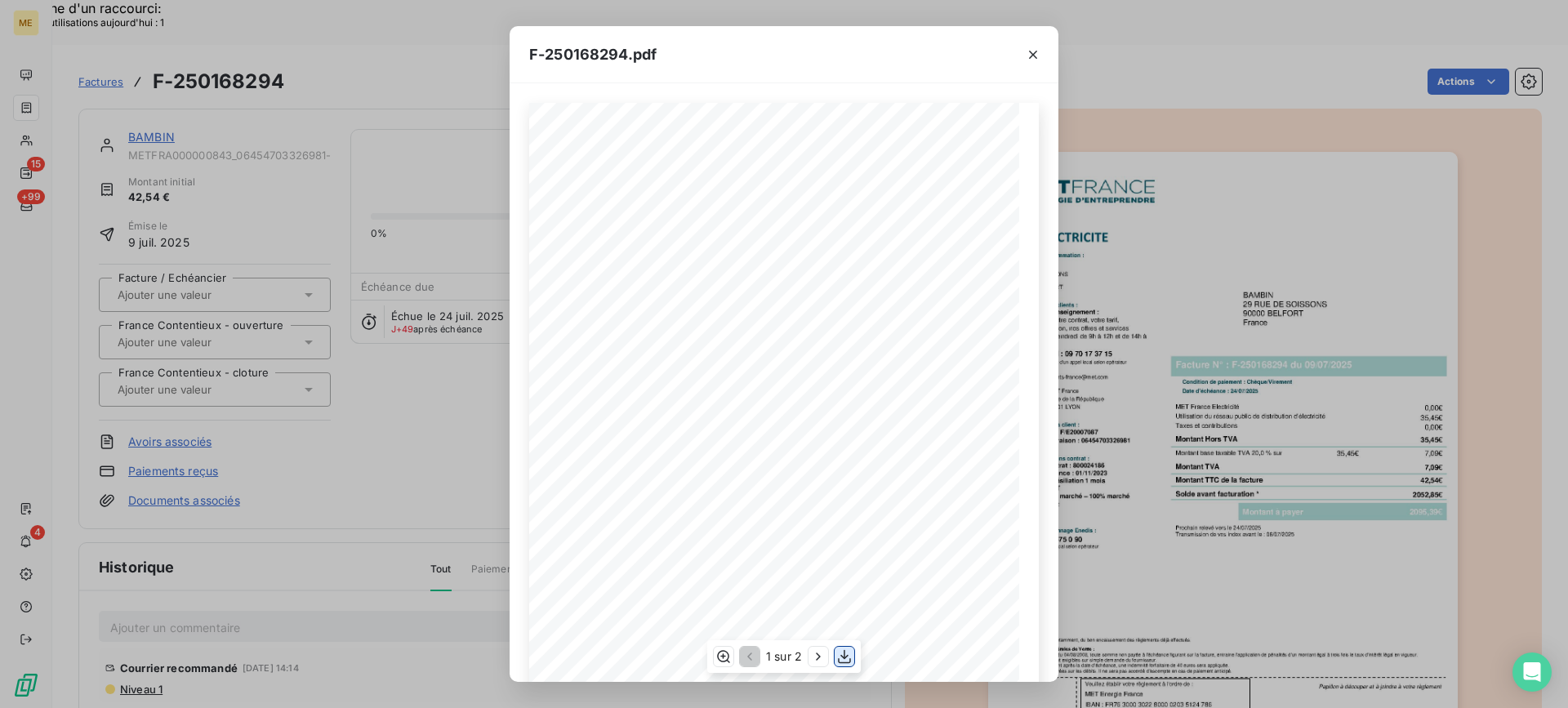
click at [836, 656] on button "button" at bounding box center [844, 656] width 19 height 19
click at [1026, 50] on icon "button" at bounding box center [1033, 55] width 17 height 17
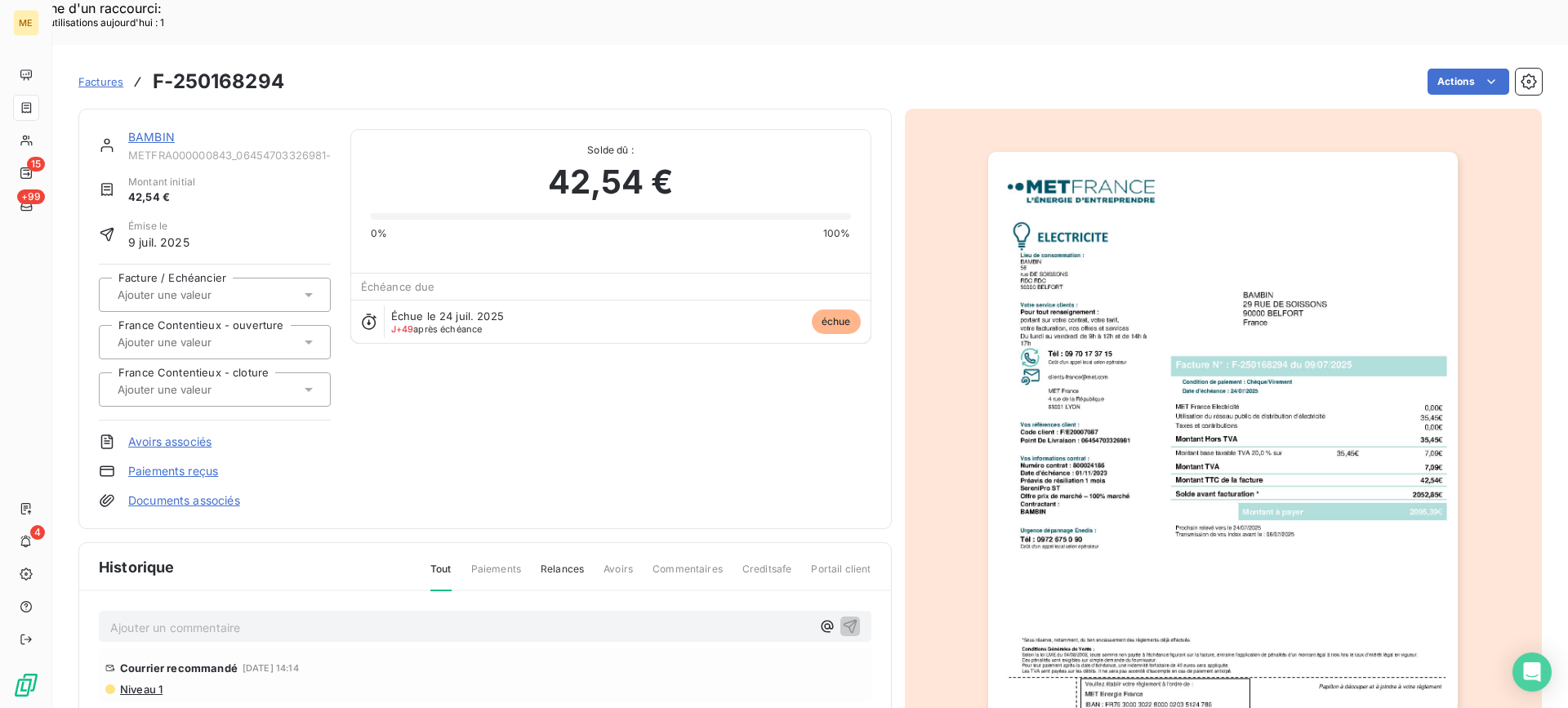
click at [154, 130] on link "BAMBIN" at bounding box center [151, 137] width 47 height 14
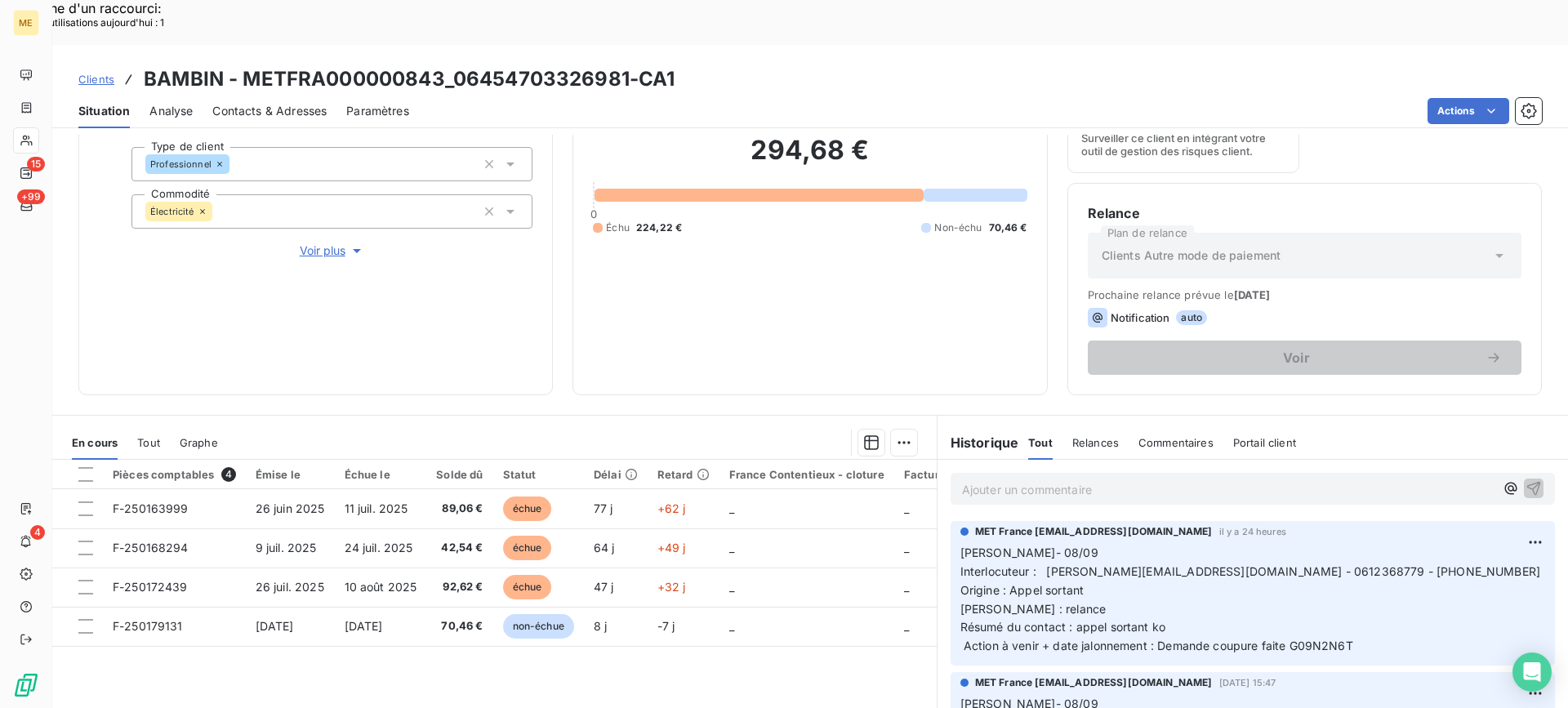
scroll to position [260, 0]
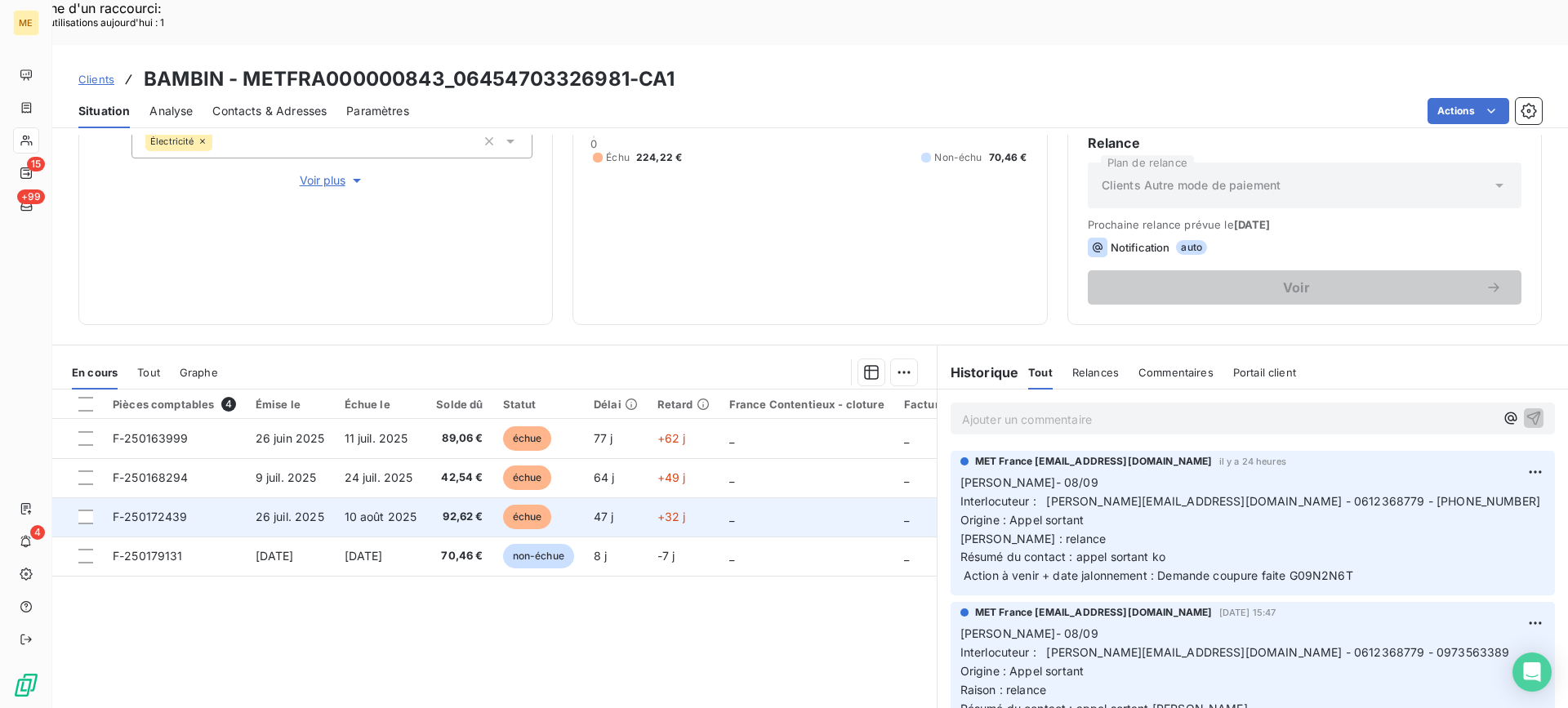
click at [392, 509] on span "10 août 2025" at bounding box center [381, 515] width 72 height 14
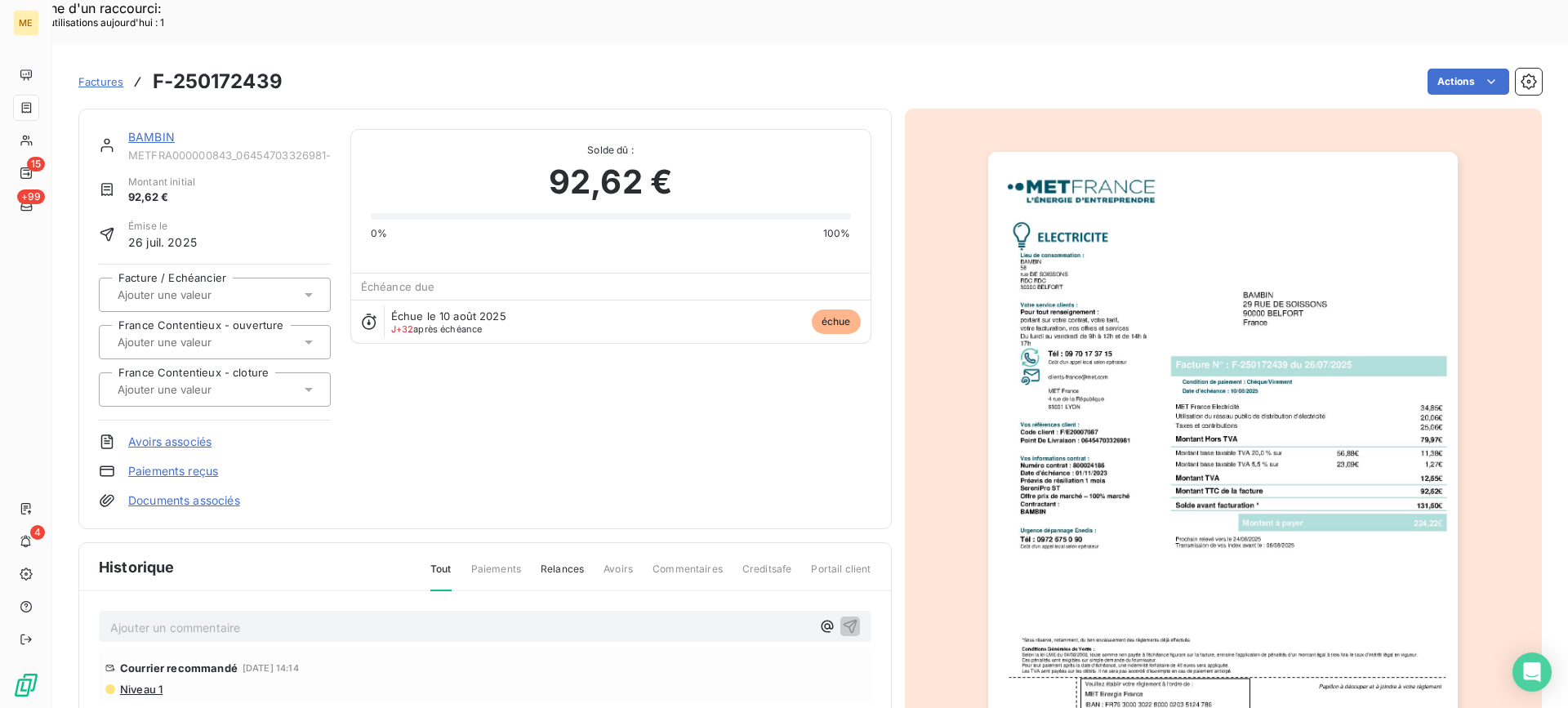
click at [1336, 470] on img "button" at bounding box center [1223, 484] width 470 height 664
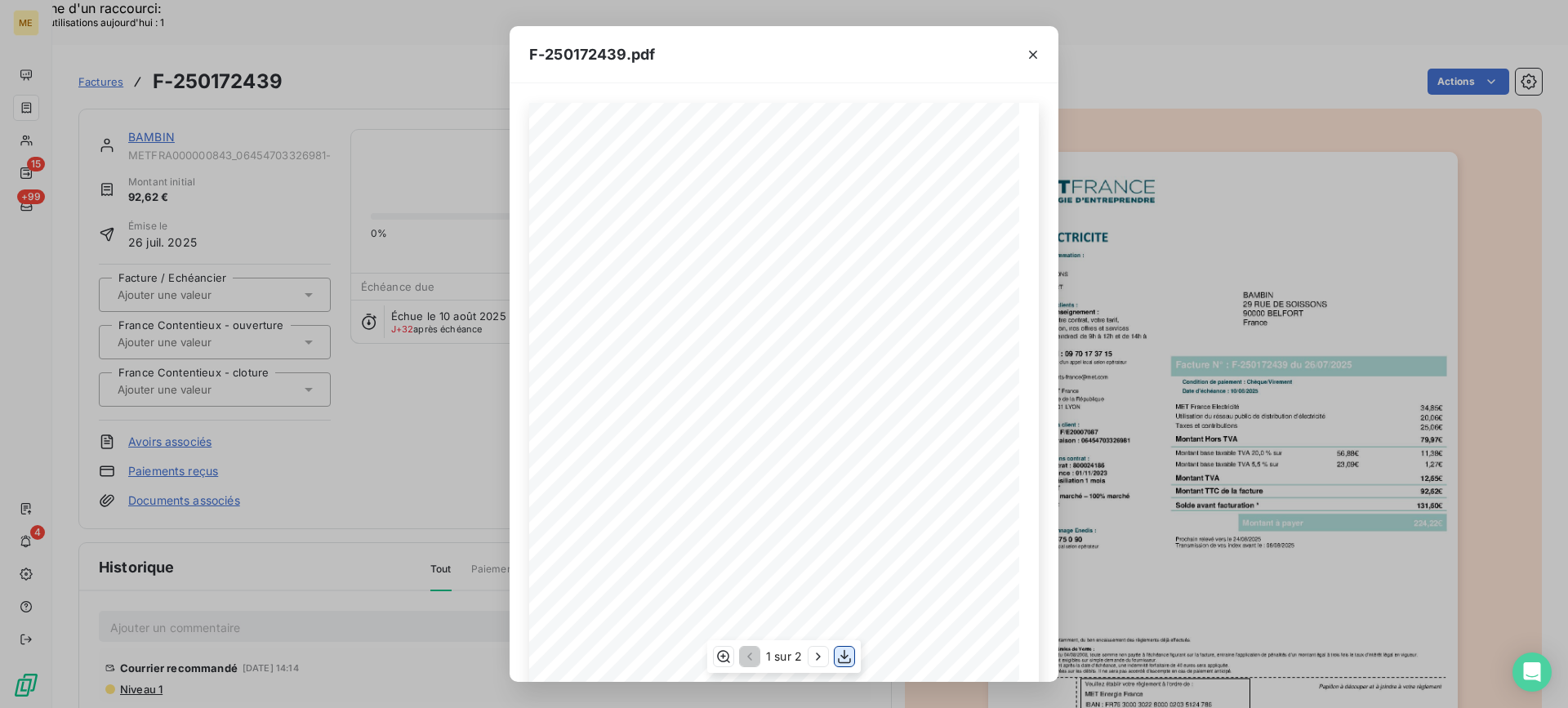
click at [845, 654] on icon "button" at bounding box center [844, 657] width 17 height 17
click at [1040, 64] on button "button" at bounding box center [1033, 54] width 26 height 26
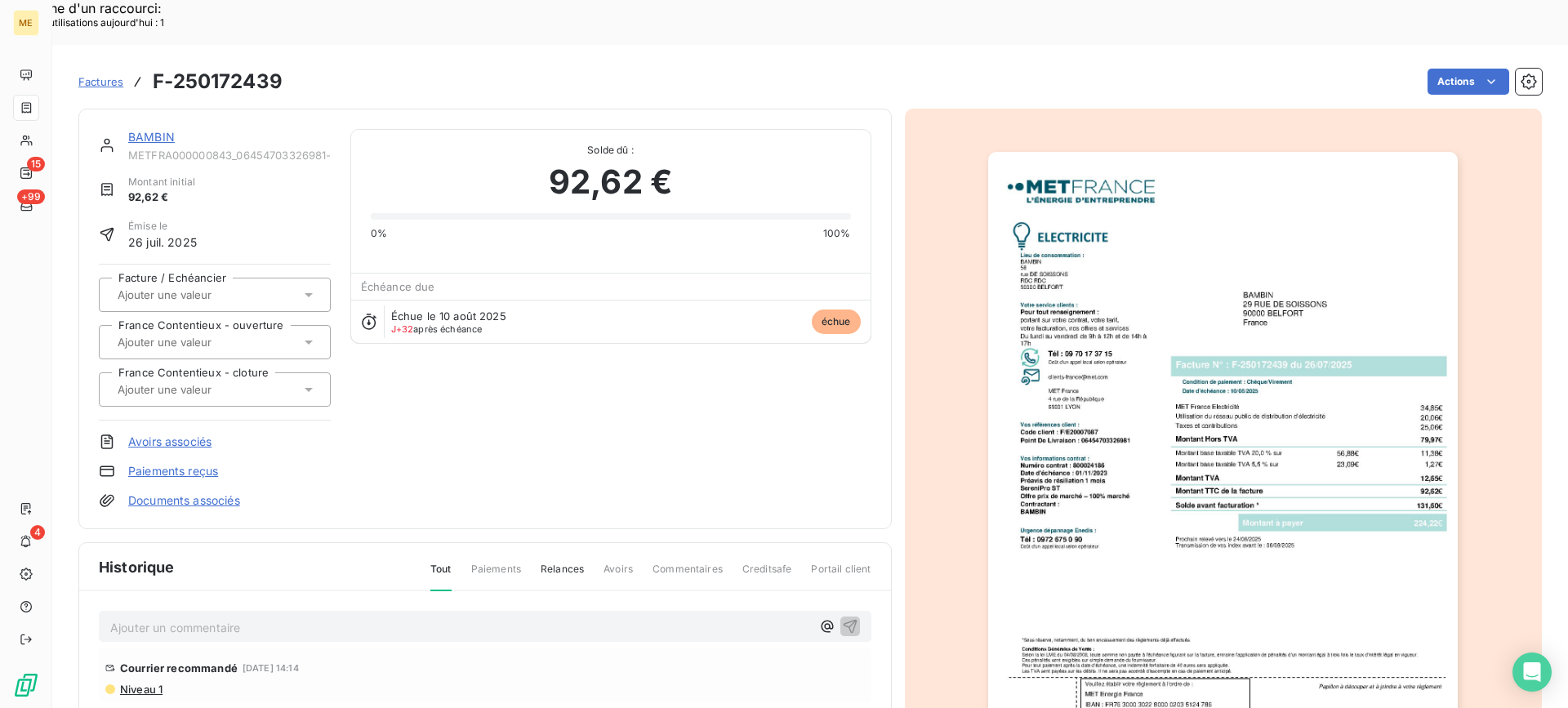
click at [152, 130] on link "BAMBIN" at bounding box center [151, 137] width 47 height 14
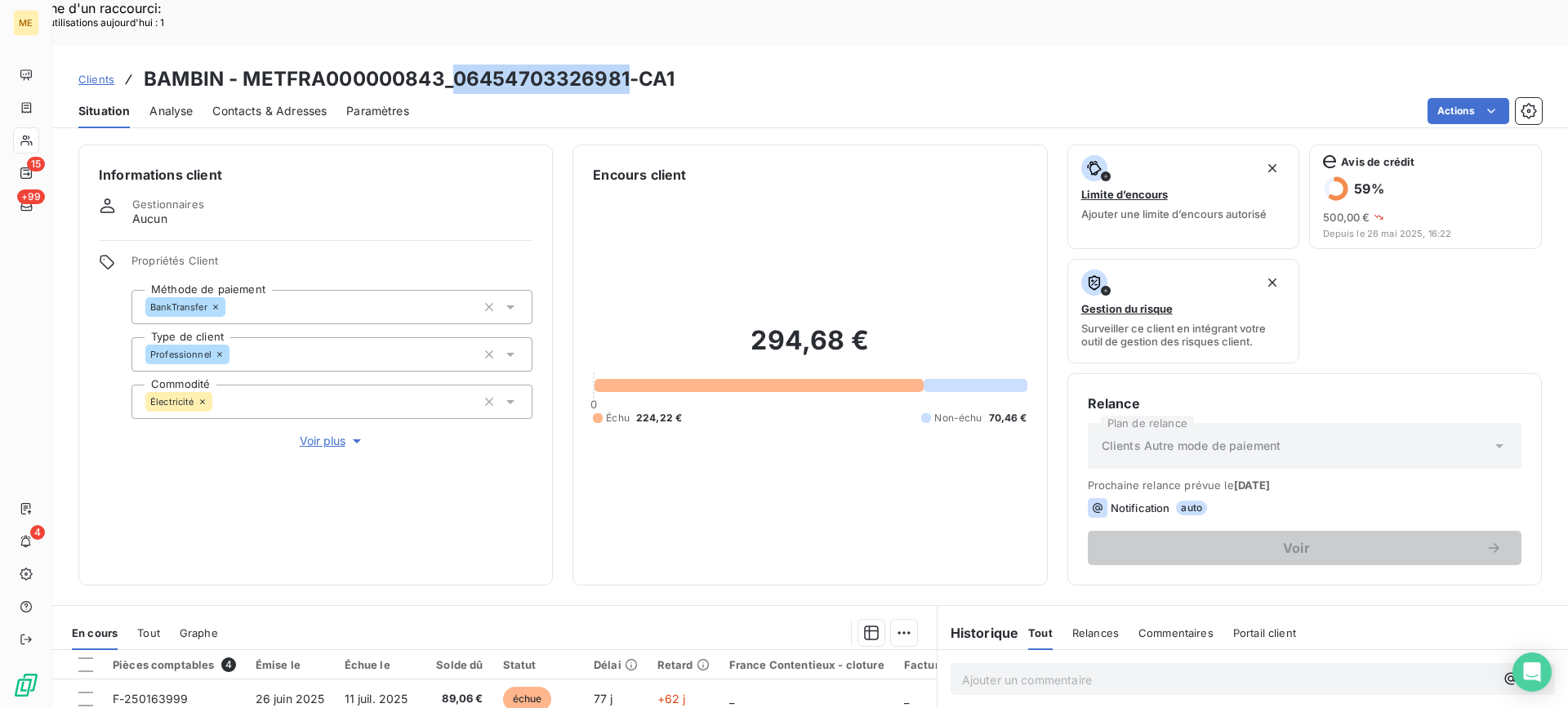
copy h3 "06454703326981"
drag, startPoint x: 454, startPoint y: 26, endPoint x: 625, endPoint y: 36, distance: 171.3
click at [625, 64] on h3 "BAMBIN - METFRA000000843_06454703326981-CA1" at bounding box center [409, 79] width 531 height 29
